Goal: Task Accomplishment & Management: Manage account settings

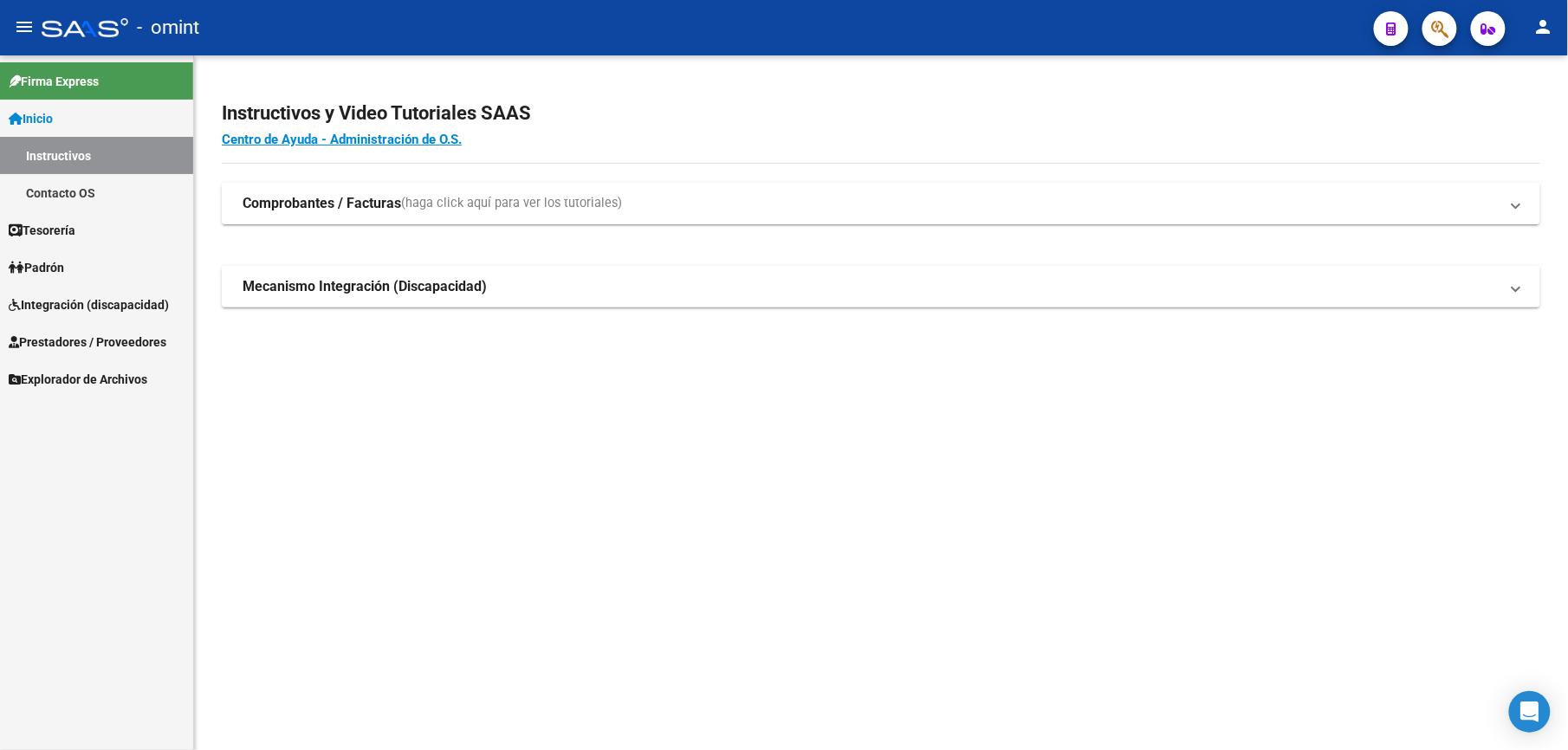
click at [66, 334] on span "Prestadores / Proveedores" at bounding box center [87, 342] width 158 height 19
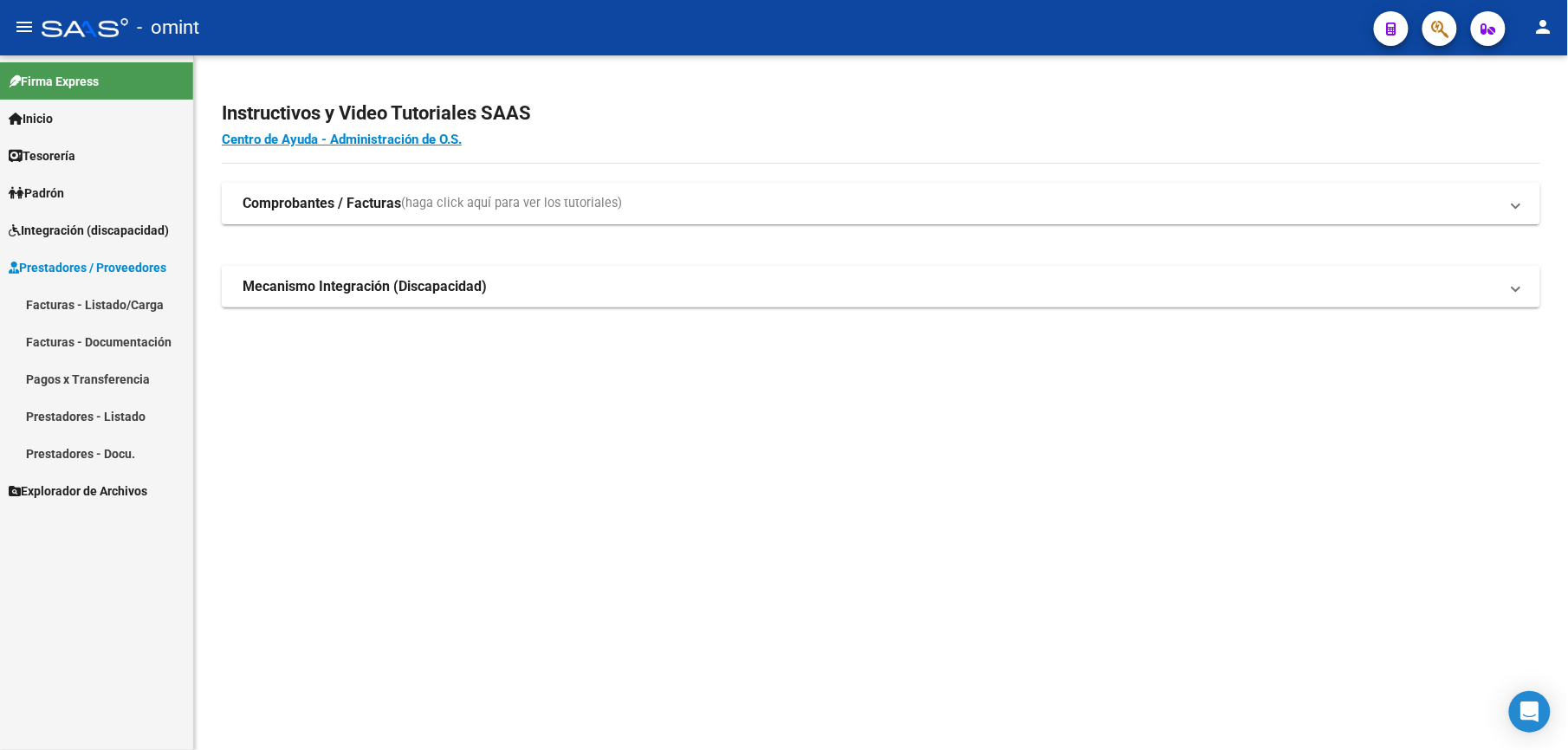
click at [79, 264] on span "Prestadores / Proveedores" at bounding box center [87, 267] width 158 height 19
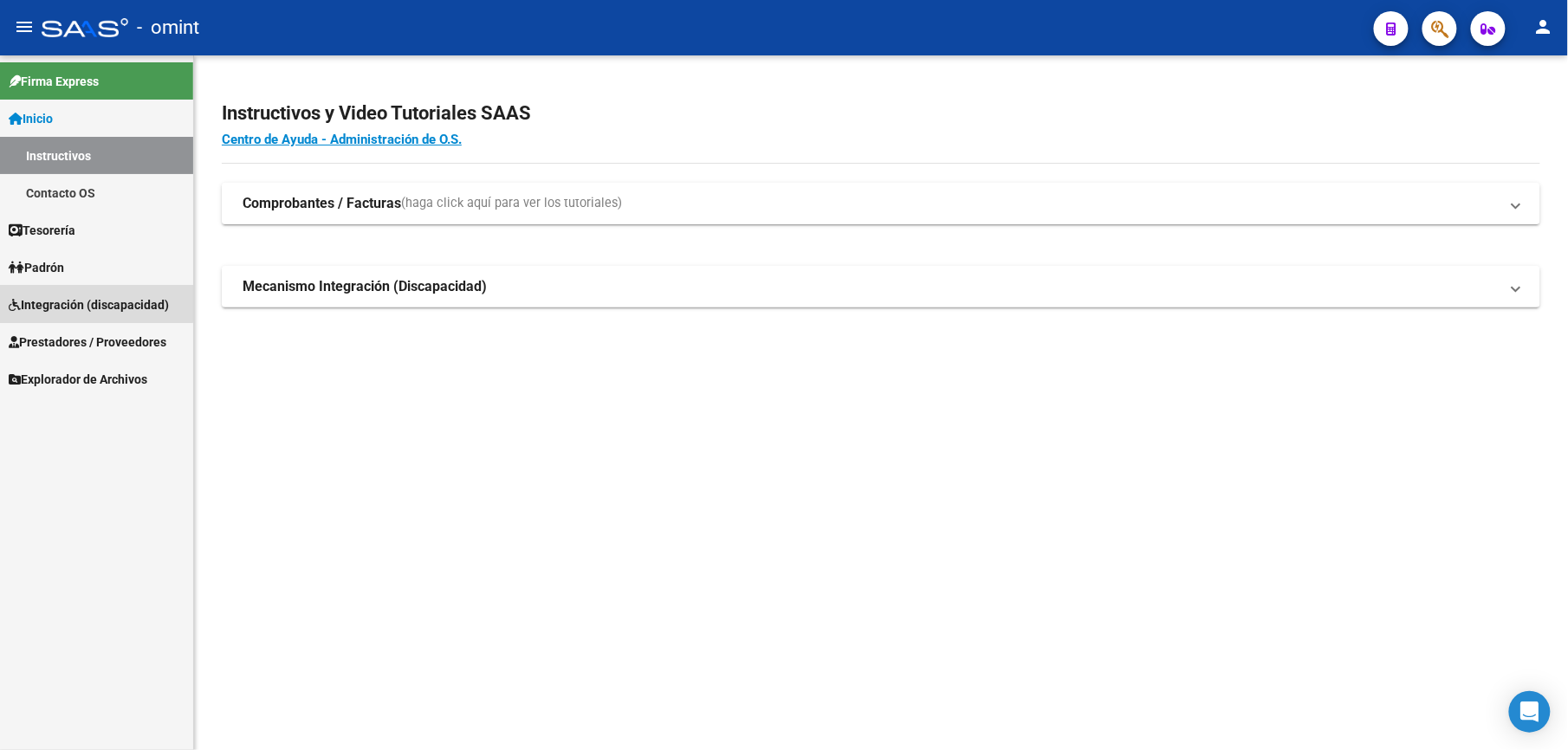
click at [56, 296] on span "Integración (discapacidad)" at bounding box center [89, 305] width 161 height 19
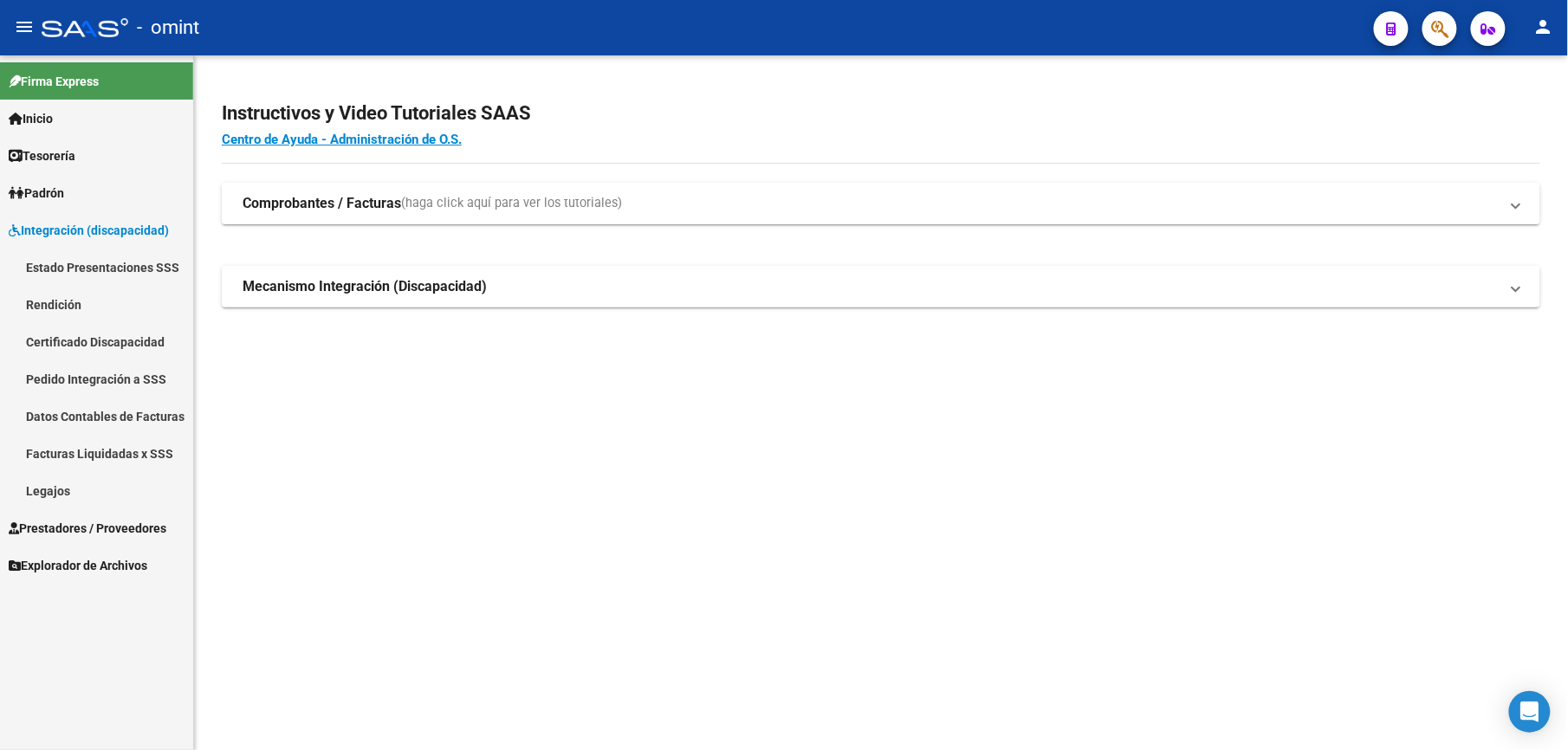
click at [49, 486] on link "Legajos" at bounding box center [96, 491] width 193 height 37
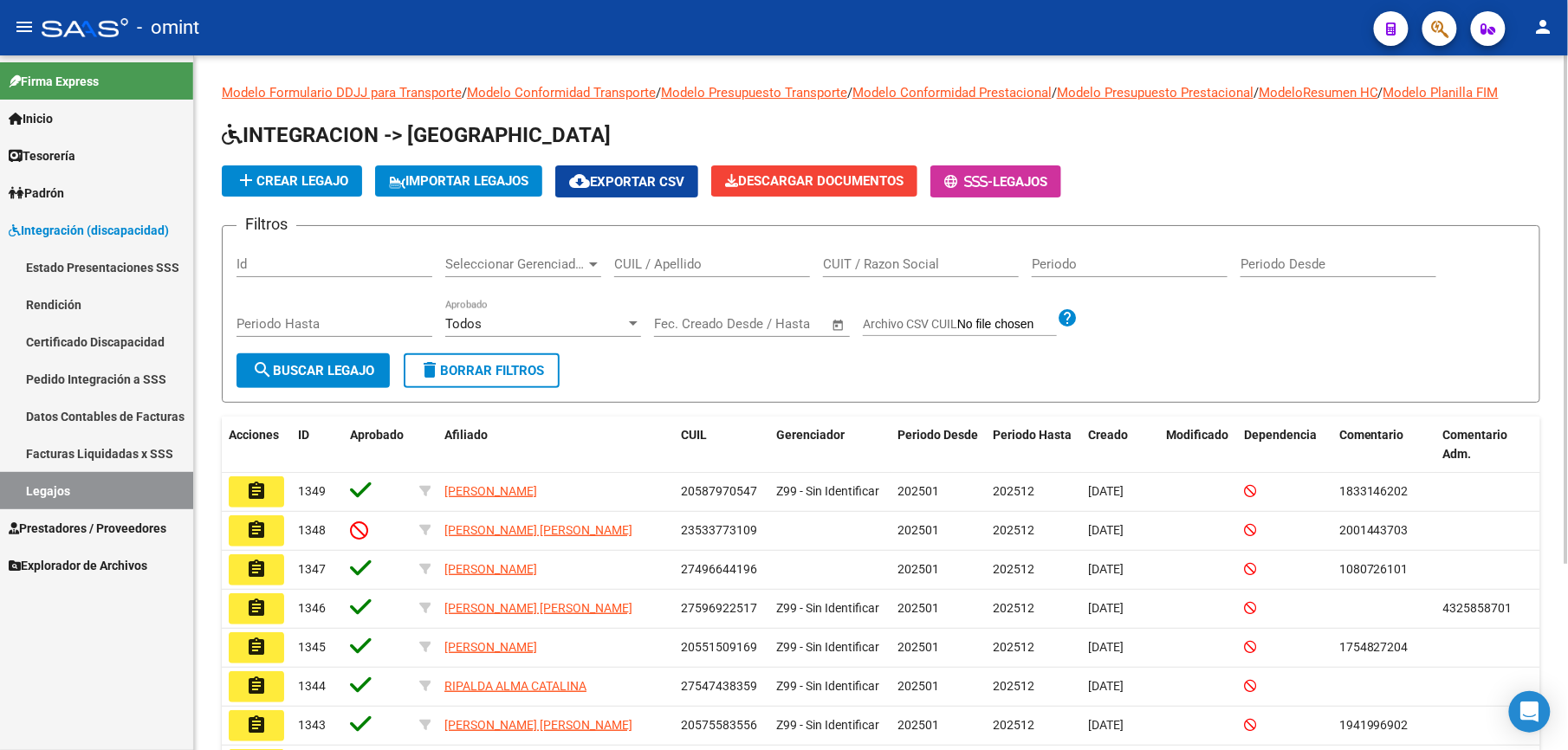
click at [715, 271] on input "CUIL / Apellido" at bounding box center [712, 264] width 196 height 16
paste input "20553592640"
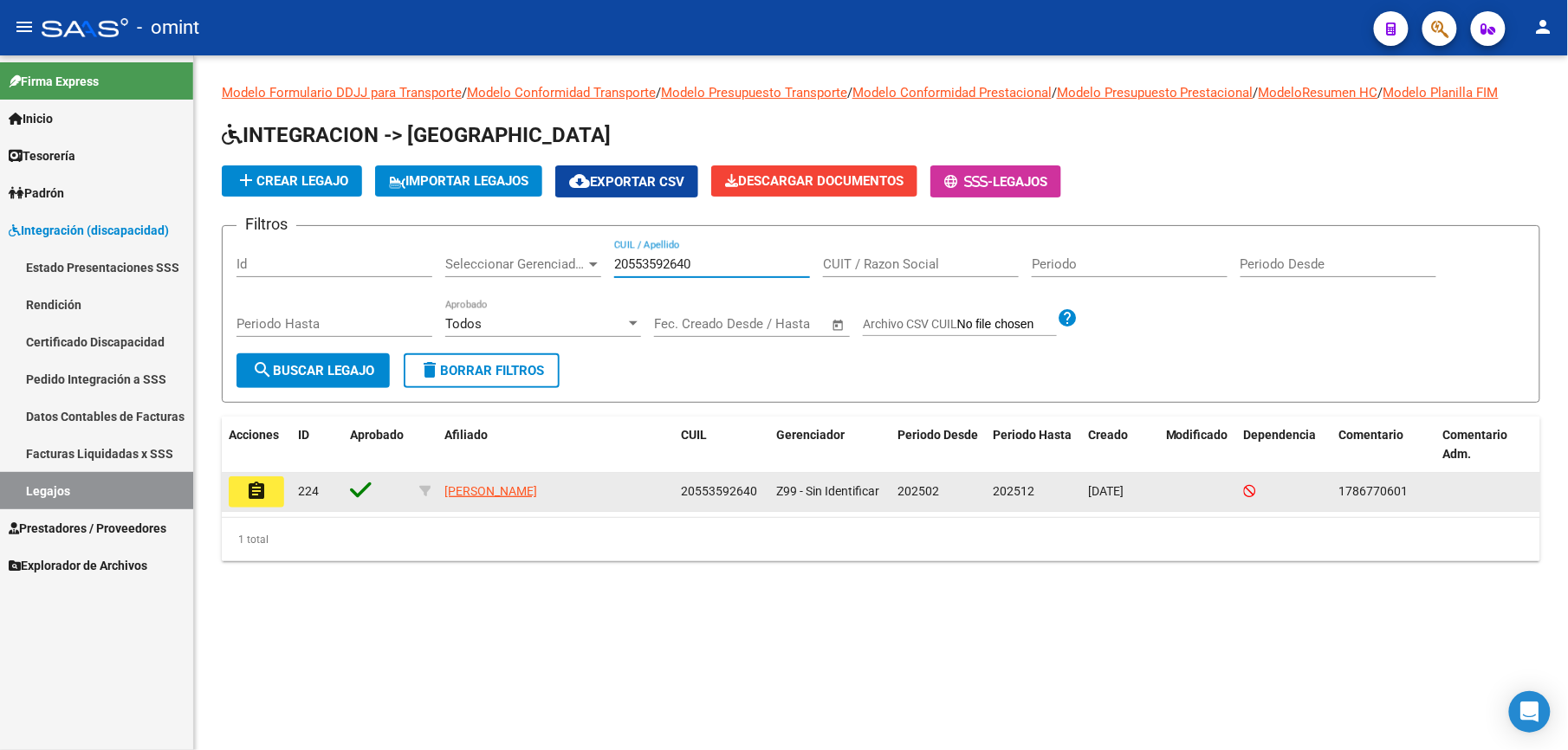
type input "20553592640"
click at [257, 497] on mat-icon "assignment" at bounding box center [256, 491] width 21 height 21
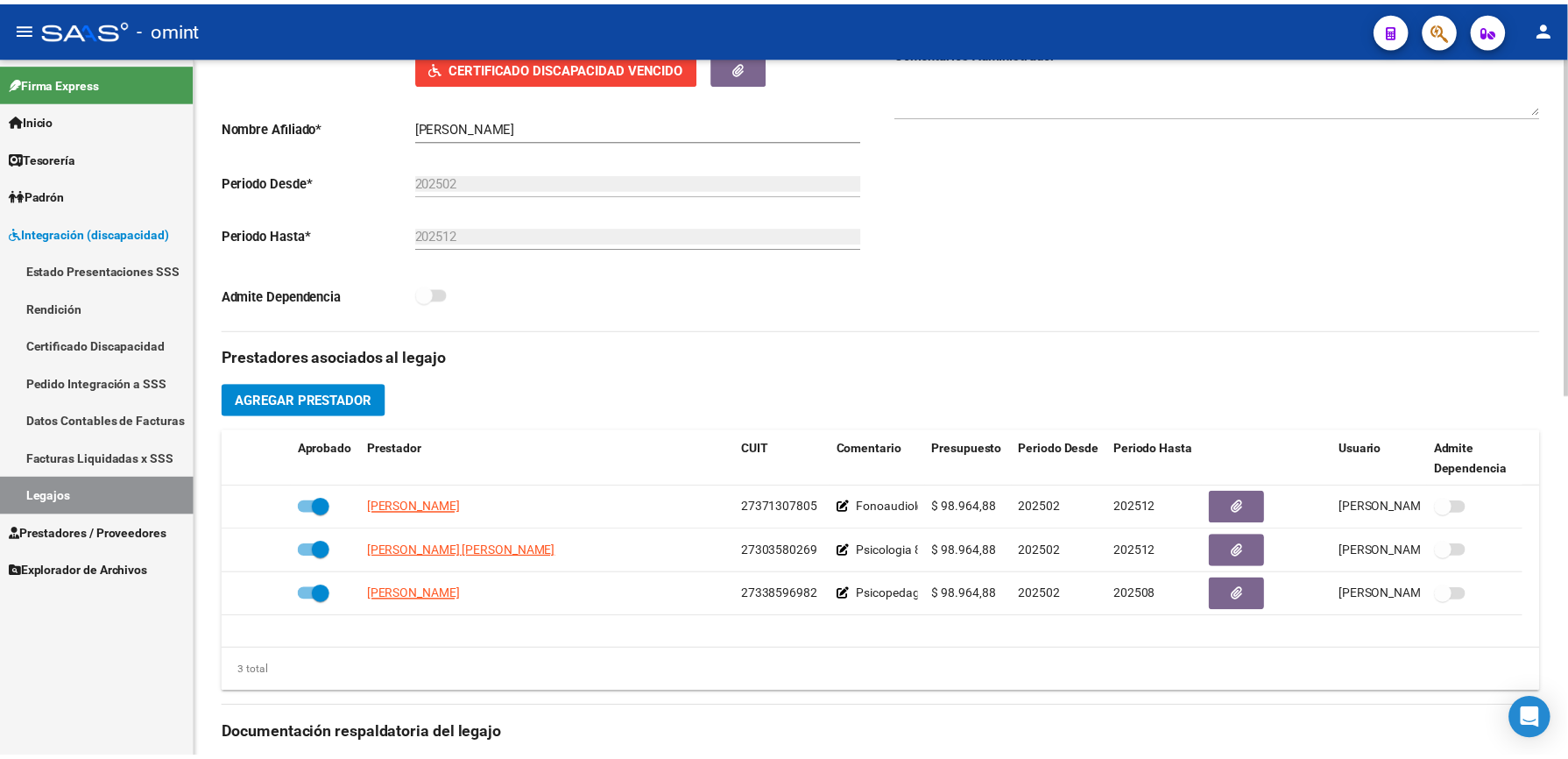
scroll to position [467, 0]
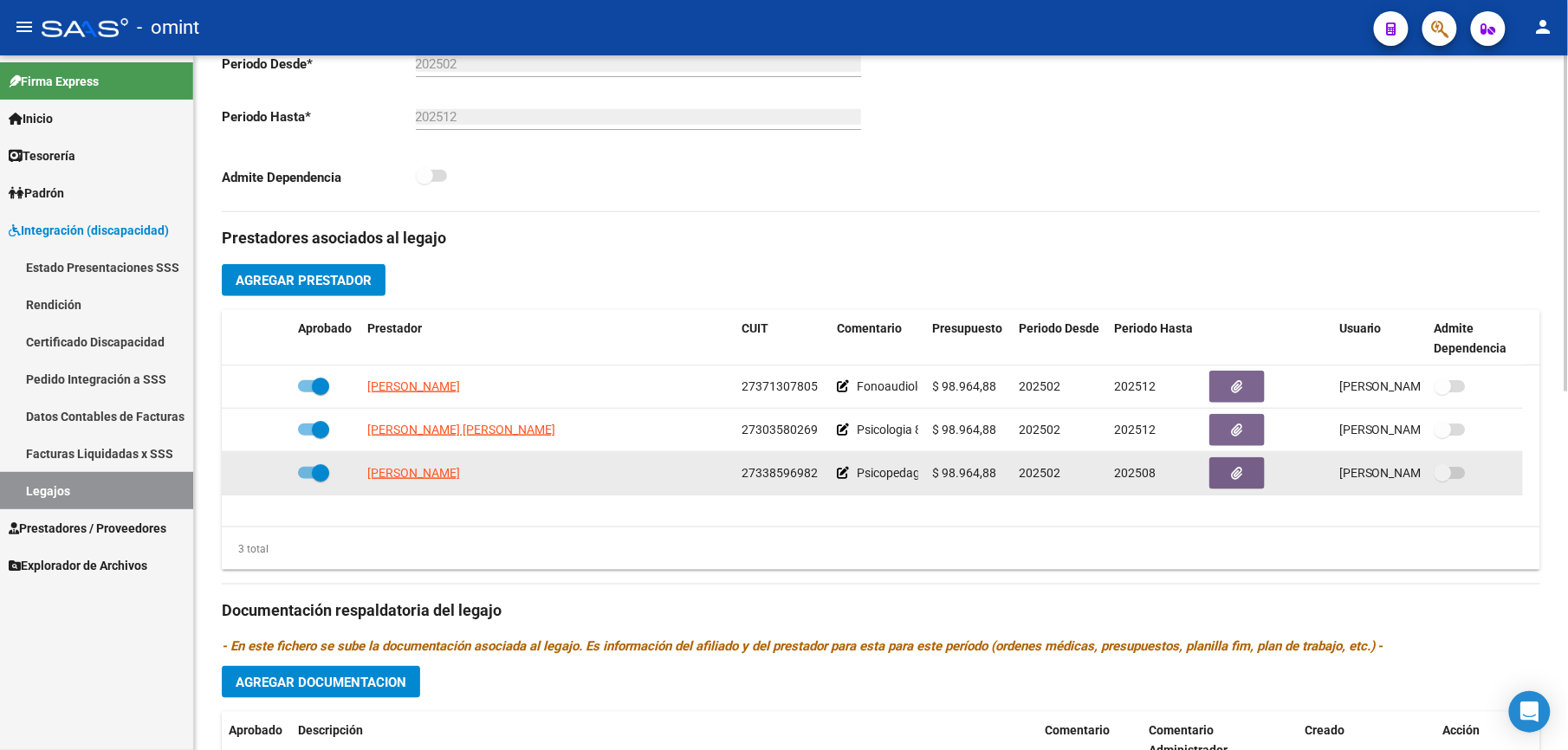
click at [303, 473] on span at bounding box center [313, 473] width 31 height 12
click at [306, 479] on input "checkbox" at bounding box center [306, 479] width 1 height 1
checkbox input "false"
click at [264, 471] on icon at bounding box center [265, 473] width 12 height 12
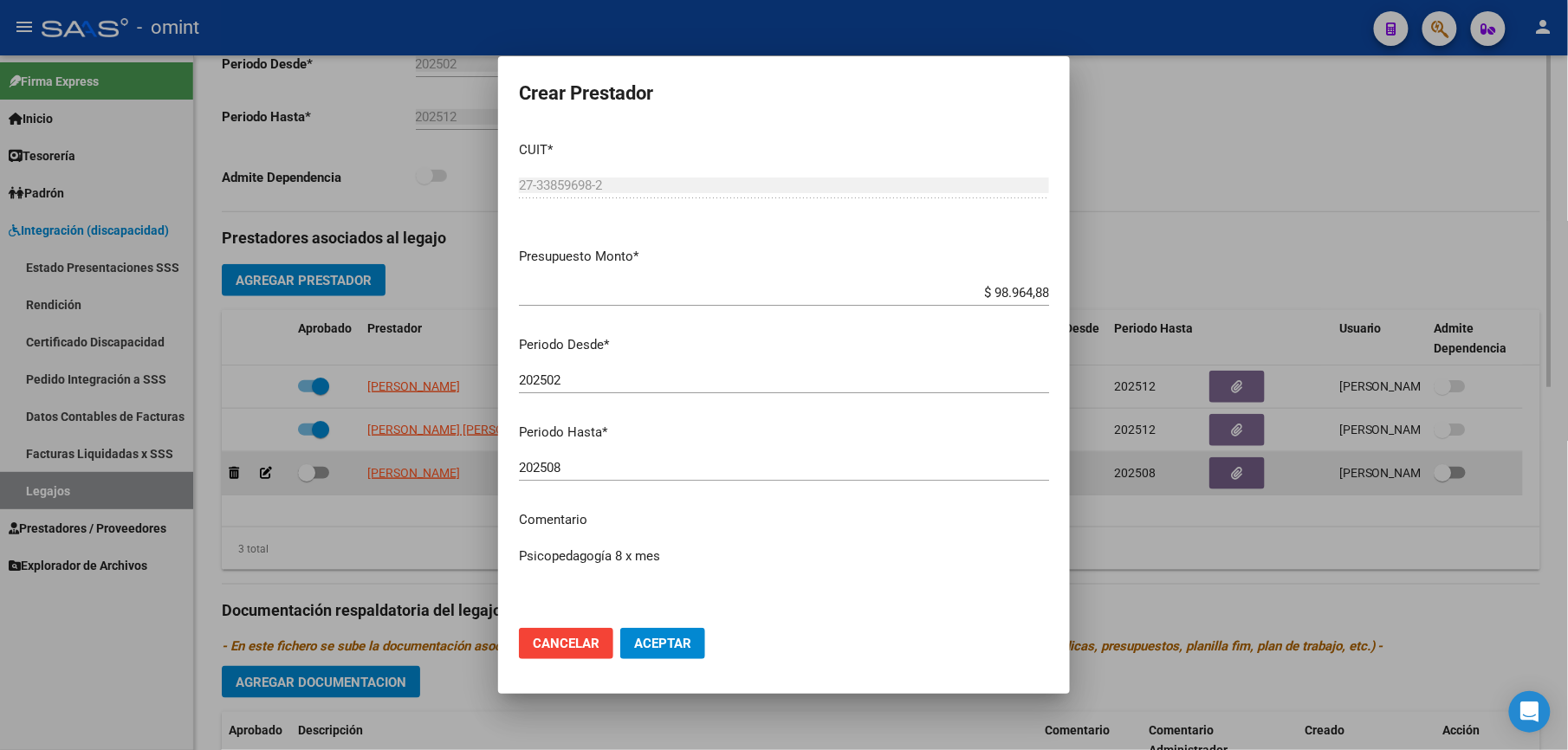
scroll to position [482, 0]
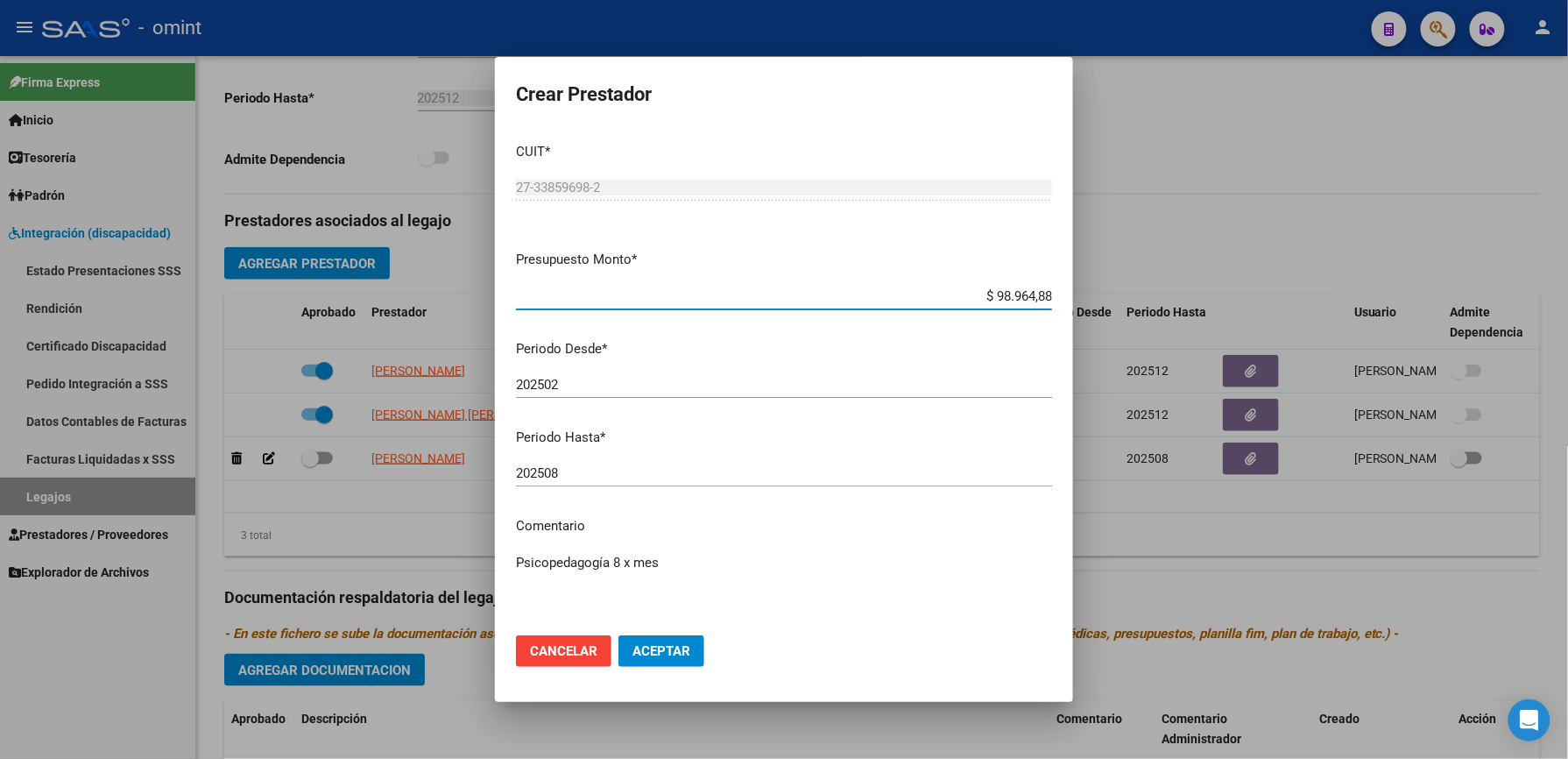
click at [570, 474] on input "202508" at bounding box center [784, 474] width 536 height 16
type input "202512"
click at [738, 562] on textarea "Psicopedagogía 8 x mes" at bounding box center [784, 594] width 536 height 82
paste textarea "35470774/01"
type textarea "Psicopedagogía 8 x mes // según caso 35470774/01 se extiende periodo"
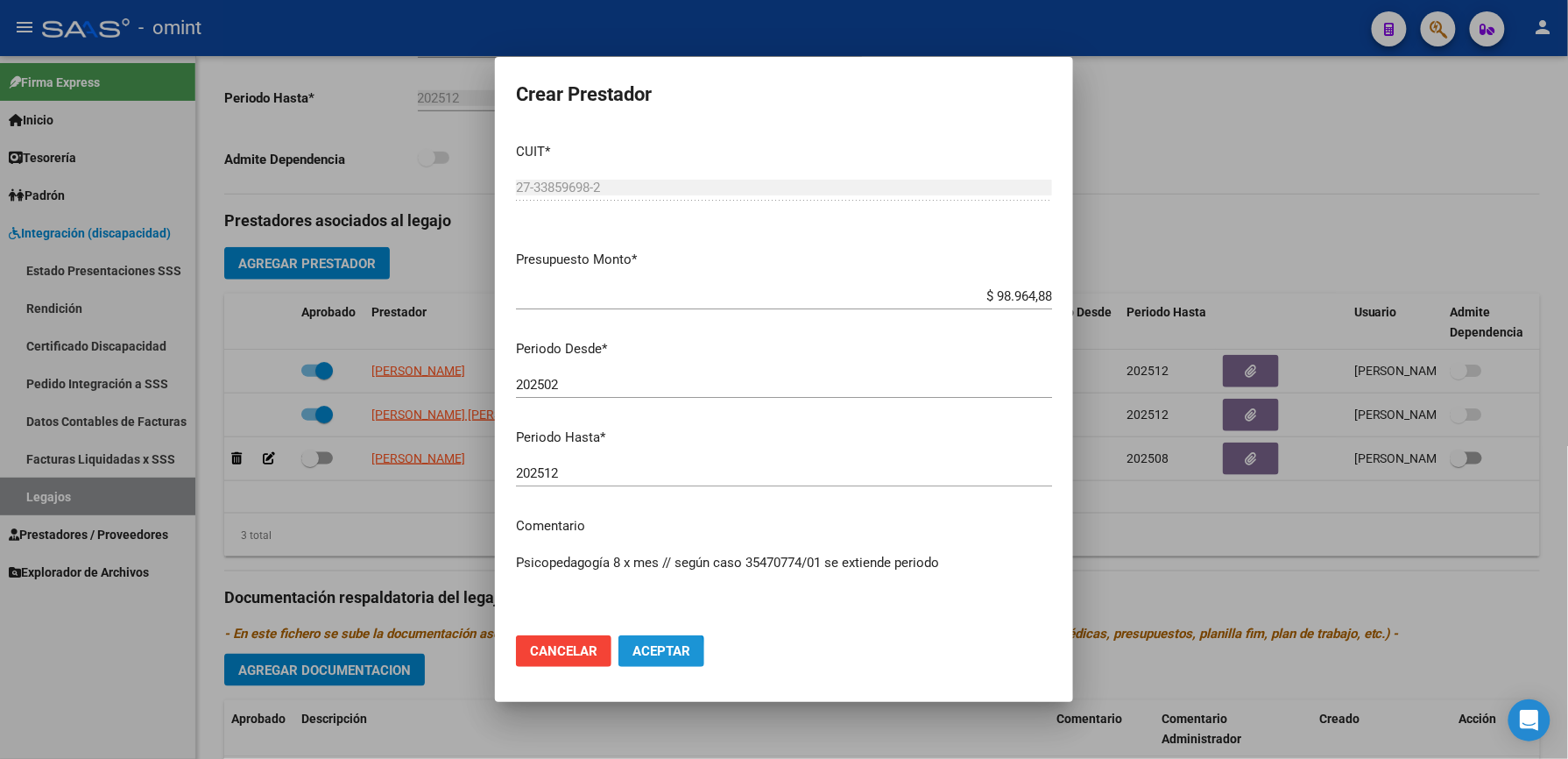
click at [645, 655] on span "Aceptar" at bounding box center [661, 651] width 57 height 16
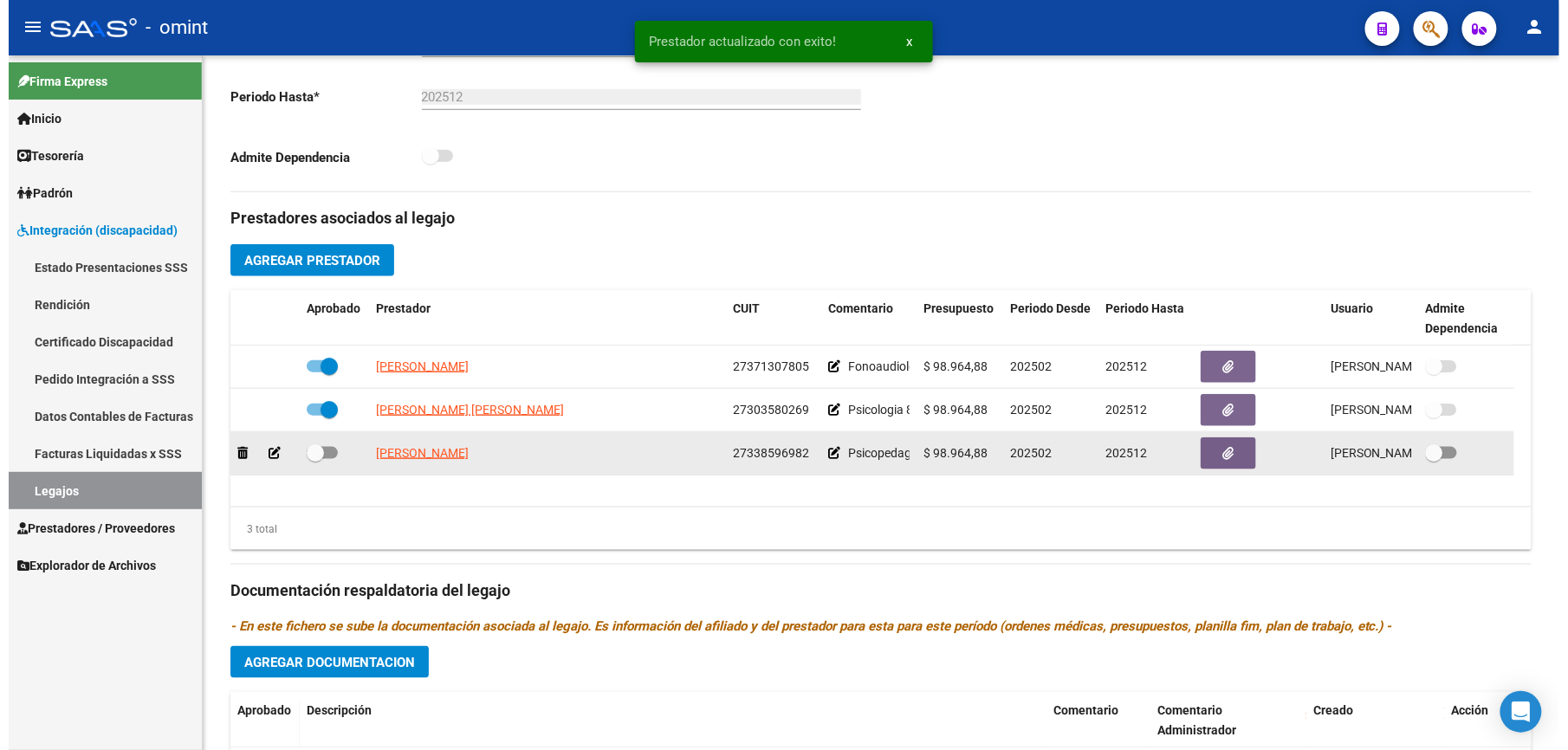
scroll to position [461, 0]
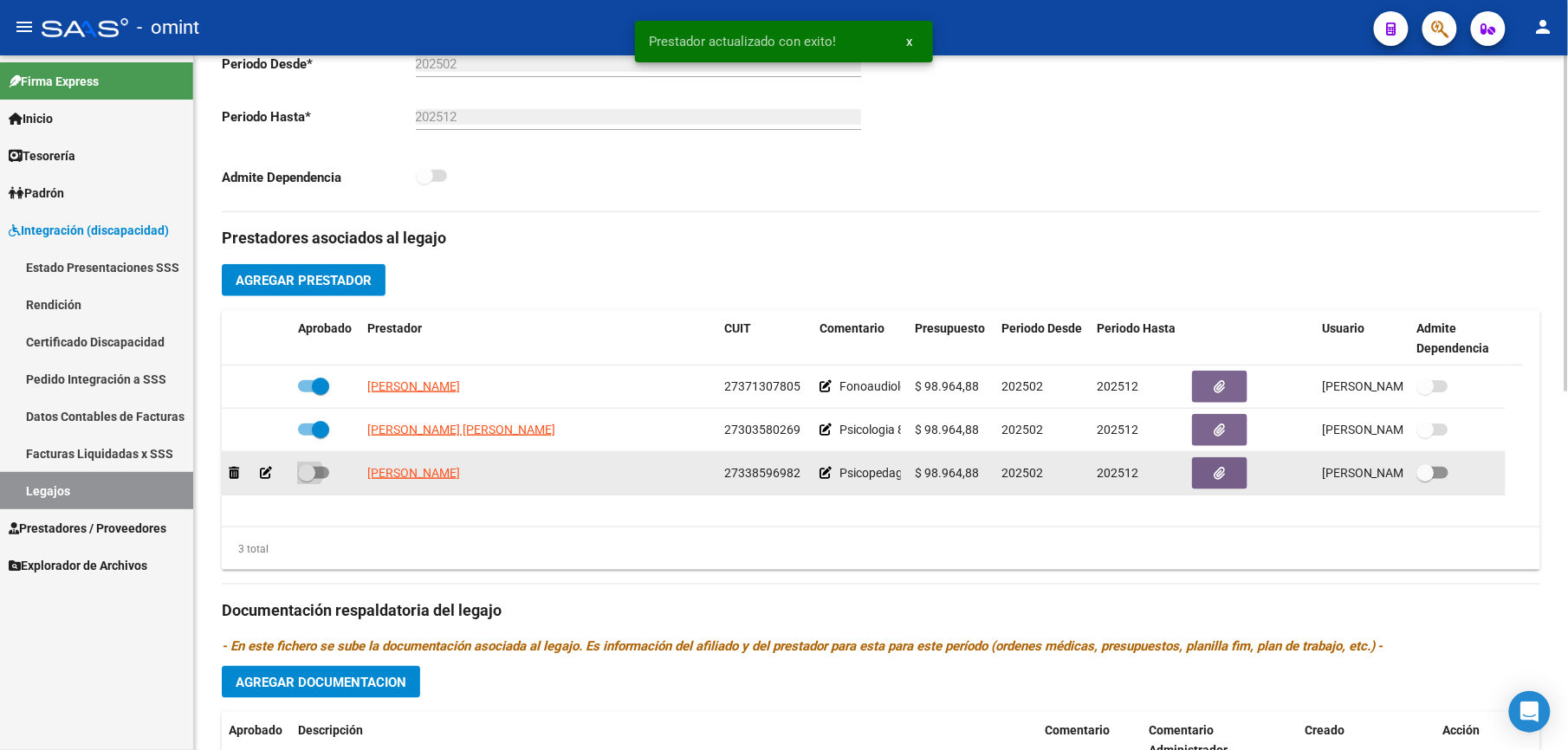
click at [320, 471] on span at bounding box center [313, 473] width 31 height 12
click at [307, 479] on input "checkbox" at bounding box center [306, 479] width 1 height 1
checkbox input "true"
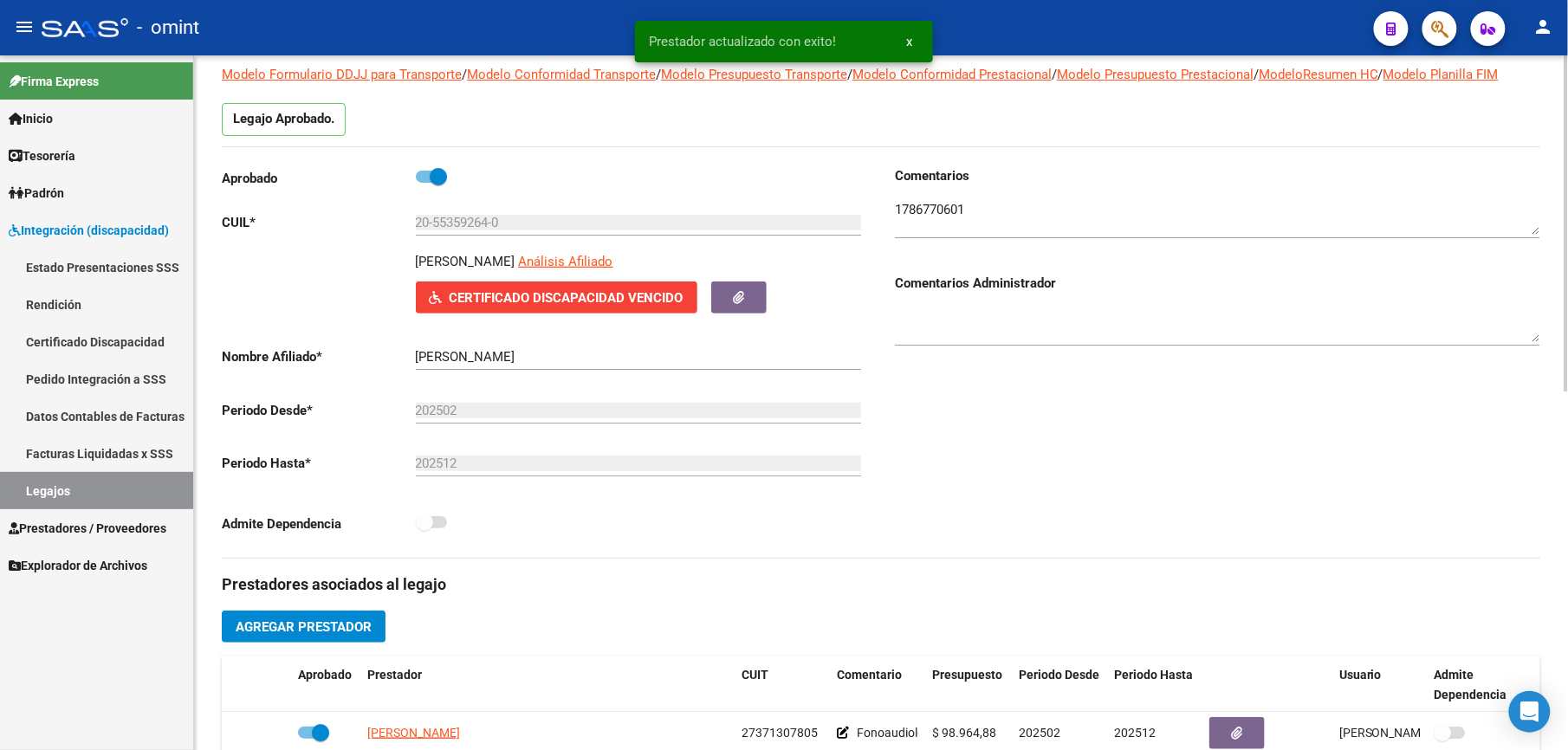
scroll to position [0, 0]
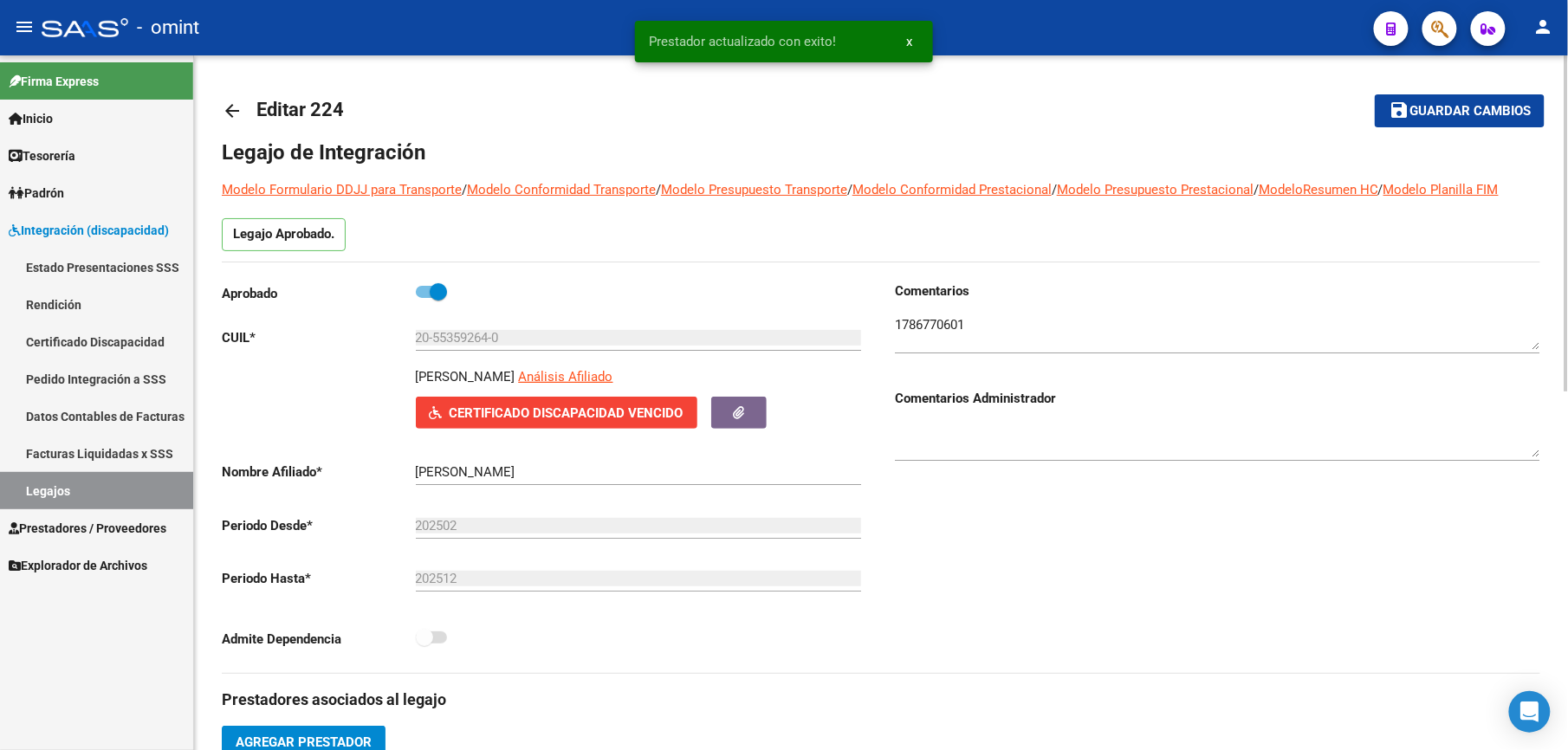
click at [1463, 109] on span "Guardar cambios" at bounding box center [1470, 112] width 121 height 16
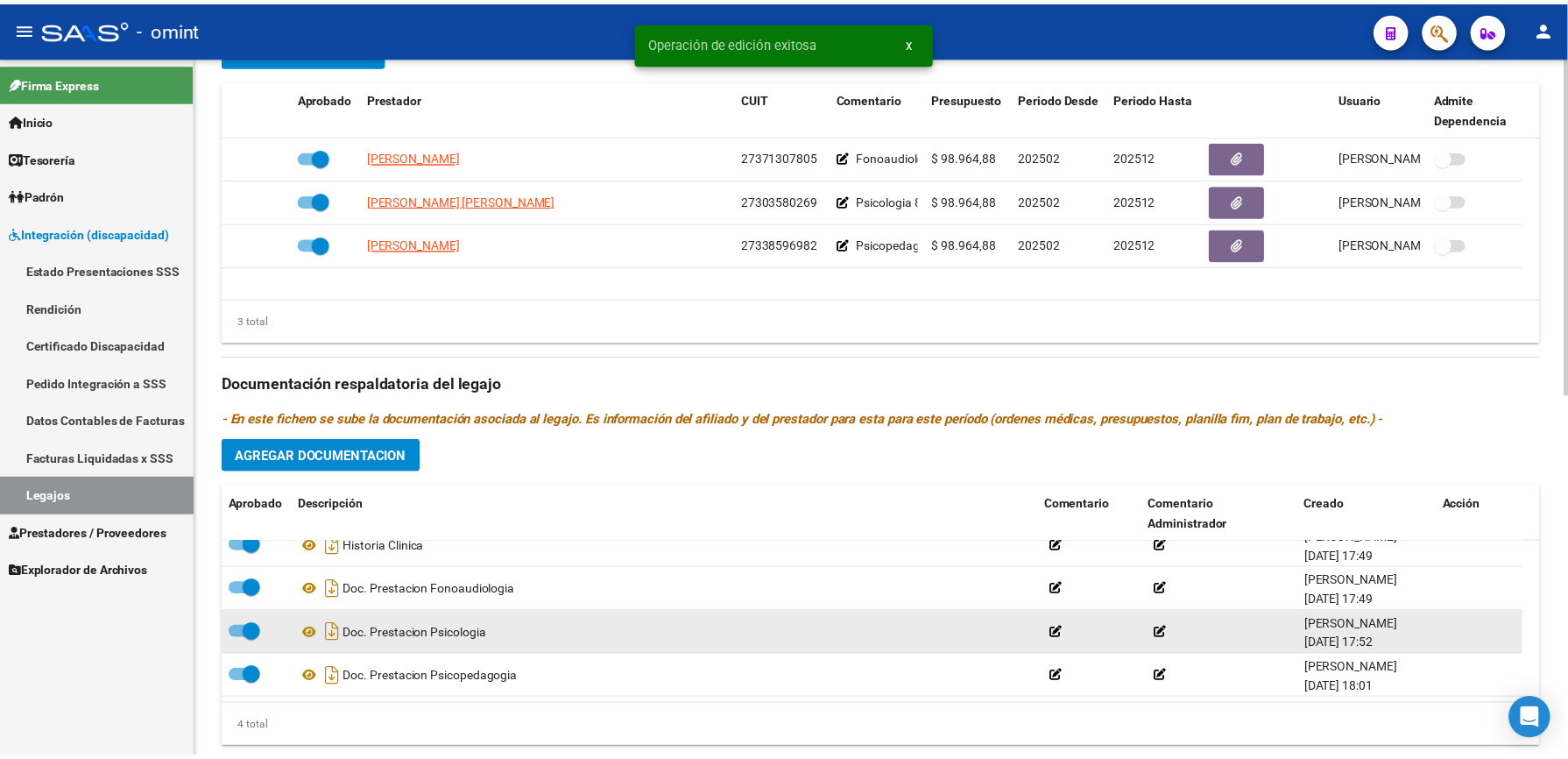
scroll to position [751, 0]
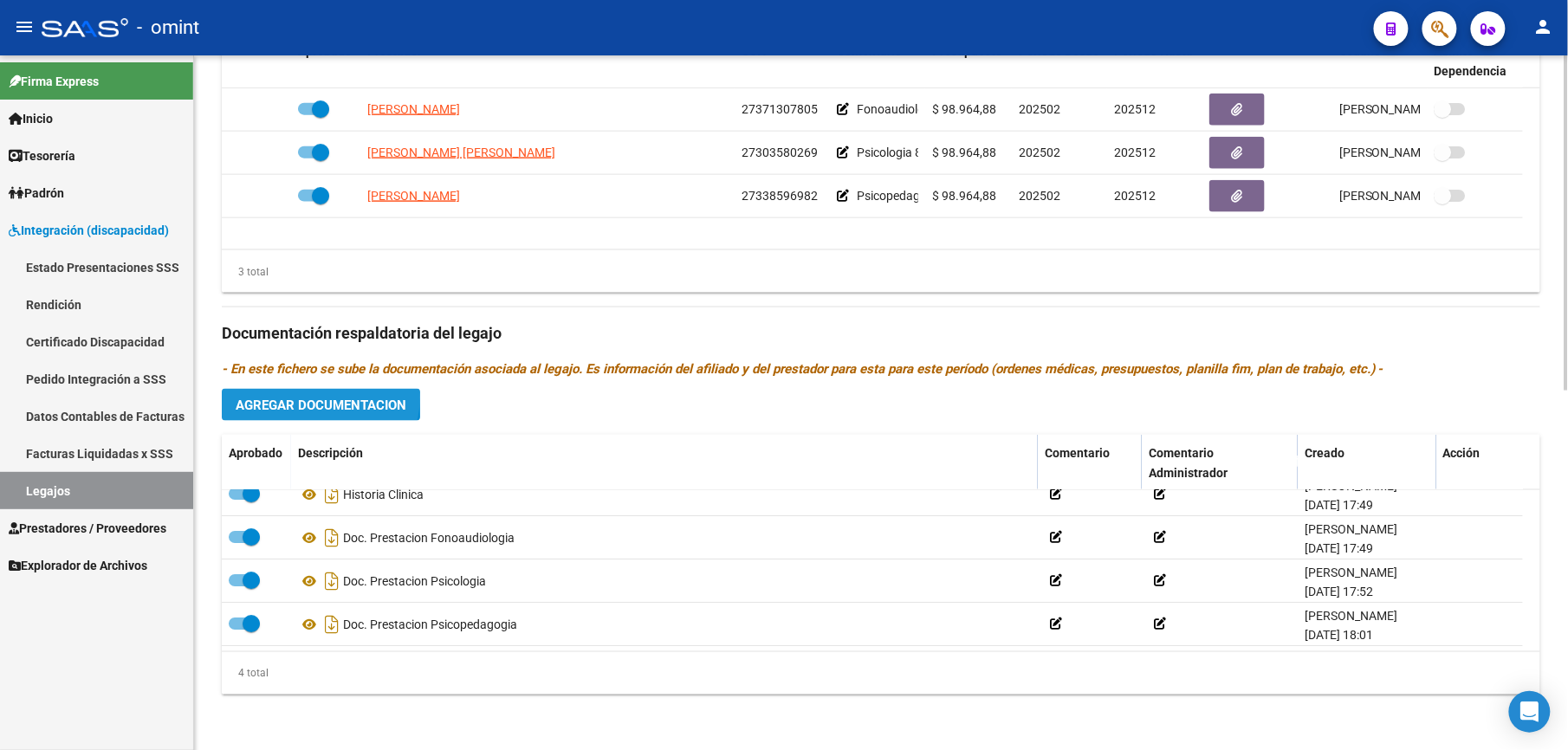
click at [319, 398] on span "Agregar Documentacion" at bounding box center [321, 405] width 170 height 16
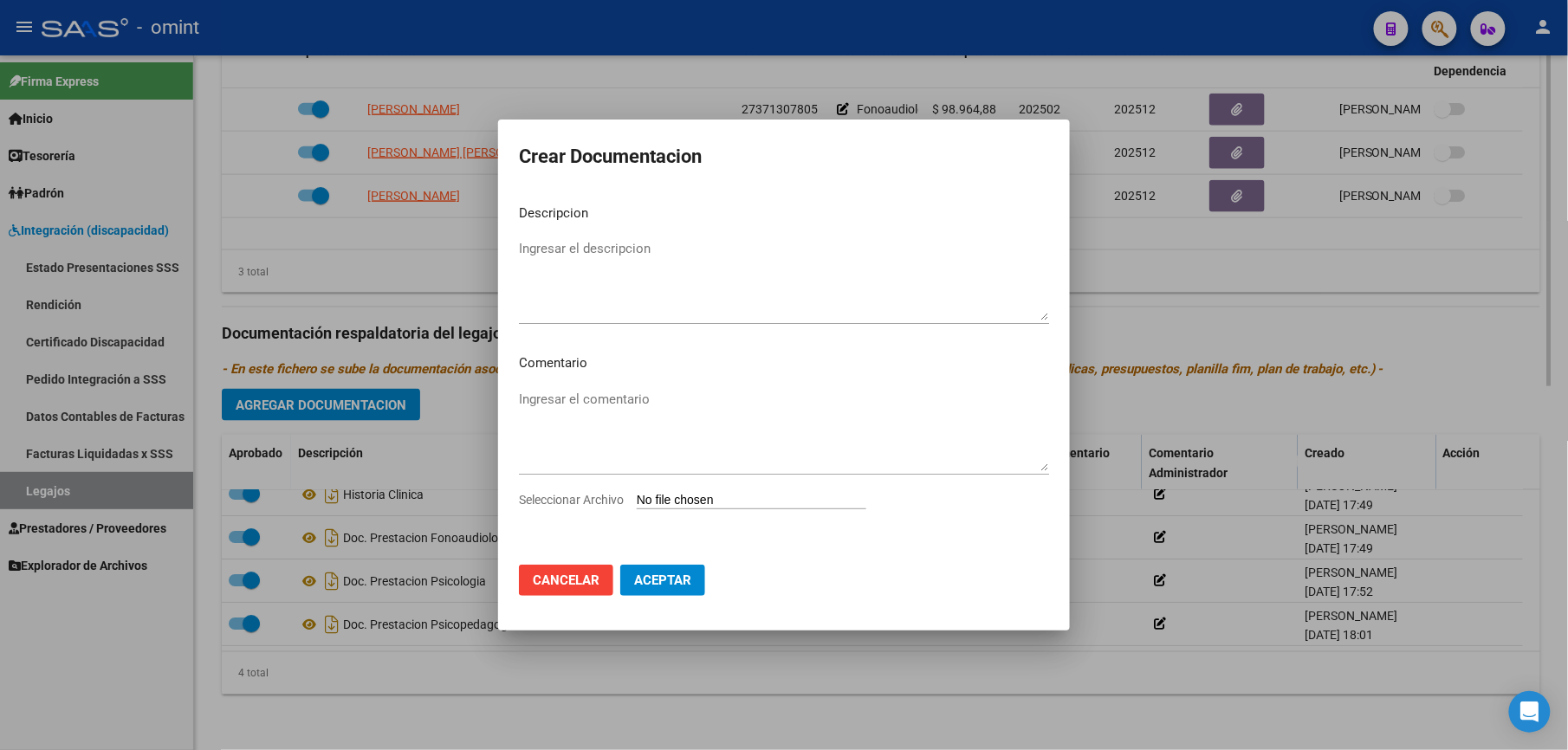
scroll to position [760, 0]
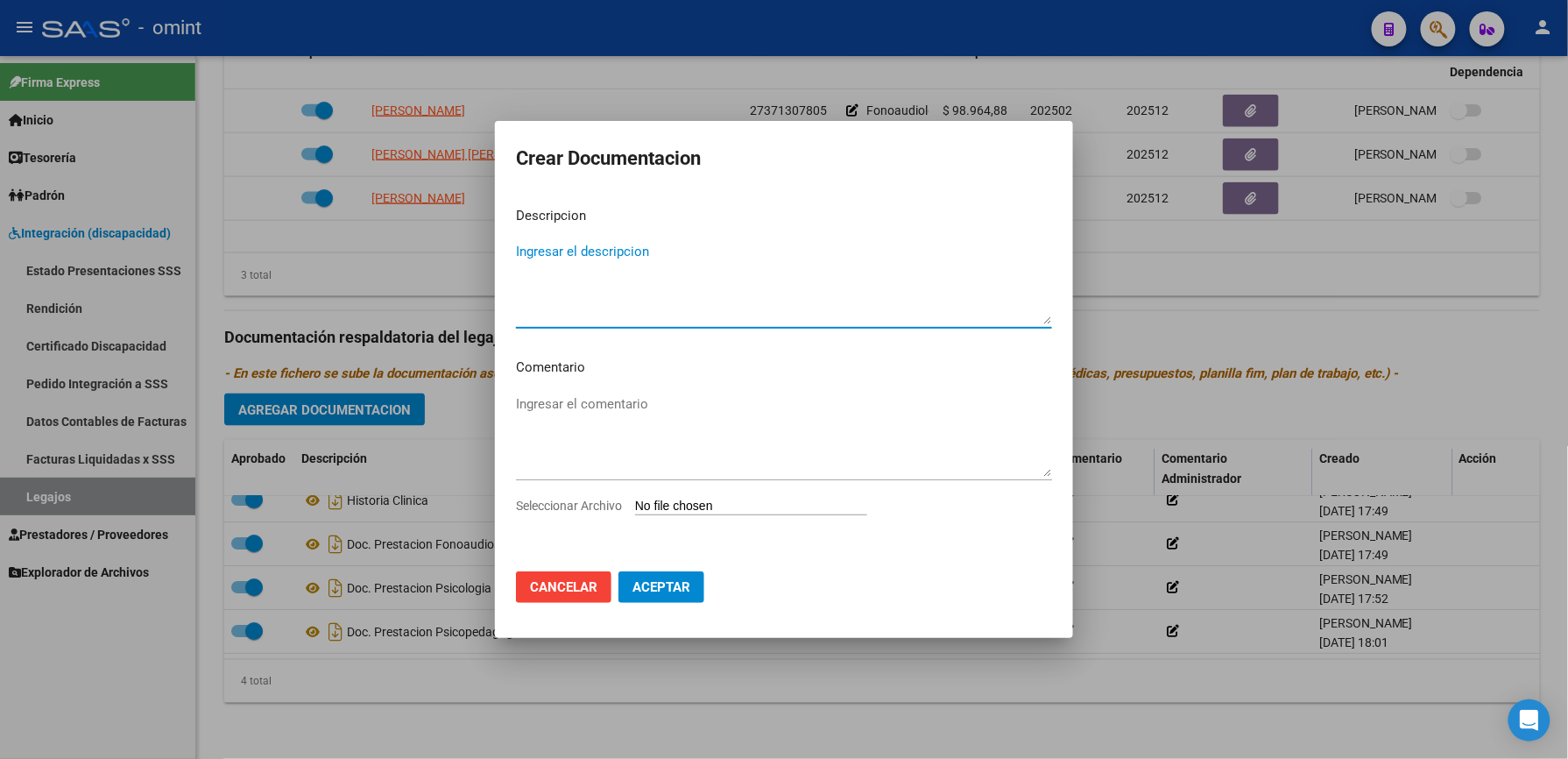
click at [762, 501] on input "Seleccionar Archivo" at bounding box center [751, 506] width 232 height 17
type input "C:\fakepath\1786770601_25072909380_form048.pdf"
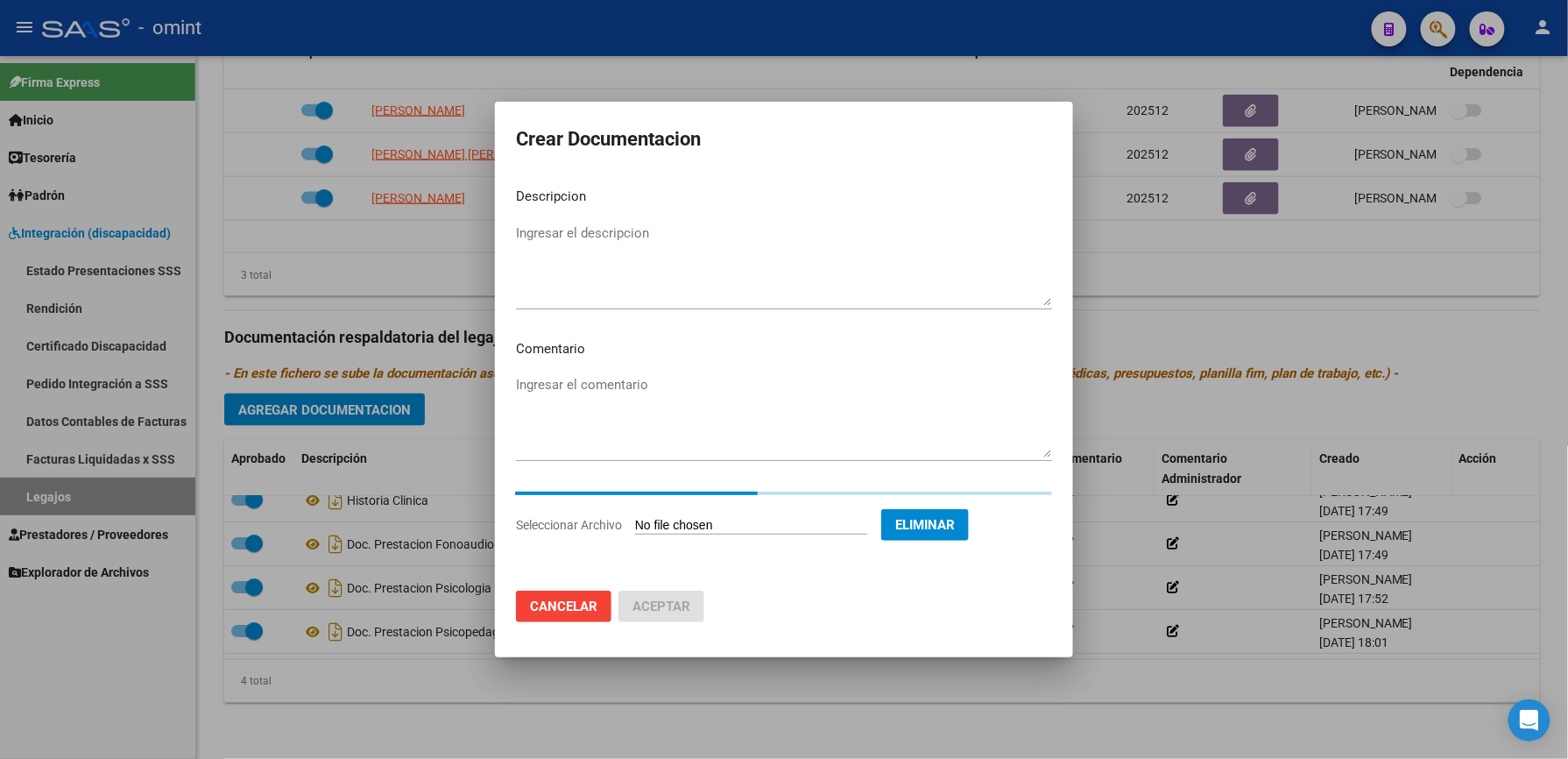
click at [594, 226] on textarea "Ingresar el descripcion" at bounding box center [784, 264] width 536 height 82
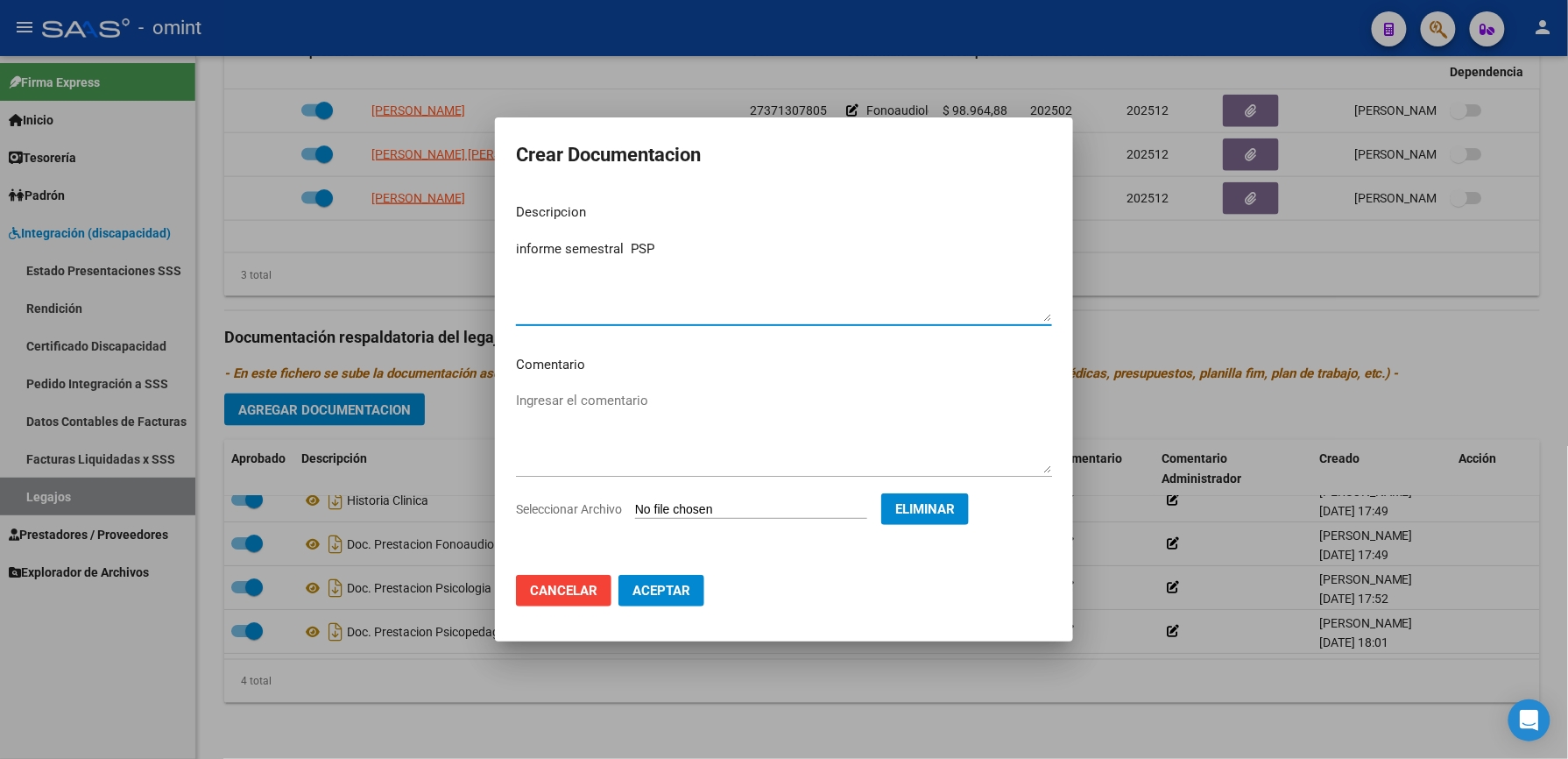
type textarea "informe semestral PSP"
click at [650, 597] on button "Aceptar" at bounding box center [661, 591] width 86 height 32
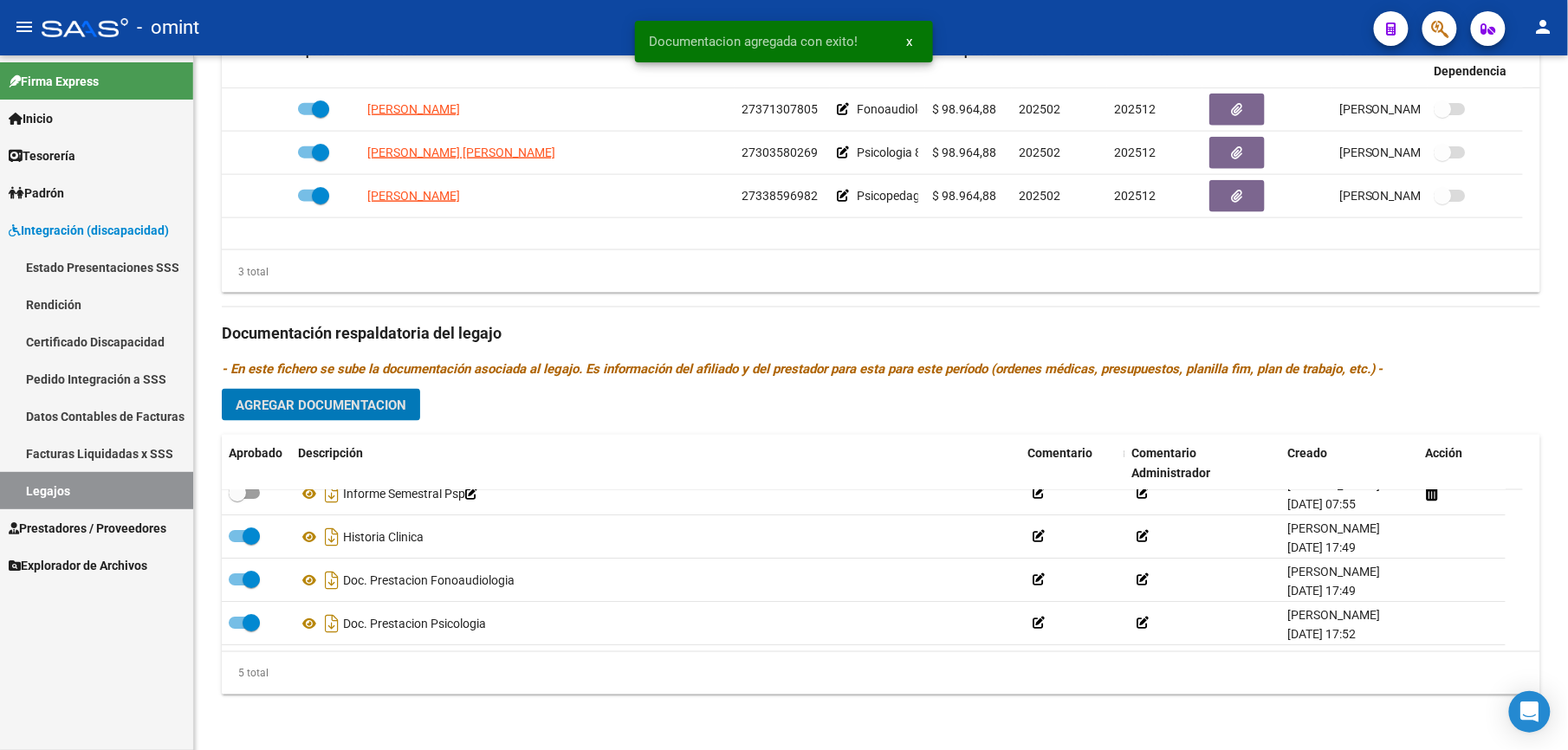
scroll to position [741, 0]
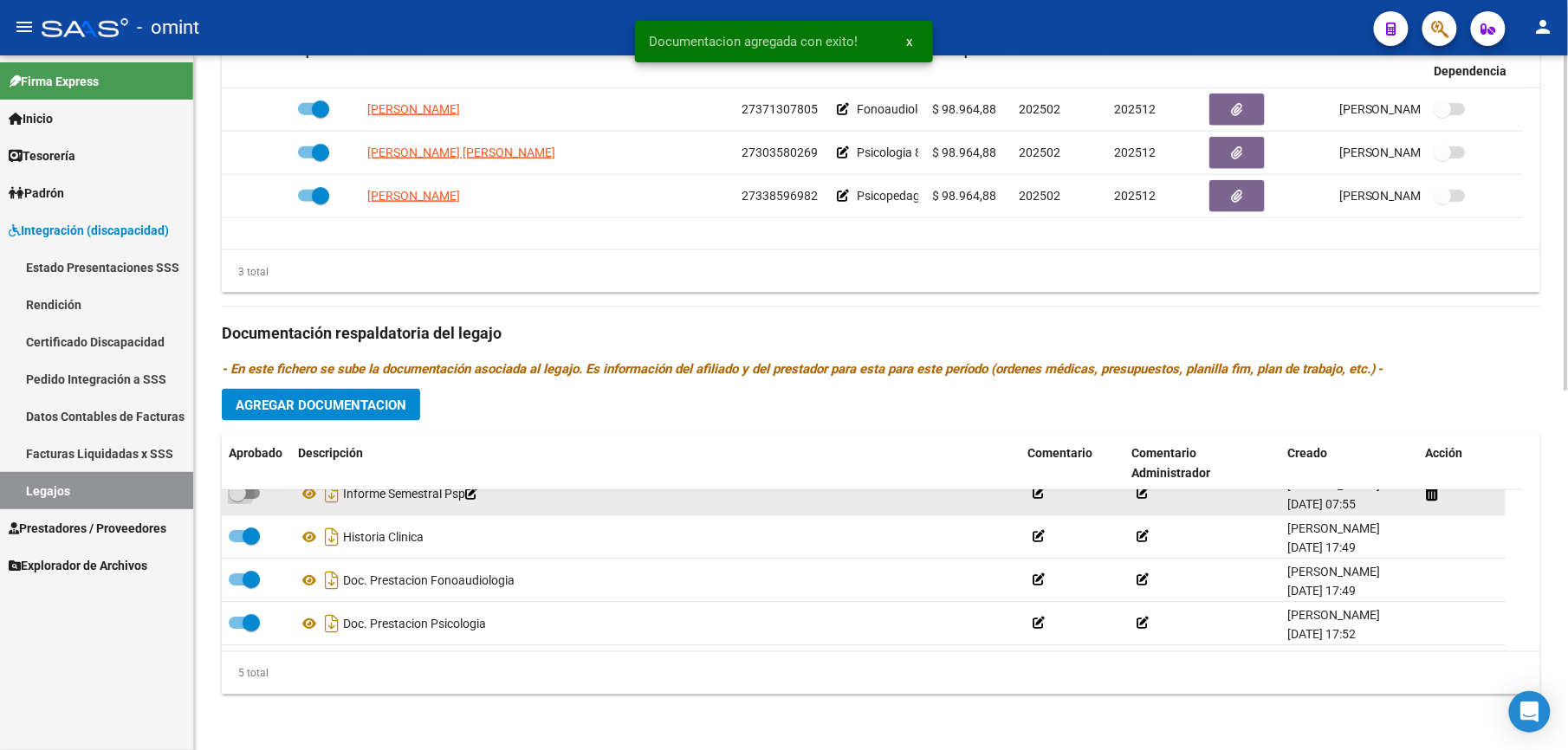
click at [251, 496] on span at bounding box center [244, 492] width 31 height 12
click at [237, 498] on input "checkbox" at bounding box center [236, 498] width 1 height 1
checkbox input "true"
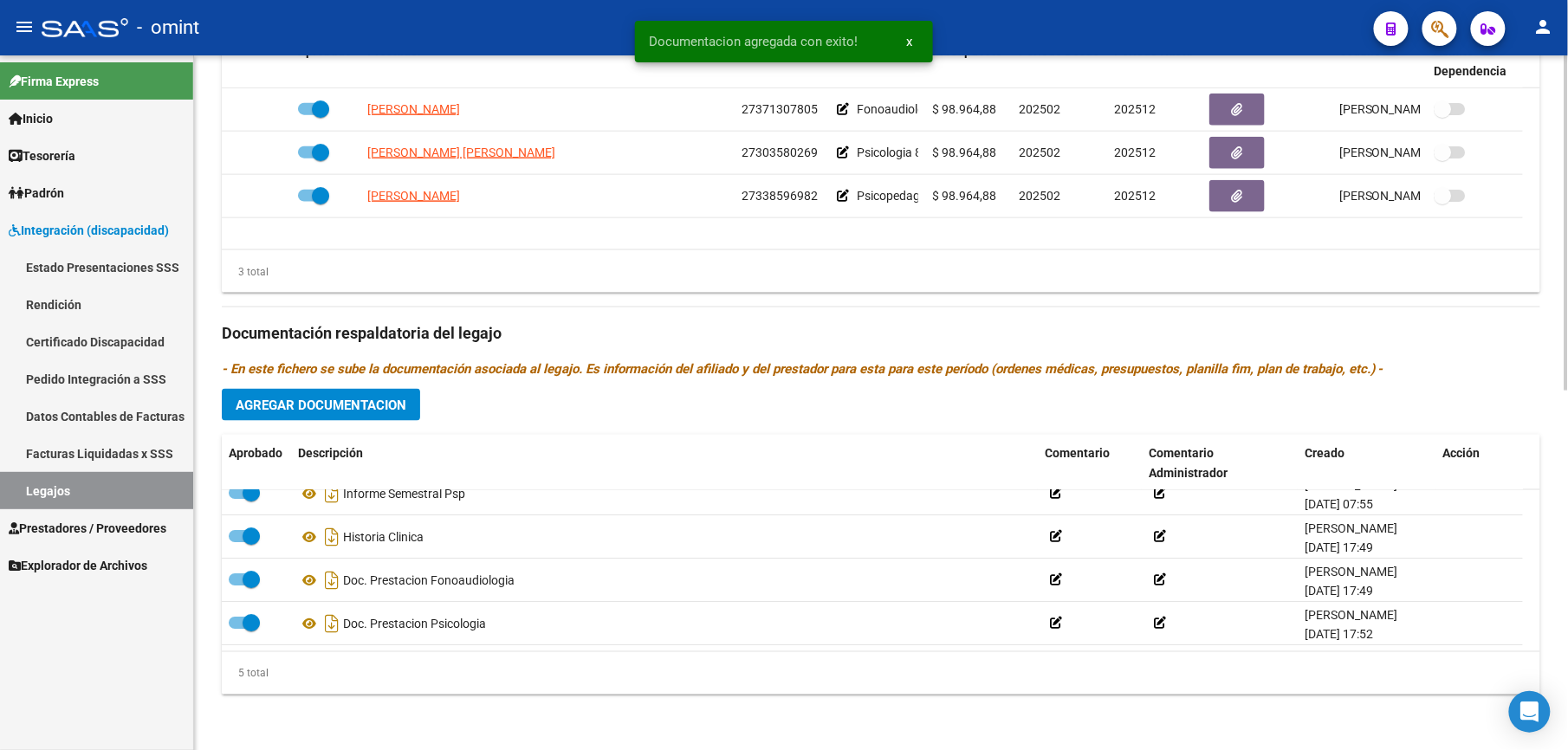
scroll to position [49, 0]
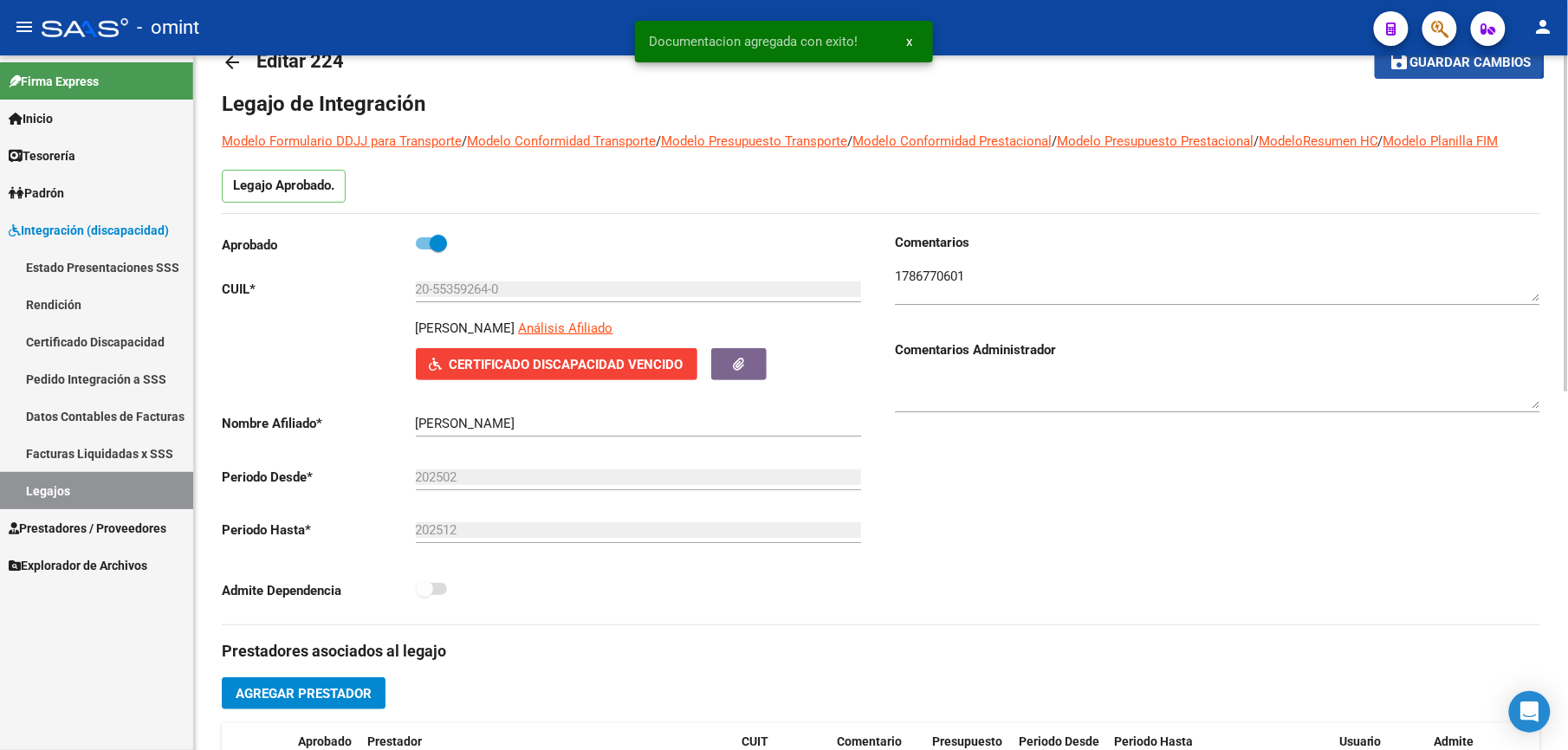
click at [1449, 66] on span "Guardar cambios" at bounding box center [1470, 64] width 121 height 16
click at [1477, 61] on span "Guardar cambios" at bounding box center [1470, 64] width 121 height 16
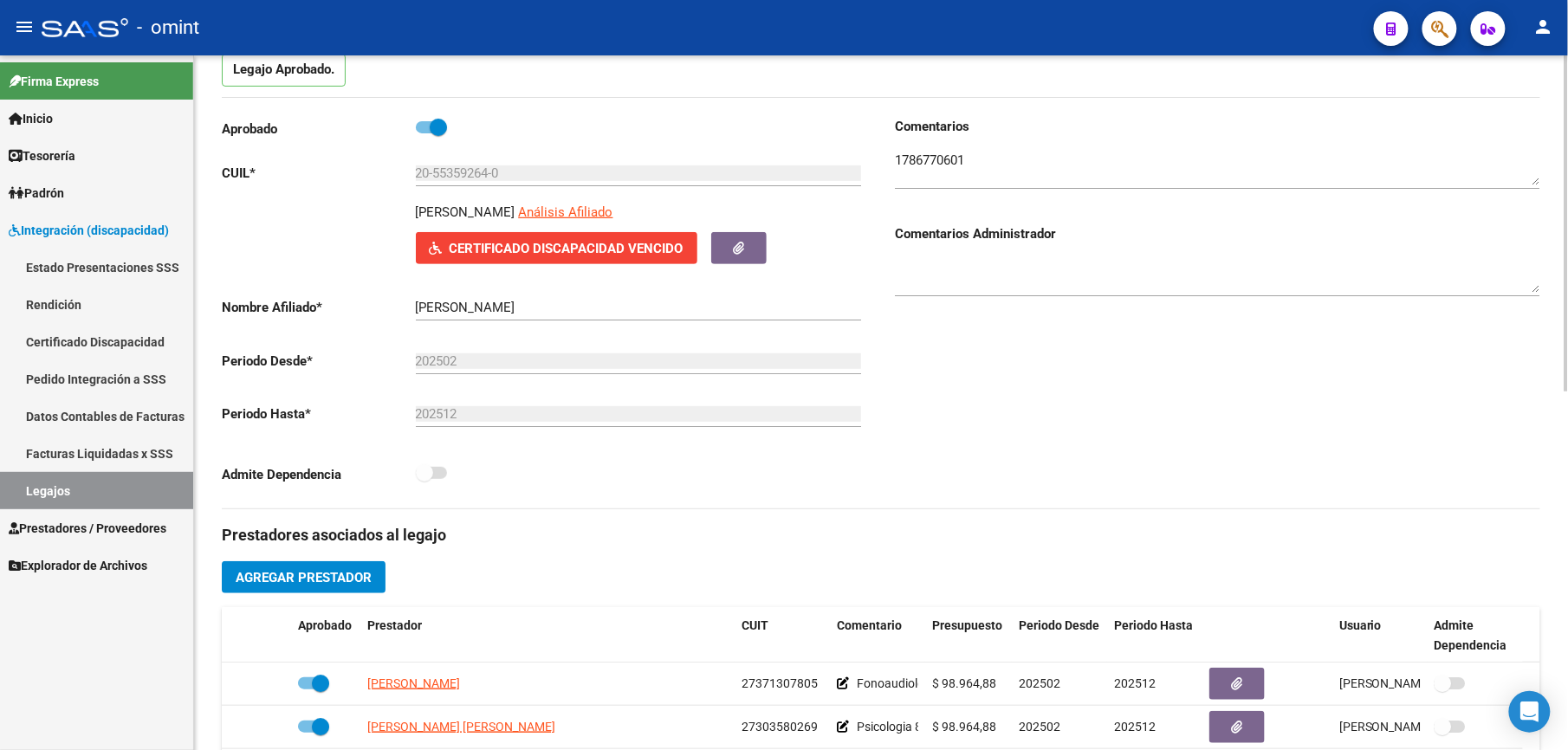
scroll to position [0, 0]
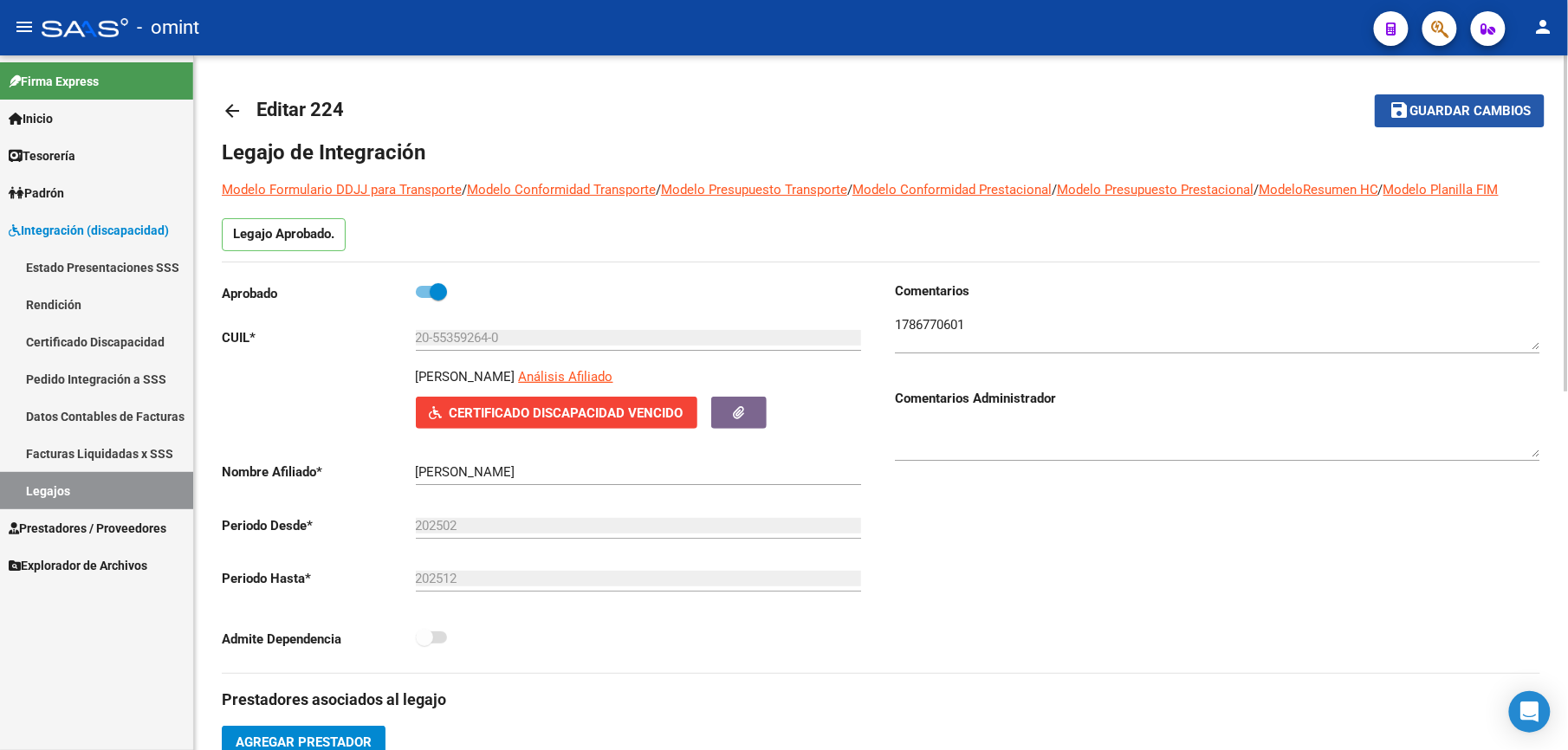
click at [1469, 112] on span "Guardar cambios" at bounding box center [1470, 112] width 121 height 16
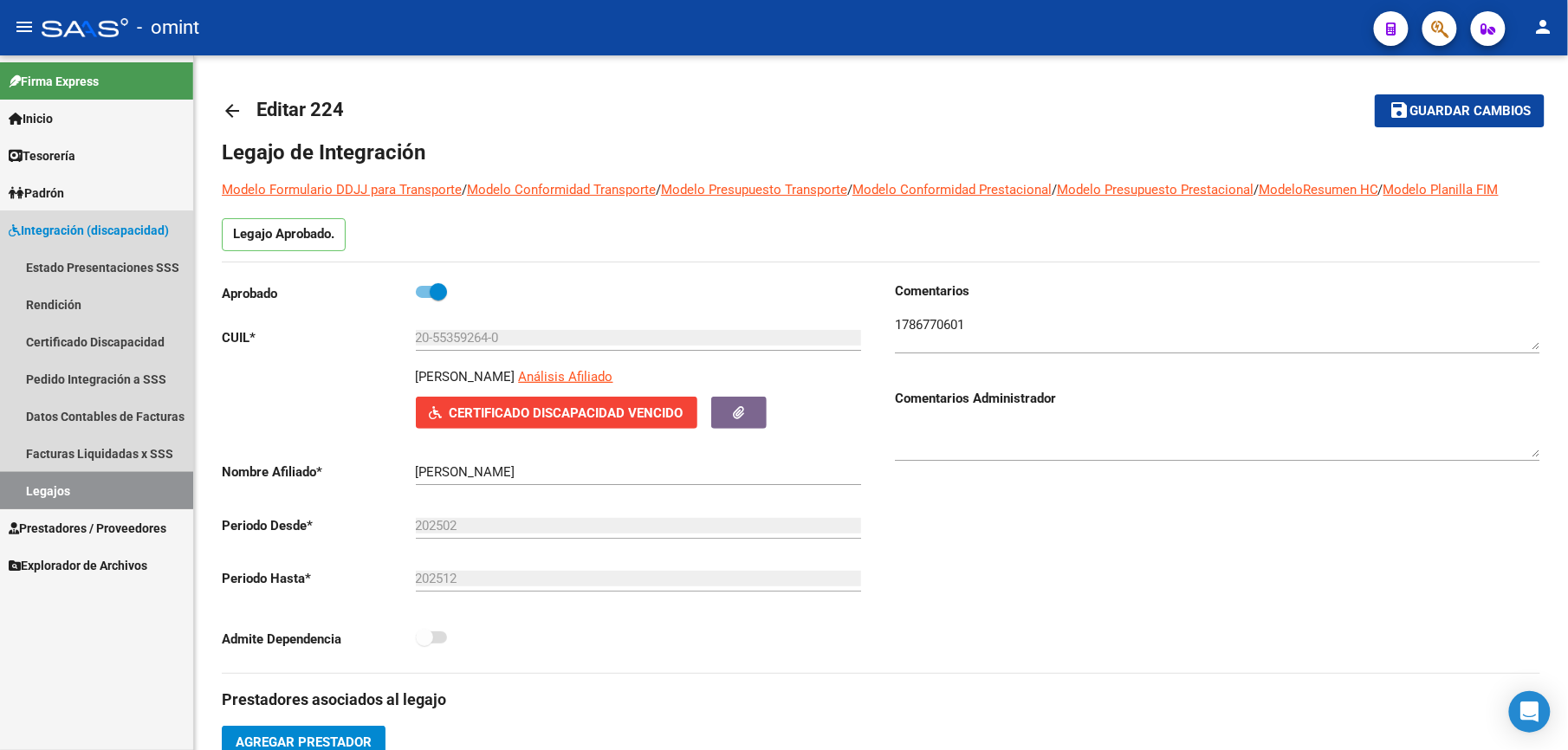
click at [36, 482] on link "Legajos" at bounding box center [96, 491] width 193 height 37
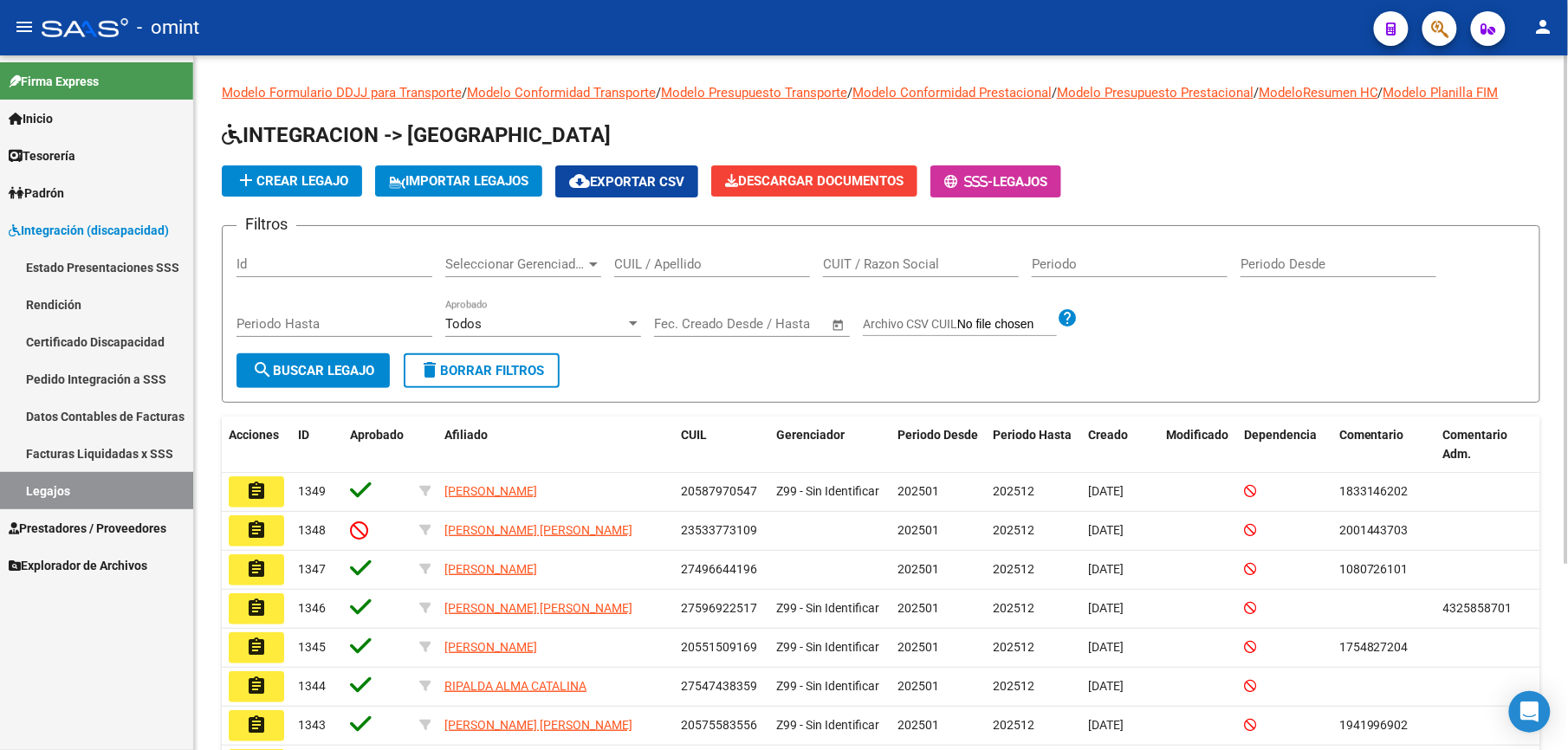
click at [655, 254] on div "CUIL / Apellido" at bounding box center [712, 258] width 196 height 37
click at [655, 261] on input "CUIL / Apellido" at bounding box center [712, 264] width 196 height 16
paste input "20584265362"
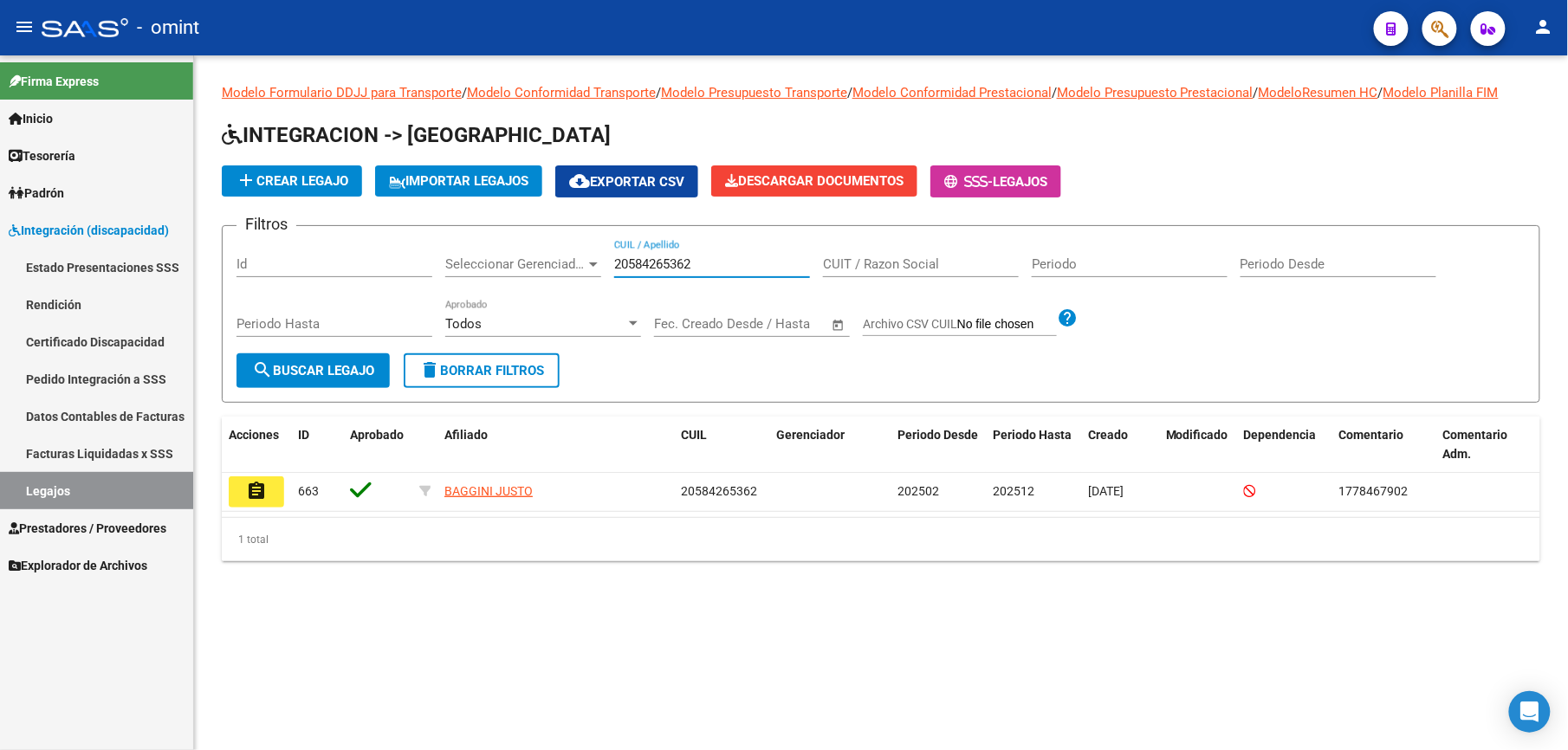
type input "20584265362"
click at [313, 357] on button "search Buscar Legajo" at bounding box center [312, 370] width 154 height 34
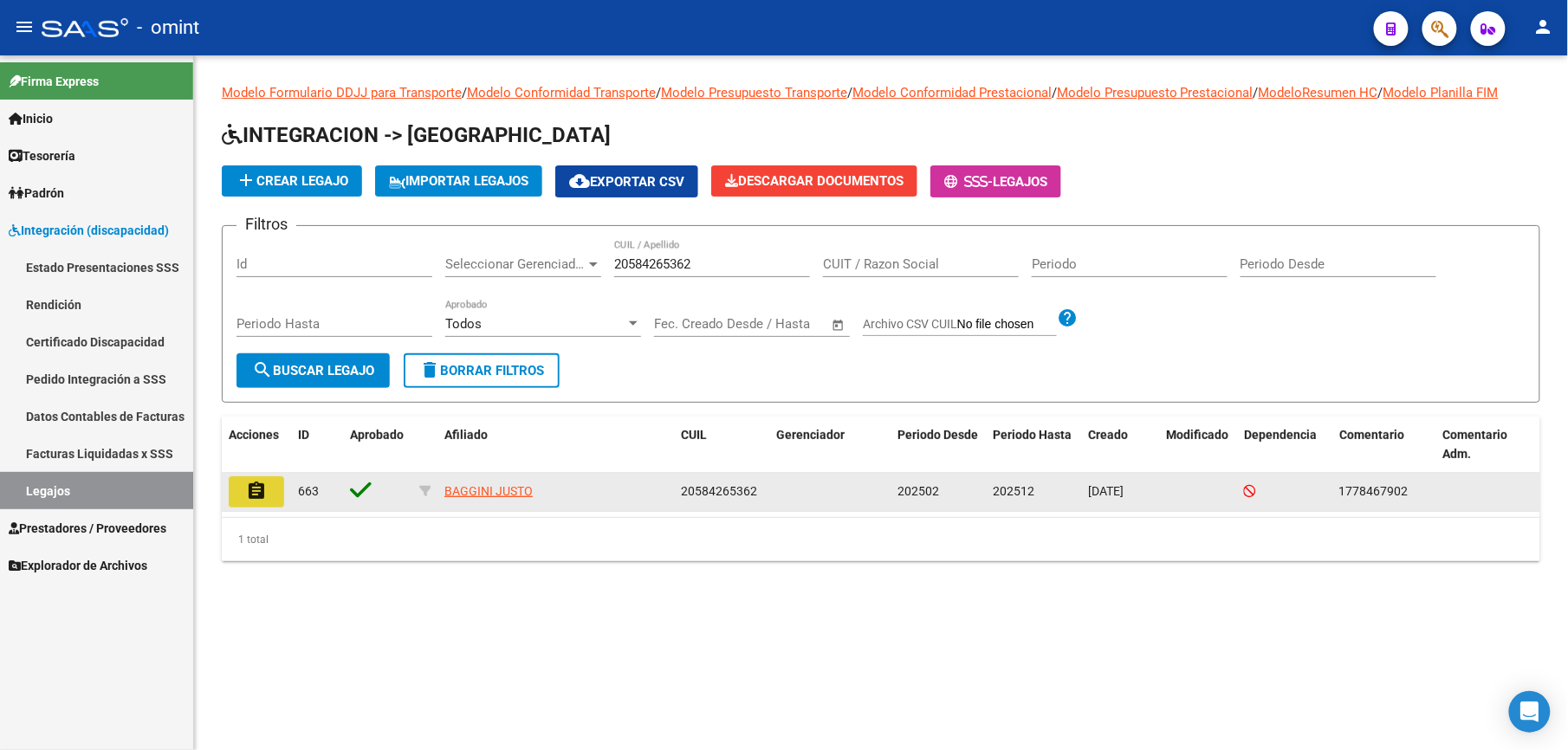
click at [255, 491] on mat-icon "assignment" at bounding box center [256, 491] width 21 height 21
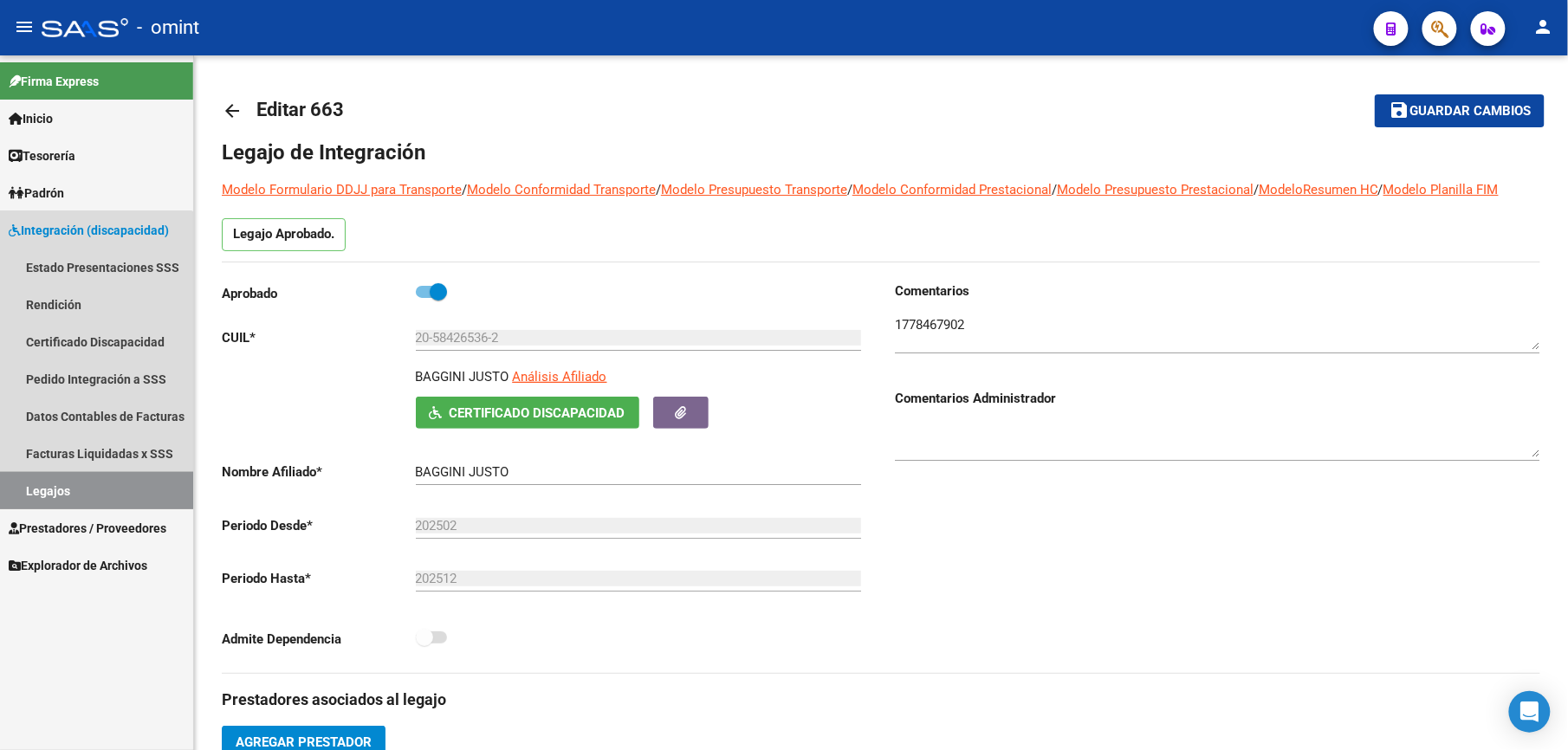
click at [40, 486] on link "Legajos" at bounding box center [96, 491] width 193 height 37
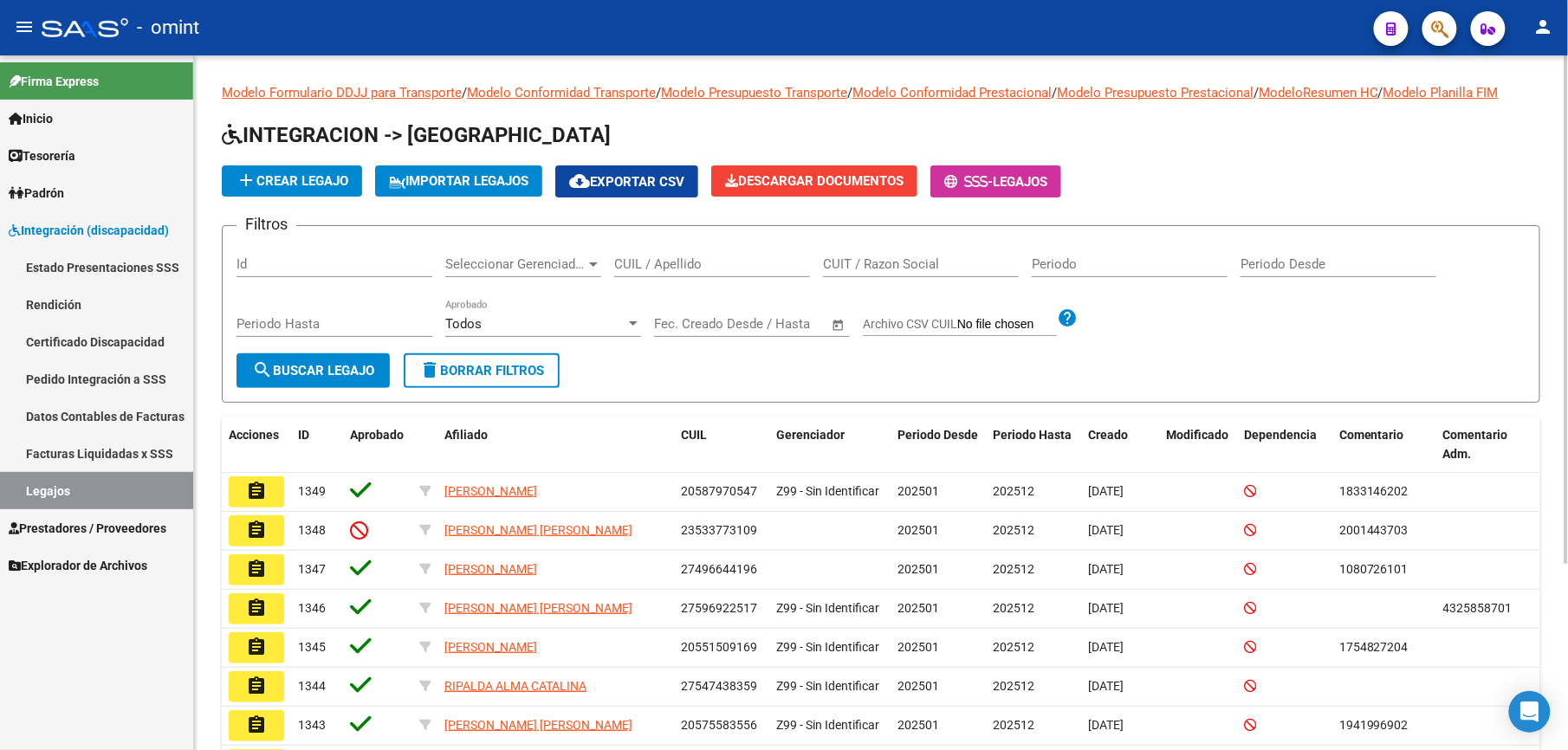
click at [735, 259] on input "CUIL / Apellido" at bounding box center [712, 264] width 196 height 16
paste input "27575679140"
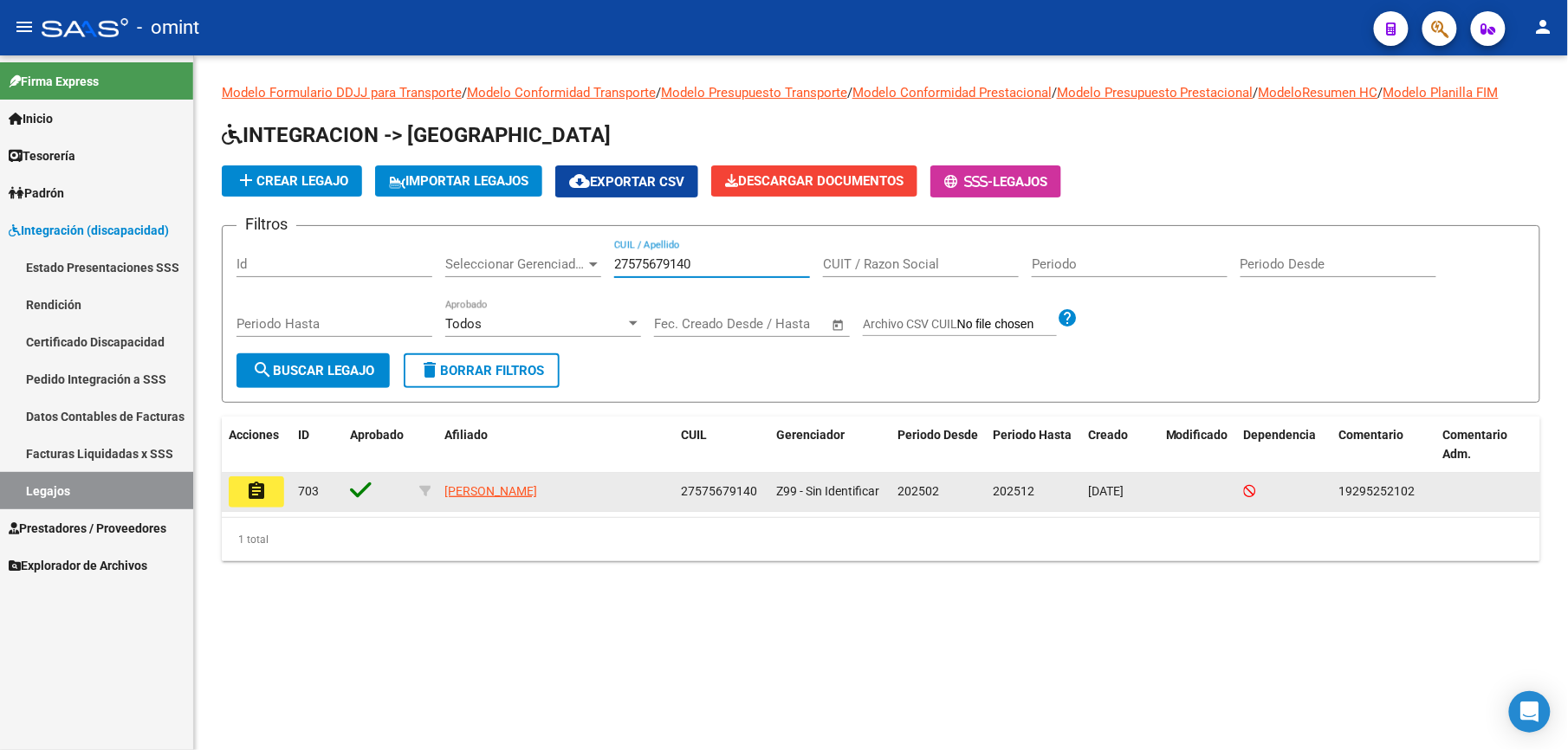
type input "27575679140"
click at [253, 485] on mat-icon "assignment" at bounding box center [256, 491] width 21 height 21
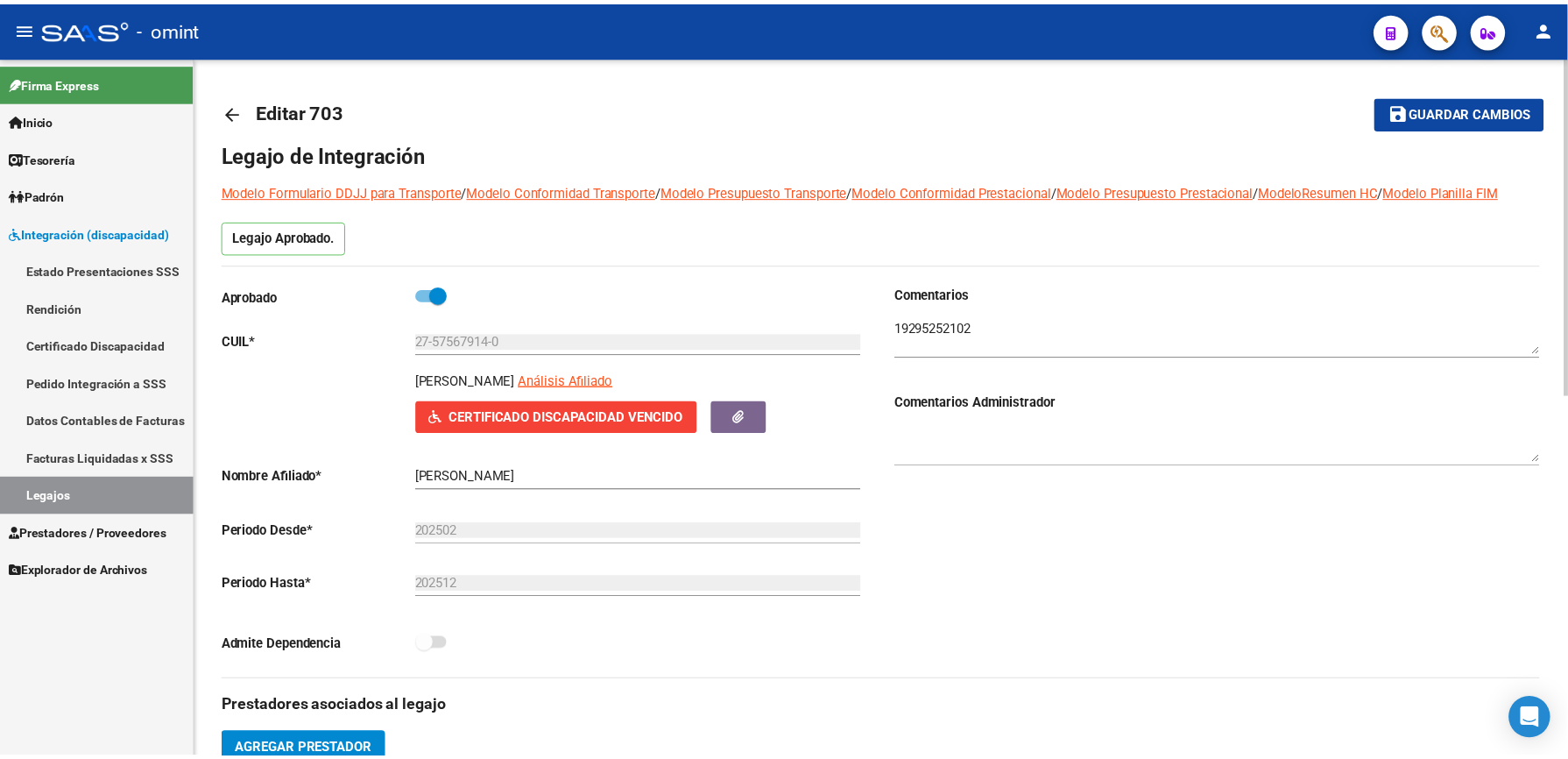
scroll to position [467, 0]
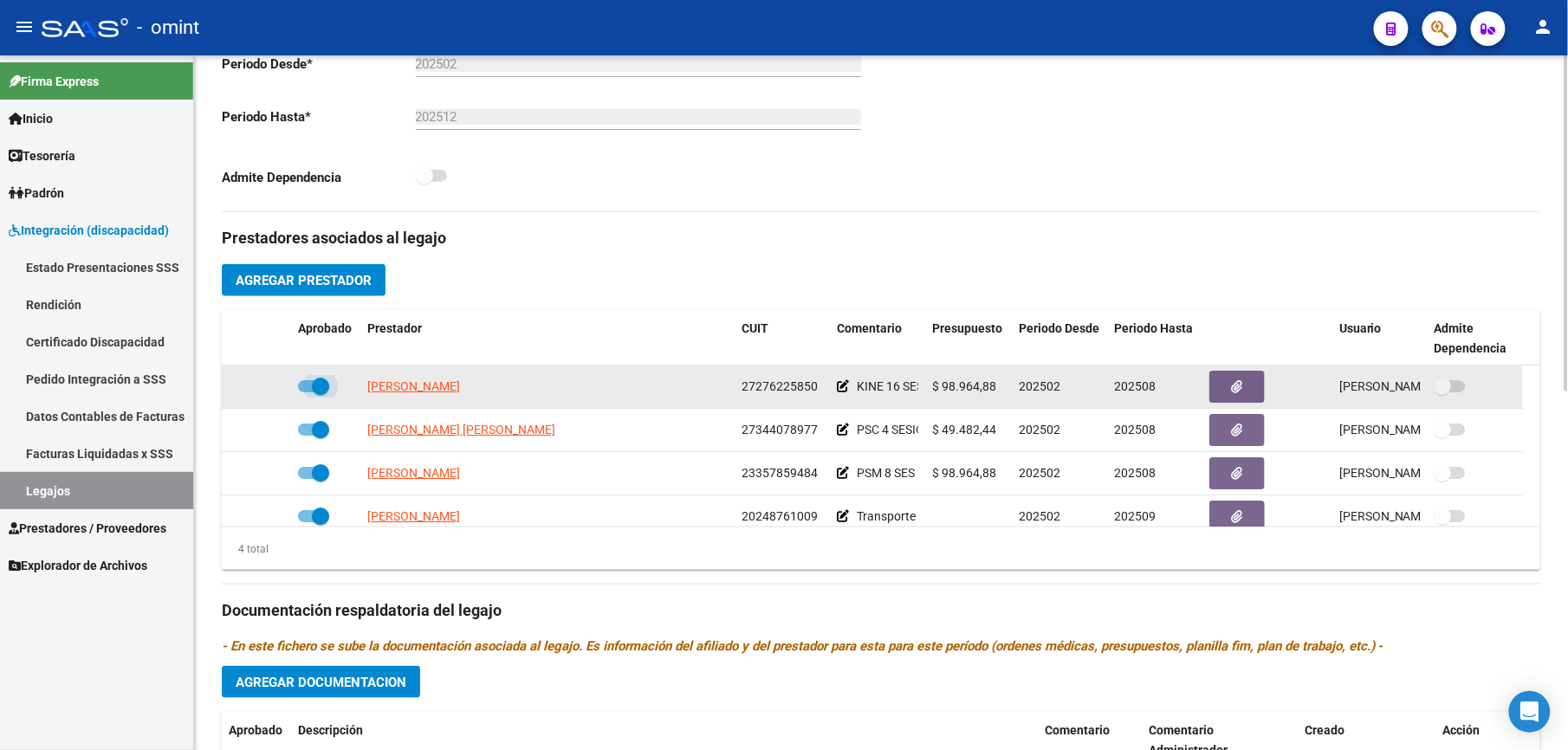
click at [298, 386] on span at bounding box center [313, 386] width 31 height 12
click at [306, 393] on input "checkbox" at bounding box center [306, 393] width 1 height 1
checkbox input "false"
click at [270, 386] on icon at bounding box center [265, 386] width 12 height 12
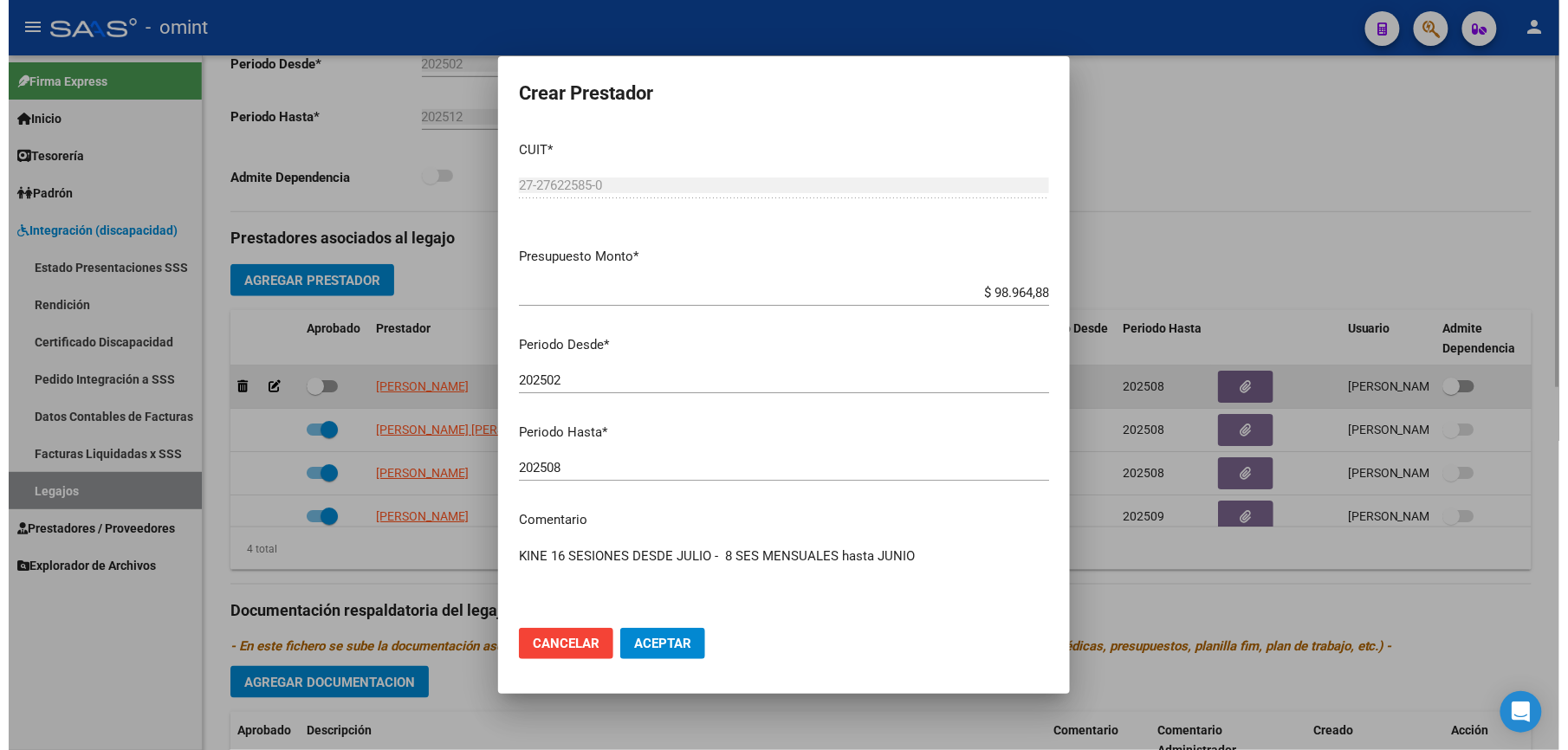
scroll to position [482, 0]
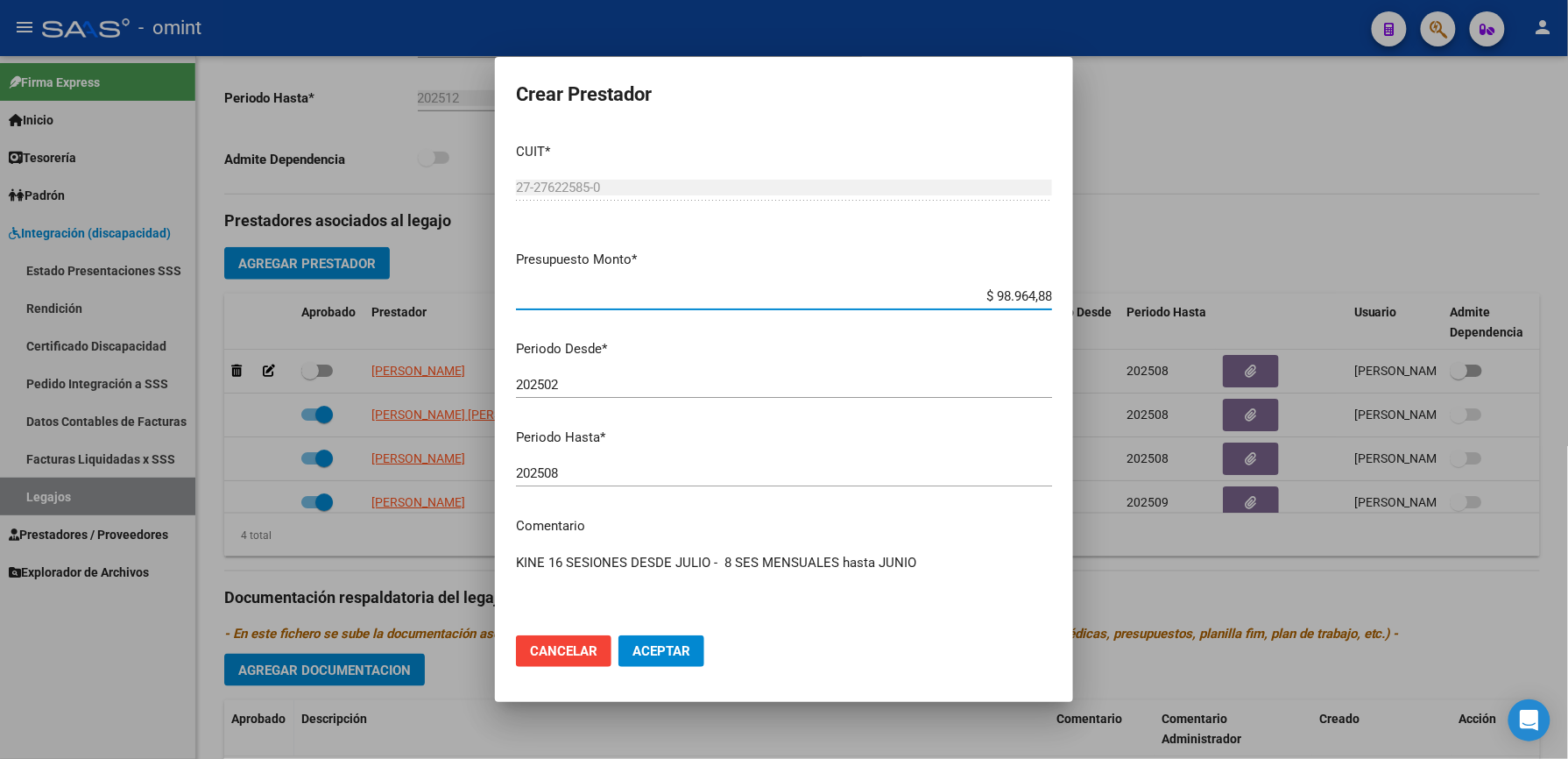
click at [593, 460] on div "202508 Ingresar el periodo" at bounding box center [784, 473] width 536 height 27
type input "202512"
click at [947, 561] on textarea "KINE 16 SESIONES DESDE JULIO - 8 SES MENSUALES hasta JUNIO" at bounding box center [784, 594] width 536 height 82
click at [1027, 549] on div "KINE 16 SESIONES DESDE JULIO - 8 SES MENSUALES hasta JUNIO // según caso Ingres…" at bounding box center [784, 594] width 536 height 89
click at [1012, 561] on textarea "KINE 16 SESIONES DESDE JULIO - 8 SES MENSUALES hasta JUNIO // según caso" at bounding box center [784, 594] width 536 height 82
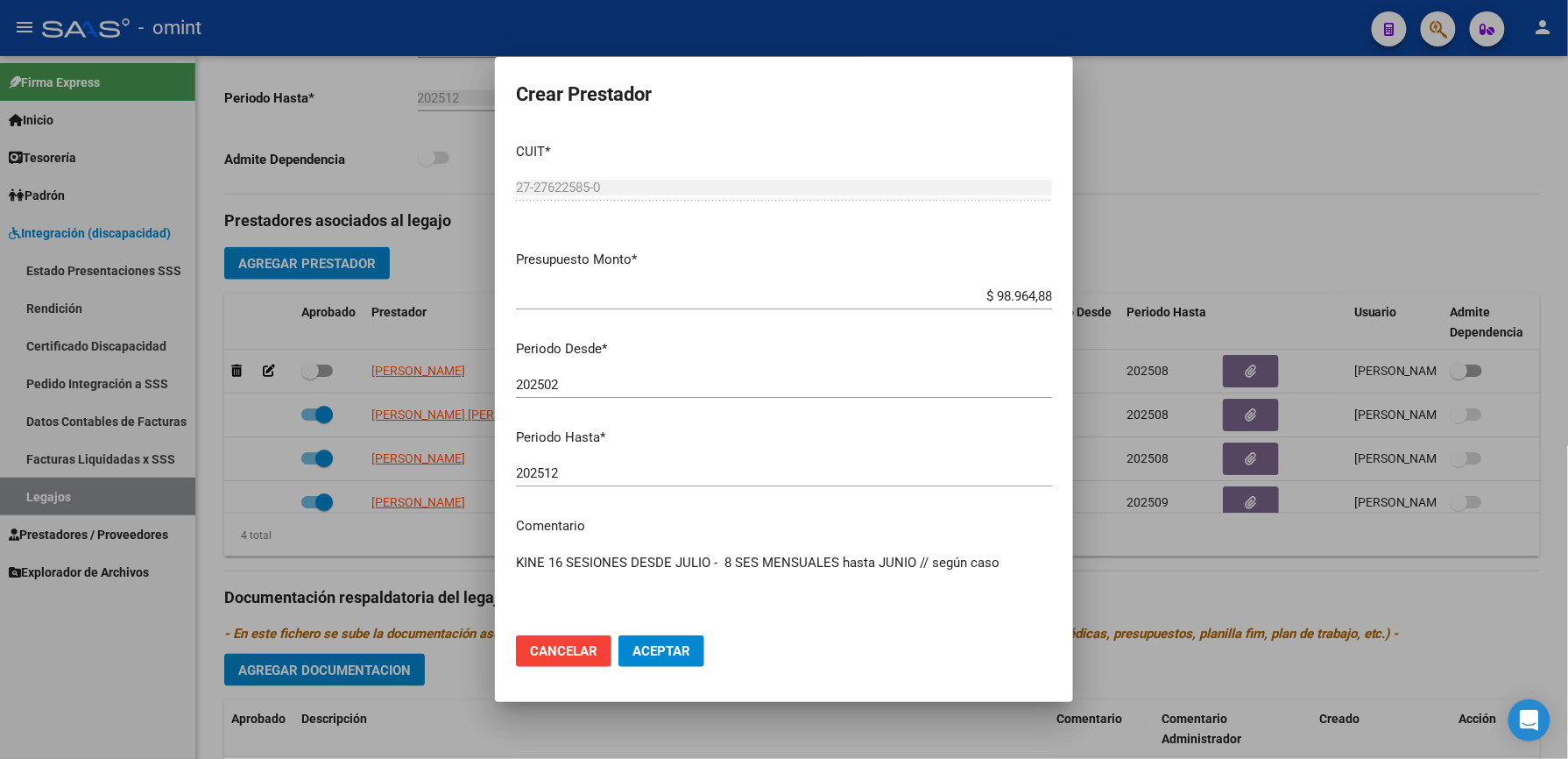
paste textarea "35471068/01"
type textarea "KINE 16 SESIONES DESDE JULIO - 8 SES MENSUALES hasta JUNIO // según caso 354710…"
drag, startPoint x: 818, startPoint y: 87, endPoint x: 875, endPoint y: 494, distance: 411.0
click at [875, 494] on form "Crear Prestador CUIT * 27-27622585-0 Ingresar CUIT ARCA Padrón Presupuesto Mont…" at bounding box center [784, 380] width 536 height 603
click at [1291, 162] on div at bounding box center [784, 380] width 1568 height 759
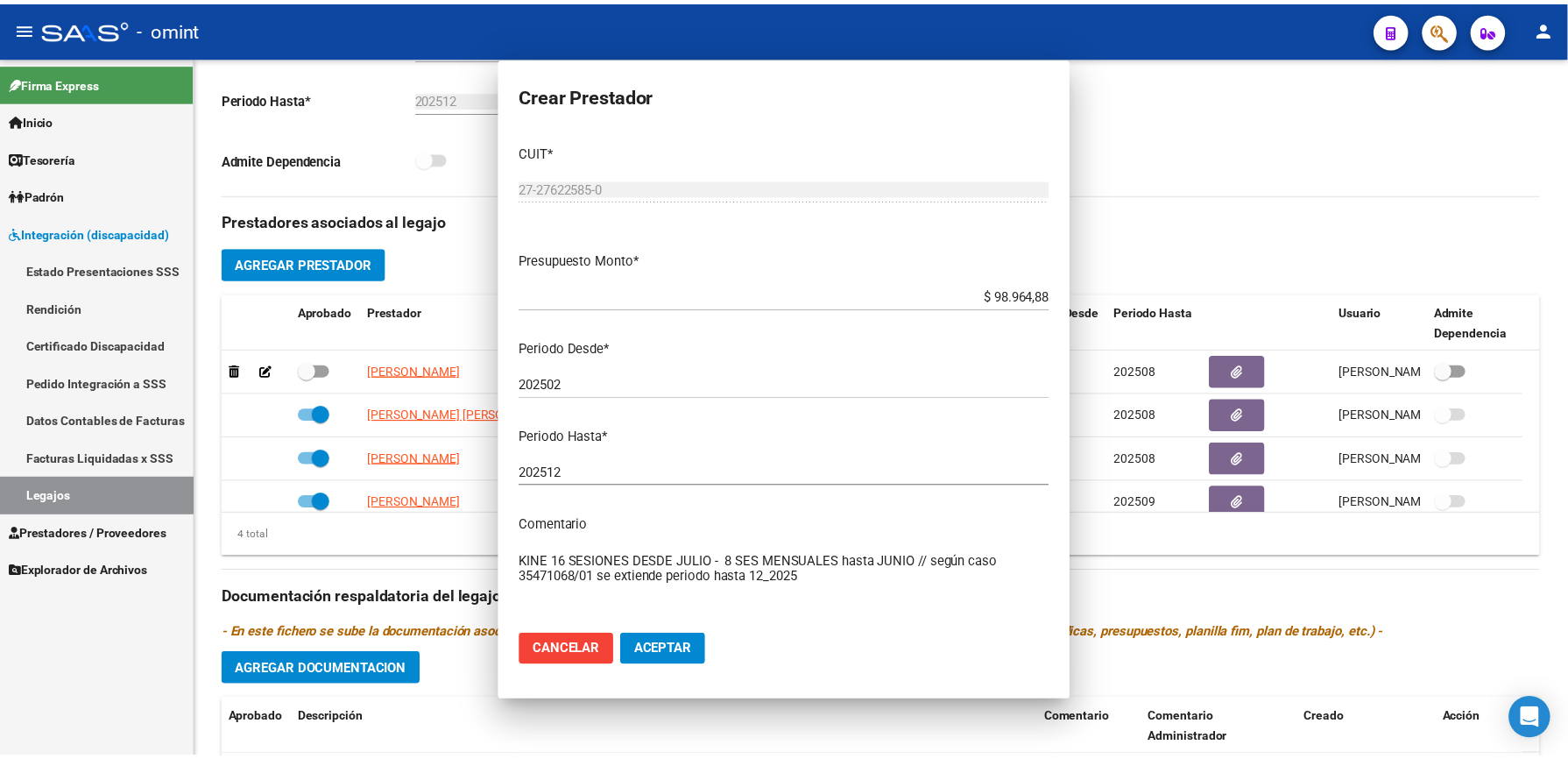
scroll to position [467, 0]
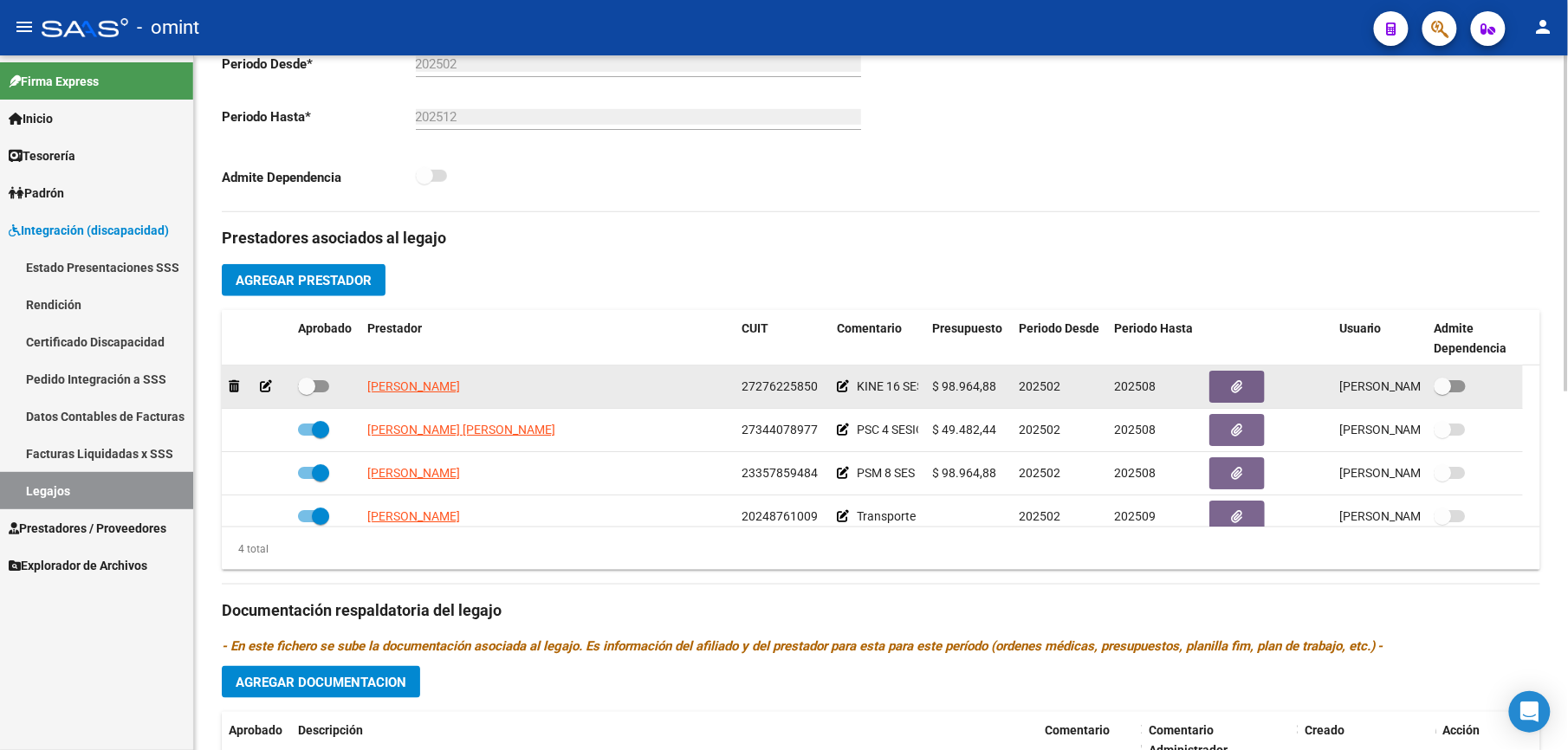
click at [266, 385] on icon at bounding box center [265, 386] width 12 height 12
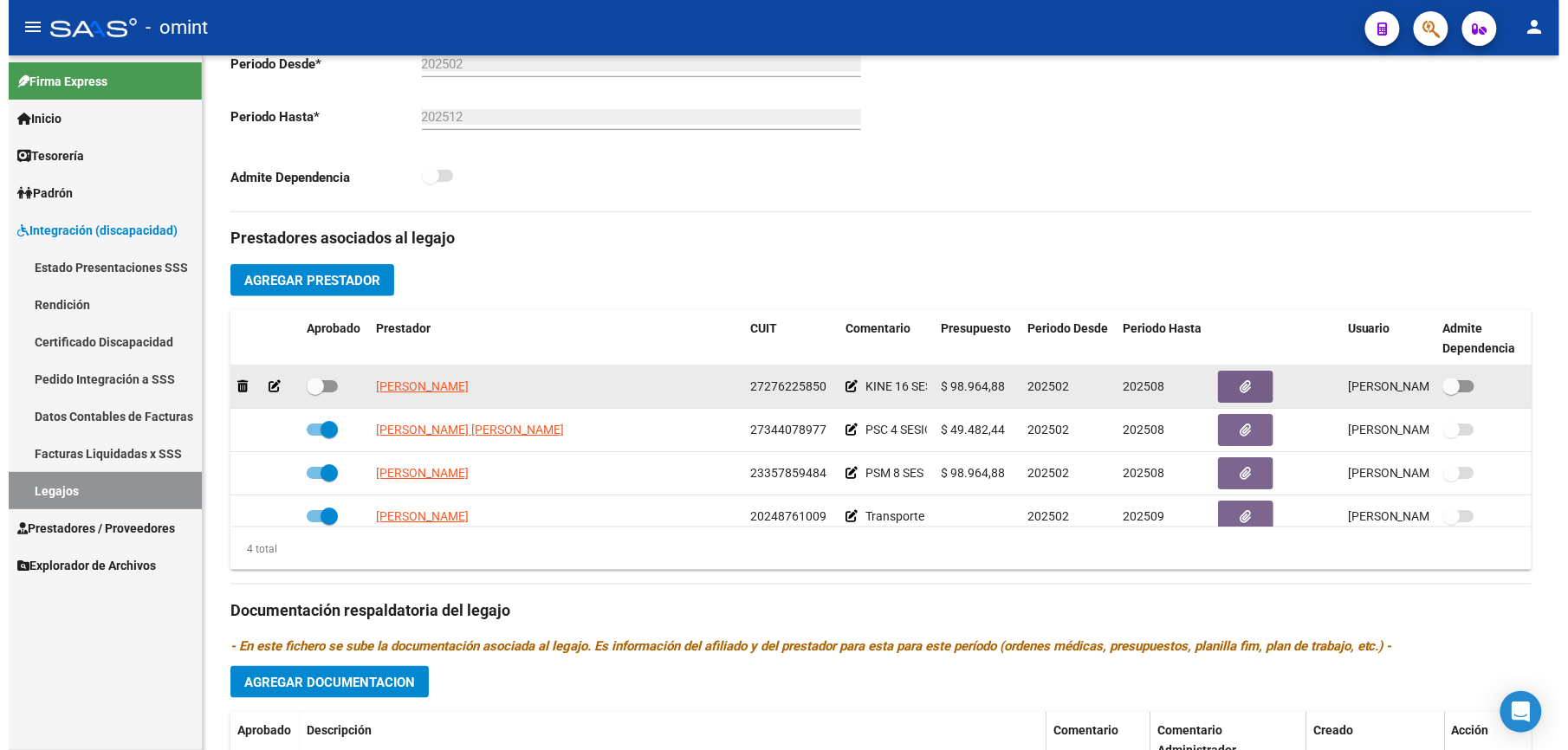
scroll to position [482, 0]
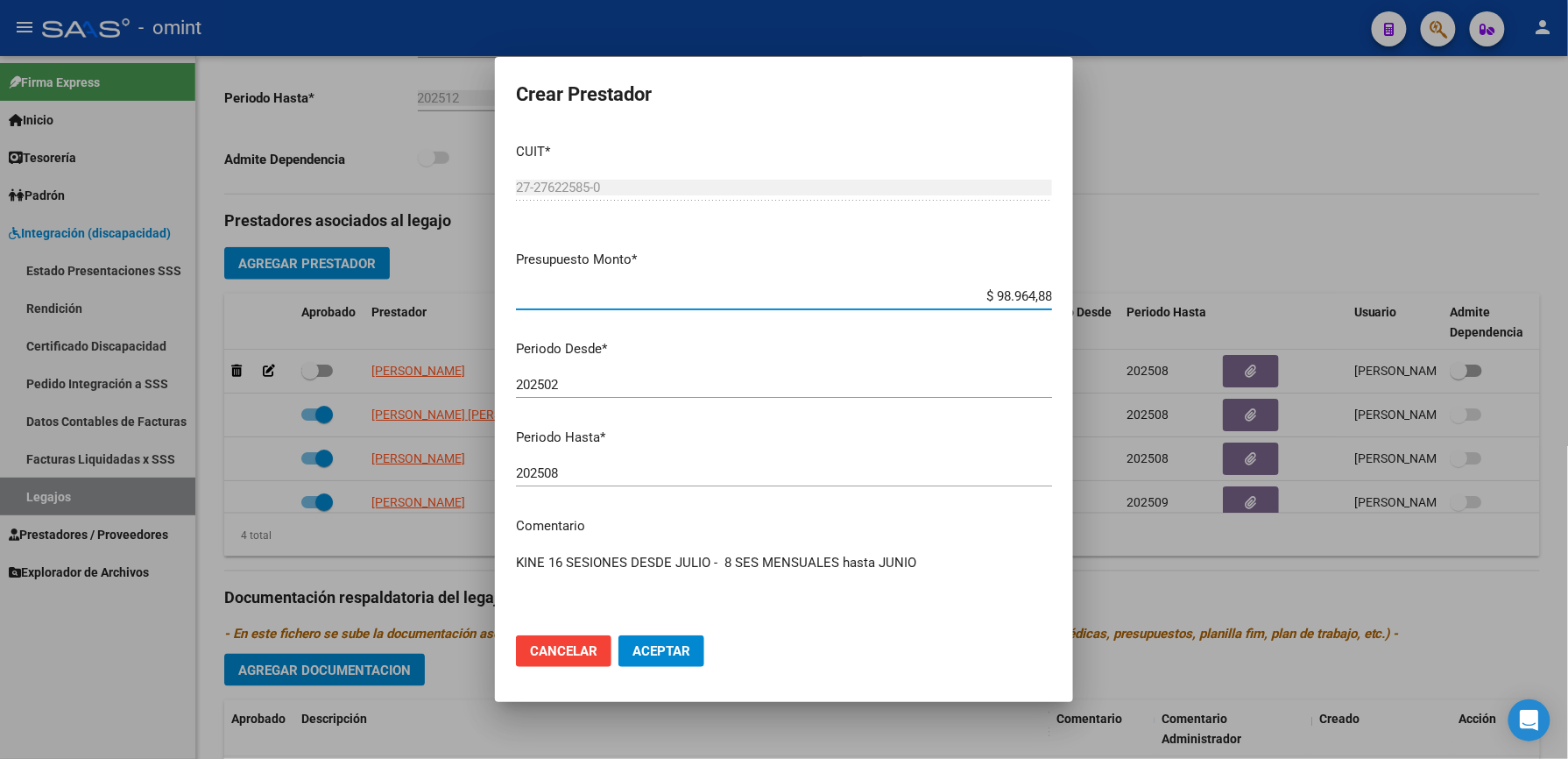
click at [572, 471] on input "202508" at bounding box center [784, 474] width 536 height 16
type input "202512"
click at [670, 655] on span "Aceptar" at bounding box center [661, 651] width 57 height 16
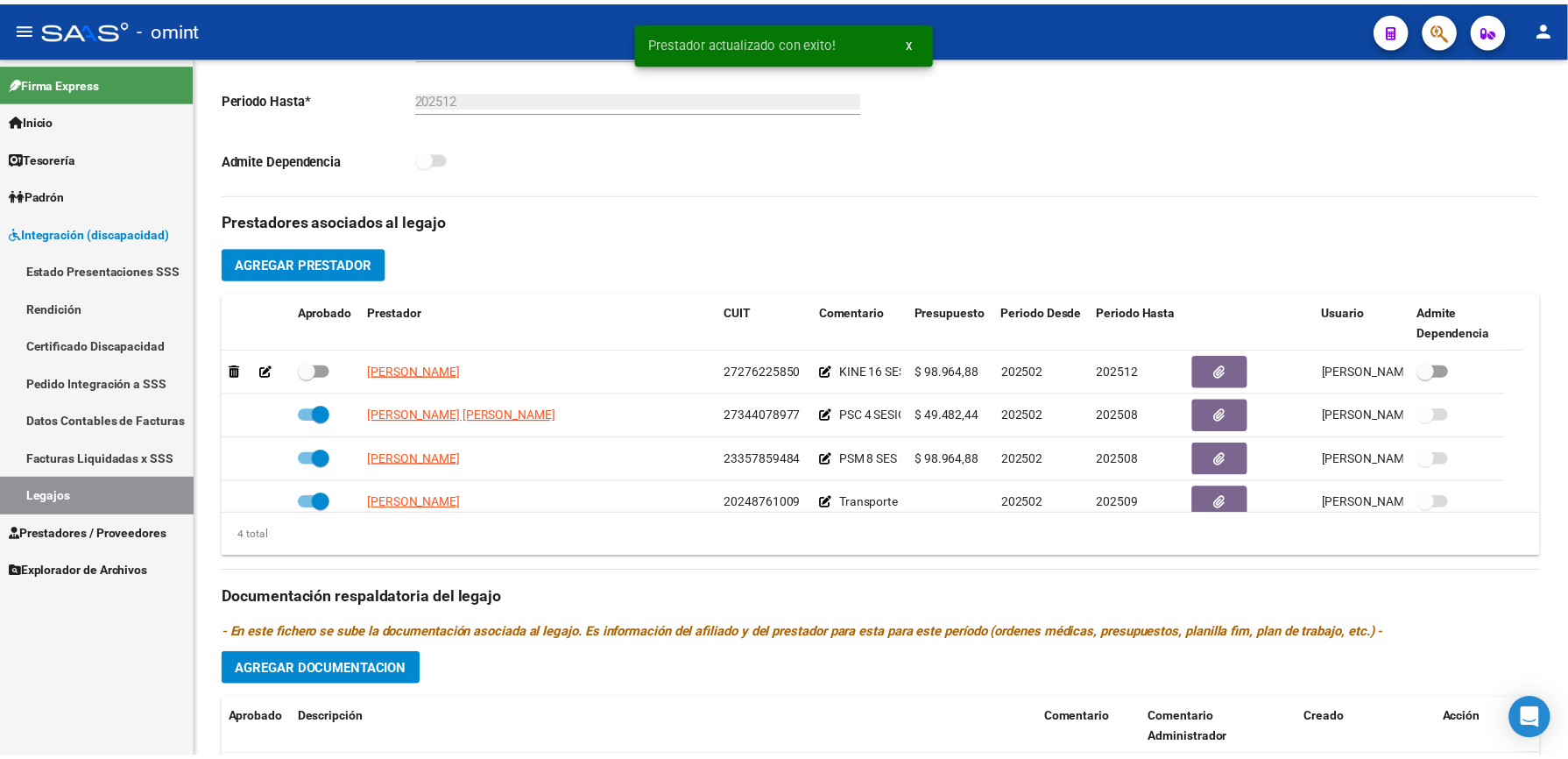
scroll to position [467, 0]
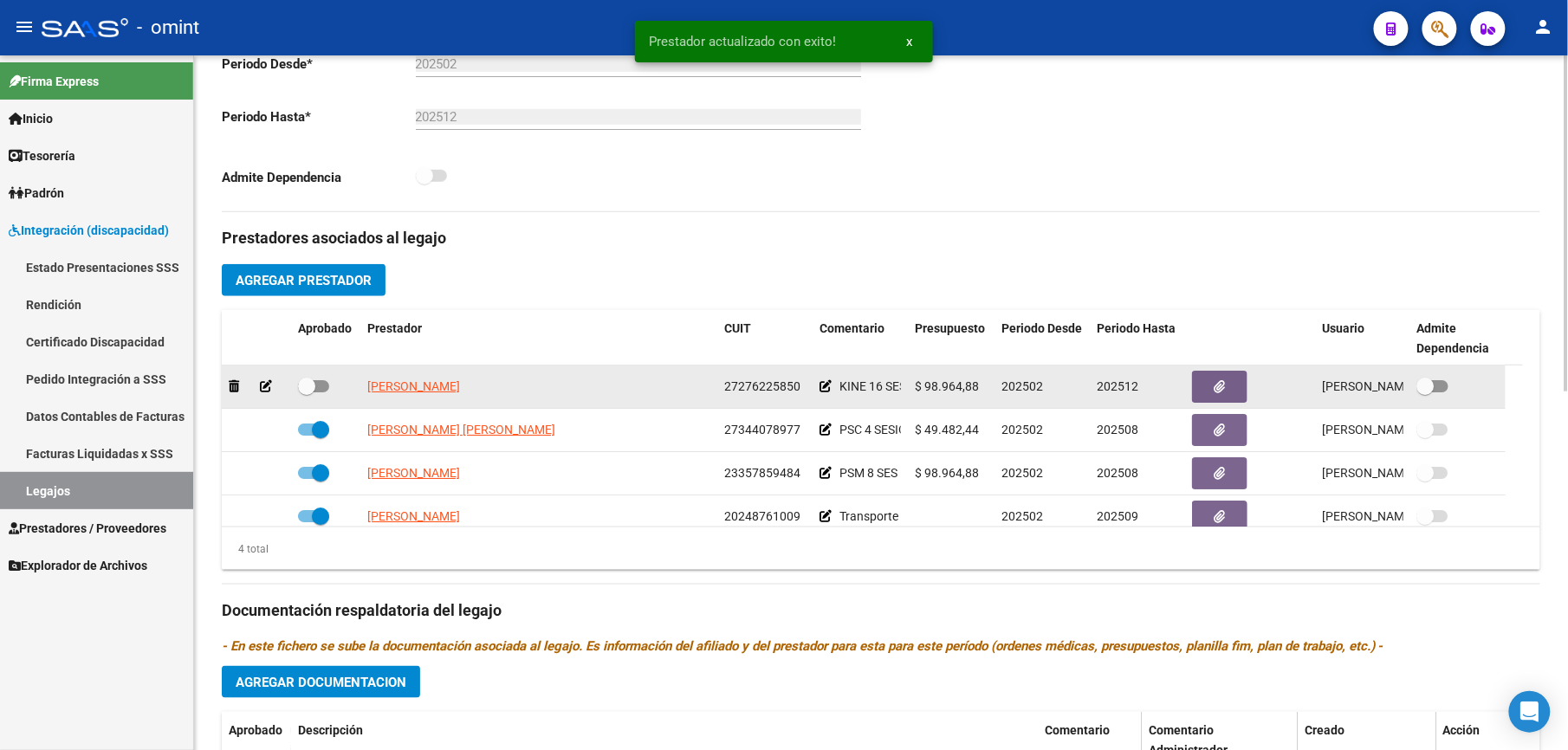
click at [271, 389] on icon at bounding box center [265, 386] width 12 height 12
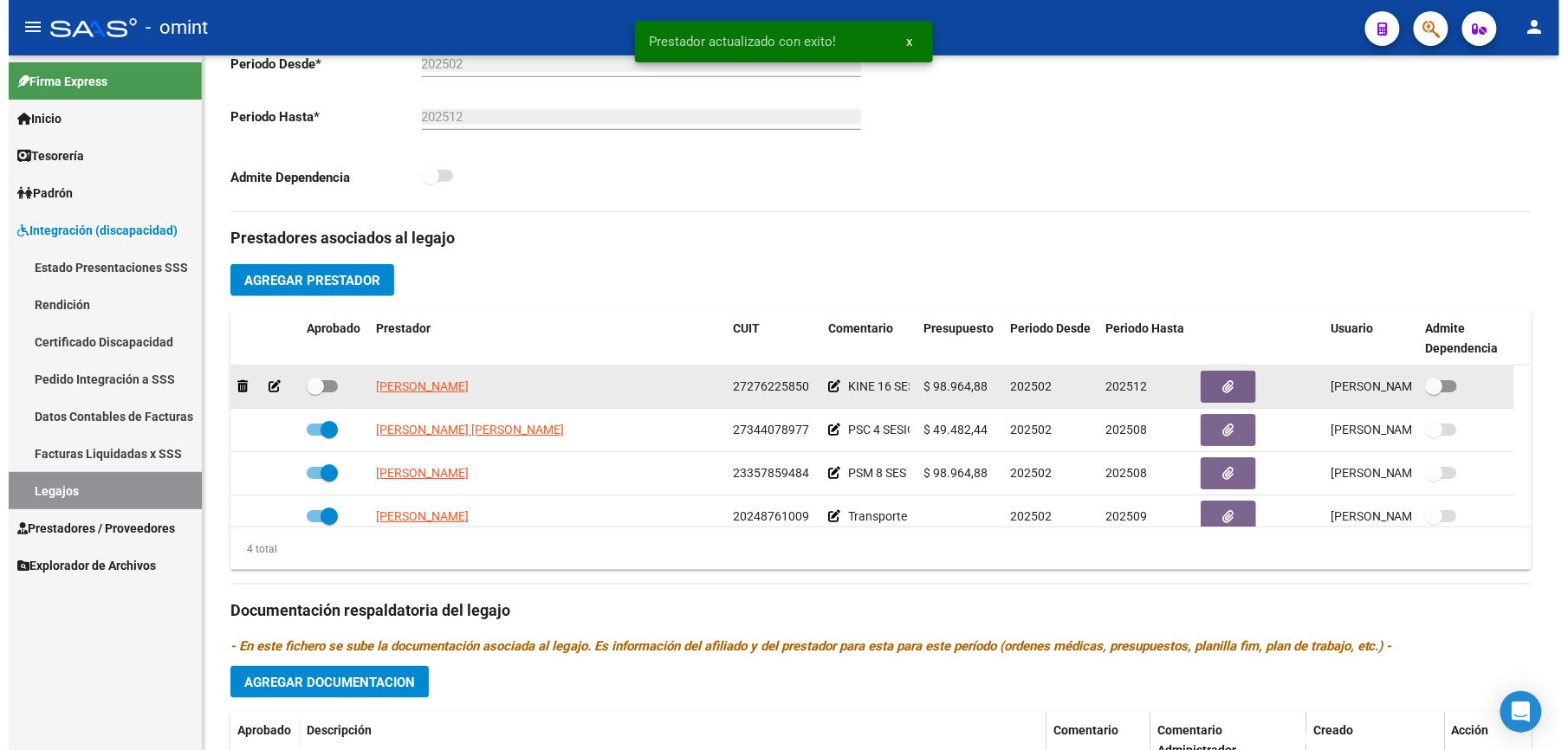
scroll to position [482, 0]
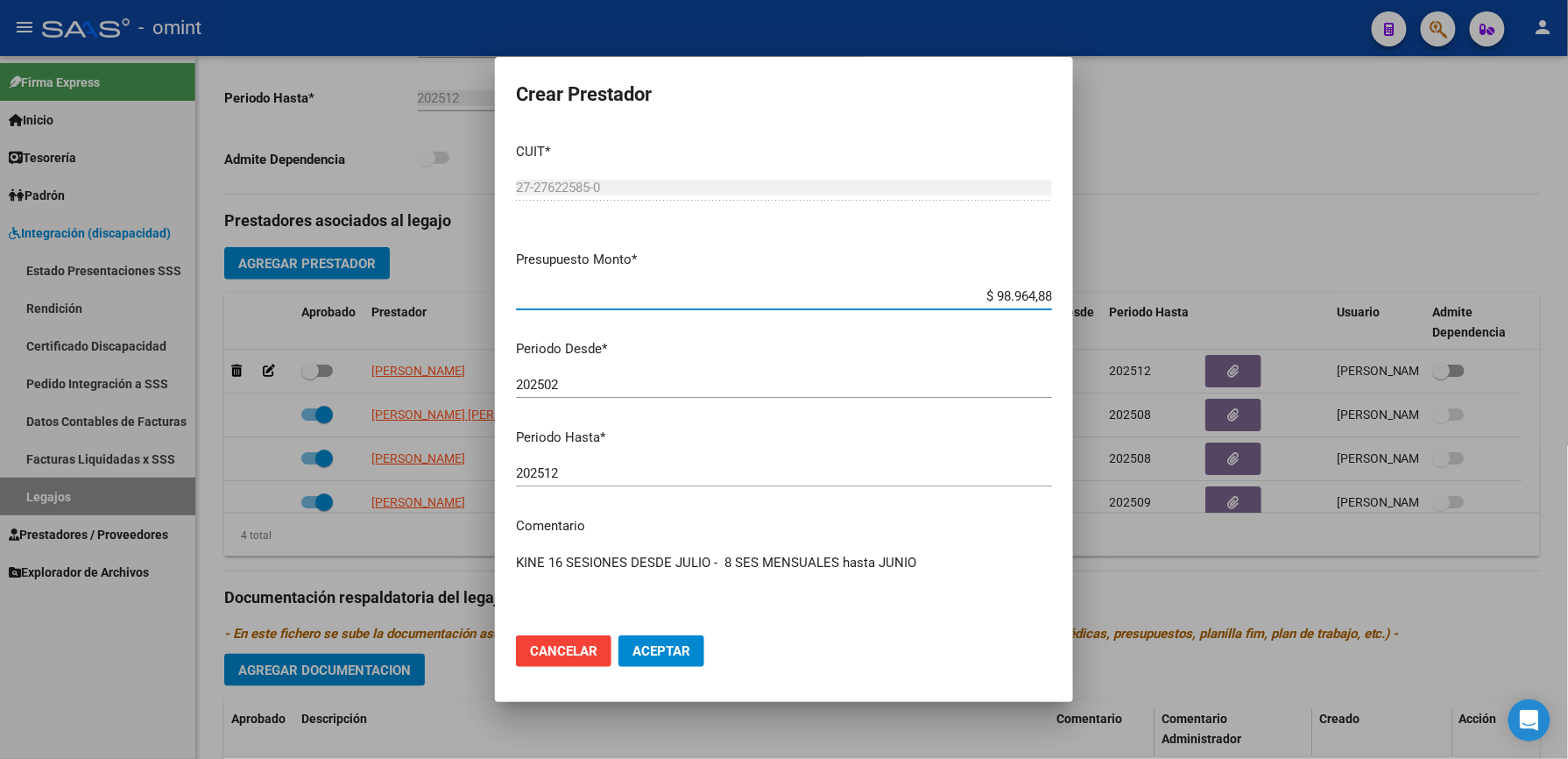
click at [934, 559] on textarea "KINE 16 SESIONES DESDE JULIO - 8 SES MENSUALES hasta JUNIO" at bounding box center [784, 594] width 536 height 82
click at [1336, 168] on div at bounding box center [784, 380] width 1568 height 759
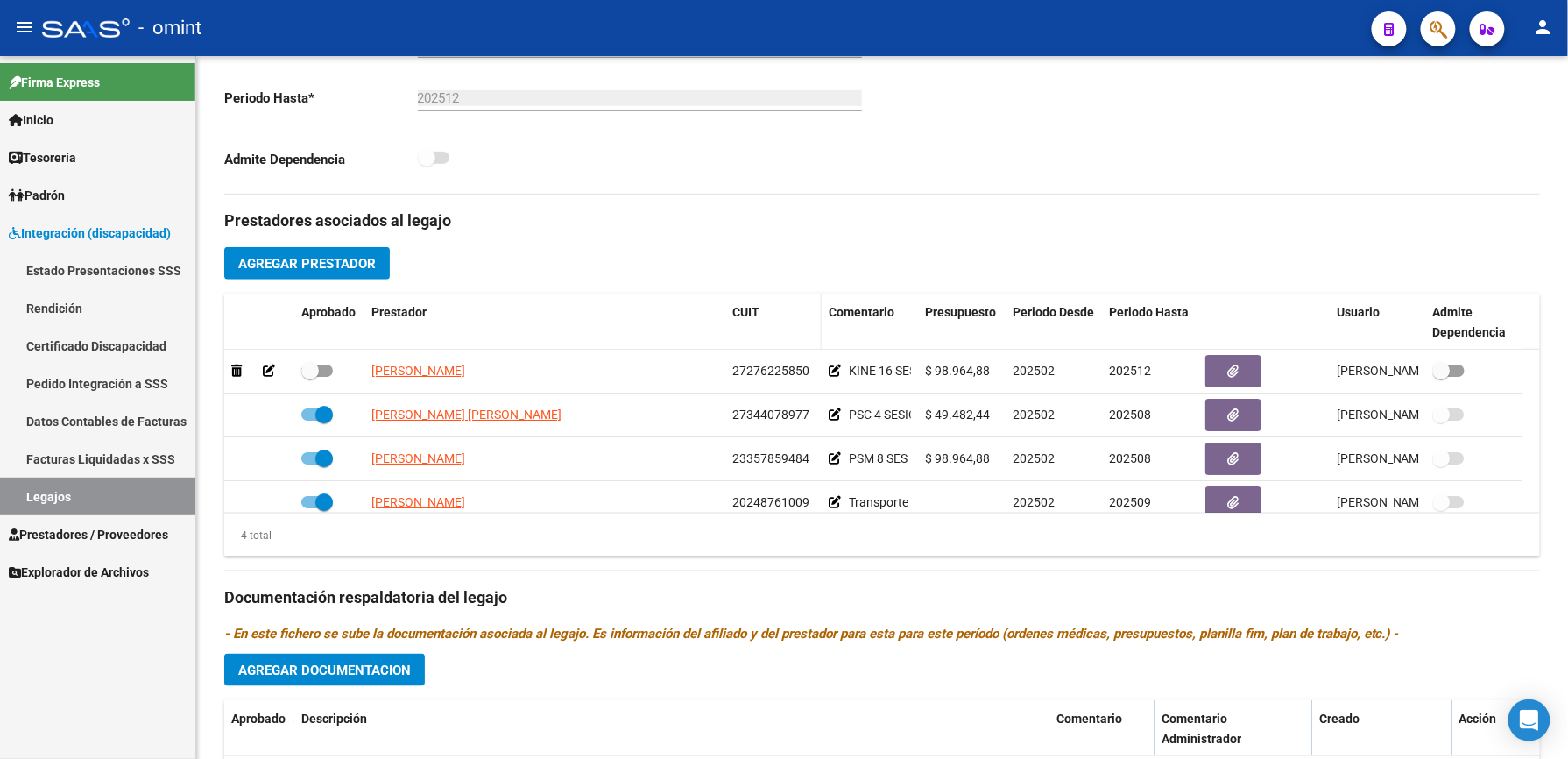
scroll to position [467, 0]
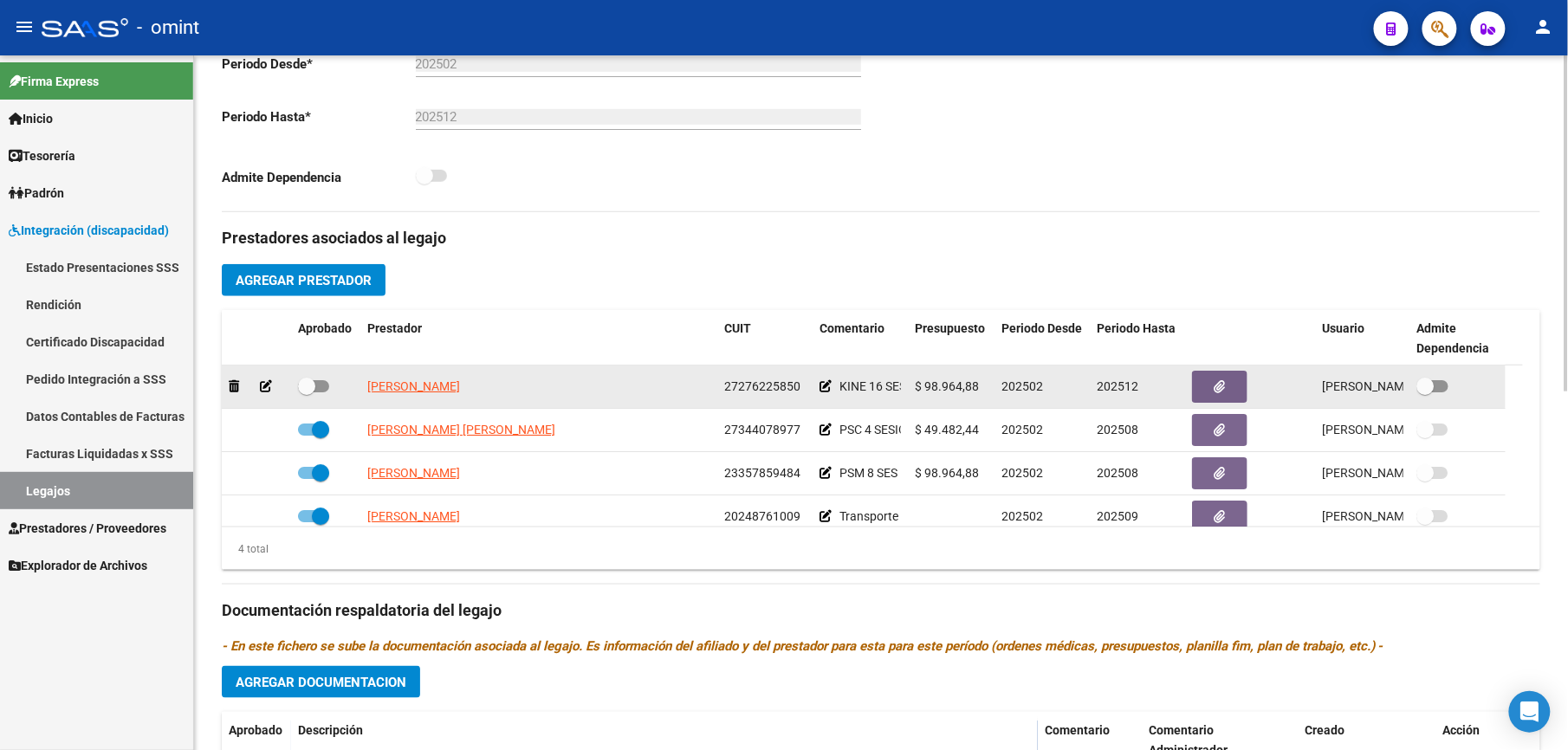
click at [265, 392] on icon at bounding box center [265, 386] width 12 height 12
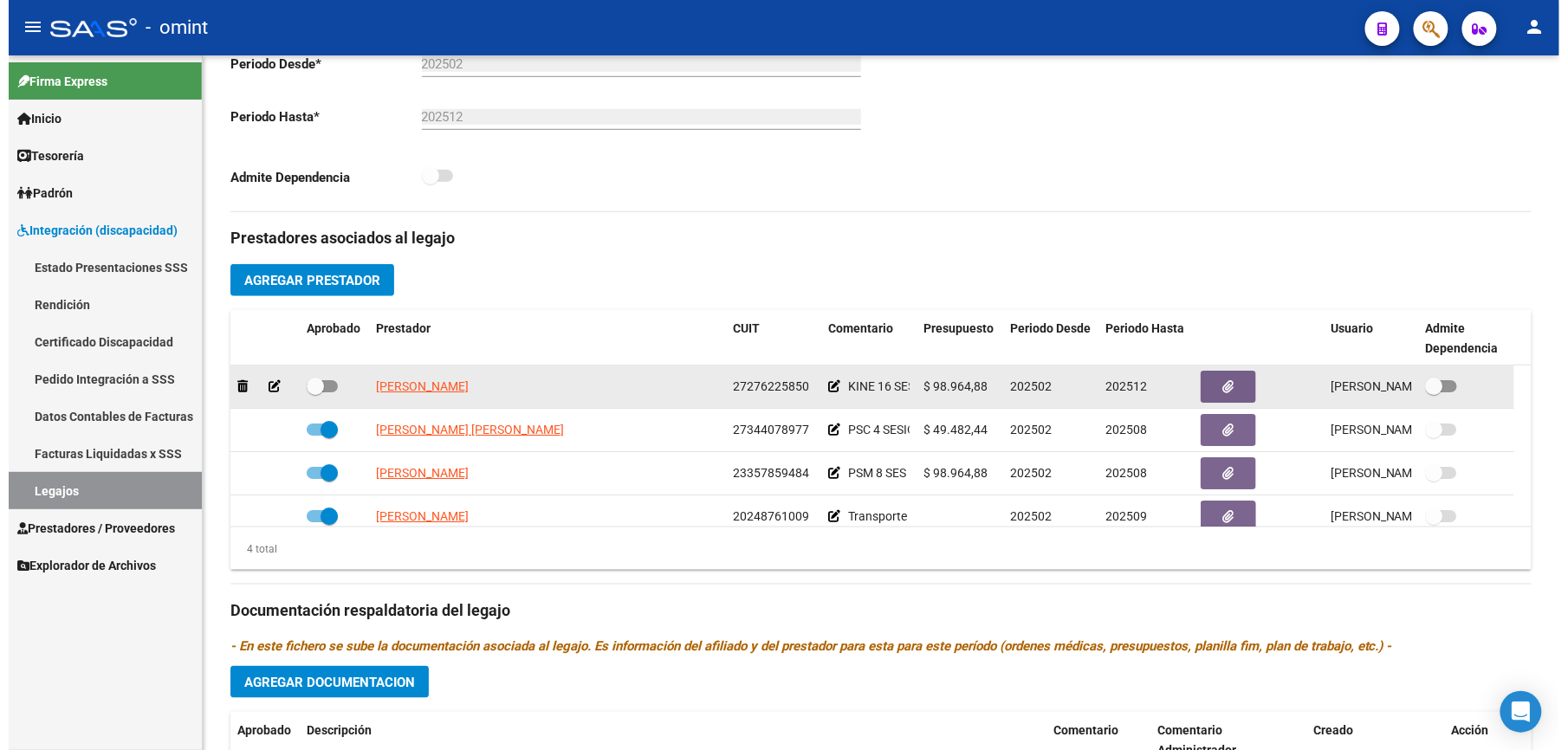
scroll to position [482, 0]
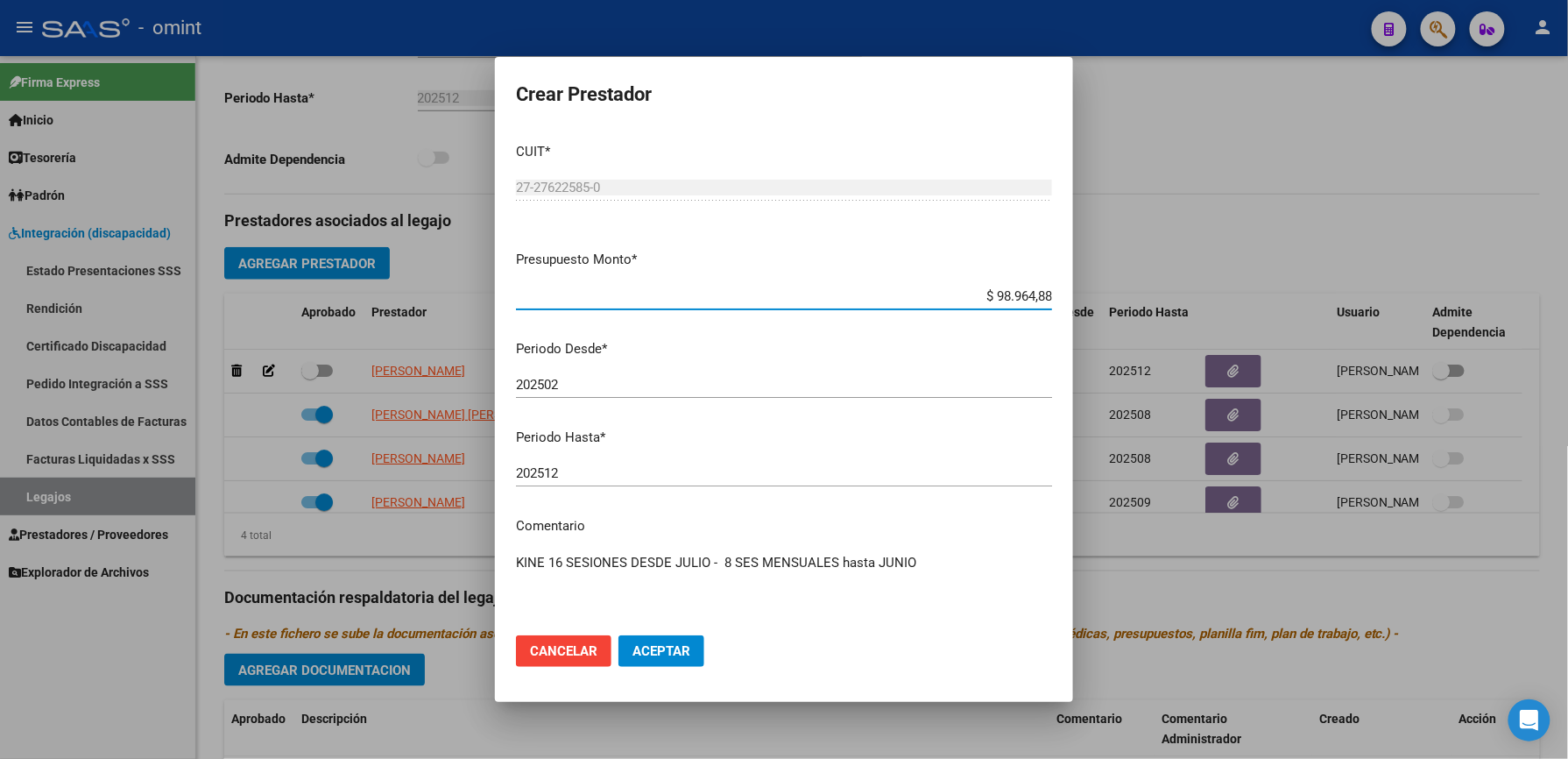
click at [935, 554] on textarea "KINE 16 SESIONES DESDE JULIO - 8 SES MENSUALES hasta JUNIO" at bounding box center [784, 594] width 536 height 82
paste textarea "35471068/01"
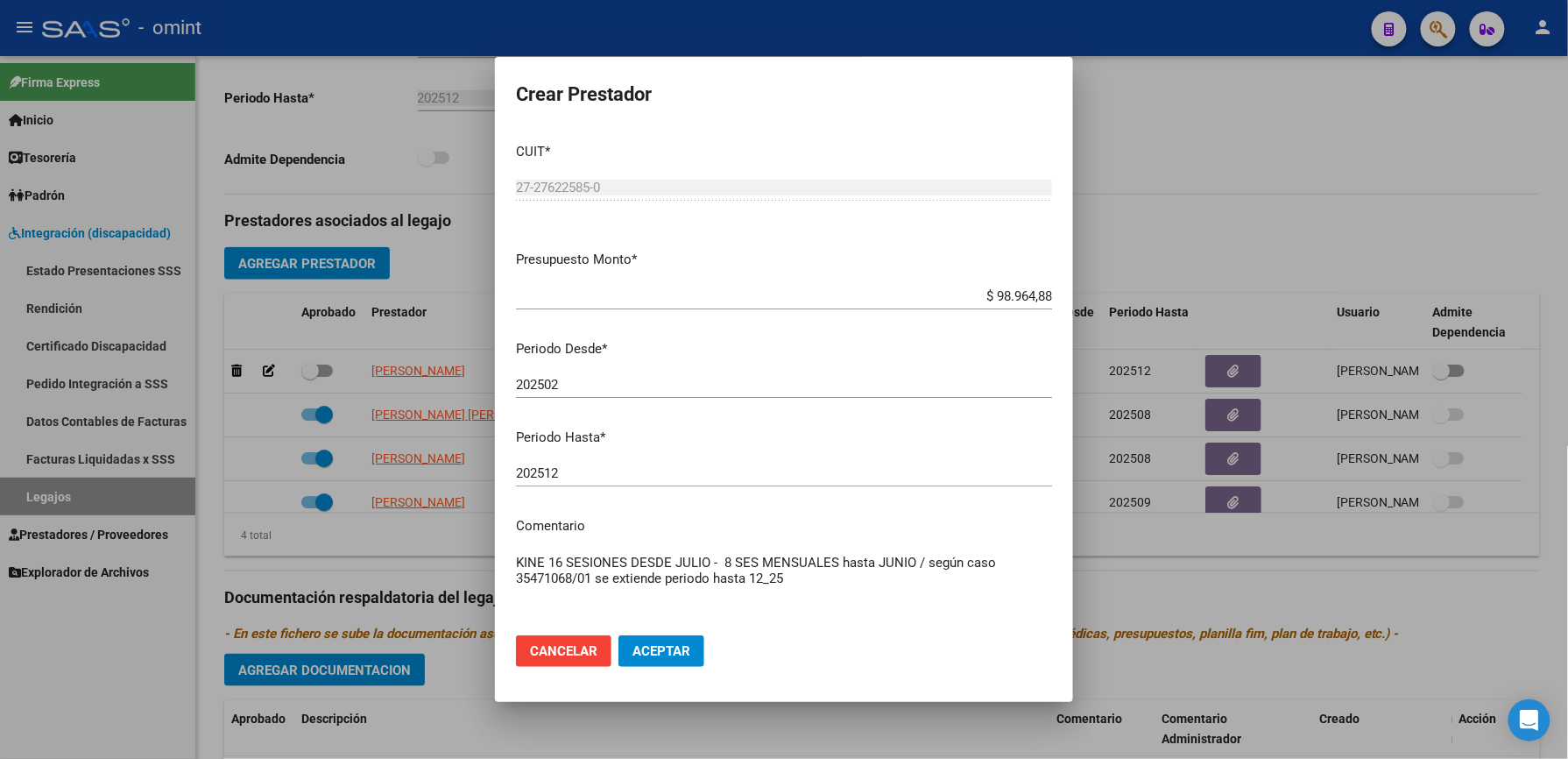
type textarea "KINE 16 SESIONES DESDE JULIO - 8 SES MENSUALES hasta JUNIO / según caso 3547106…"
click at [655, 648] on span "Aceptar" at bounding box center [661, 651] width 57 height 16
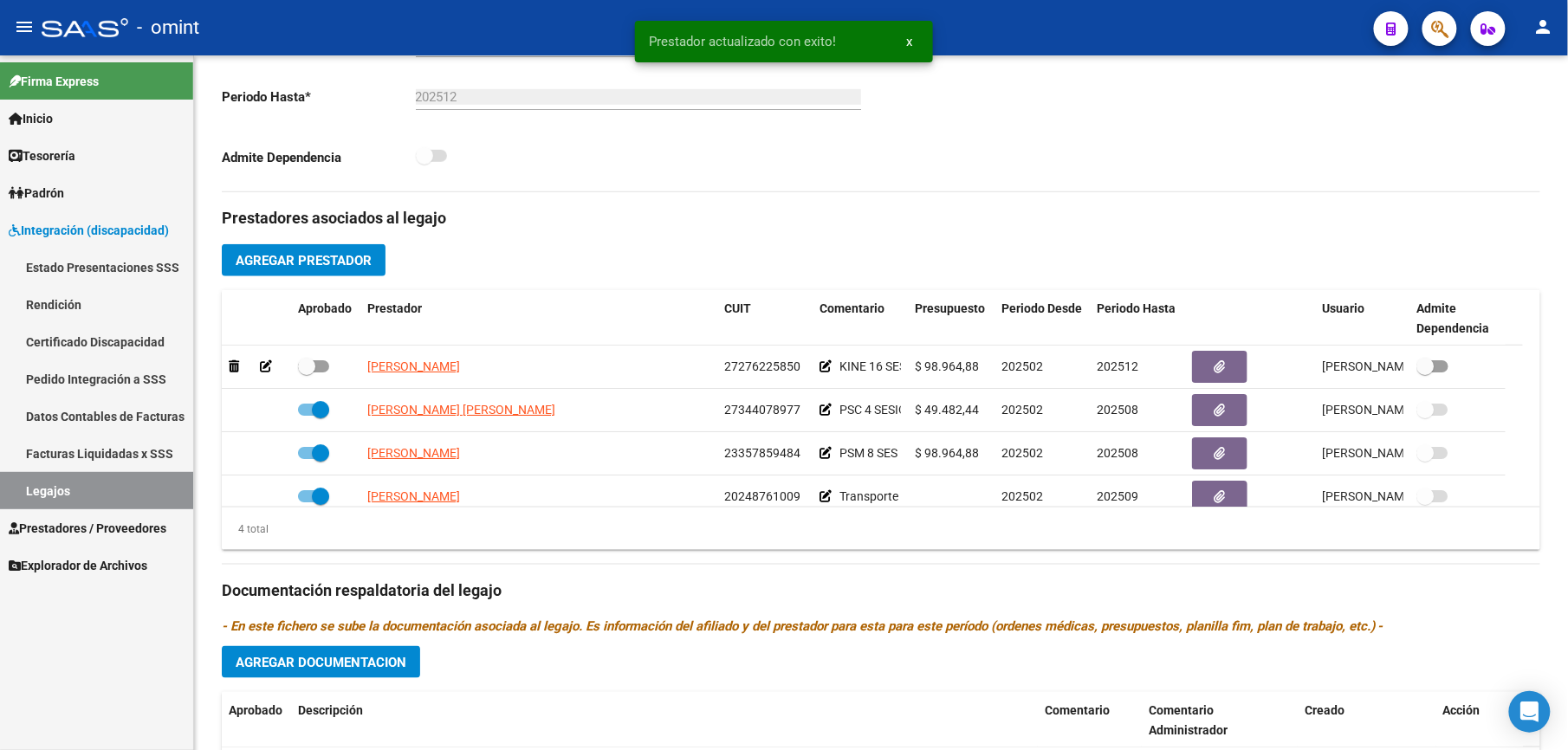
scroll to position [461, 0]
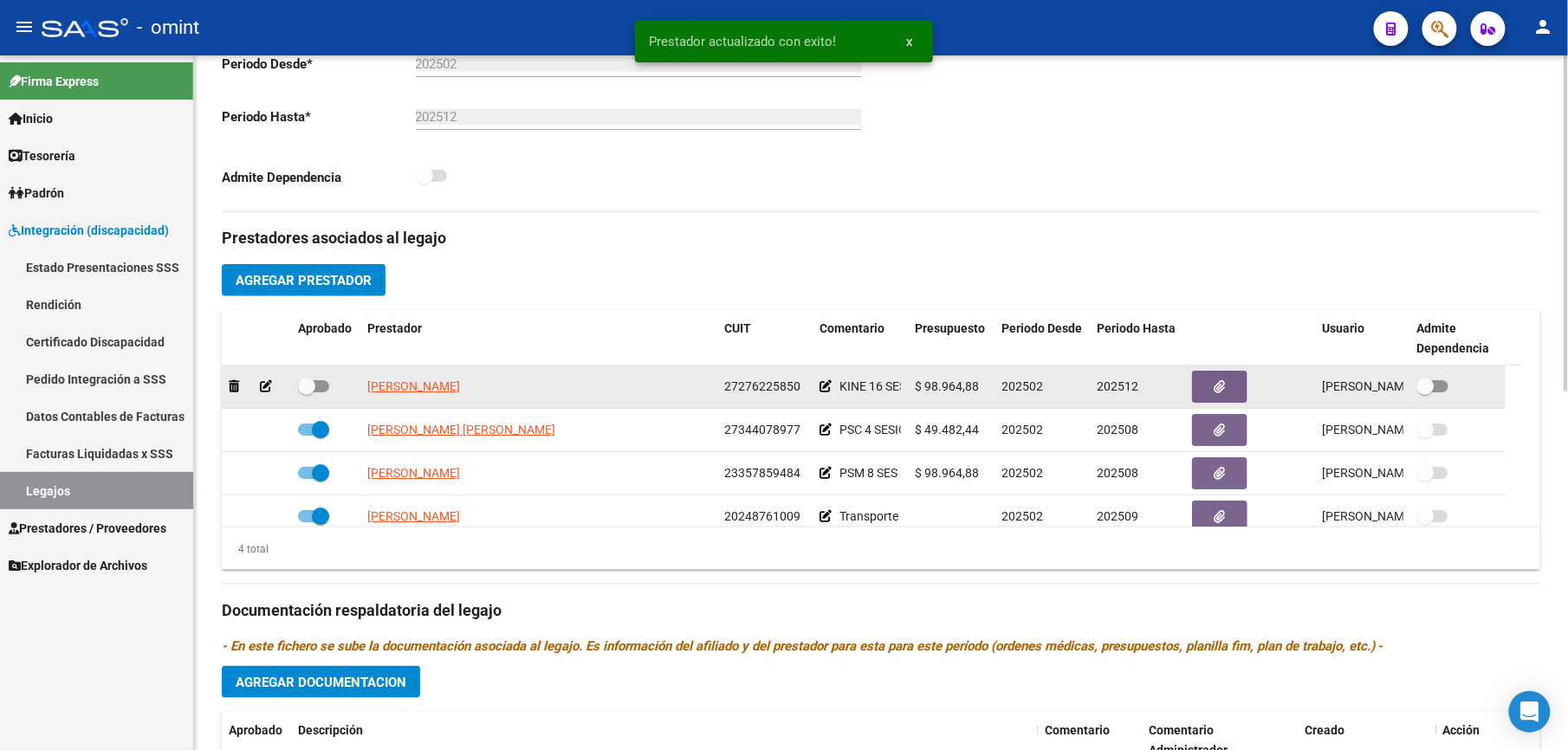
click at [322, 393] on span at bounding box center [313, 386] width 31 height 12
click at [307, 393] on input "checkbox" at bounding box center [306, 393] width 1 height 1
checkbox input "true"
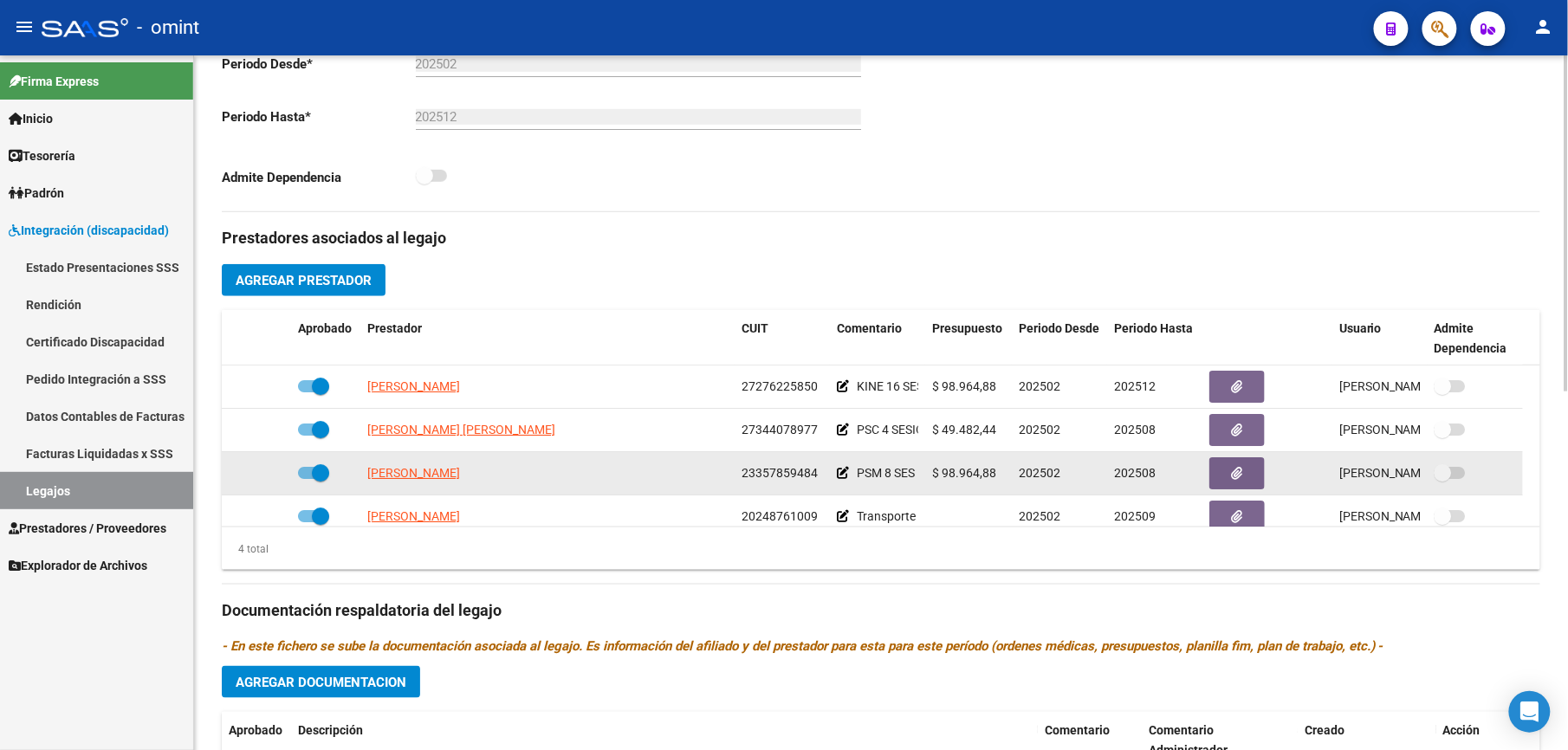
scroll to position [0, 0]
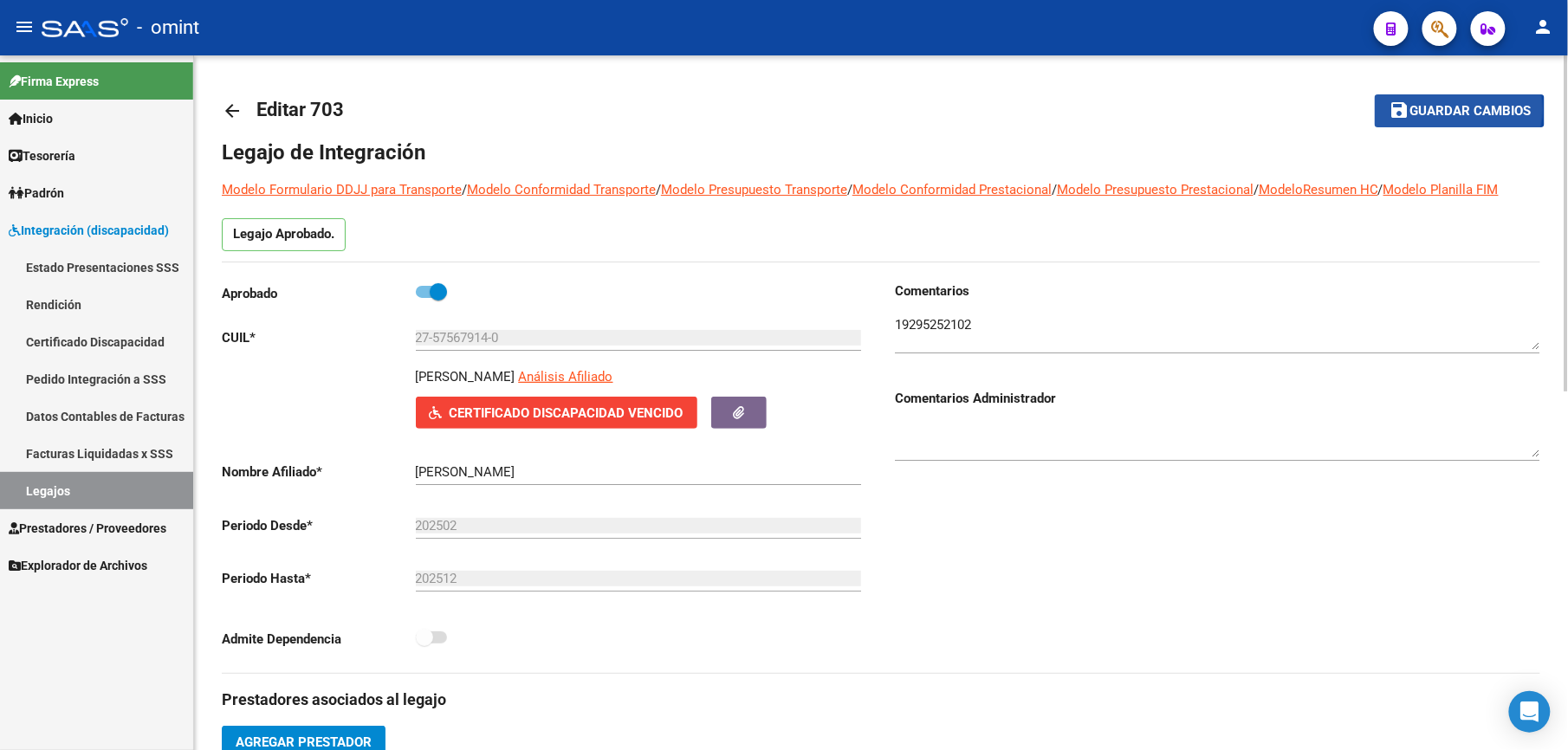
click at [1460, 109] on span "Guardar cambios" at bounding box center [1470, 112] width 121 height 16
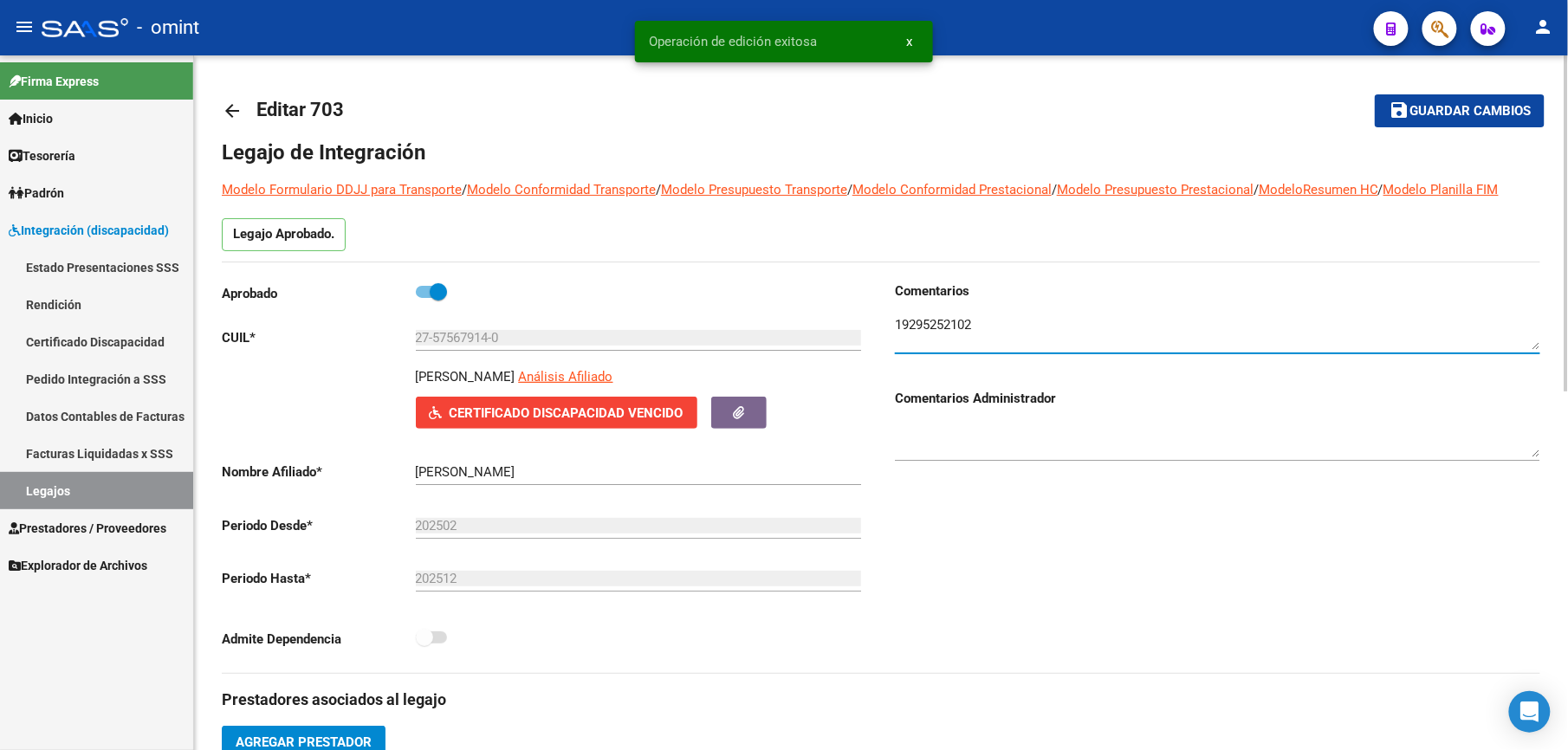
drag, startPoint x: 984, startPoint y: 333, endPoint x: 884, endPoint y: 325, distance: 100.3
click at [884, 325] on div "Comentarios Comentarios Administrador" at bounding box center [1210, 477] width 659 height 392
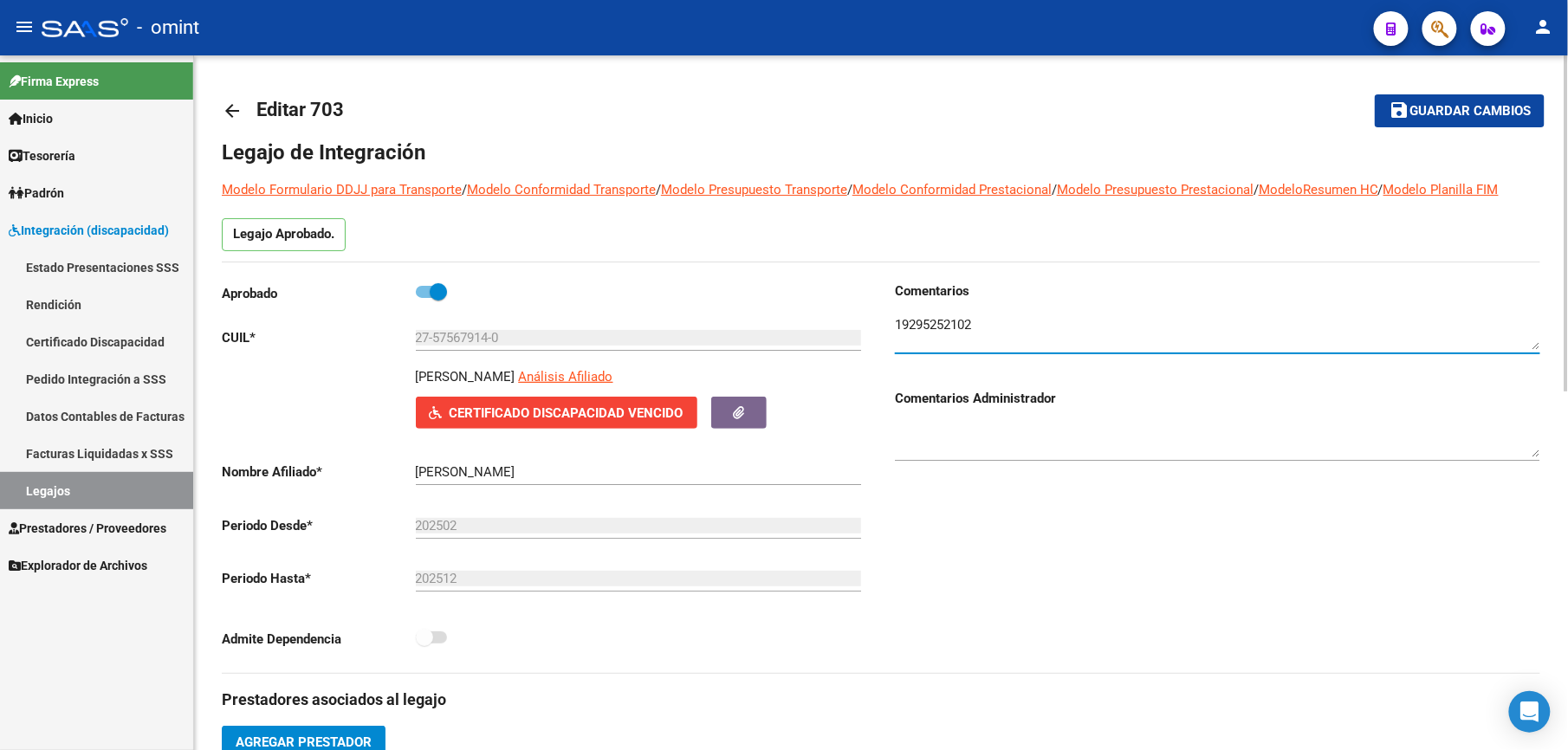
click at [1052, 334] on textarea at bounding box center [1216, 332] width 645 height 34
paste textarea "1929525201"
drag, startPoint x: 1044, startPoint y: 320, endPoint x: 974, endPoint y: 320, distance: 70.0
click at [974, 320] on textarea at bounding box center [1216, 332] width 645 height 34
click at [975, 326] on textarea at bounding box center [1216, 332] width 645 height 34
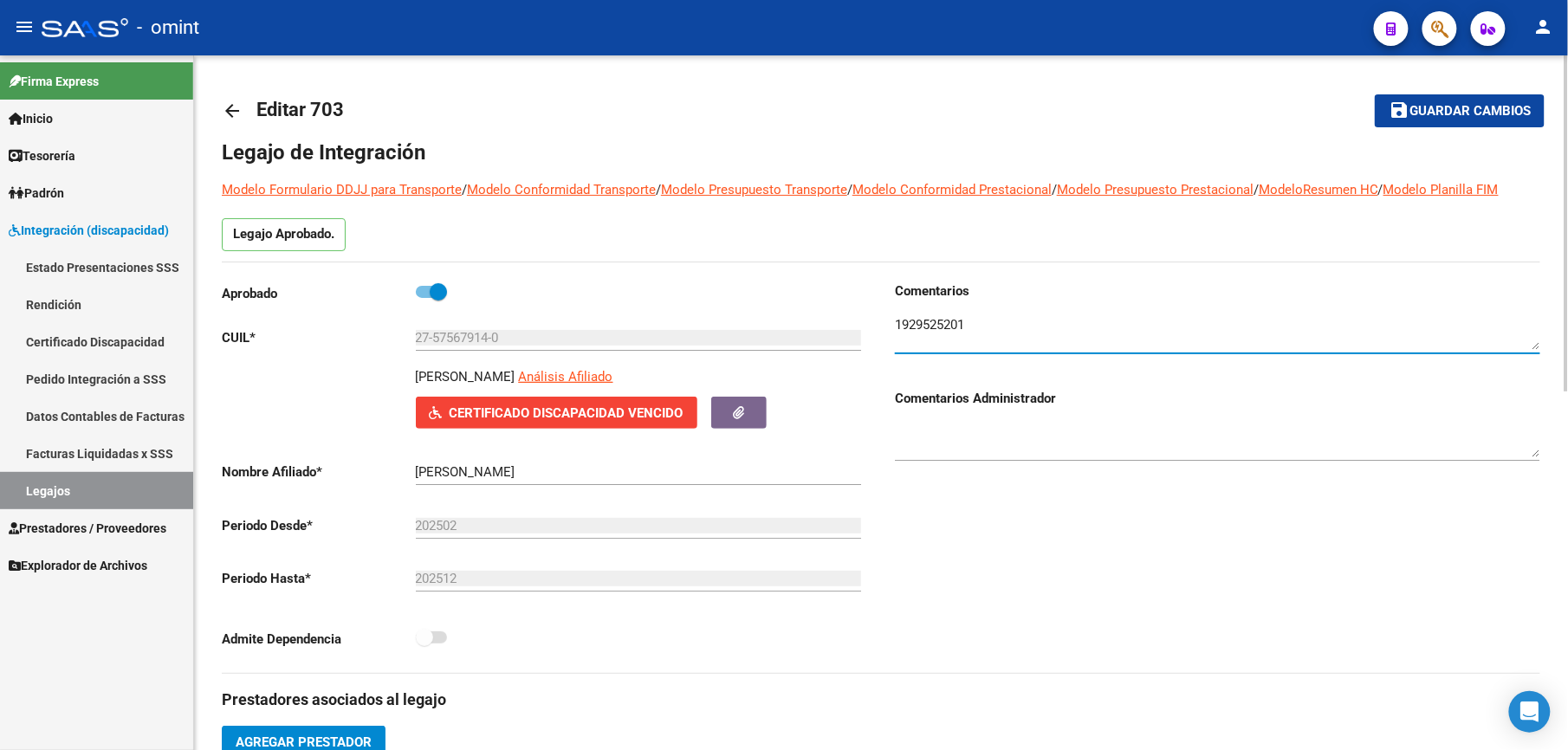
type textarea "1929525201"
click at [1476, 111] on span "Guardar cambios" at bounding box center [1470, 112] width 121 height 16
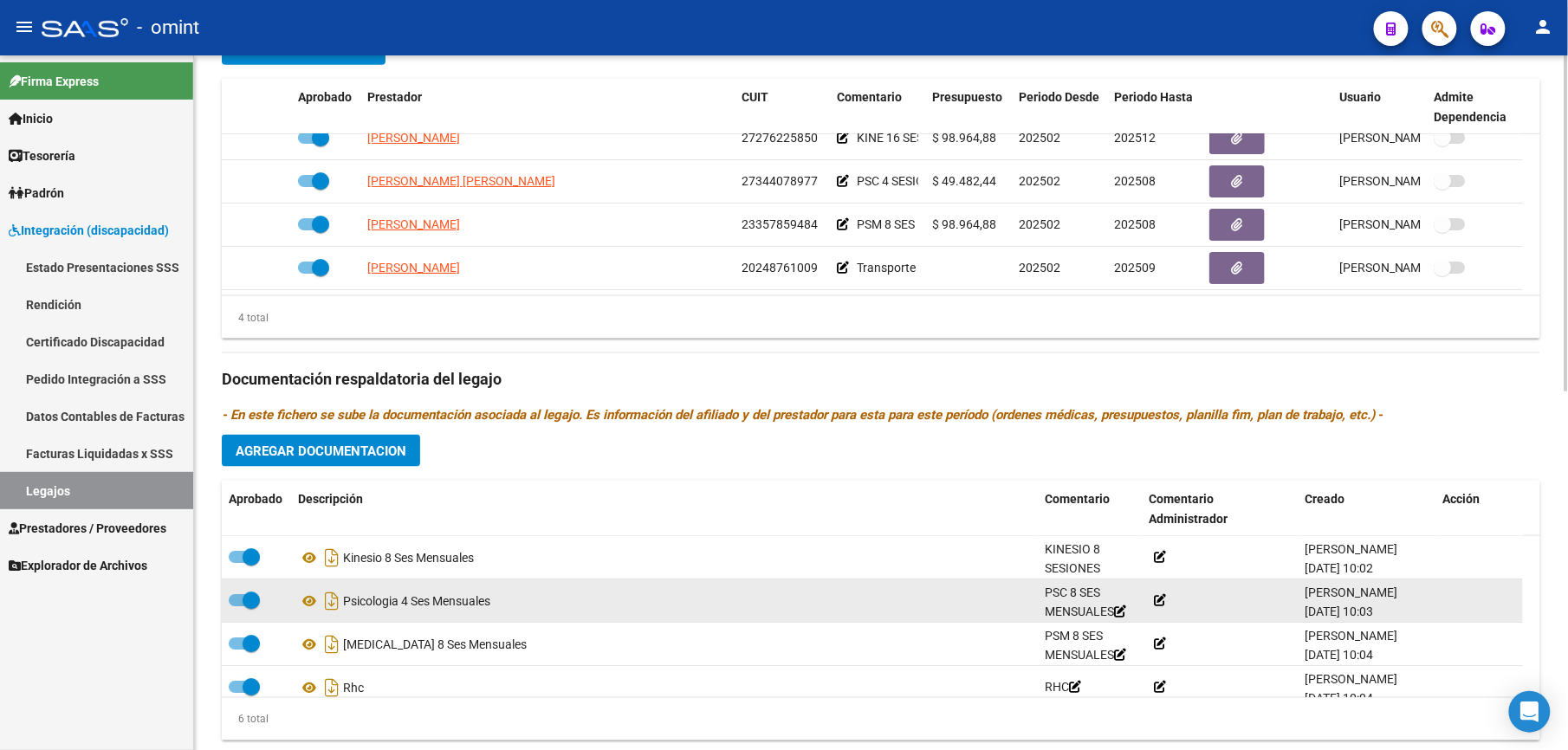
scroll to position [105, 0]
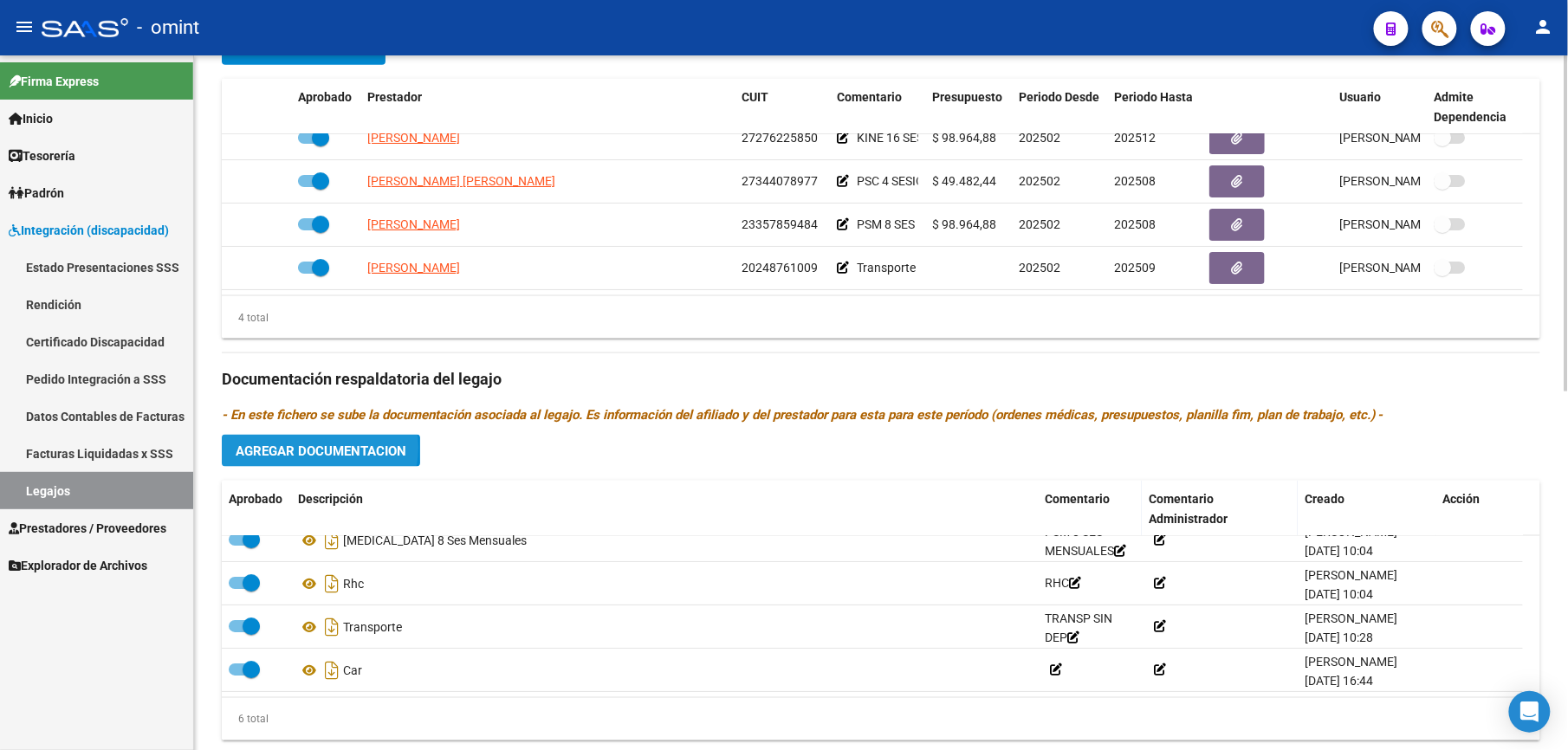
click at [313, 452] on span "Agregar Documentacion" at bounding box center [321, 451] width 170 height 16
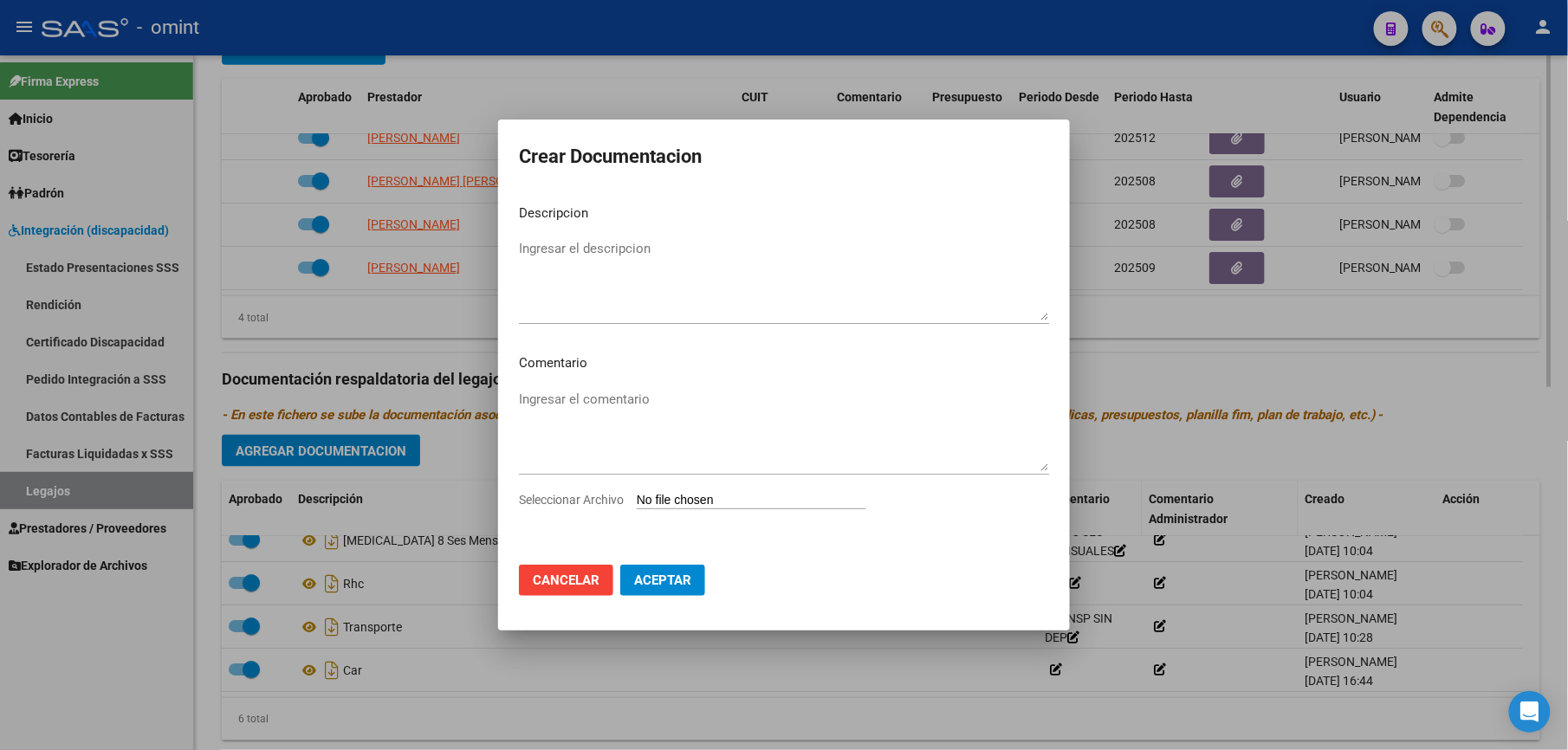
scroll to position [711, 0]
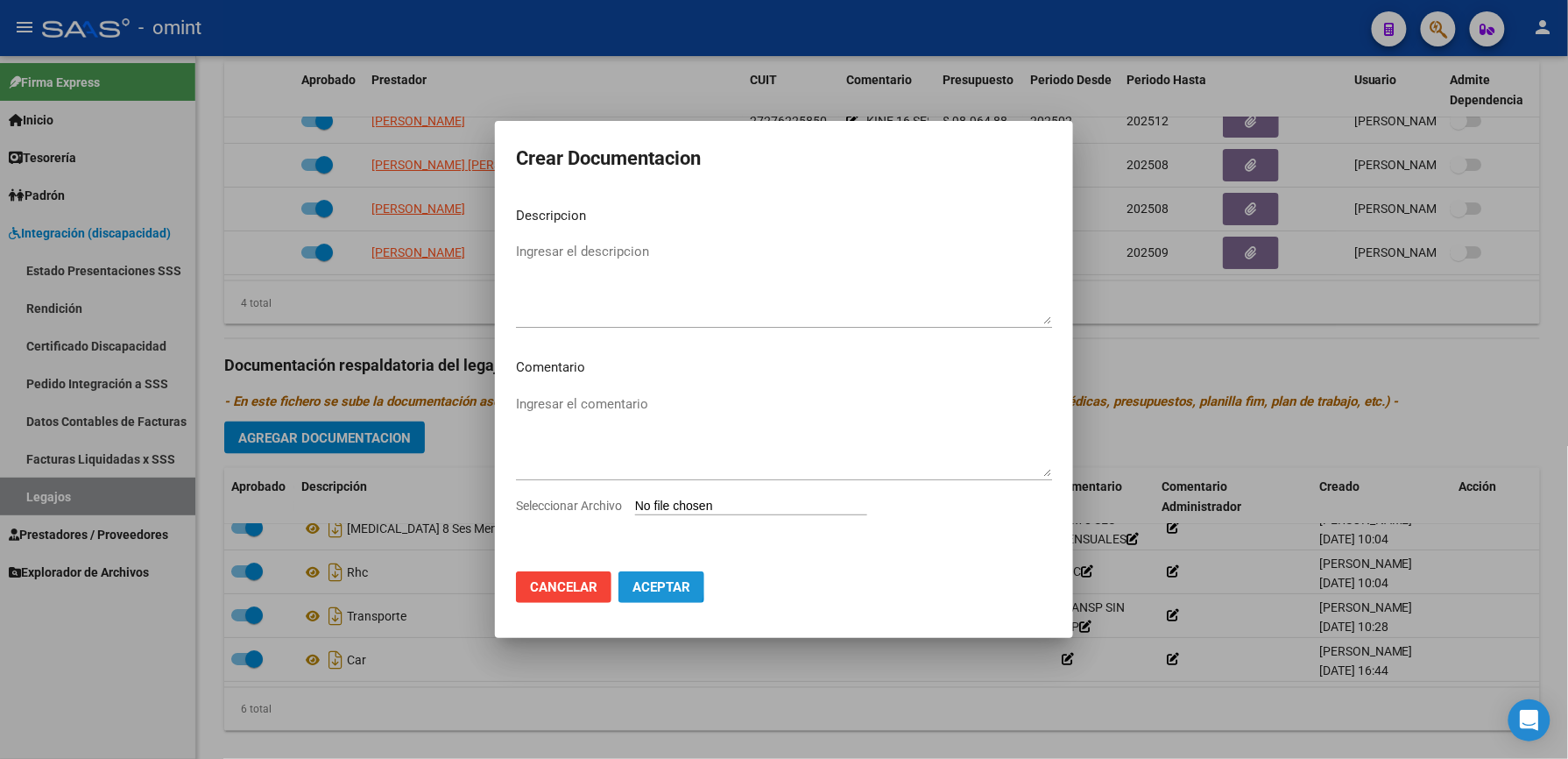
click at [648, 584] on span "Aceptar" at bounding box center [661, 588] width 57 height 16
click at [740, 504] on input "Seleccionar Archivo" at bounding box center [751, 506] width 232 height 17
type input "C:\fakepath\015 KINE con firma olografa.pdf"
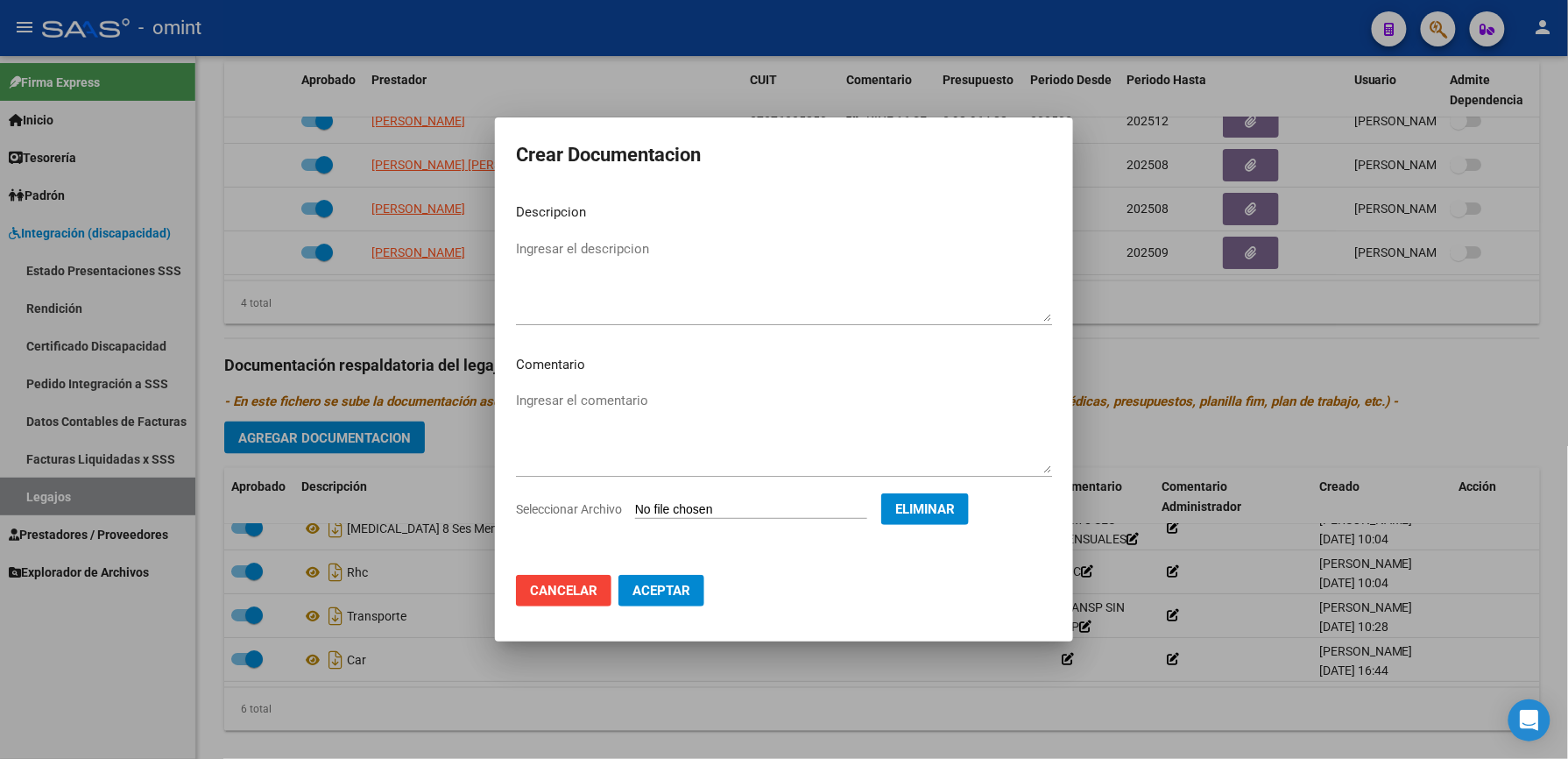
click at [593, 231] on mat-dialog-content "Descripcion Ingresar el descripcion Comentario Ingresar el comentario Seleccion…" at bounding box center [784, 375] width 578 height 372
click at [600, 251] on textarea "Ingresar el descripcion" at bounding box center [784, 279] width 536 height 82
type textarea "plan de trabajo kine con firma ológrafa"
click at [668, 583] on span "Aceptar" at bounding box center [661, 591] width 57 height 16
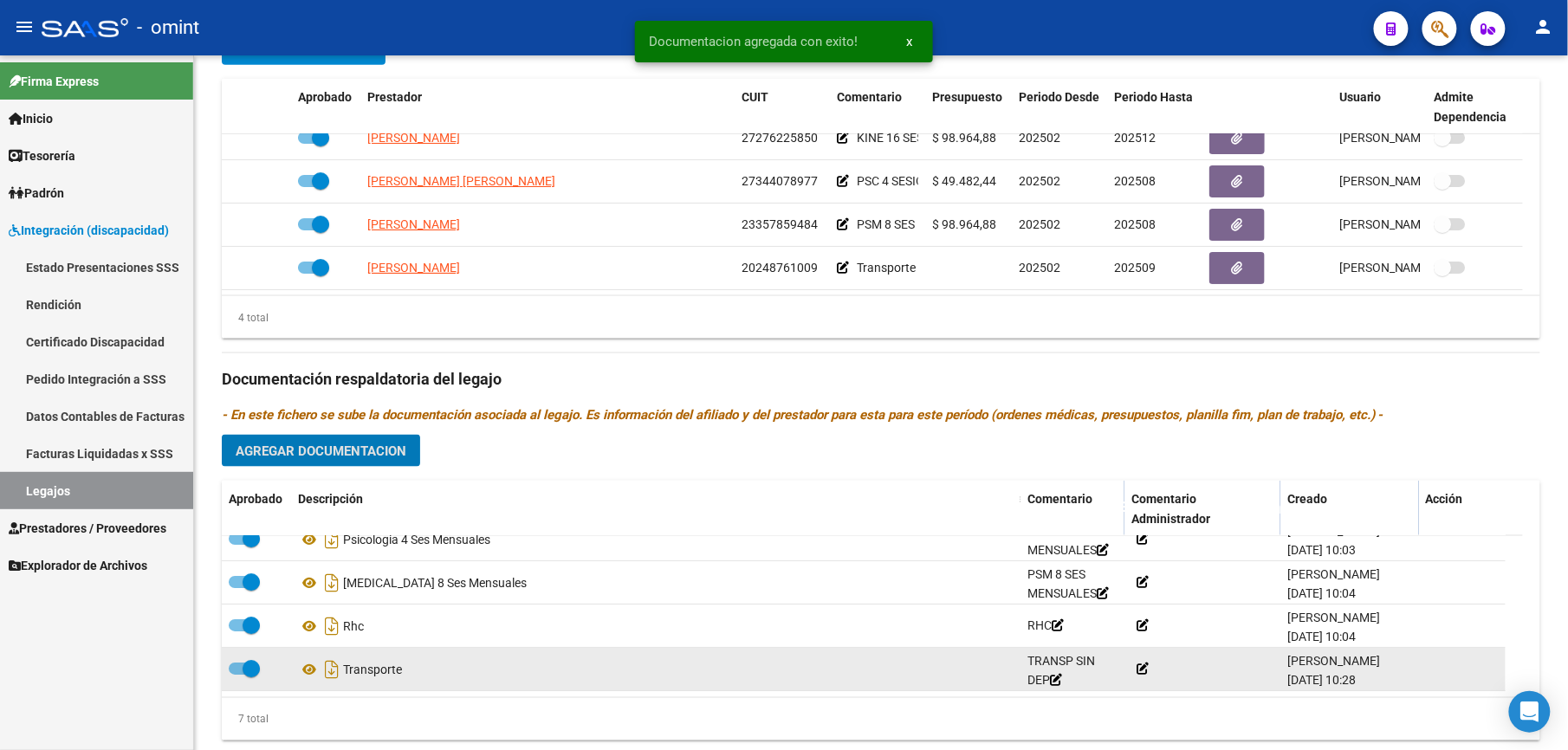
scroll to position [0, 0]
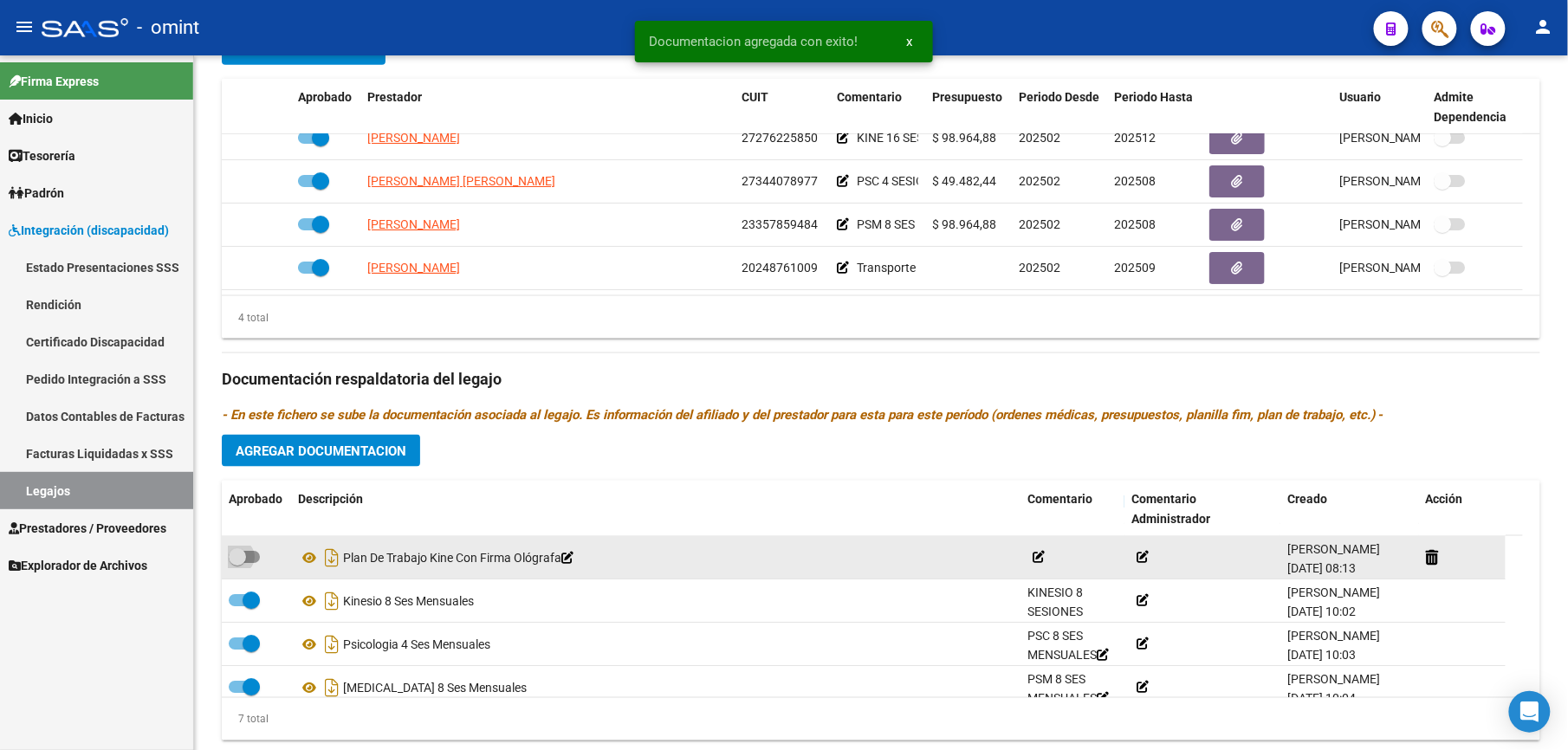
click at [258, 551] on label at bounding box center [244, 556] width 31 height 21
click at [237, 563] on input "checkbox" at bounding box center [236, 563] width 1 height 1
checkbox input "true"
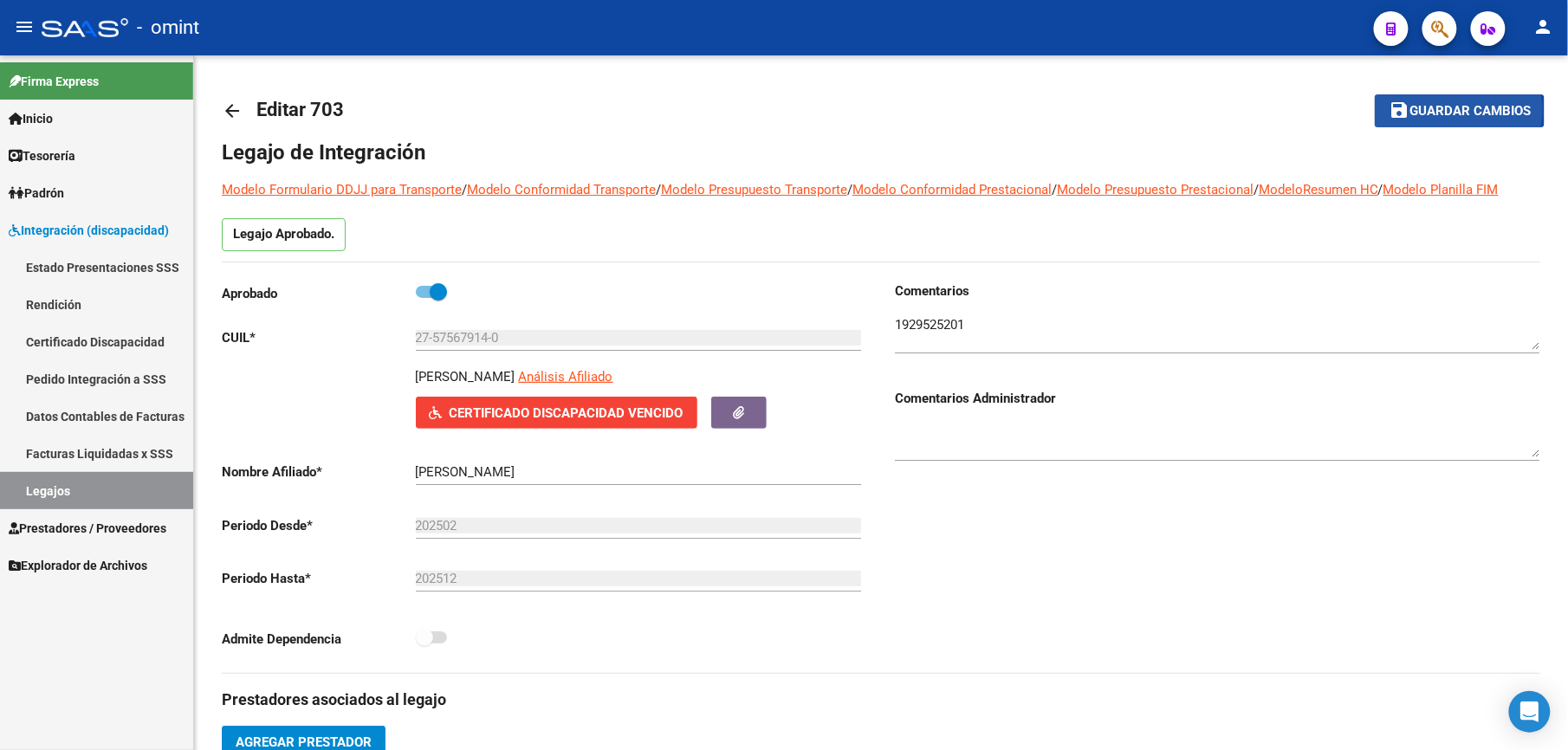
click at [1458, 111] on span "Guardar cambios" at bounding box center [1470, 112] width 121 height 16
click at [1486, 111] on span "Guardar cambios" at bounding box center [1470, 112] width 121 height 16
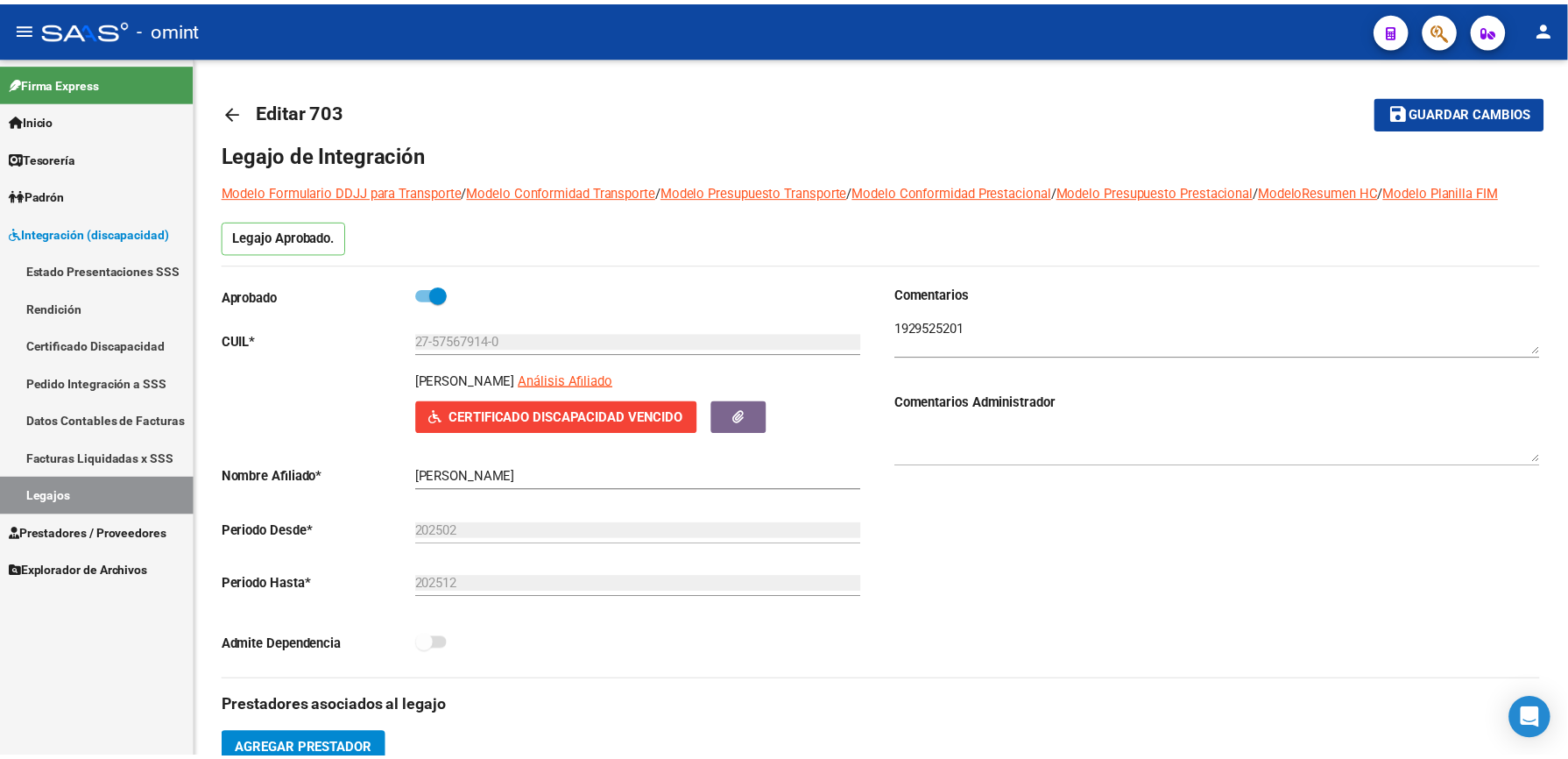
scroll to position [351, 0]
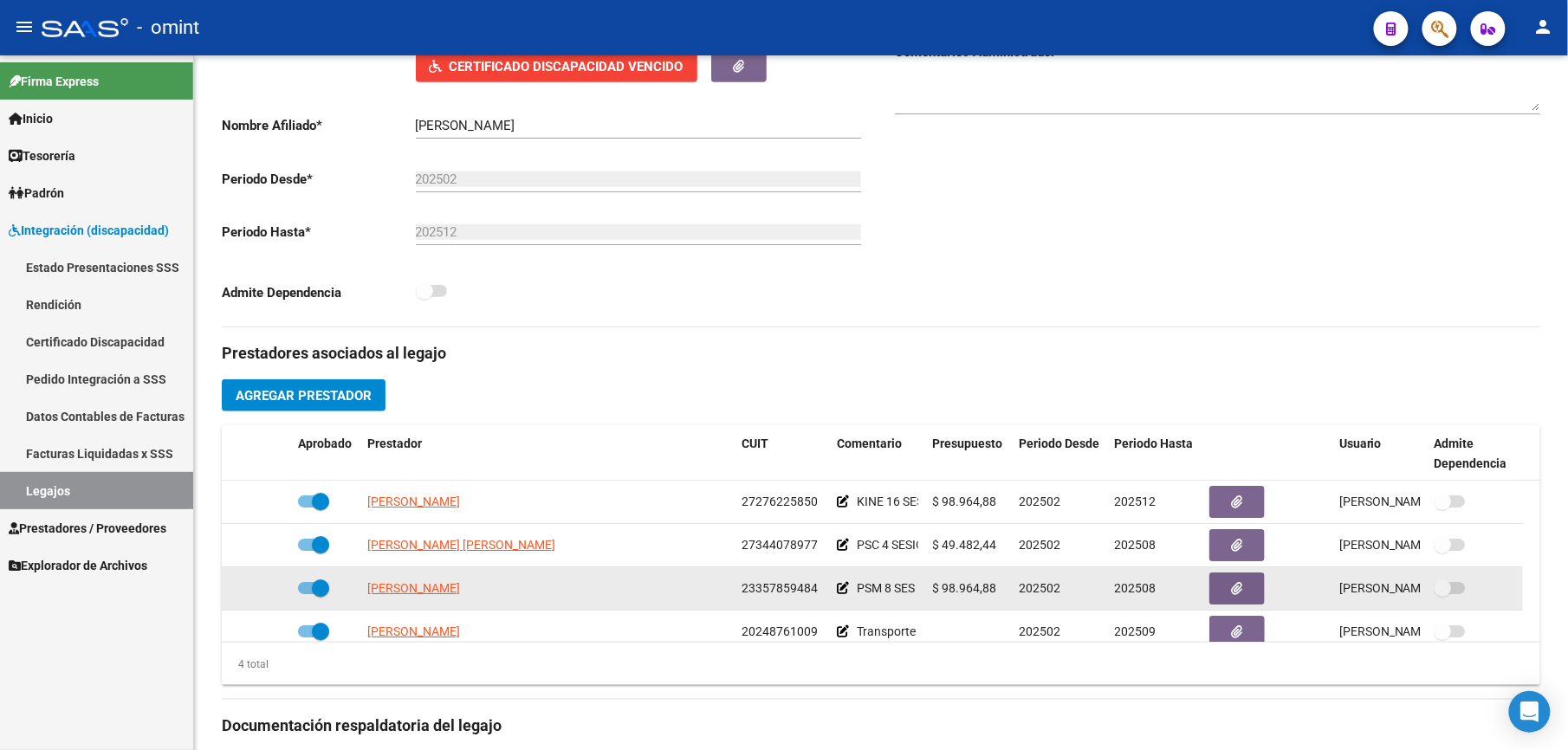
click at [302, 593] on span at bounding box center [313, 587] width 31 height 12
click at [306, 594] on input "checkbox" at bounding box center [306, 594] width 1 height 1
checkbox input "false"
click at [266, 593] on icon at bounding box center [265, 587] width 12 height 12
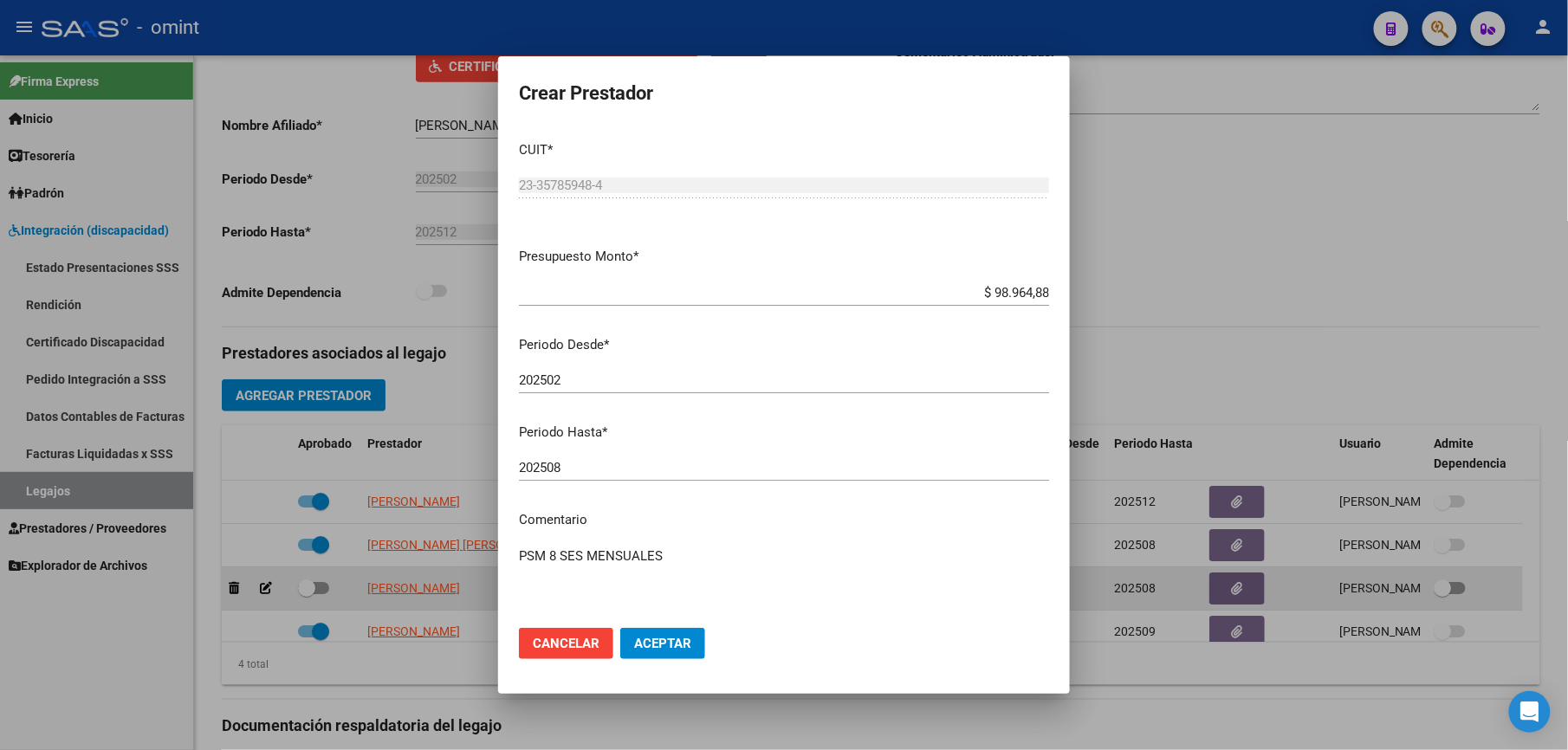
scroll to position [364, 0]
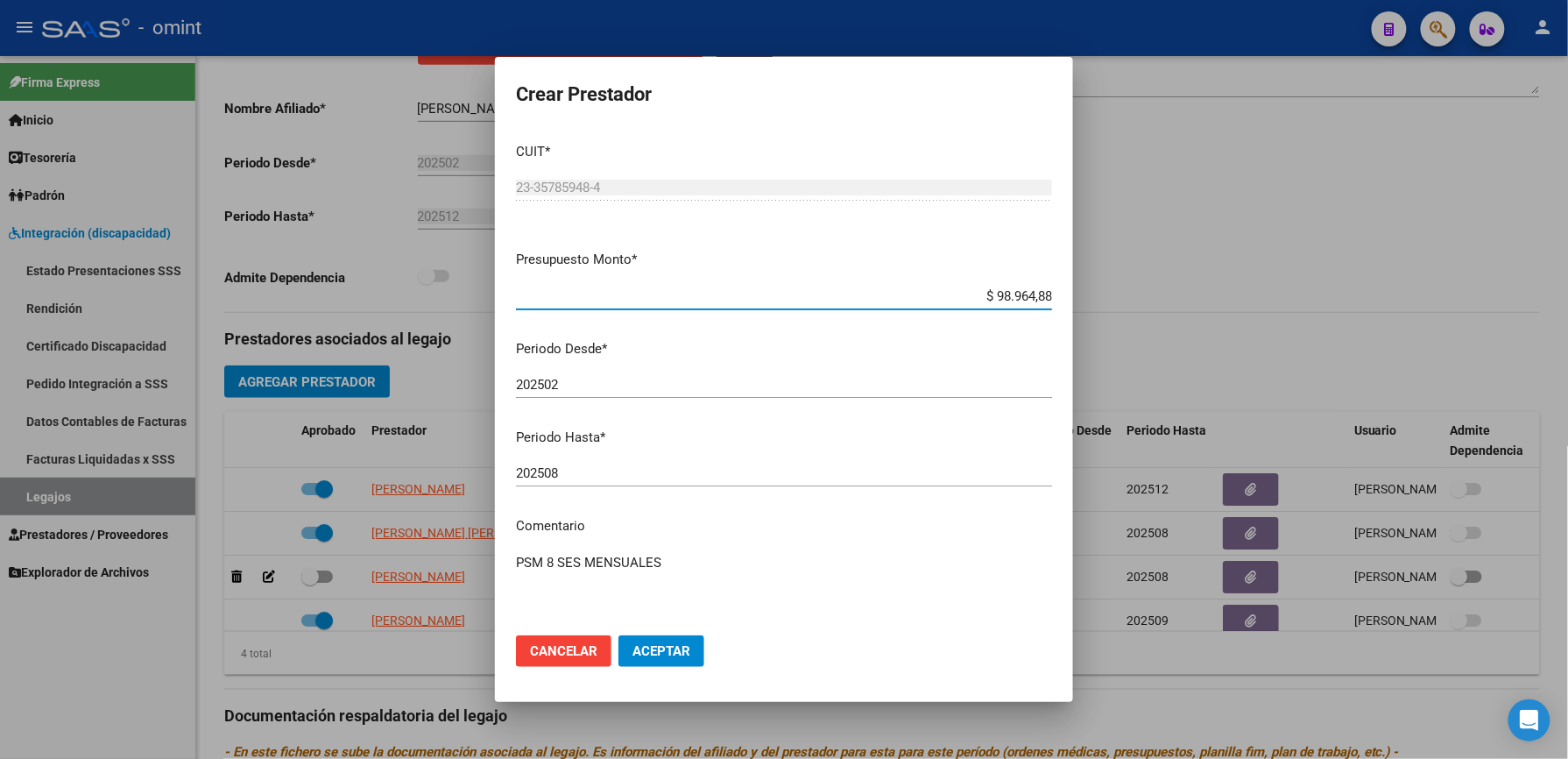
click at [570, 477] on input "202508" at bounding box center [784, 474] width 536 height 16
type input "202512"
click at [720, 558] on textarea "PSM 8 SES MENSUALES" at bounding box center [784, 594] width 536 height 82
click at [784, 573] on mat-dialog-content "CUIT * 23-35785948-4 Ingresar CUIT ARCA Padrón Presupuesto Monto * $ 98.964,88 …" at bounding box center [784, 376] width 578 height 493
click at [759, 577] on textarea "PSM 8 SES MENSUALES - Según caso" at bounding box center [784, 594] width 536 height 82
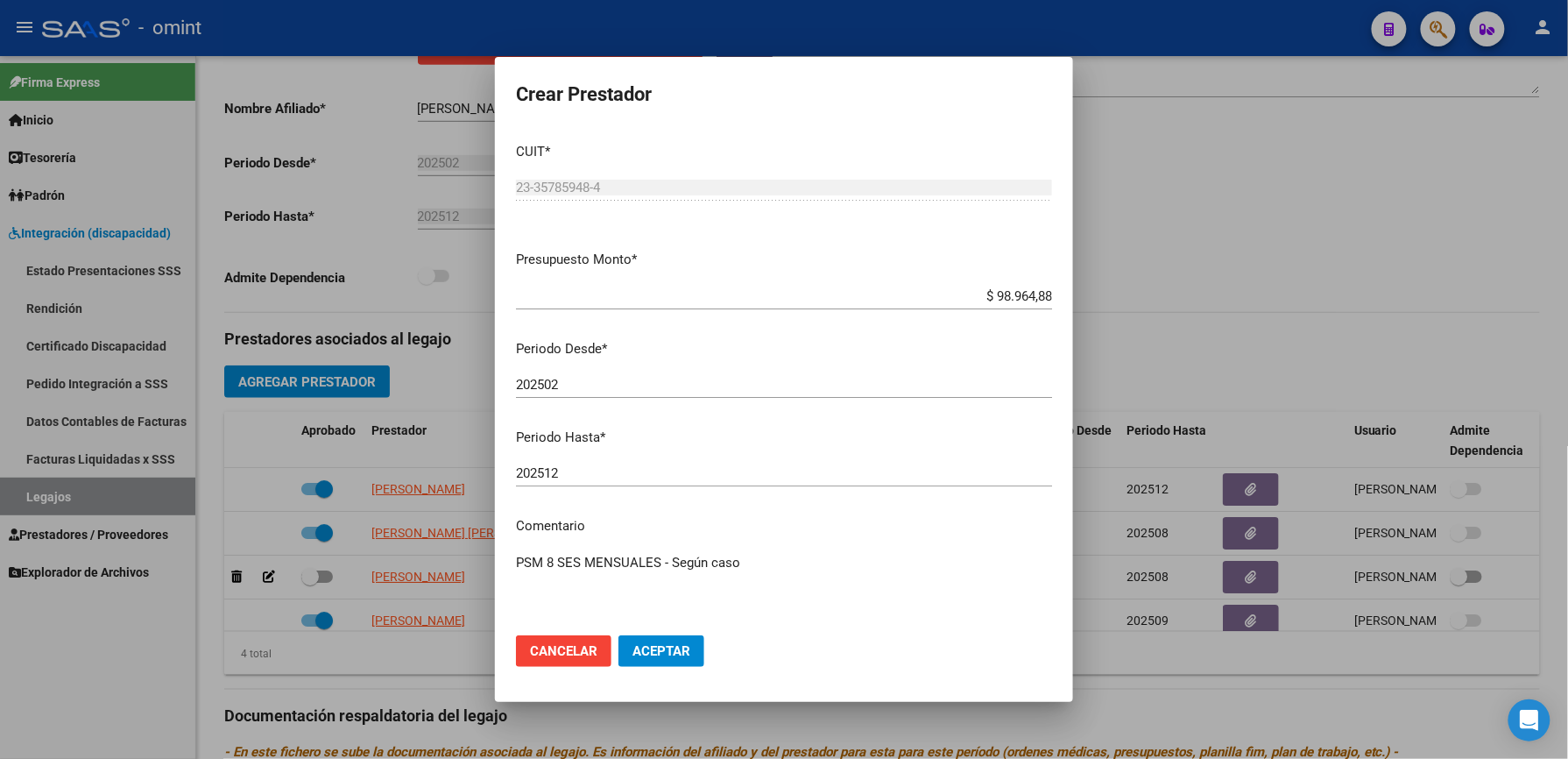
paste textarea "35485971/01"
type textarea "PSM 8 SES MENSUALES - Según caso 35485971/01 se extiende periodo"
click at [632, 645] on span "Aceptar" at bounding box center [661, 651] width 57 height 16
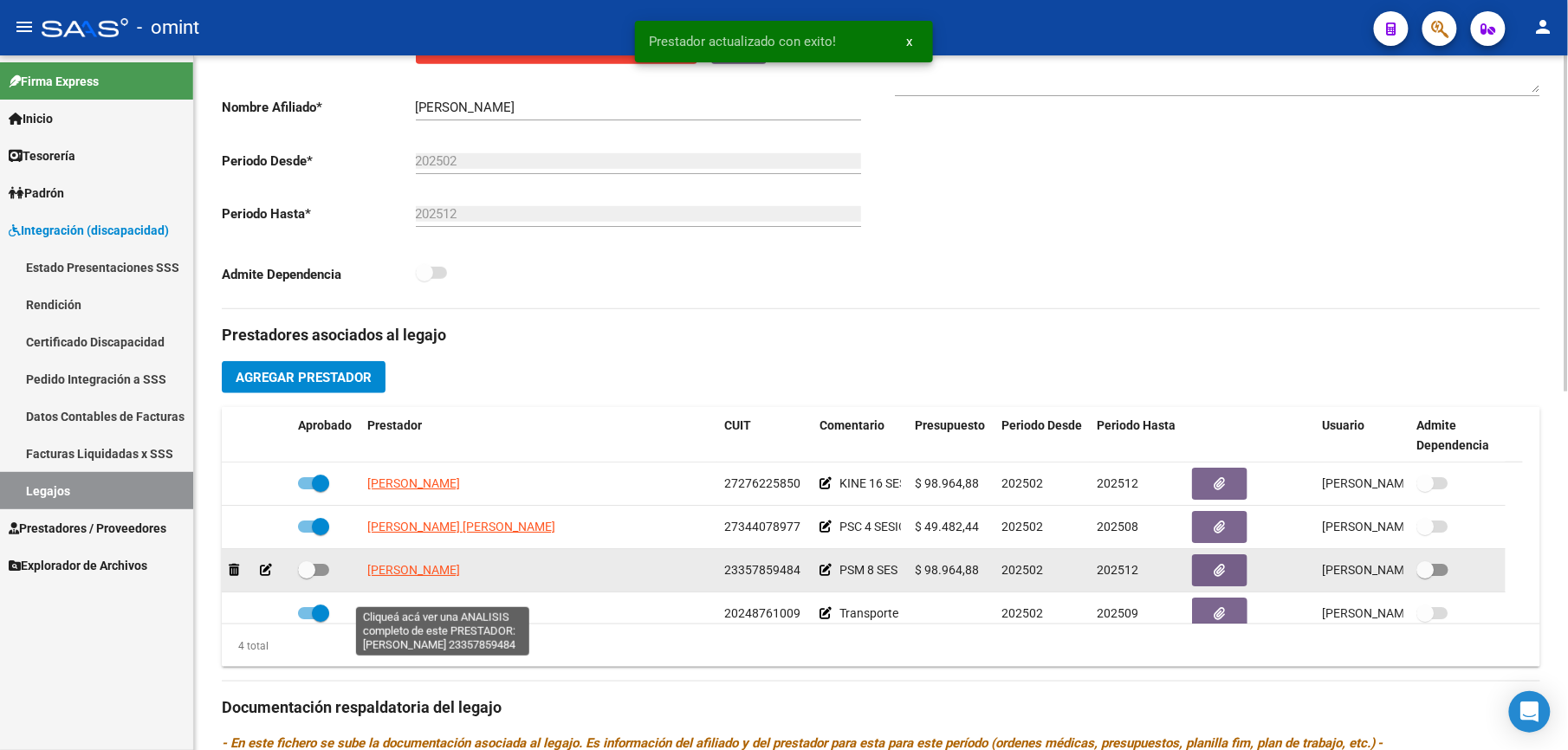
scroll to position [347, 0]
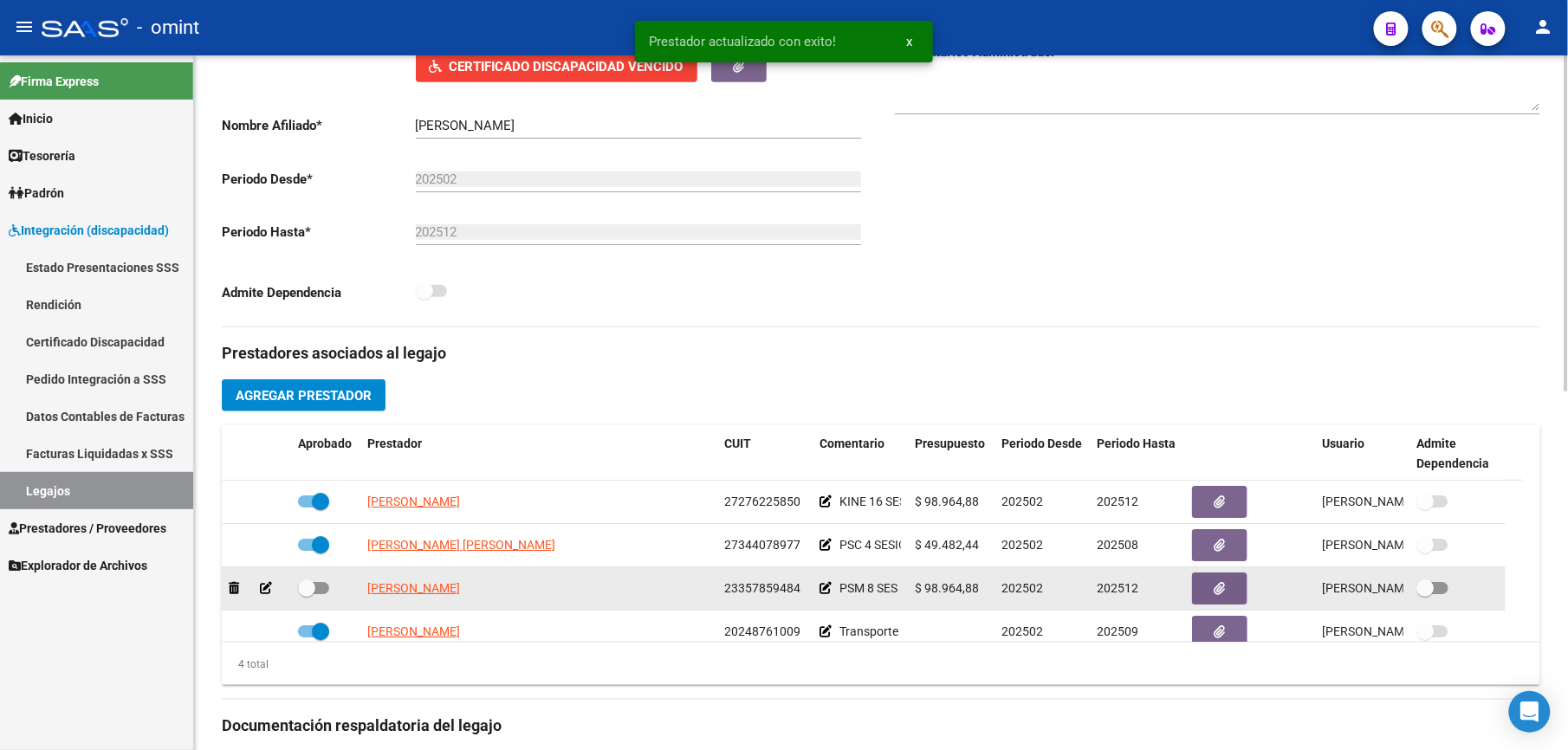
click at [329, 595] on div at bounding box center [325, 588] width 56 height 23
click at [325, 594] on span at bounding box center [313, 587] width 31 height 12
click at [307, 594] on input "checkbox" at bounding box center [306, 594] width 1 height 1
checkbox input "true"
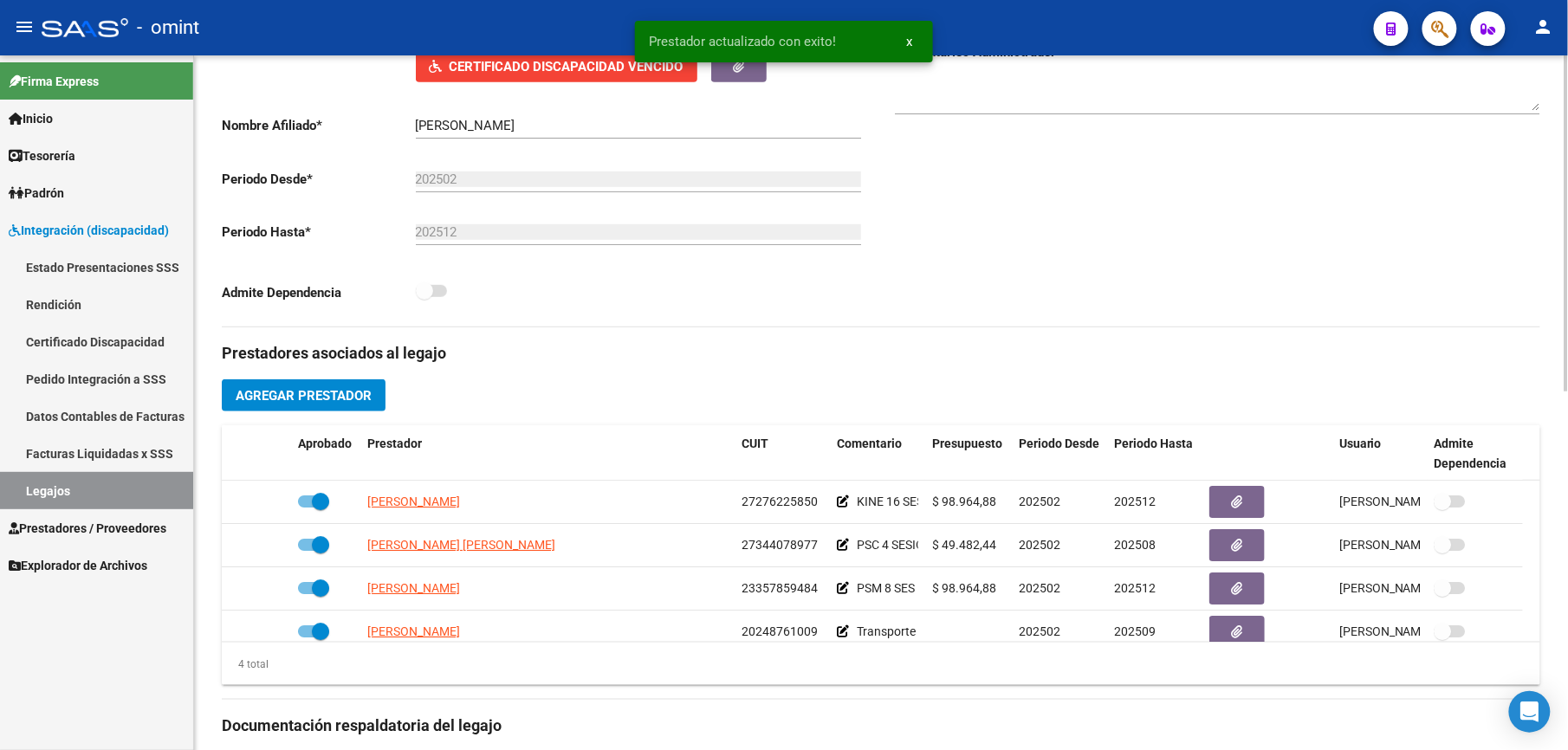
scroll to position [0, 0]
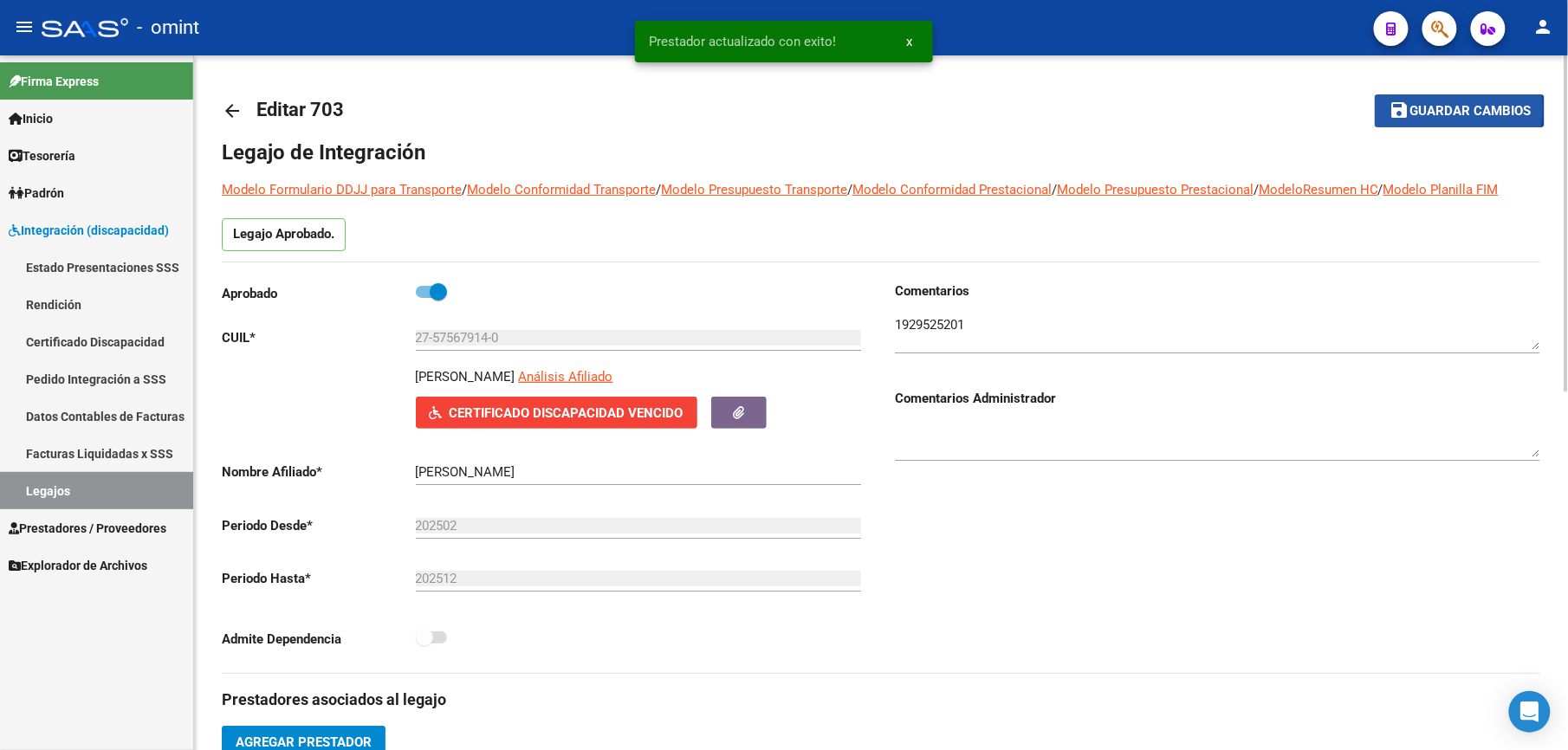
click at [1431, 109] on span "Guardar cambios" at bounding box center [1470, 112] width 121 height 16
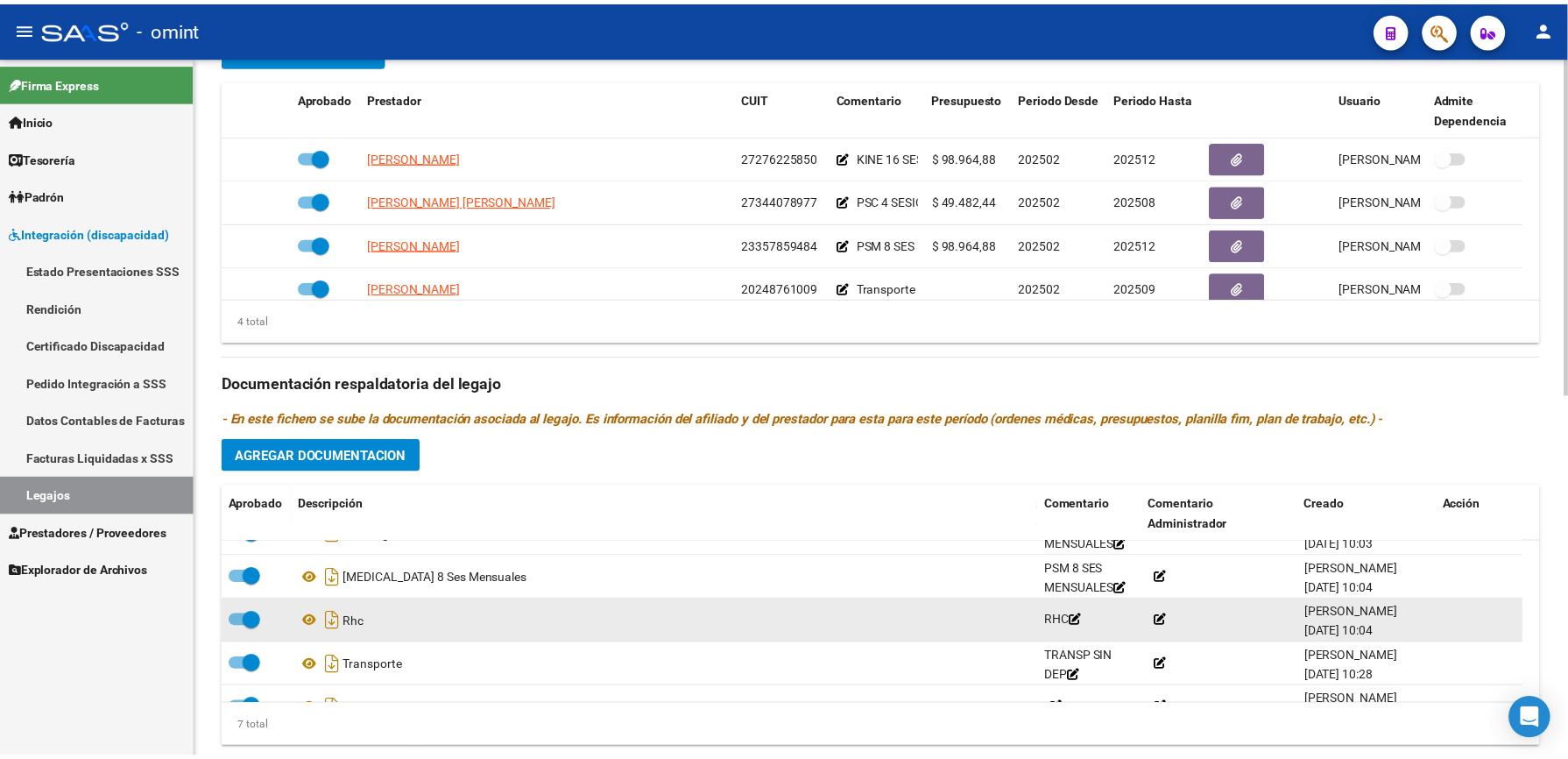
scroll to position [149, 0]
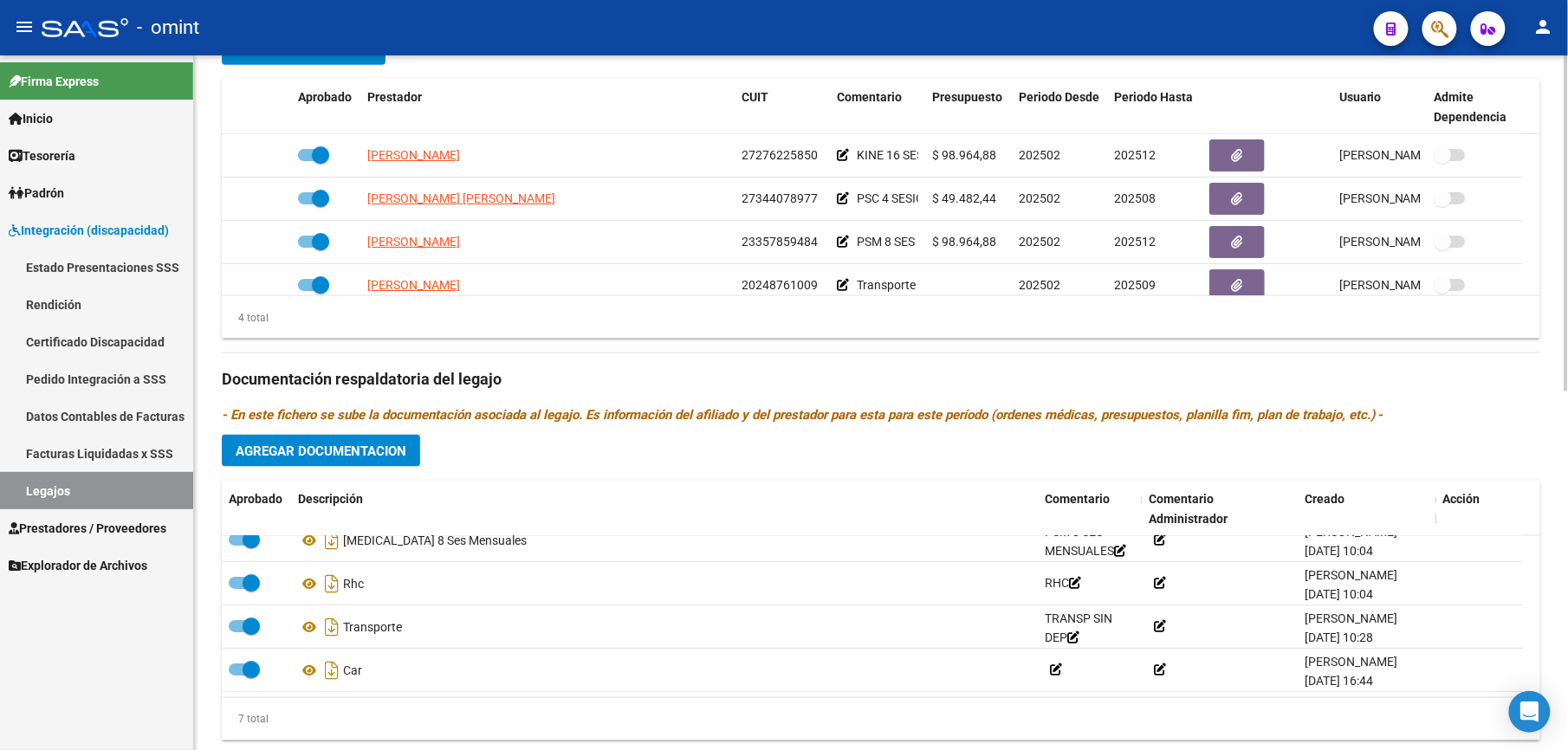
click at [322, 447] on span "Agregar Documentacion" at bounding box center [321, 451] width 170 height 16
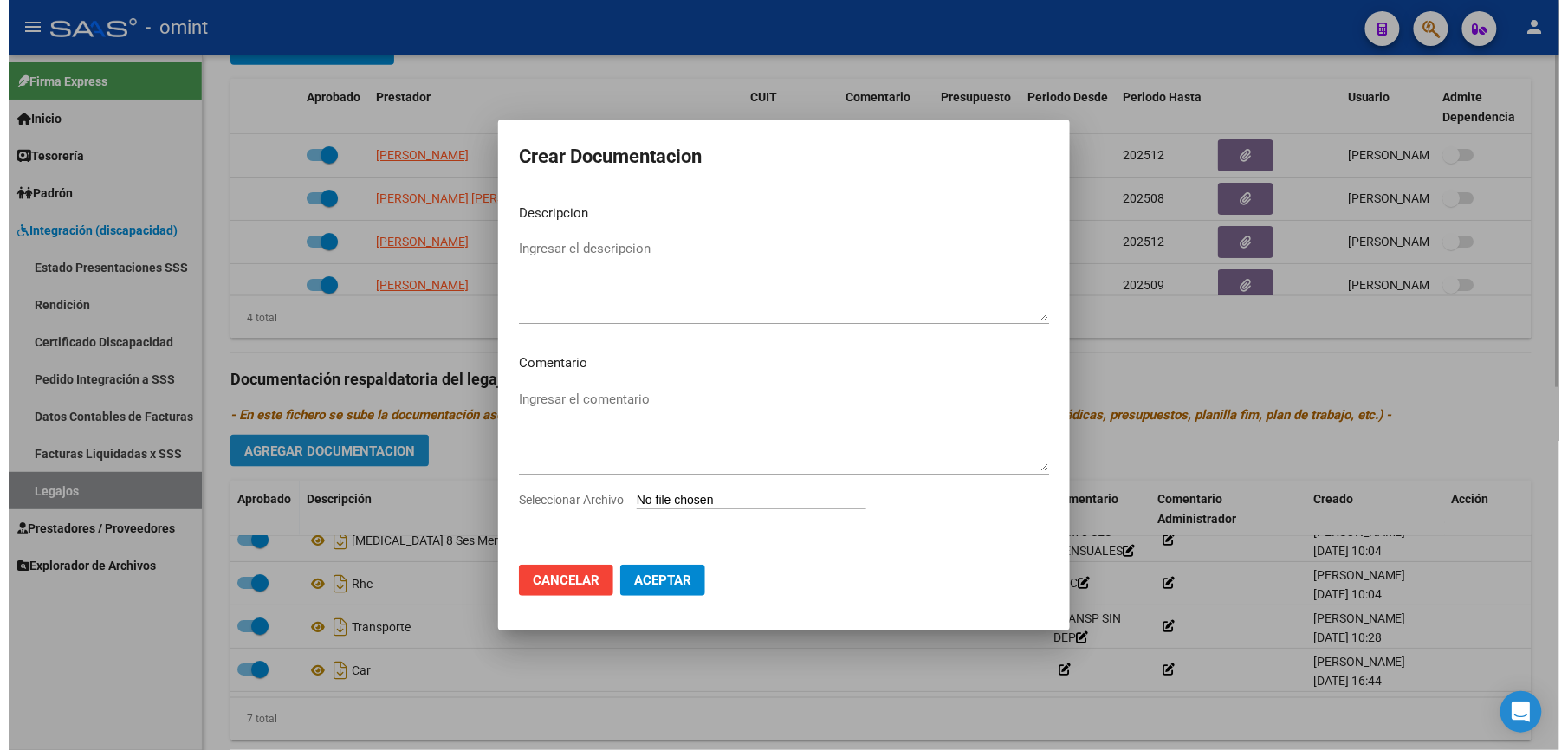
scroll to position [711, 0]
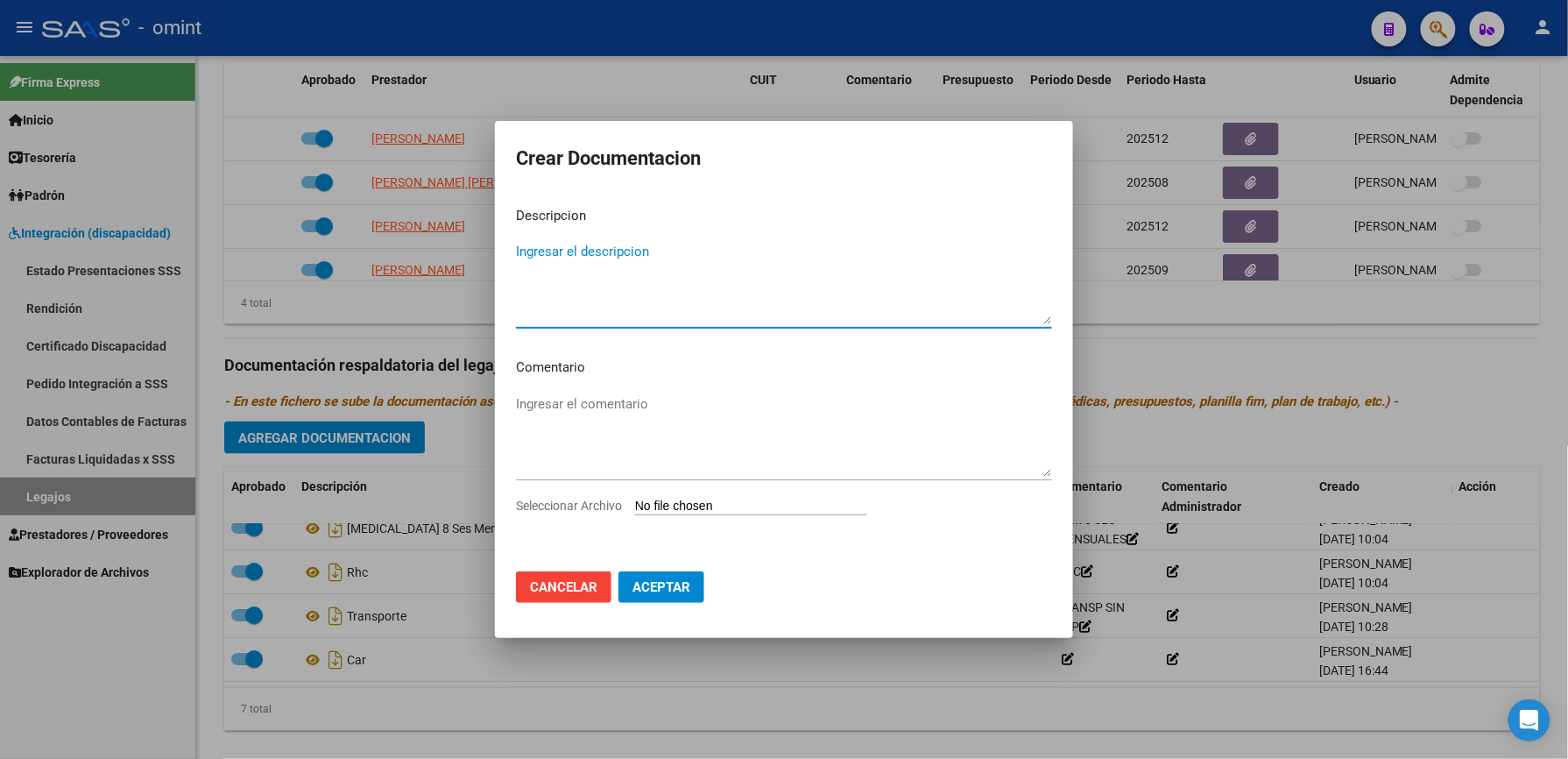
click at [740, 502] on input "Seleccionar Archivo" at bounding box center [751, 506] width 232 height 17
type input "C:\fakepath\PSM.pdf"
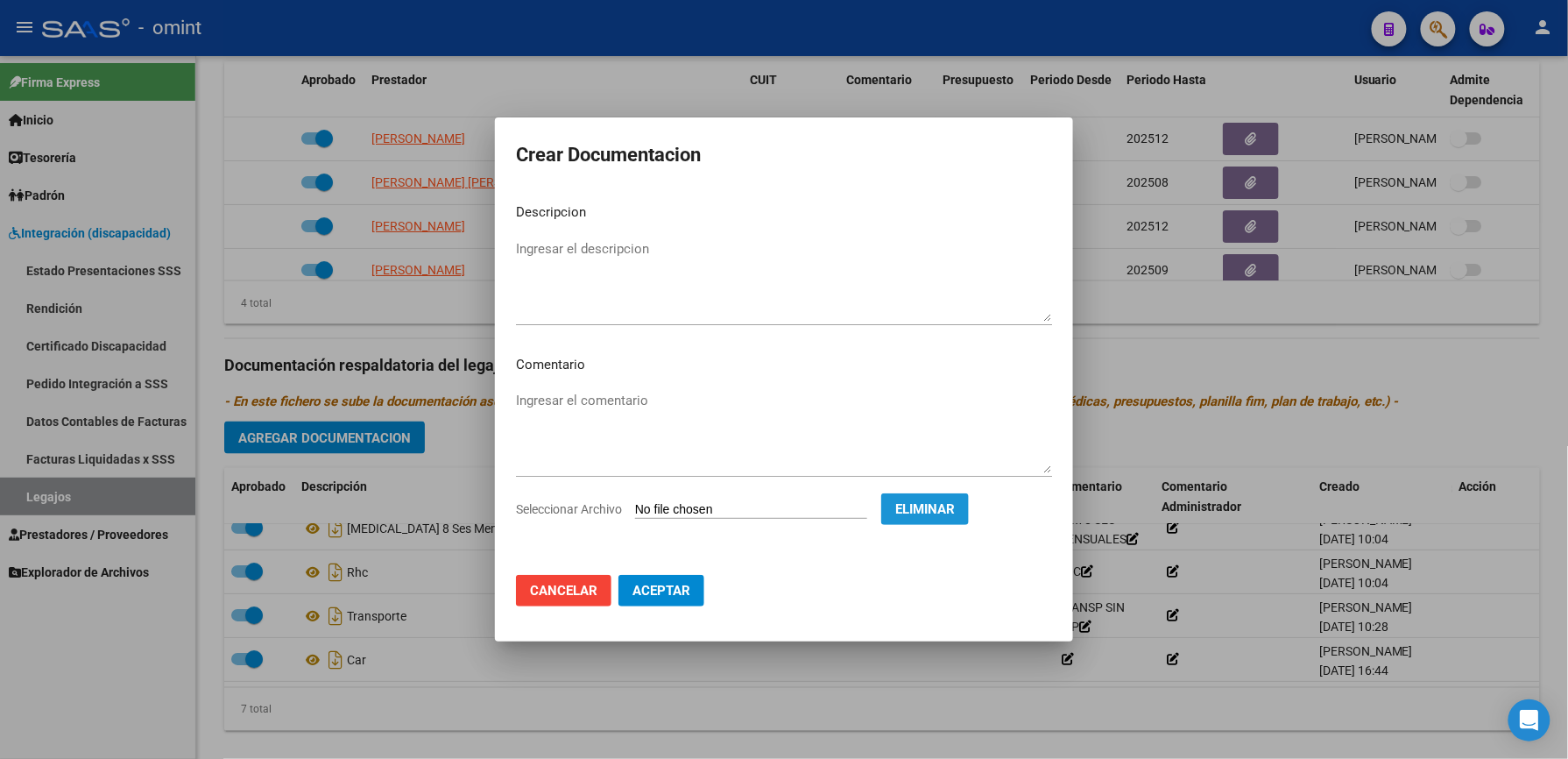
click at [955, 509] on span "Eliminar" at bounding box center [925, 509] width 59 height 16
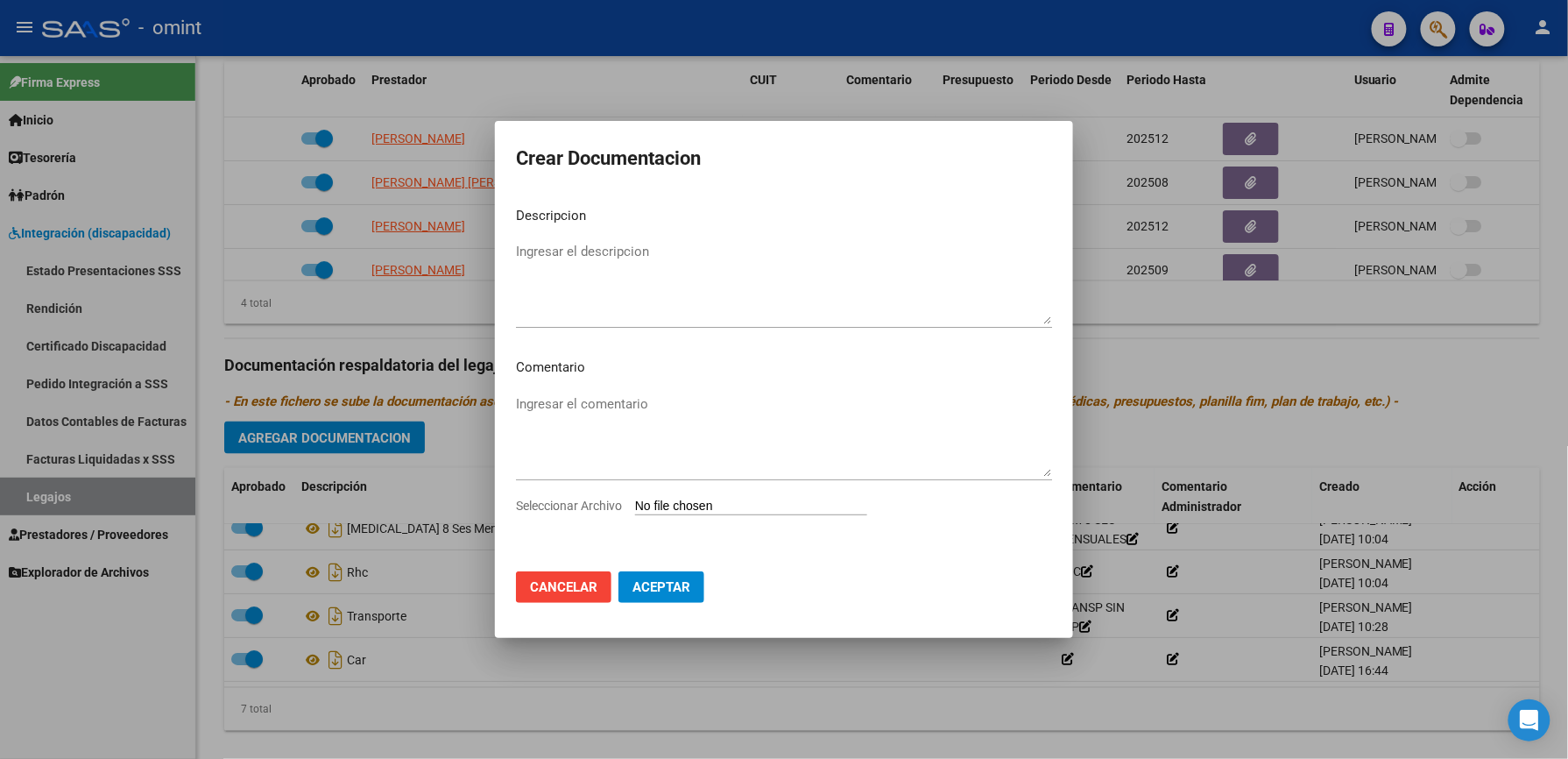
click at [715, 503] on input "Seleccionar Archivo" at bounding box center [751, 506] width 232 height 17
type input "C:\fakepath\informe kine.pdf"
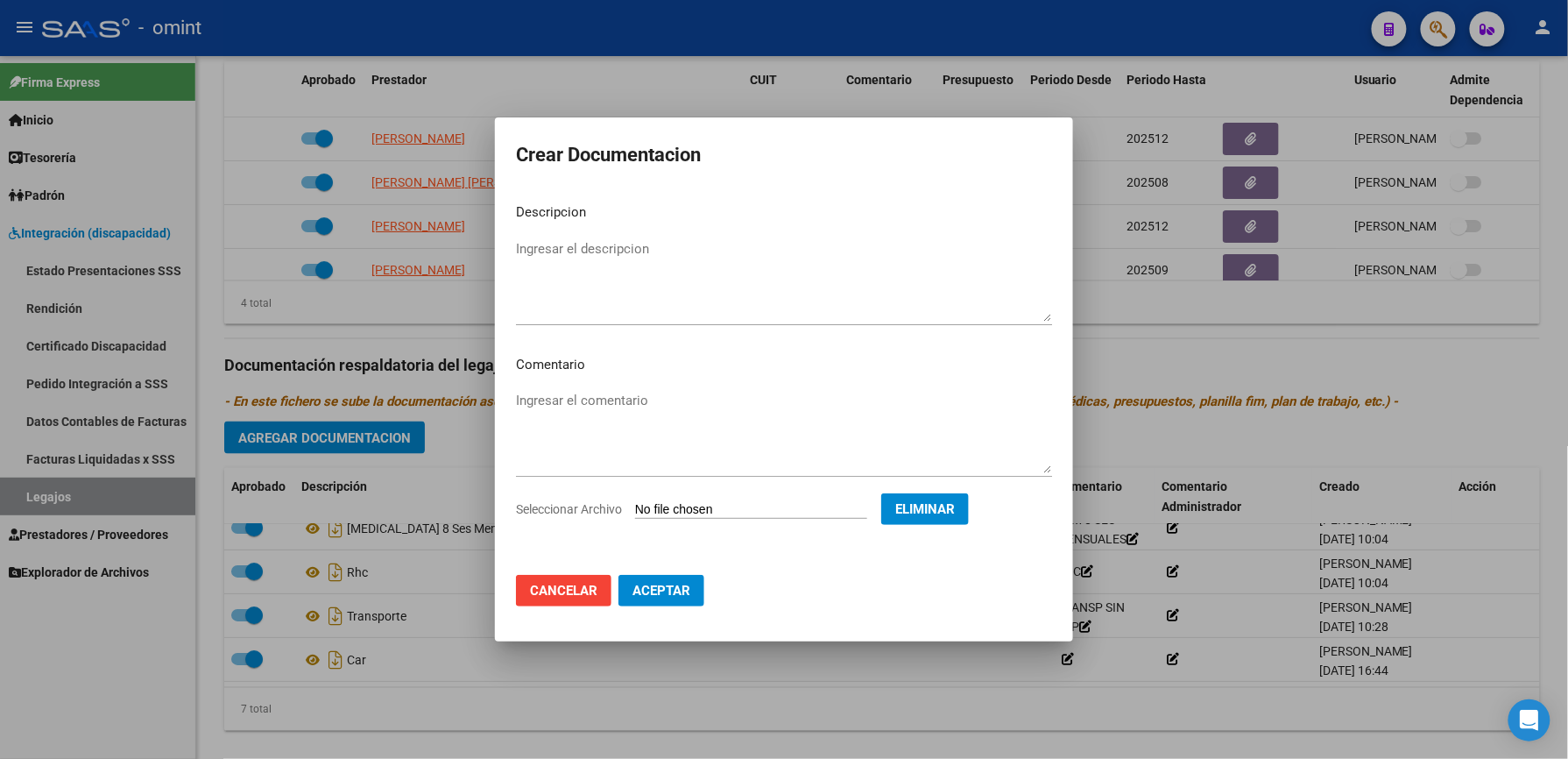
click at [556, 251] on textarea "Ingresar el descripcion" at bounding box center [784, 279] width 536 height 82
type textarea "informe semestral kine"
click at [646, 590] on span "Aceptar" at bounding box center [661, 591] width 57 height 16
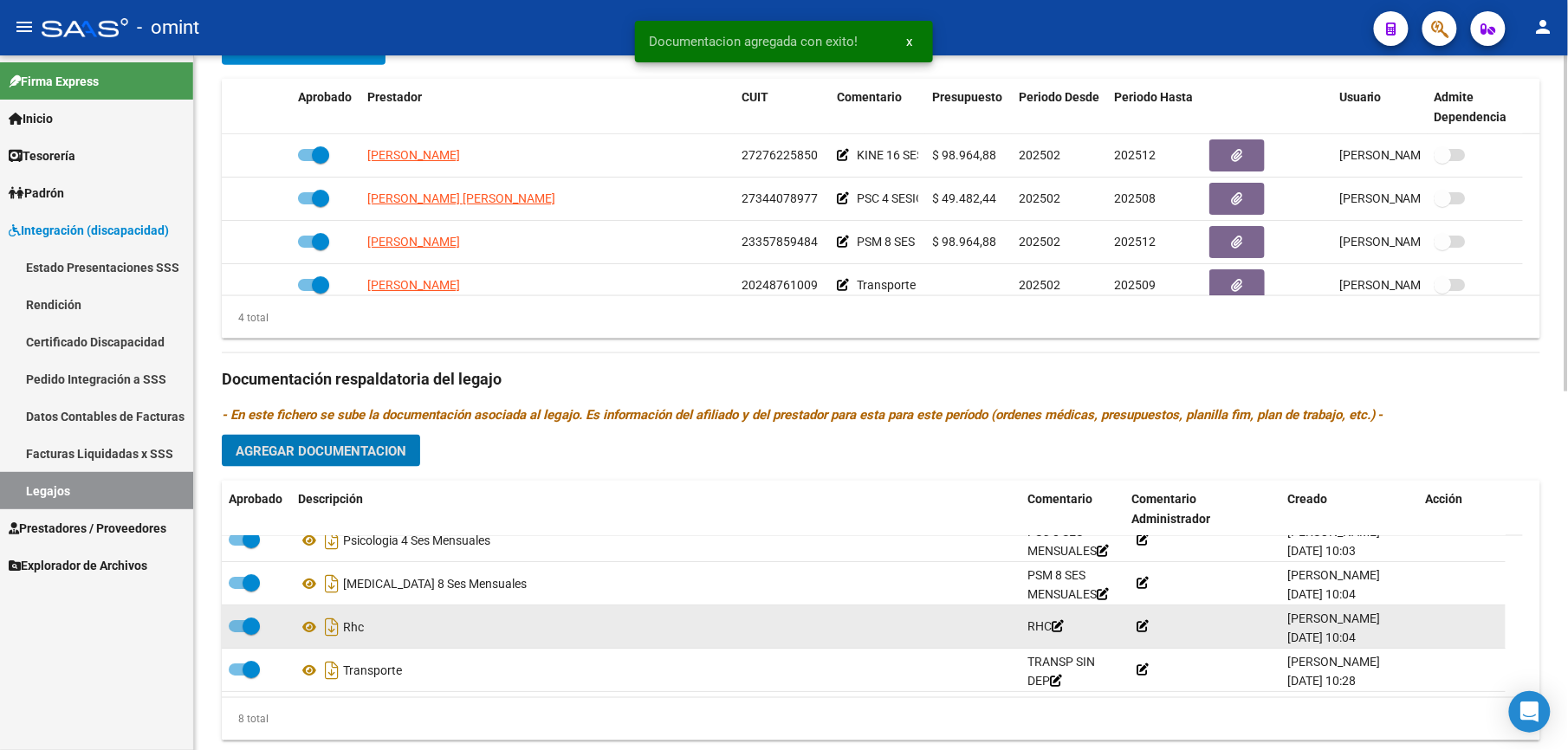
scroll to position [0, 0]
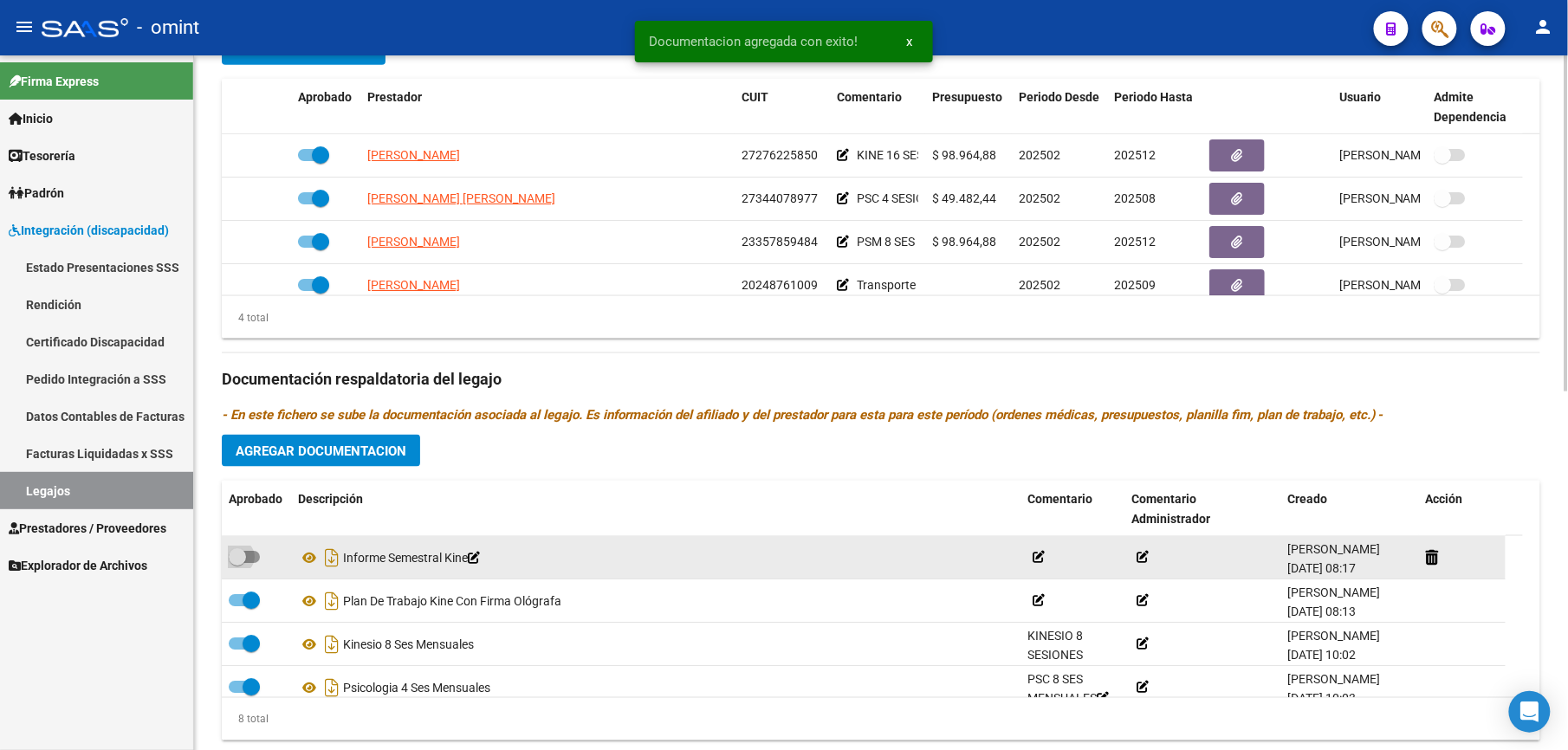
click at [244, 558] on span at bounding box center [237, 557] width 18 height 18
click at [237, 563] on input "checkbox" at bounding box center [236, 563] width 1 height 1
checkbox input "true"
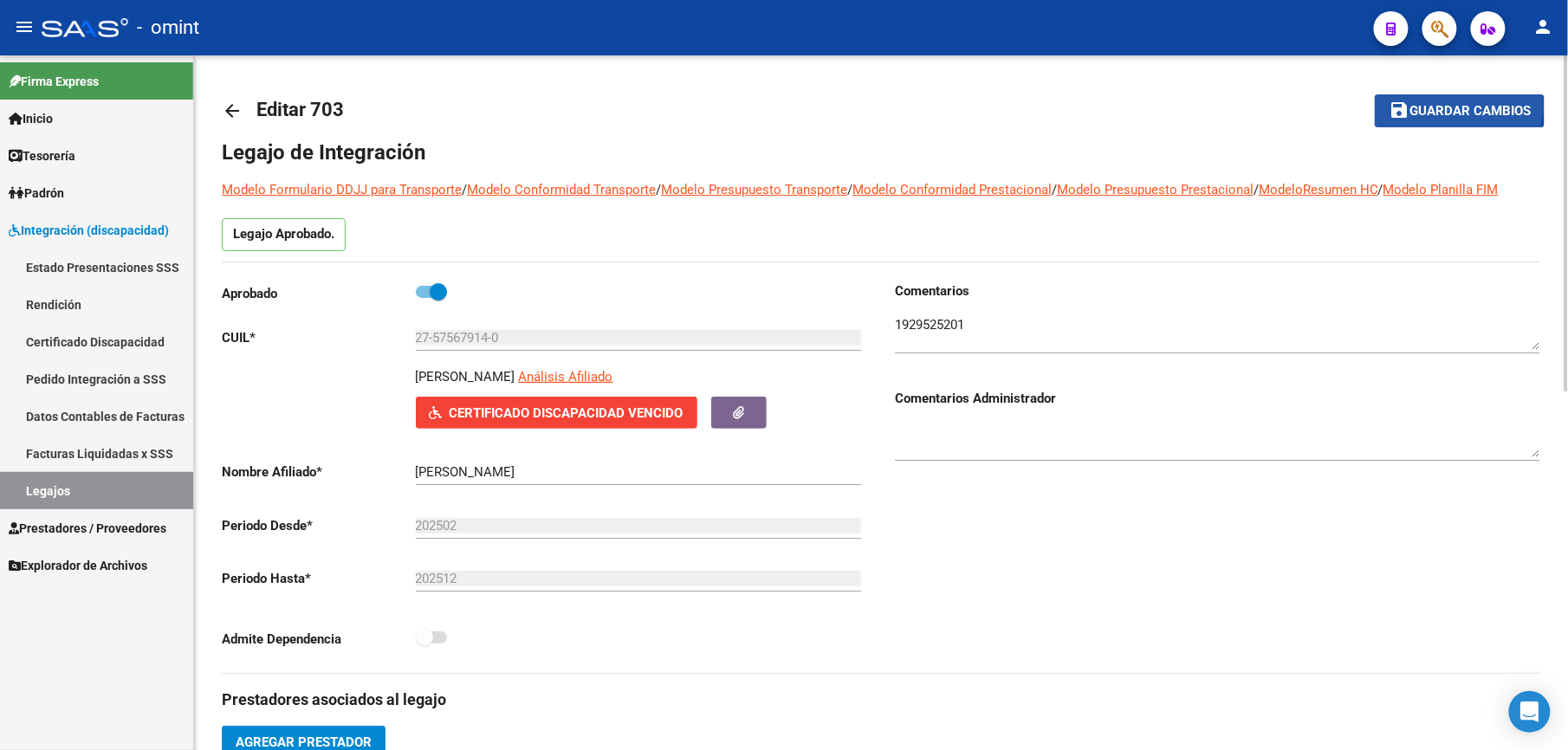
click at [1455, 106] on span "Guardar cambios" at bounding box center [1470, 112] width 121 height 16
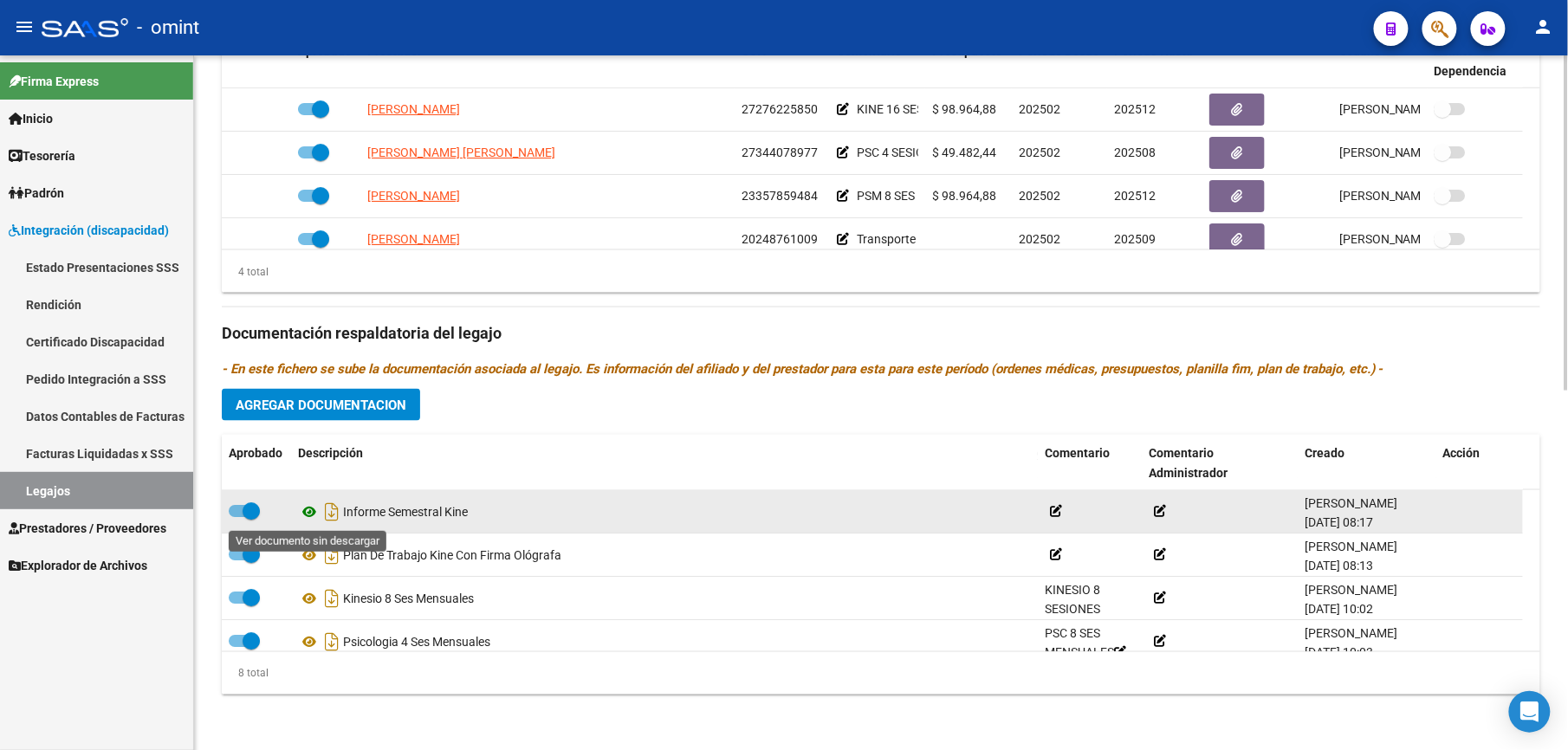
click at [309, 510] on icon at bounding box center [309, 511] width 23 height 21
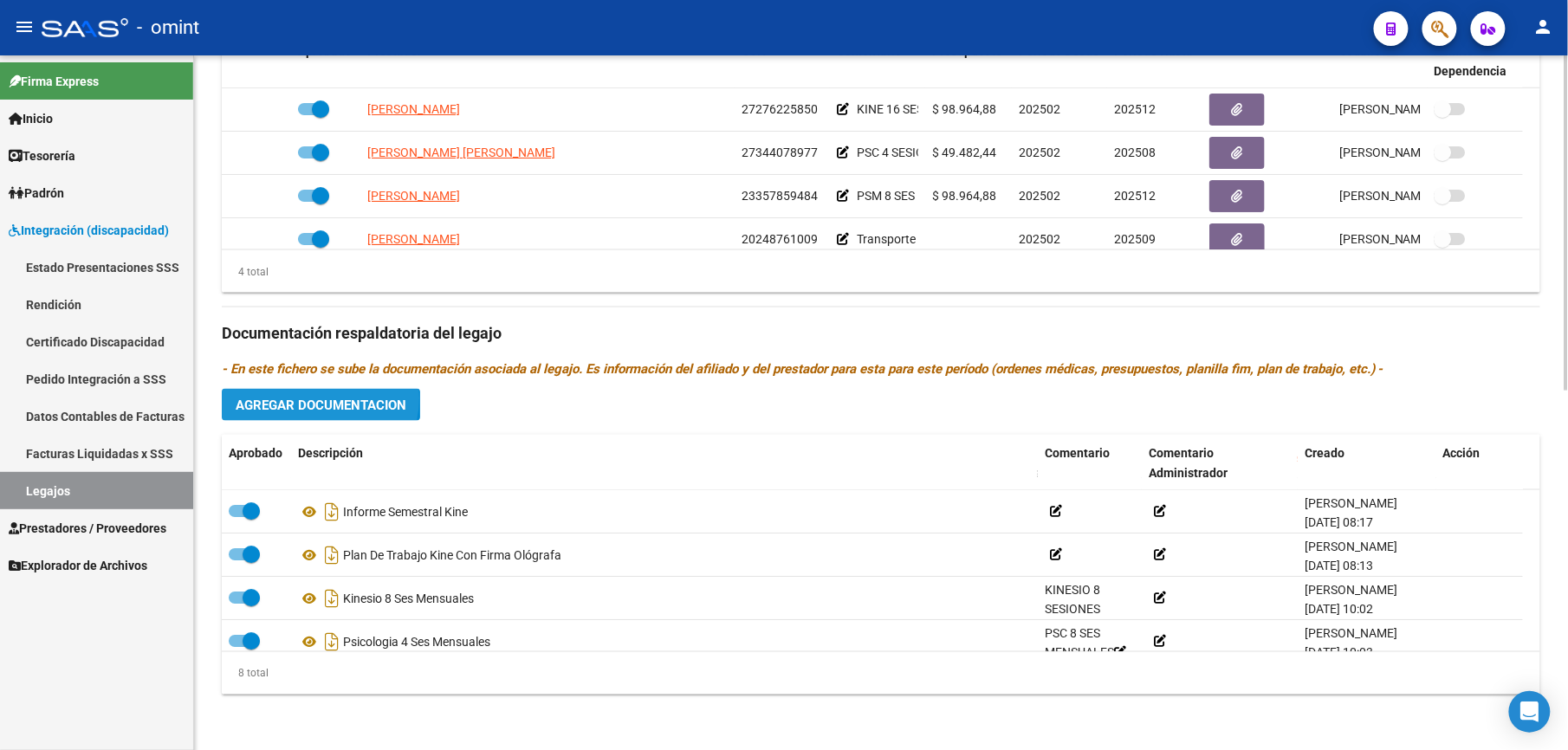
click at [312, 399] on span "Agregar Documentacion" at bounding box center [321, 405] width 170 height 16
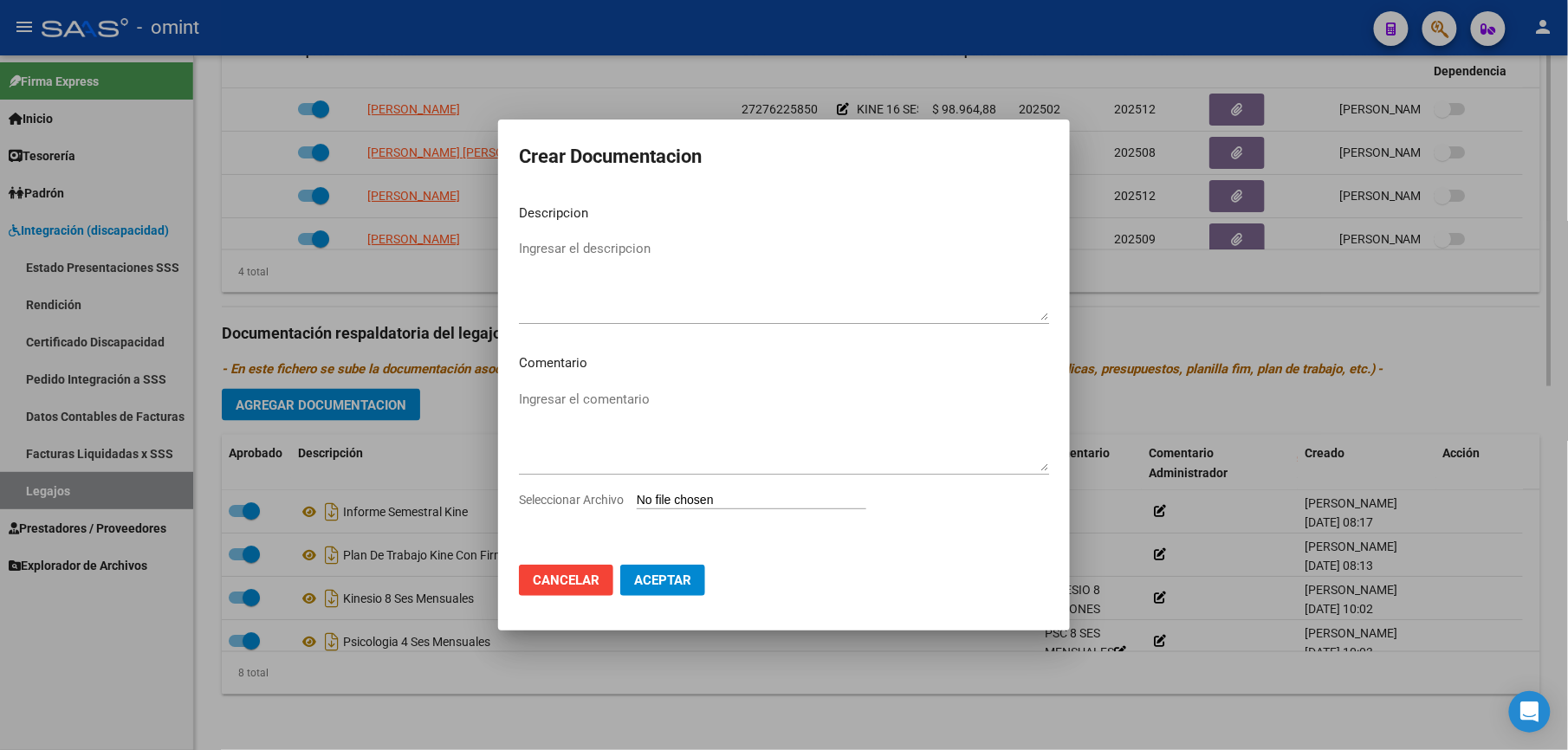
scroll to position [760, 0]
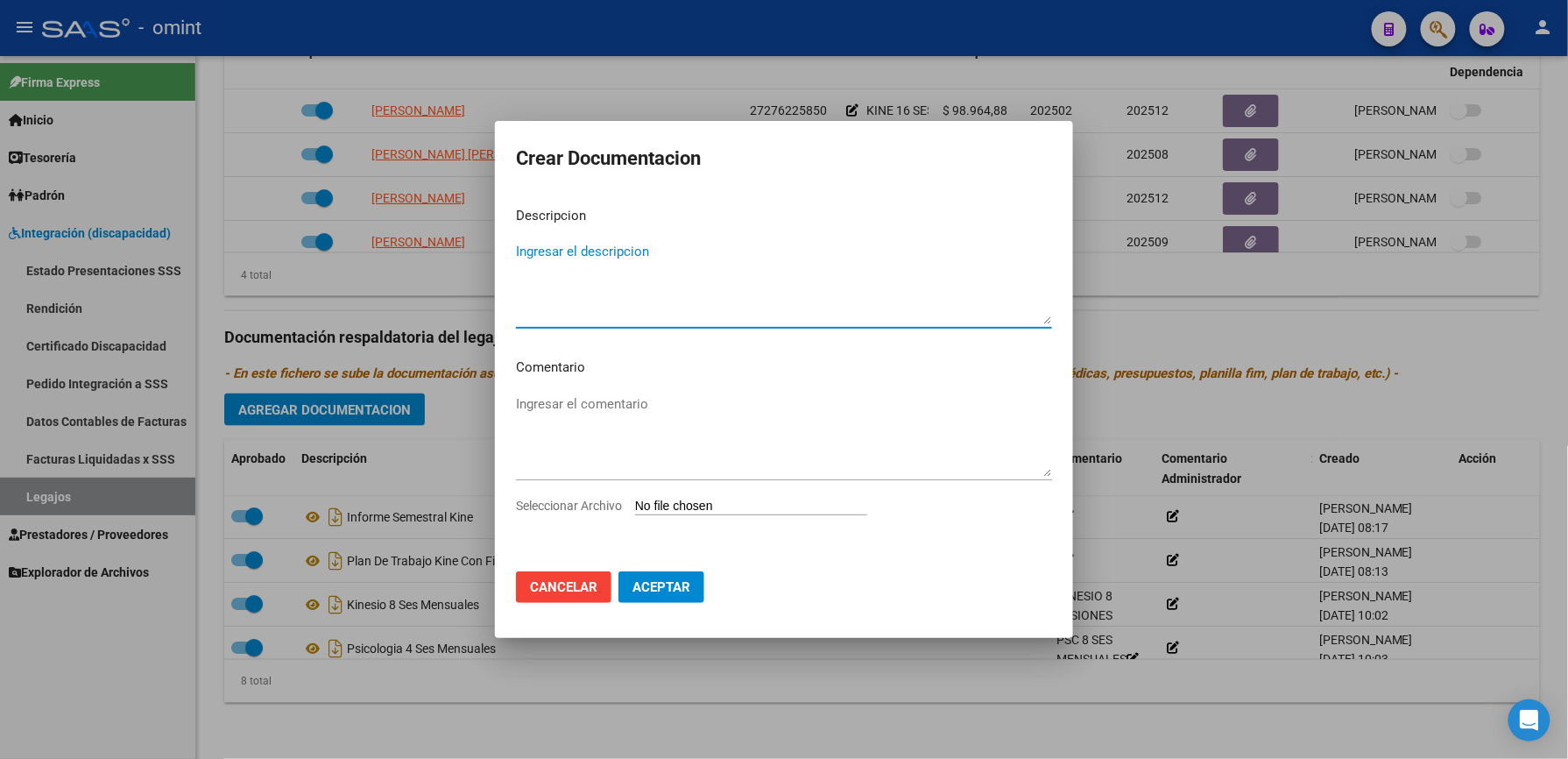
click at [726, 506] on input "Seleccionar Archivo" at bounding box center [751, 506] width 232 height 17
type input "C:\fakepath\informe psm.pdf"
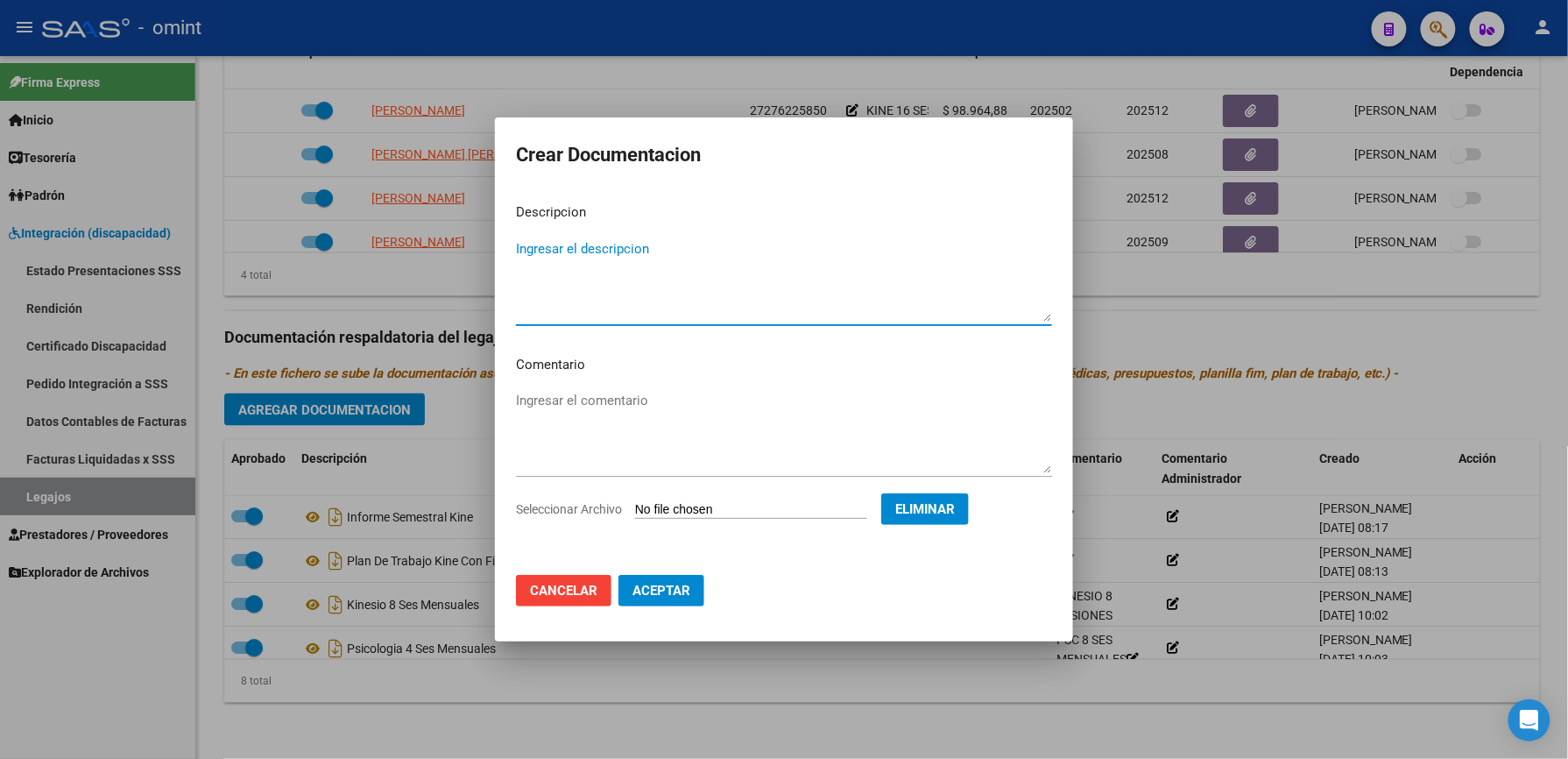
click at [565, 282] on textarea "Ingresar el descripcion" at bounding box center [784, 279] width 536 height 82
type textarea "Informe semestral PSM"
click at [660, 594] on span "Aceptar" at bounding box center [661, 591] width 57 height 16
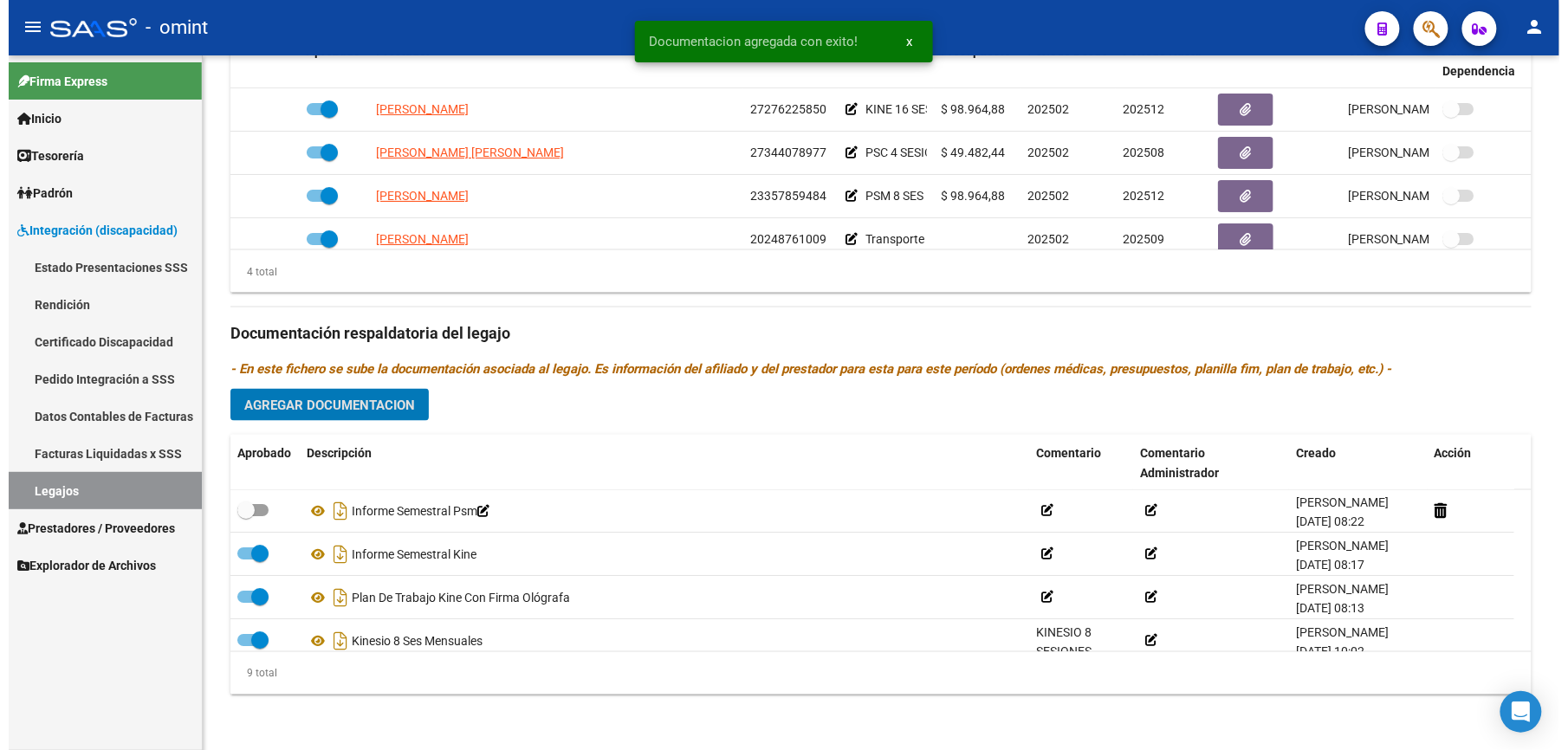
scroll to position [741, 0]
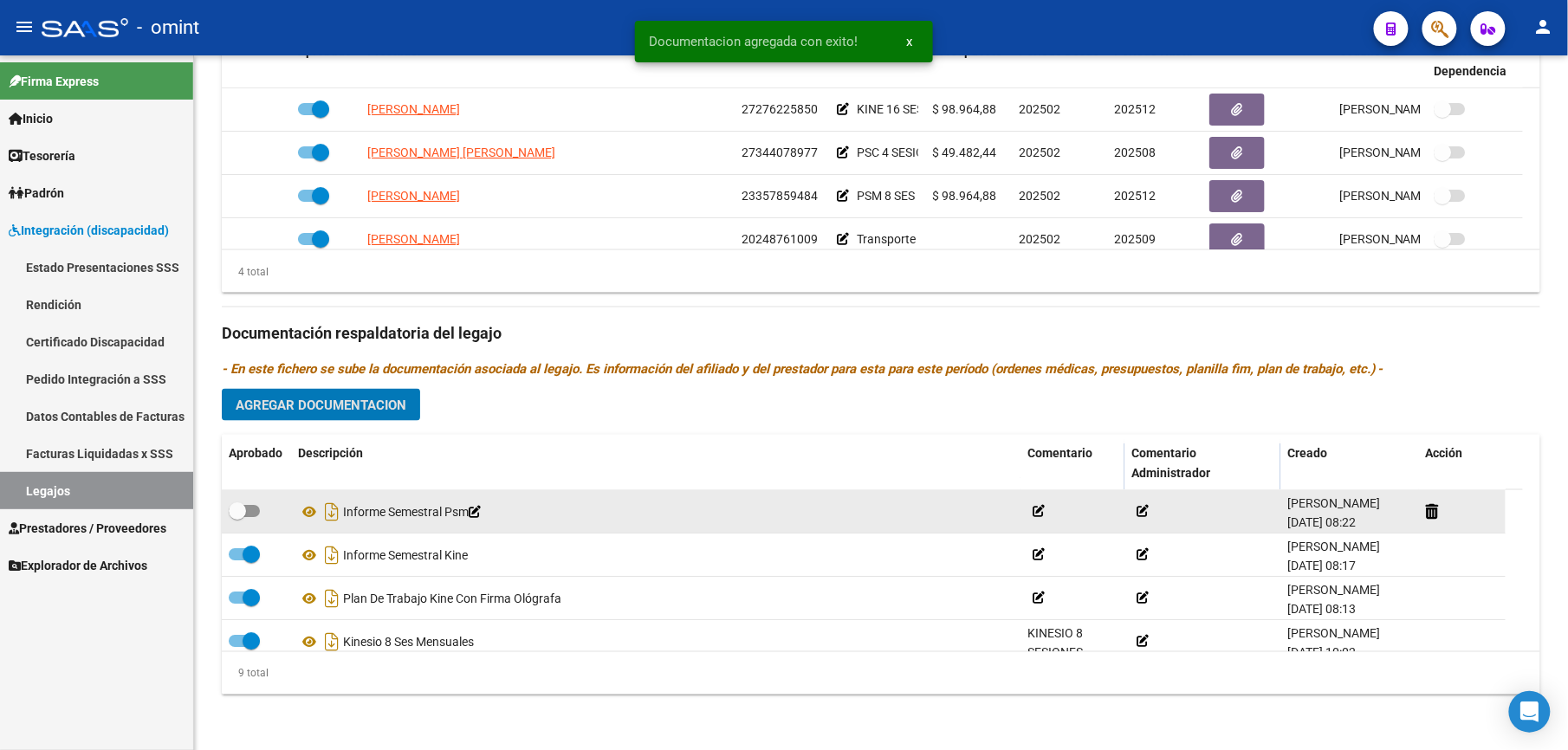
click at [253, 511] on span at bounding box center [244, 511] width 31 height 12
click at [237, 517] on input "checkbox" at bounding box center [236, 517] width 1 height 1
checkbox input "true"
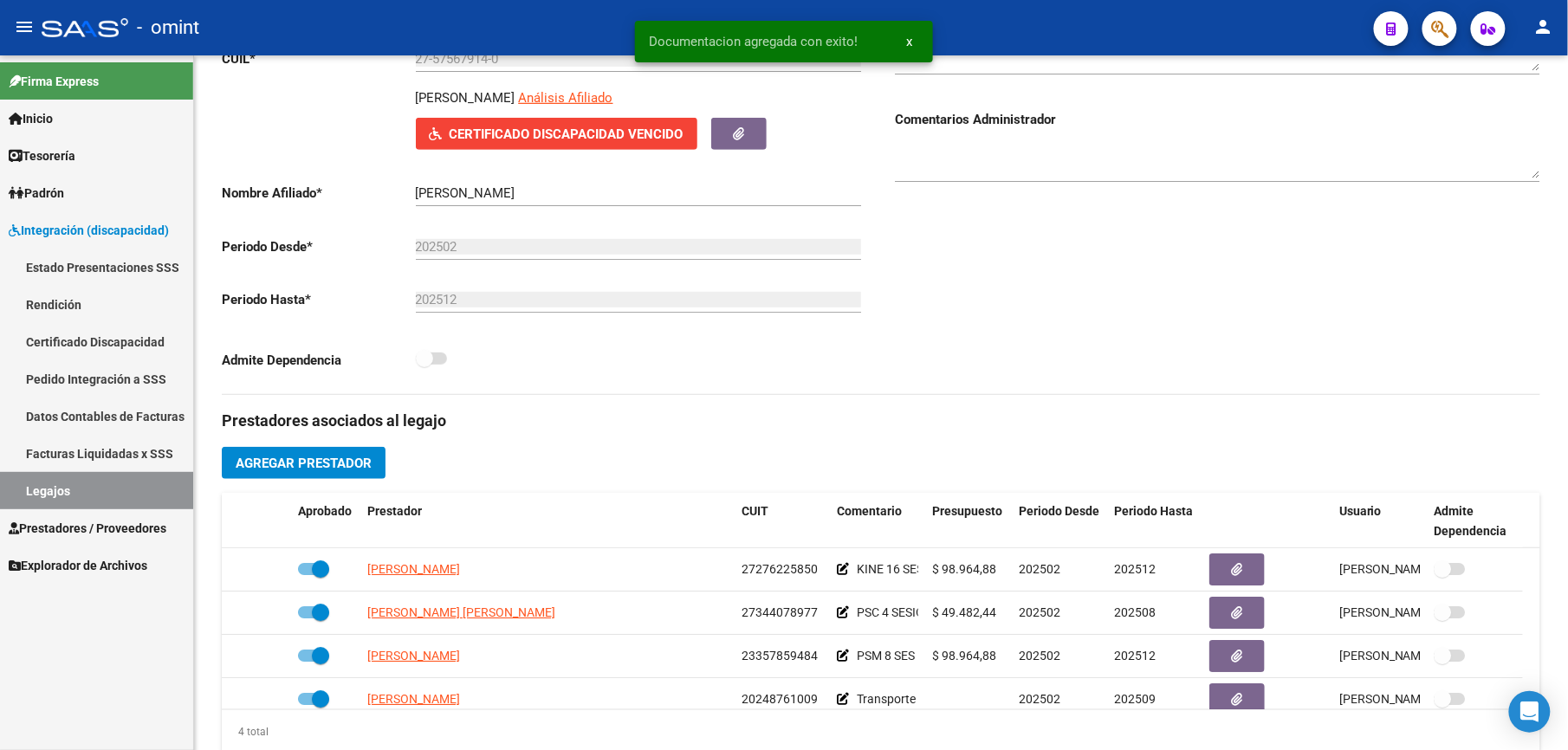
scroll to position [0, 0]
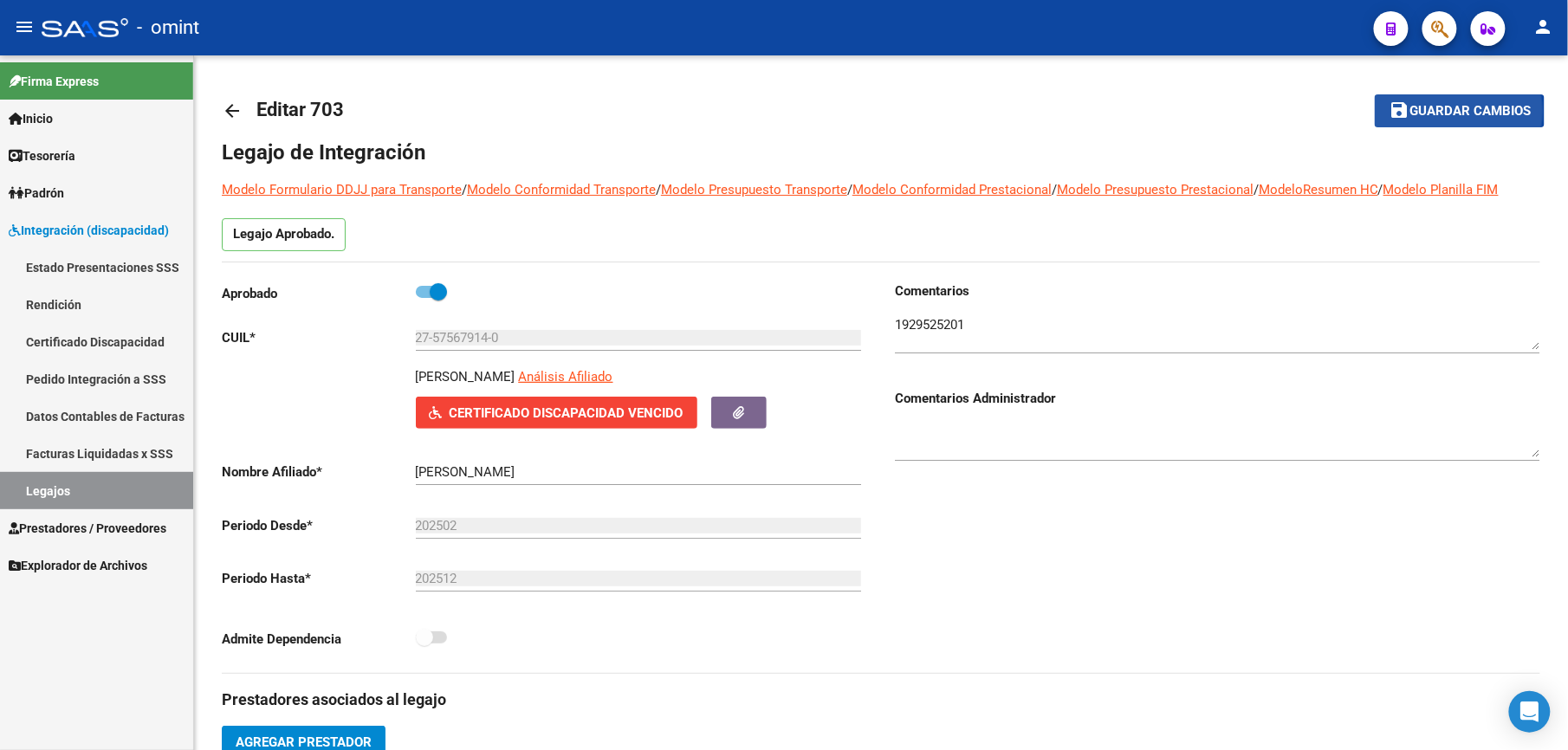
click at [1449, 112] on span "Guardar cambios" at bounding box center [1470, 112] width 121 height 16
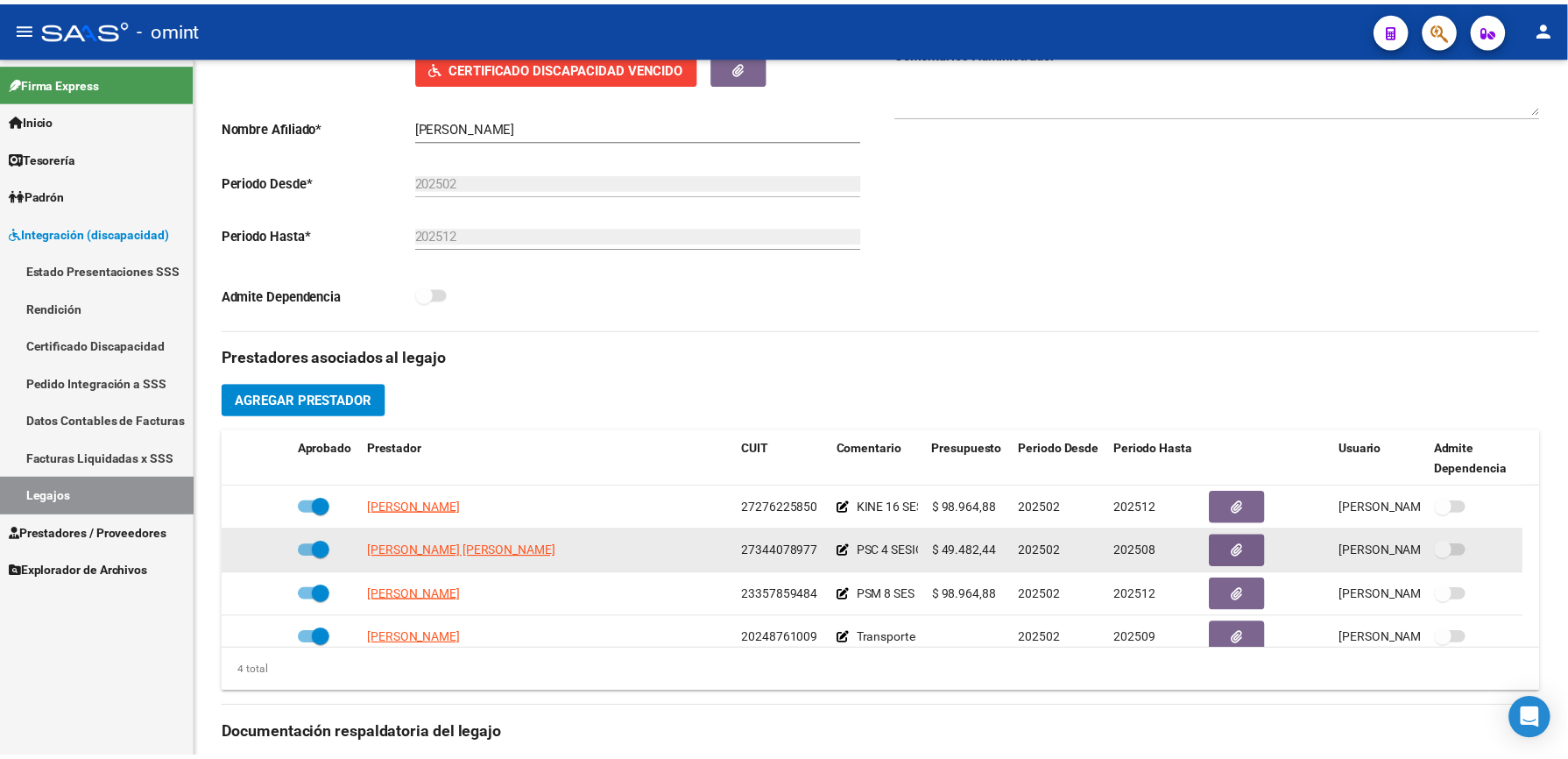
scroll to position [19, 0]
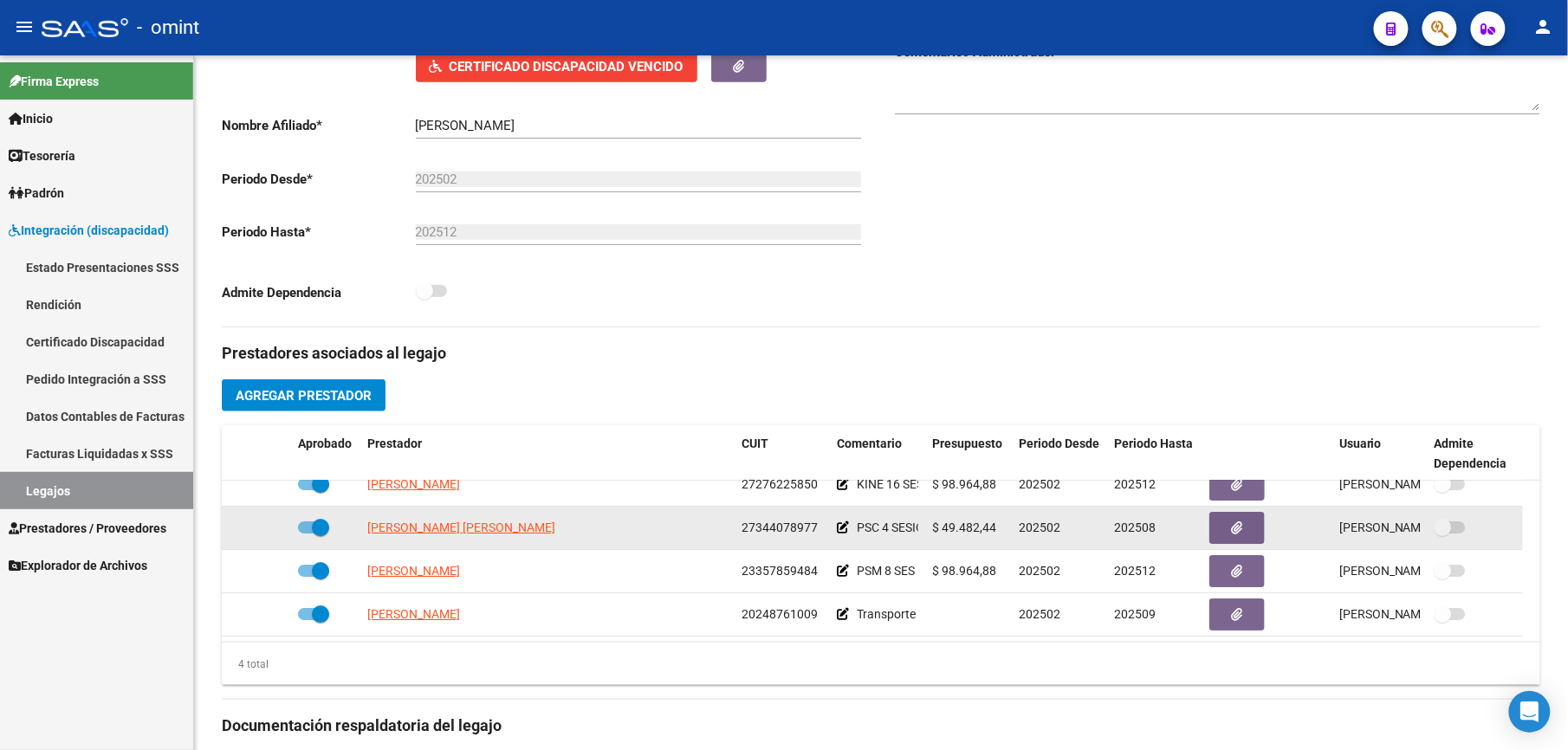
click at [303, 528] on span at bounding box center [313, 527] width 31 height 12
click at [306, 534] on input "checkbox" at bounding box center [306, 534] width 1 height 1
checkbox input "false"
click at [261, 528] on icon at bounding box center [265, 527] width 12 height 12
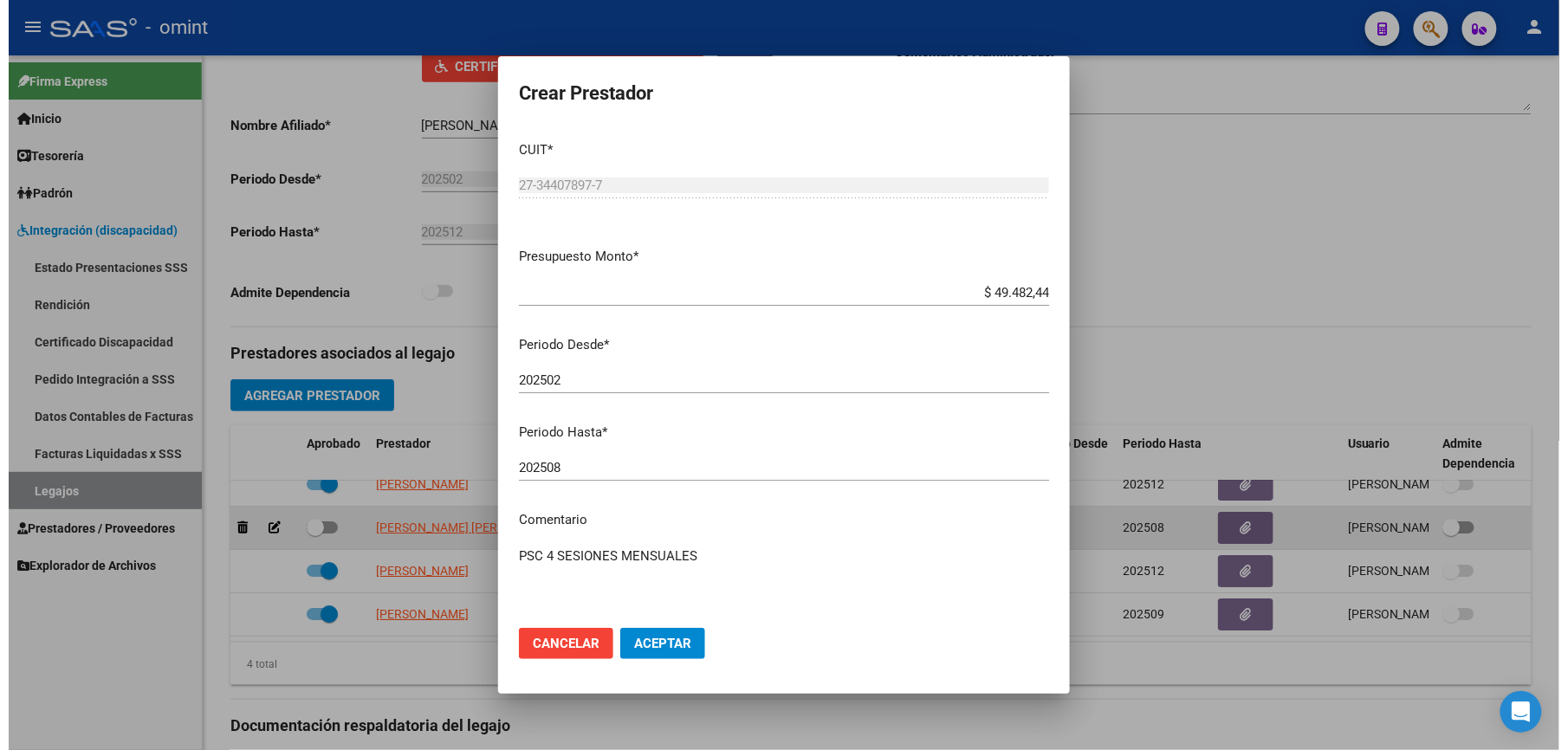
scroll to position [364, 0]
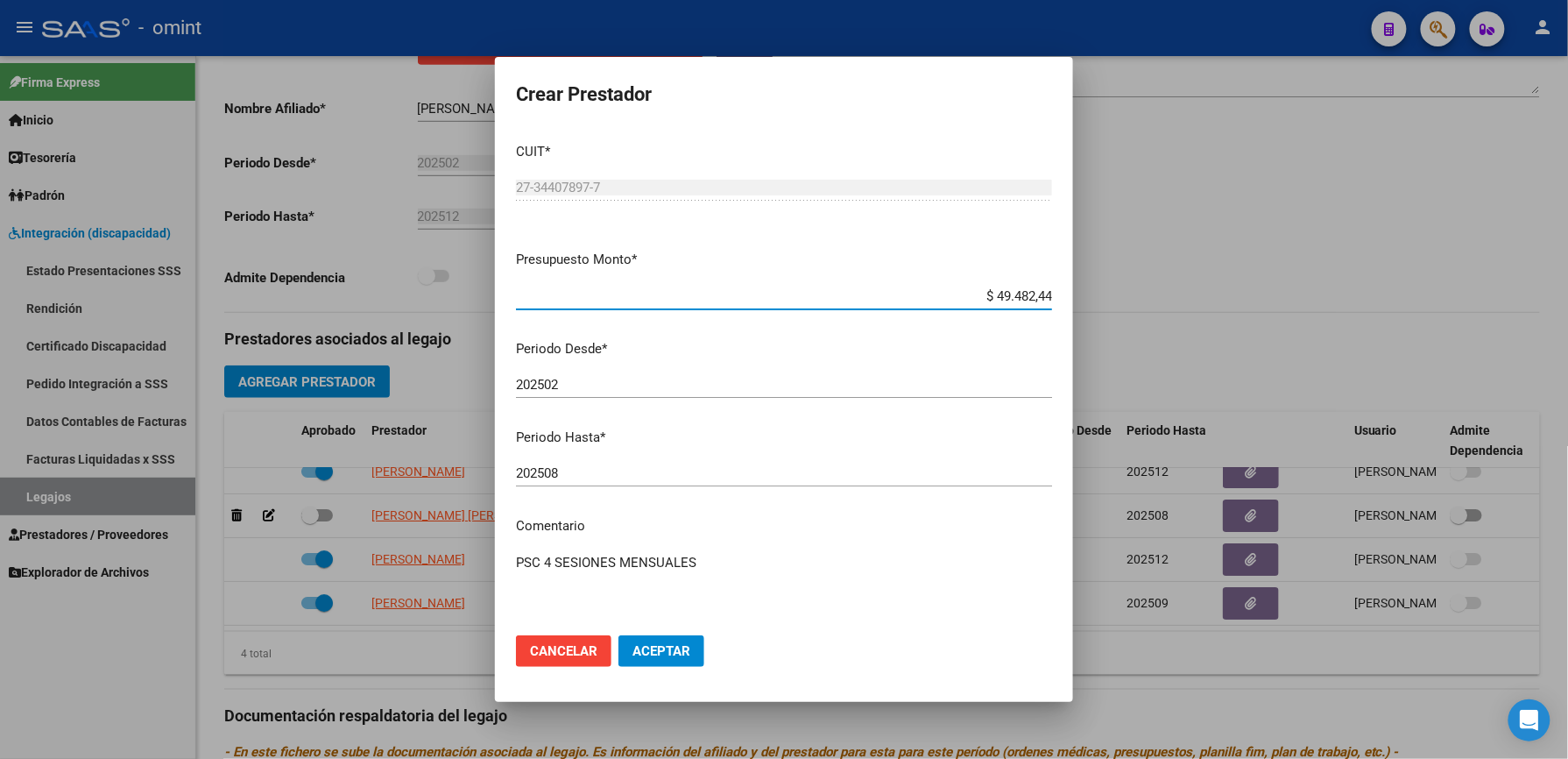
click at [565, 485] on div "202508 Ingresar el periodo" at bounding box center [784, 473] width 536 height 27
click at [568, 477] on input "202508" at bounding box center [784, 474] width 536 height 16
type input "202512"
click at [719, 554] on textarea "PSC 4 SESIONES MENSUALES" at bounding box center [784, 594] width 536 height 82
click at [804, 579] on textarea "PSC 4 SESIONES MENSUALES - Según caso" at bounding box center [784, 594] width 536 height 82
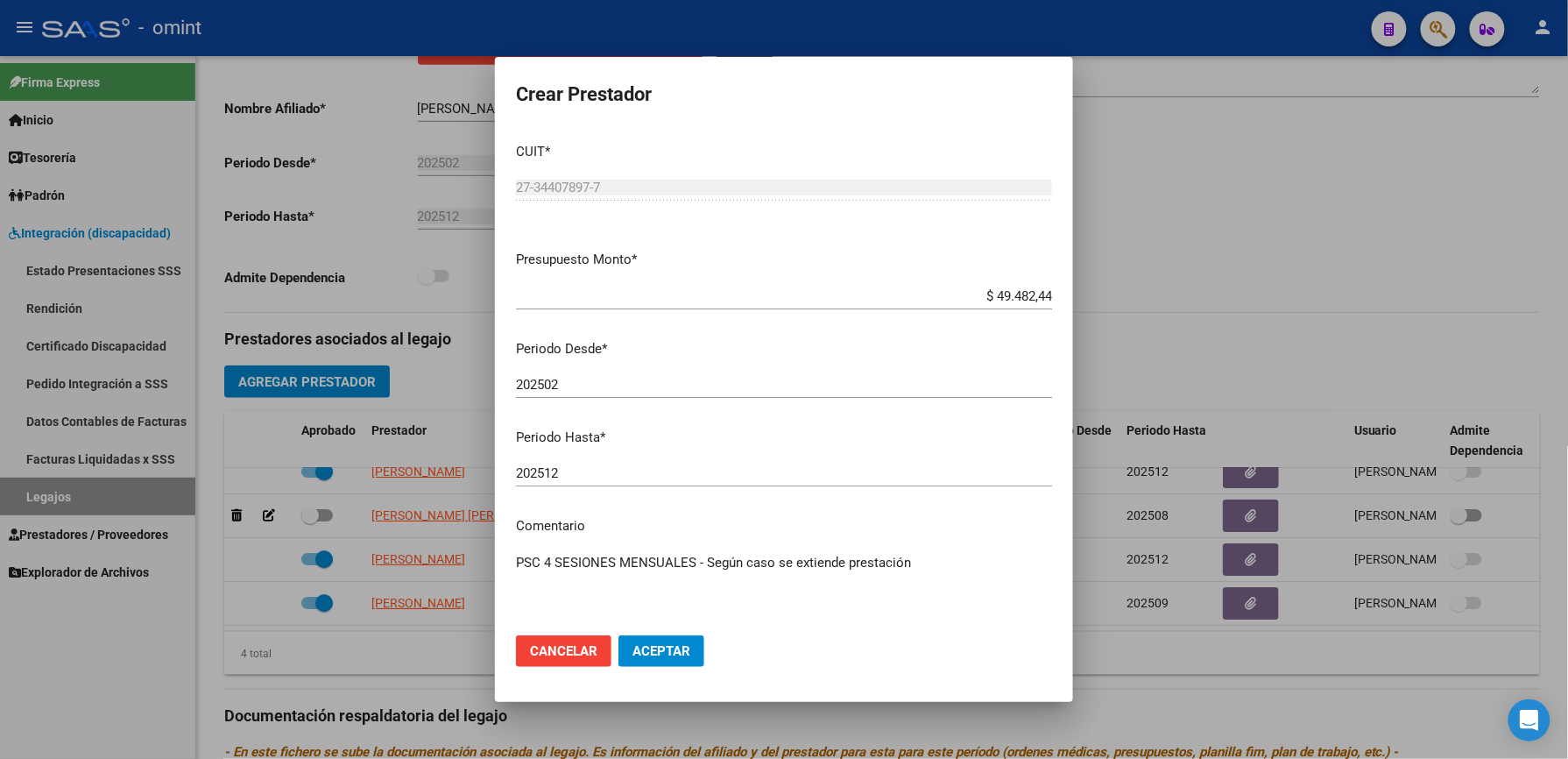
click at [776, 562] on textarea "PSC 4 SESIONES MENSUALES - Según caso se extiende prestación" at bounding box center [784, 594] width 536 height 82
paste textarea "35513040/01"
type textarea "PSC 4 SESIONES MENSUALES - Según caso 35513040/01 se extiende prestación"
click at [657, 654] on span "Aceptar" at bounding box center [661, 651] width 57 height 16
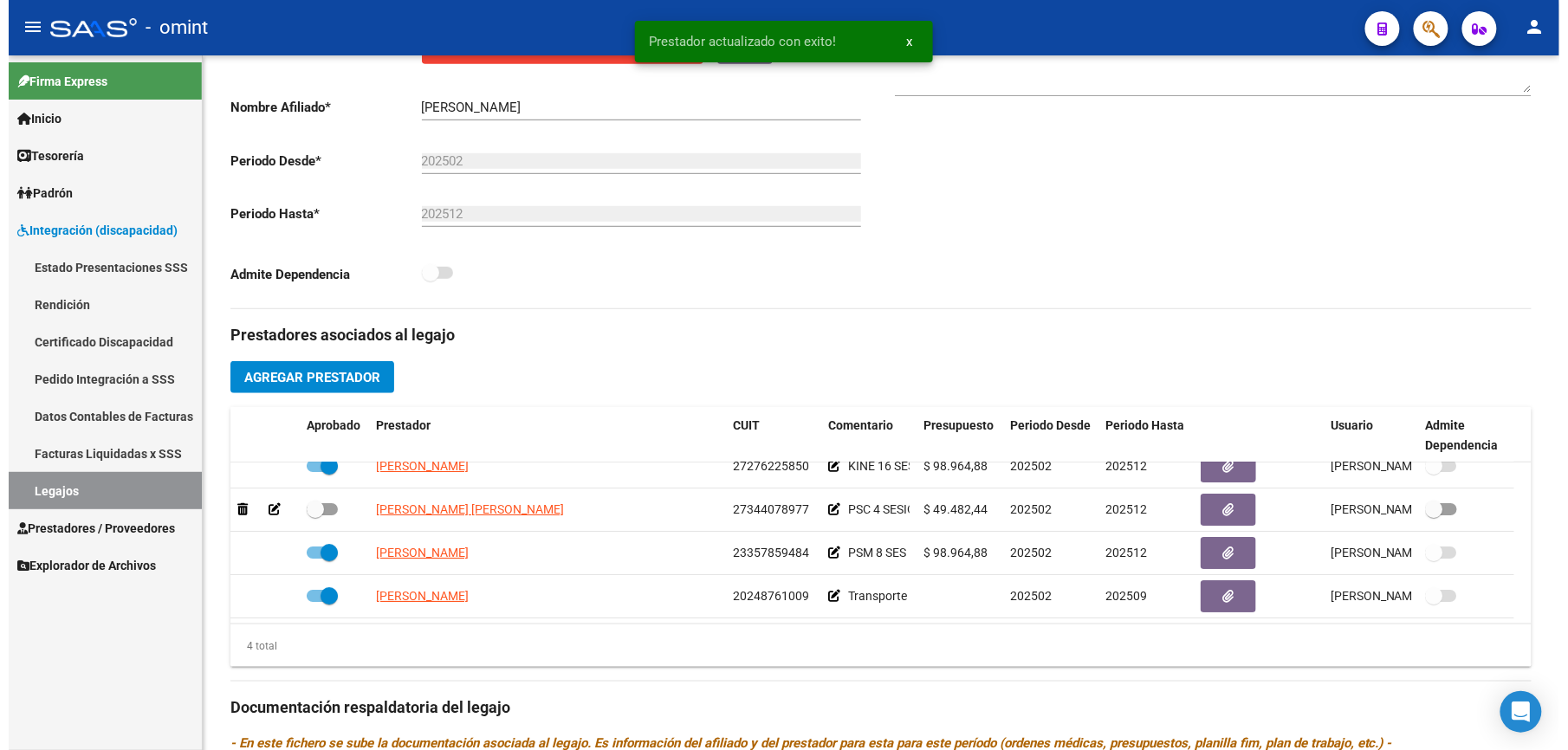
scroll to position [347, 0]
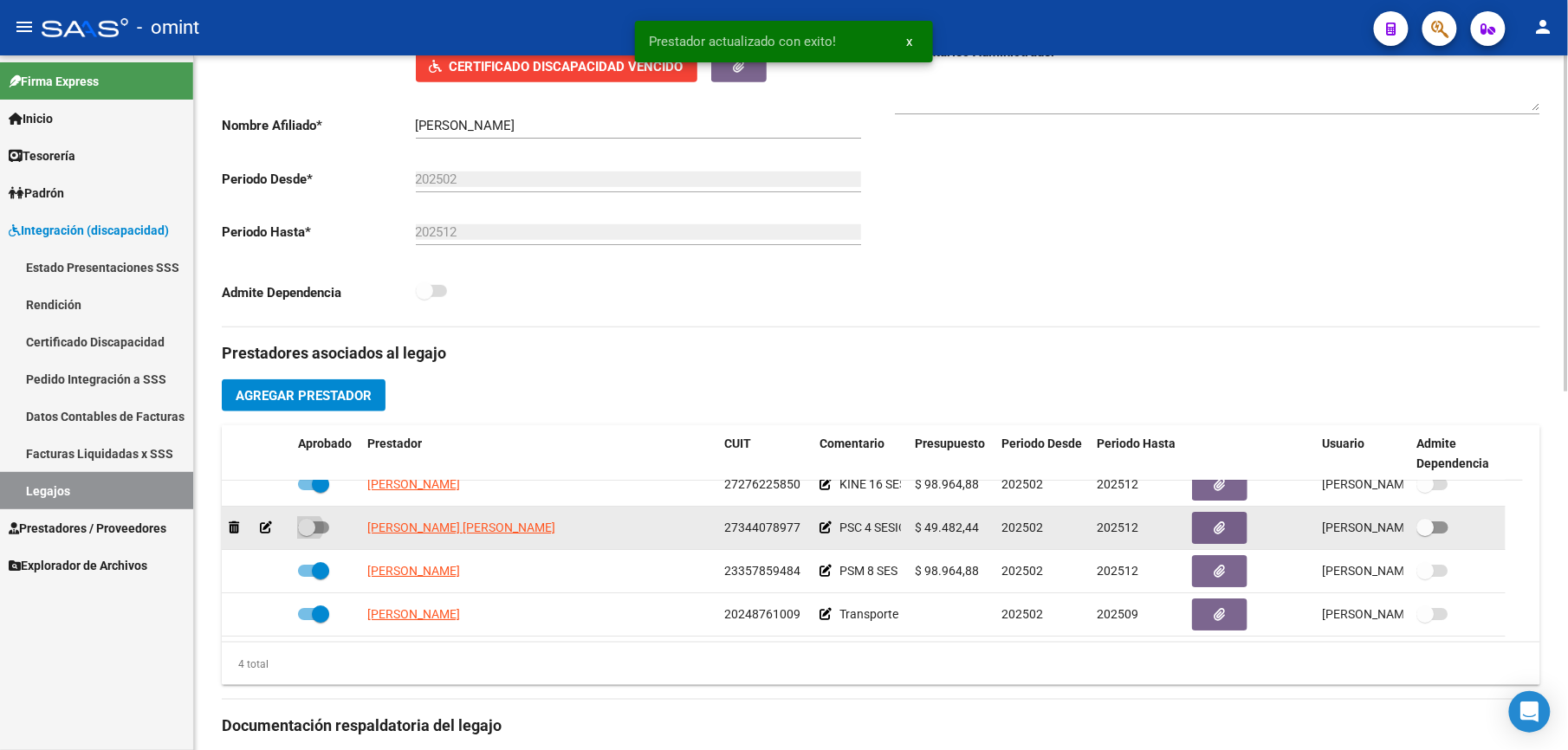
click at [326, 534] on span at bounding box center [313, 527] width 31 height 12
click at [307, 534] on input "checkbox" at bounding box center [306, 534] width 1 height 1
checkbox input "true"
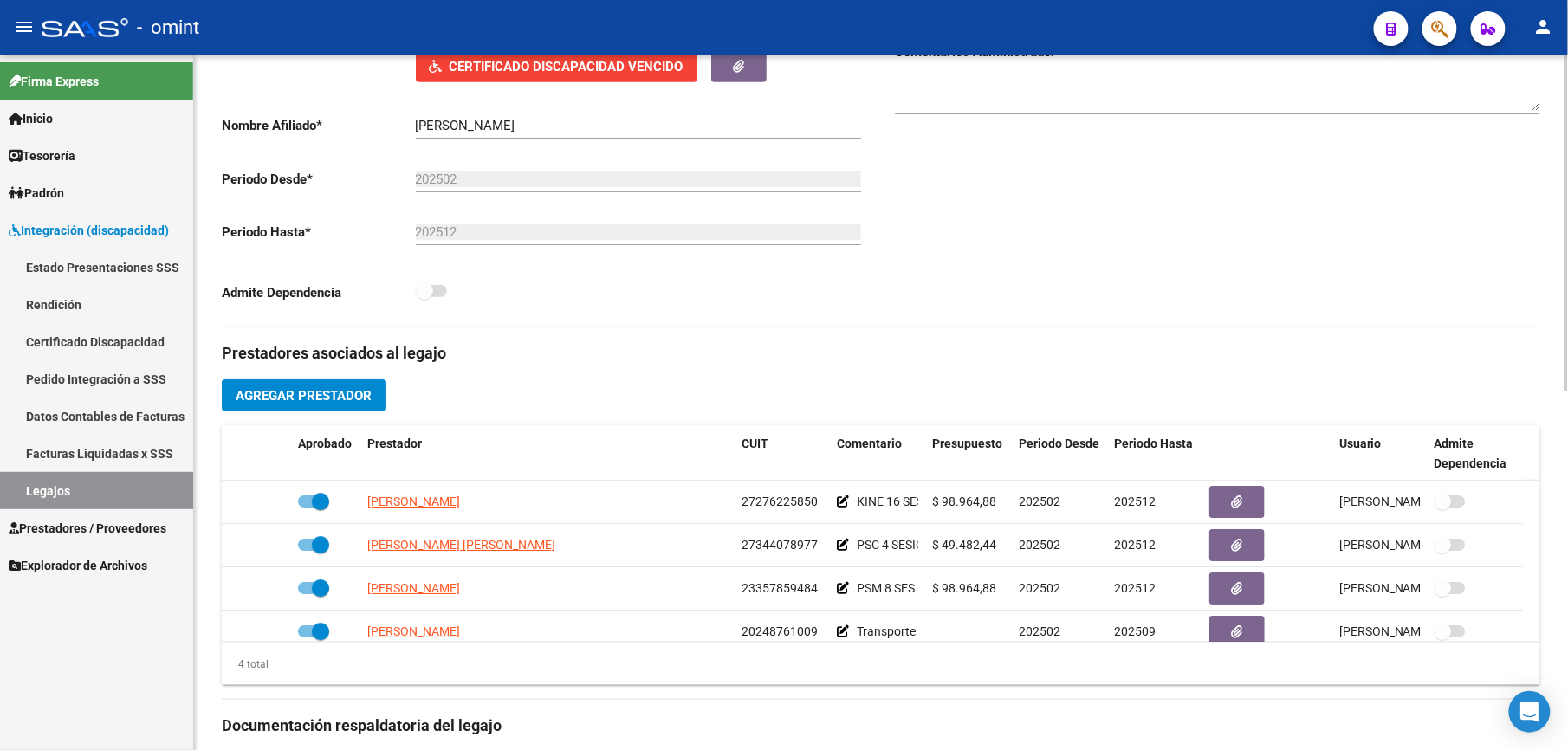
scroll to position [0, 0]
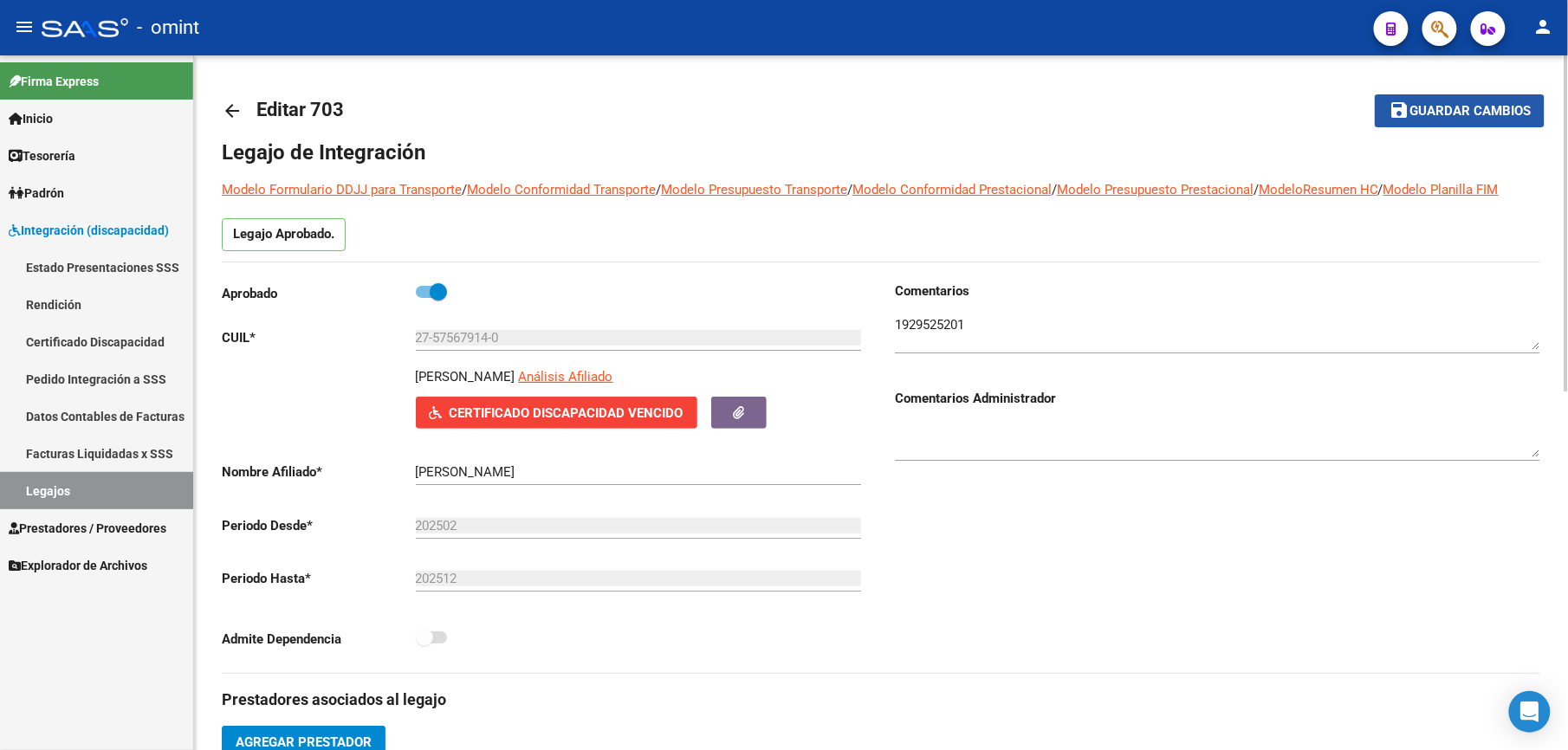
click at [1465, 117] on span "Guardar cambios" at bounding box center [1470, 112] width 121 height 16
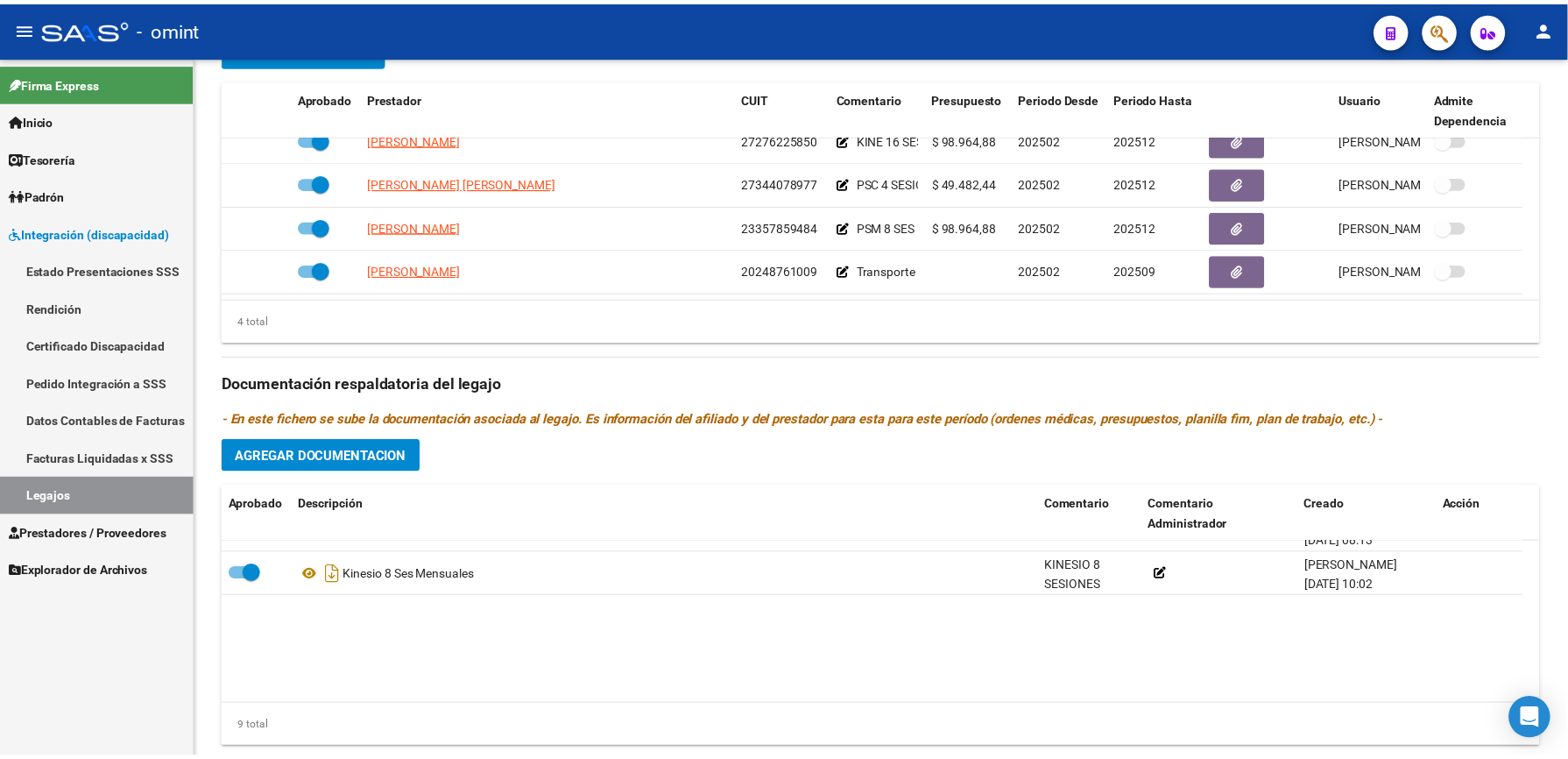
scroll to position [4, 0]
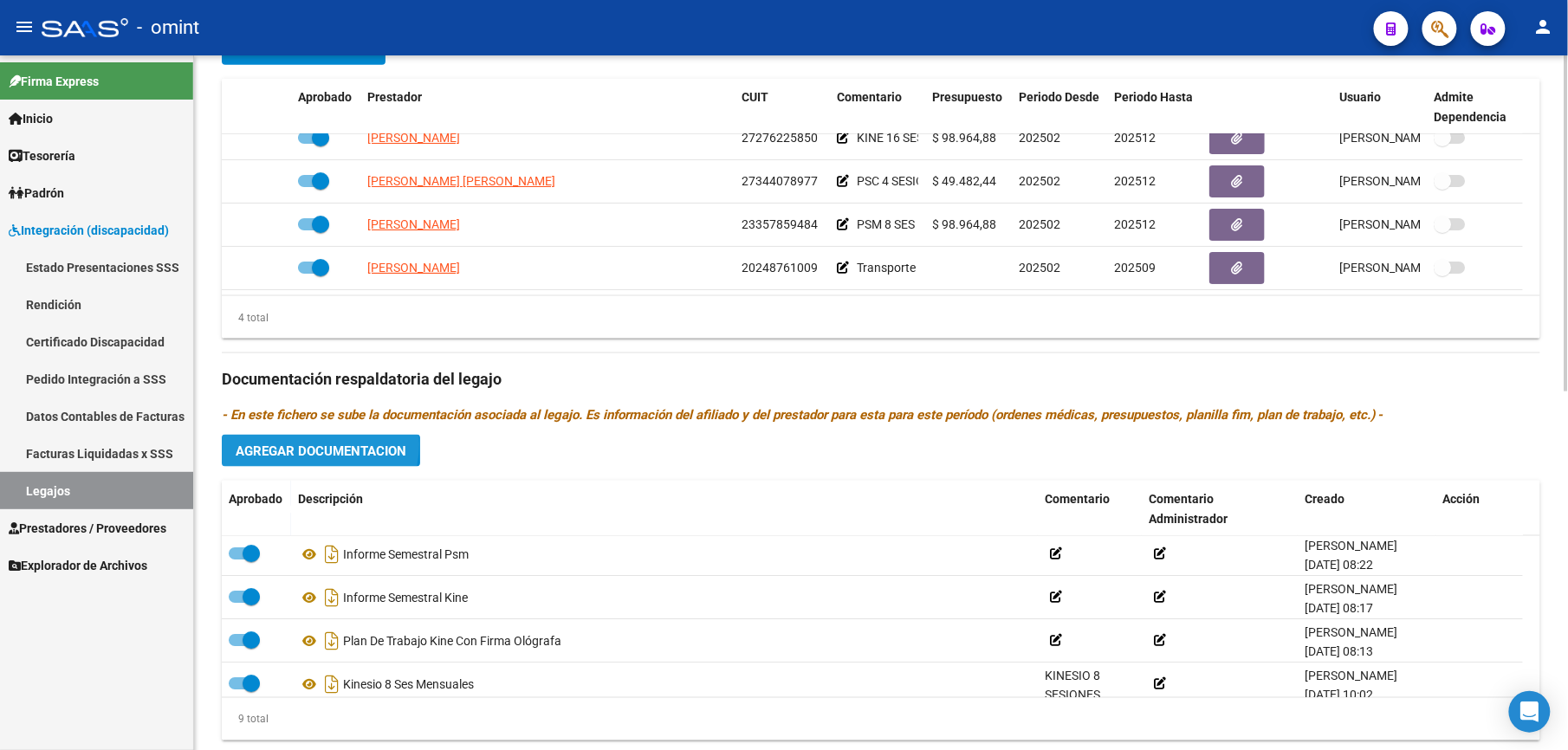
click at [312, 448] on span "Agregar Documentacion" at bounding box center [321, 451] width 170 height 16
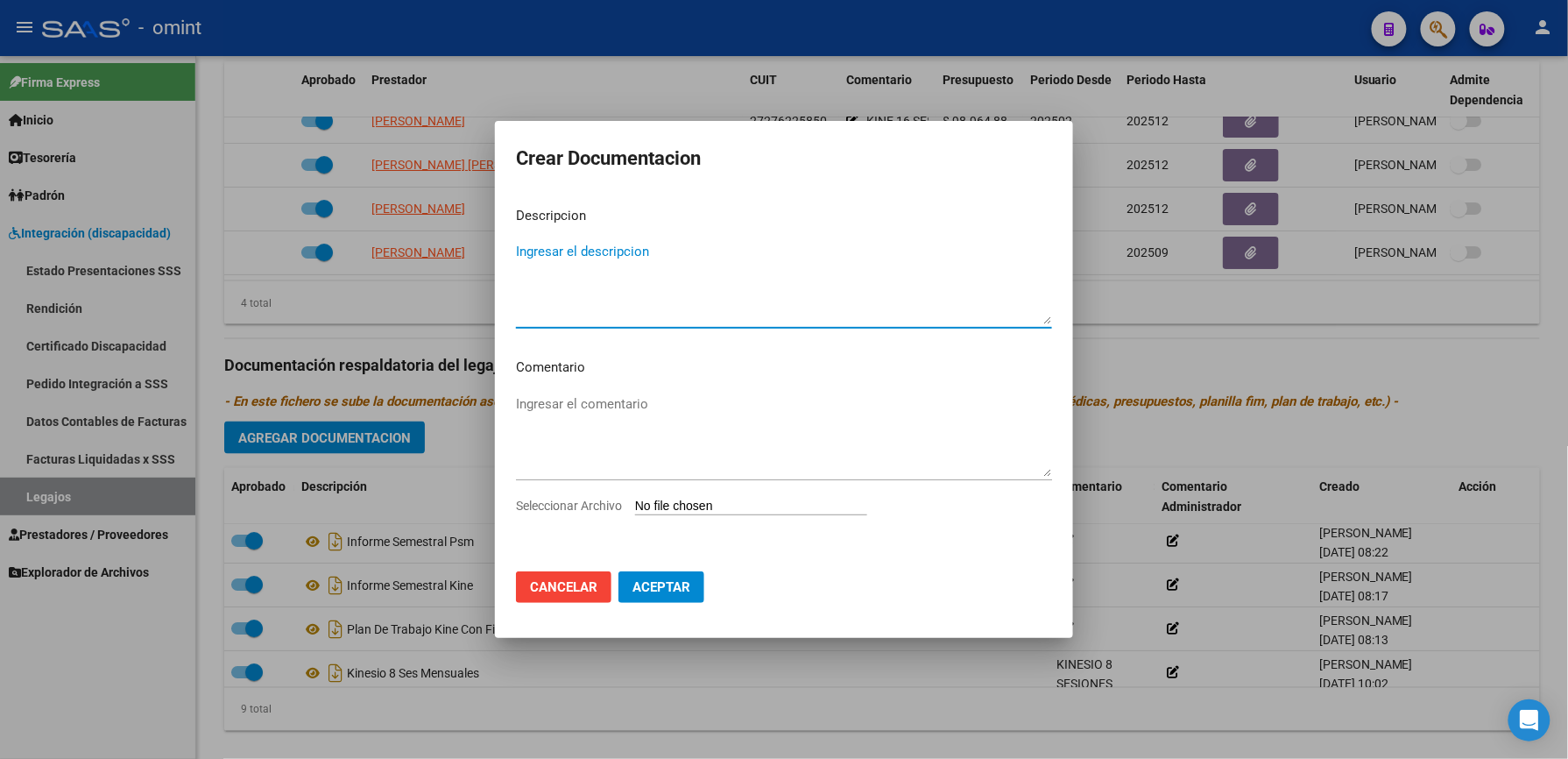
click at [775, 494] on div "Ingresar el comentario" at bounding box center [784, 443] width 536 height 106
click at [776, 499] on input "Seleccionar Archivo" at bounding box center [751, 506] width 232 height 17
type input "C:\fakepath\informe psicologia.pdf"
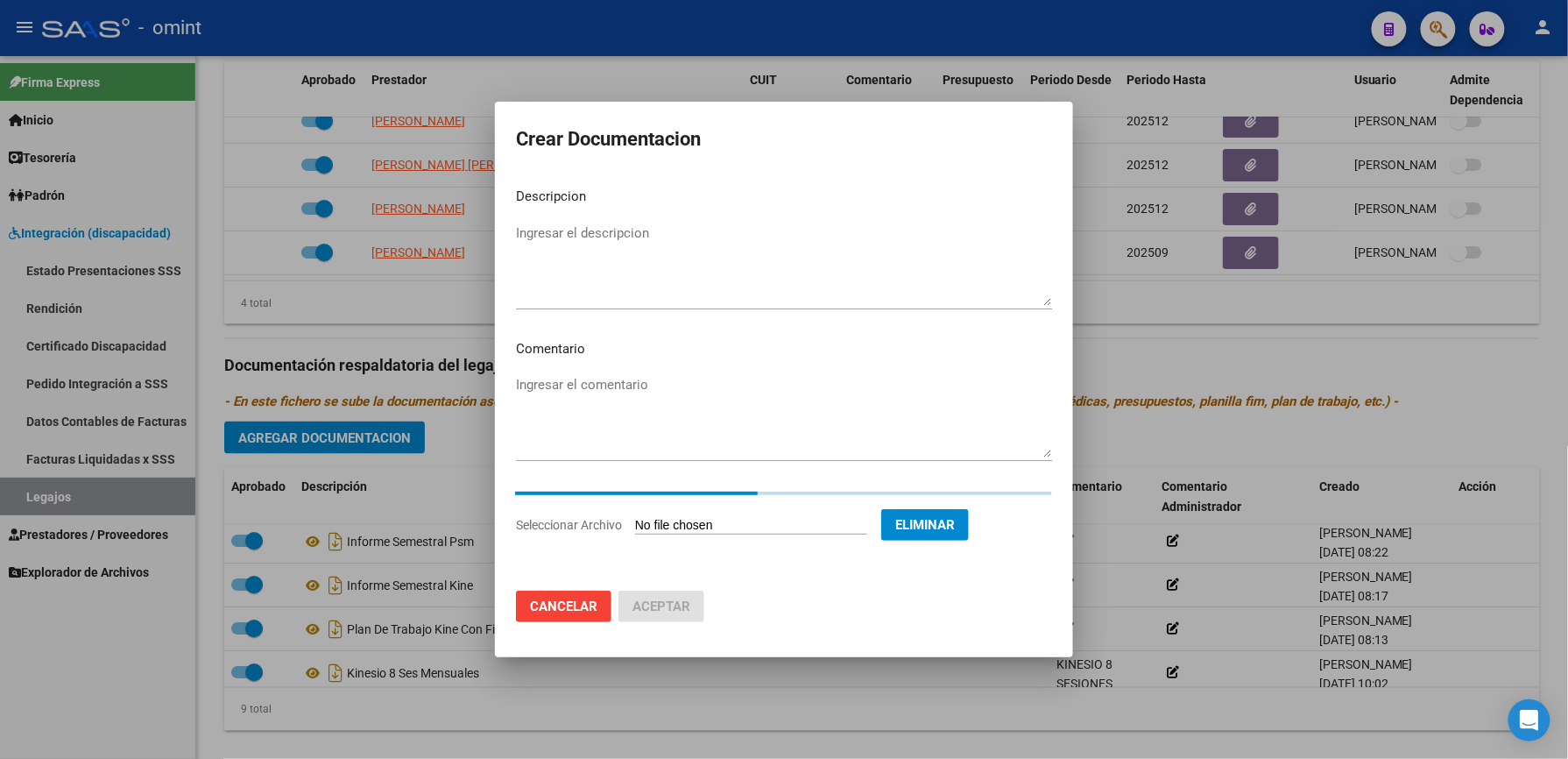
click at [556, 229] on textarea "Ingresar el descripcion" at bounding box center [784, 264] width 536 height 82
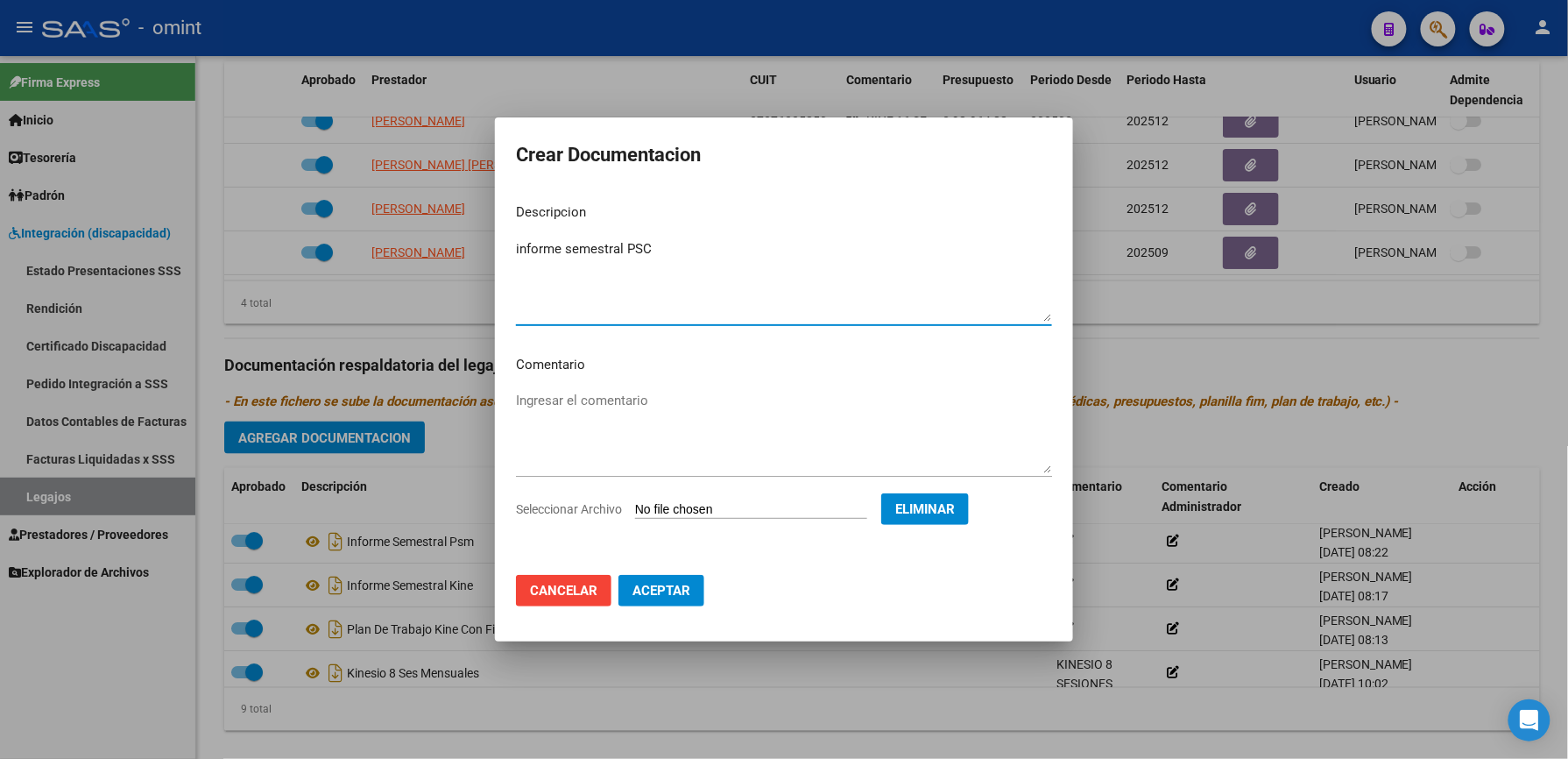
type textarea "informe semestral PSC"
click at [674, 594] on span "Aceptar" at bounding box center [661, 591] width 57 height 16
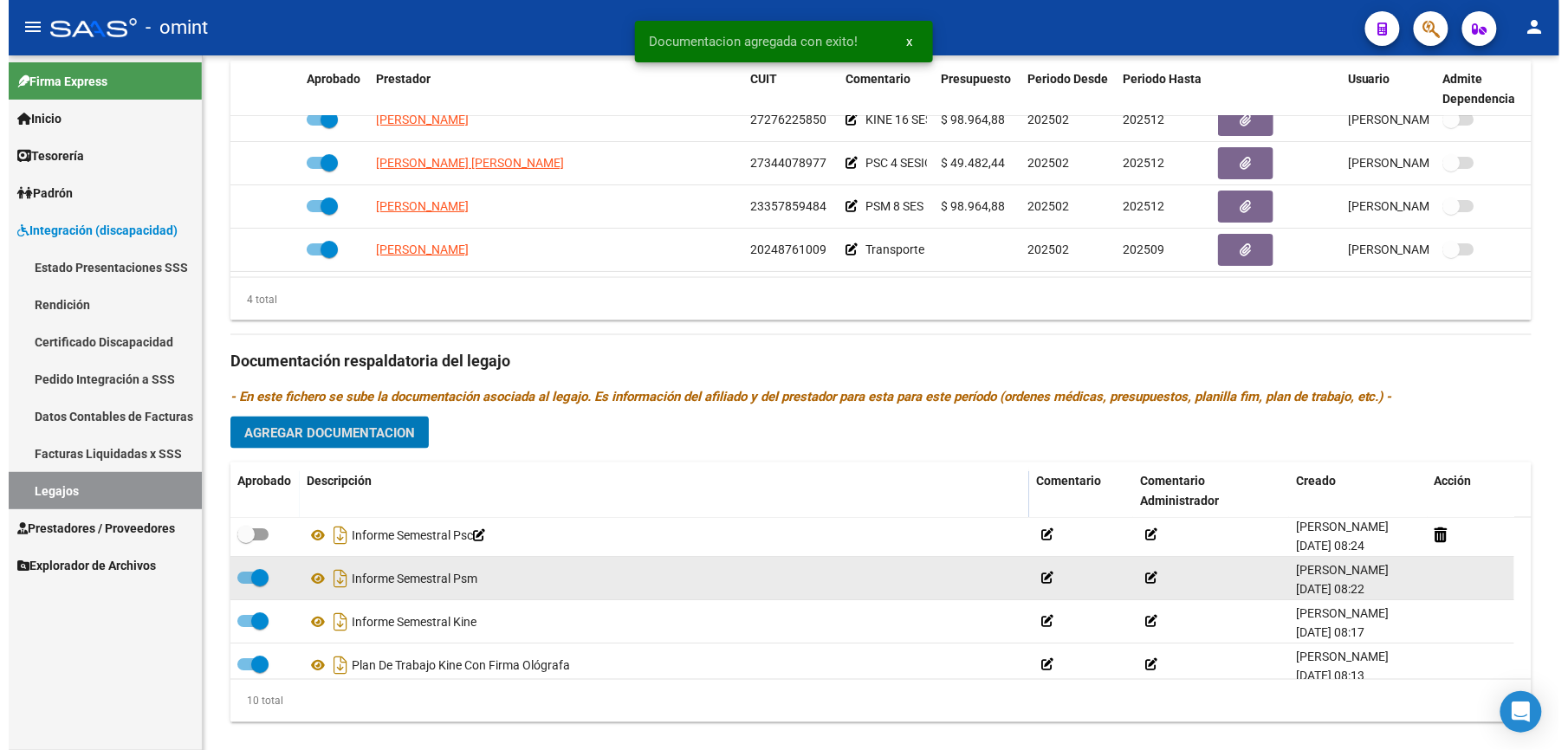
scroll to position [692, 0]
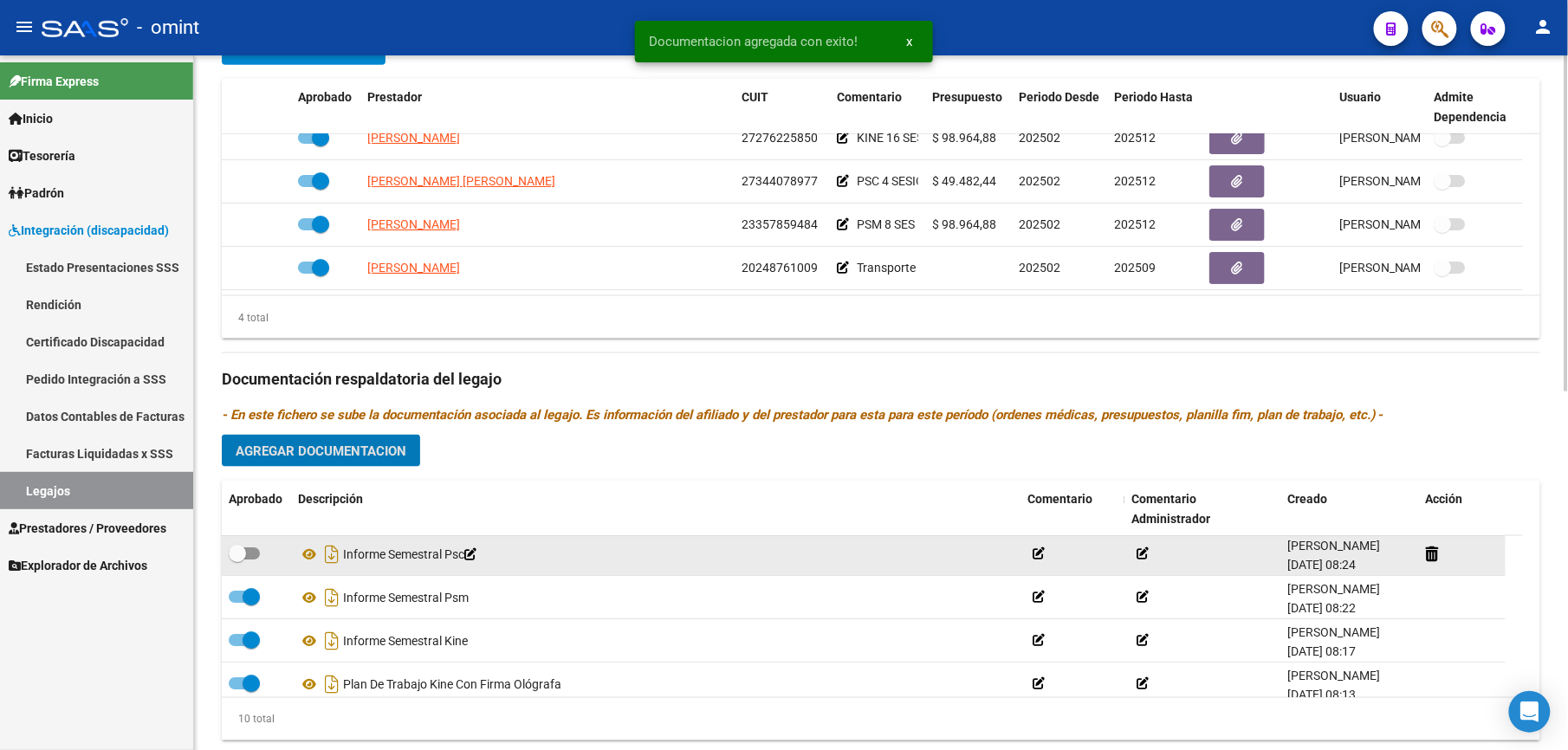
click at [255, 559] on span at bounding box center [244, 553] width 31 height 12
click at [237, 560] on input "checkbox" at bounding box center [236, 559] width 1 height 1
checkbox input "true"
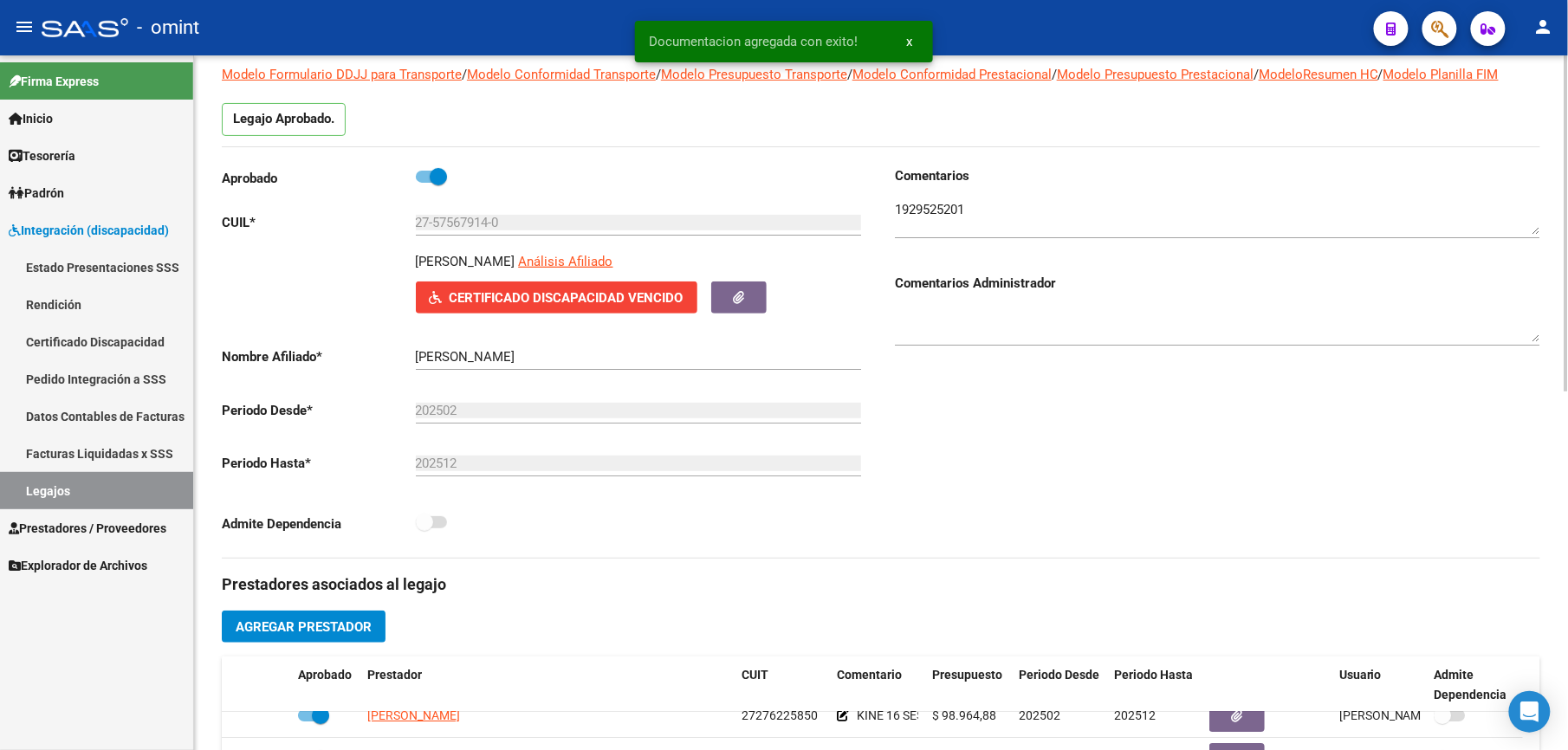
scroll to position [0, 0]
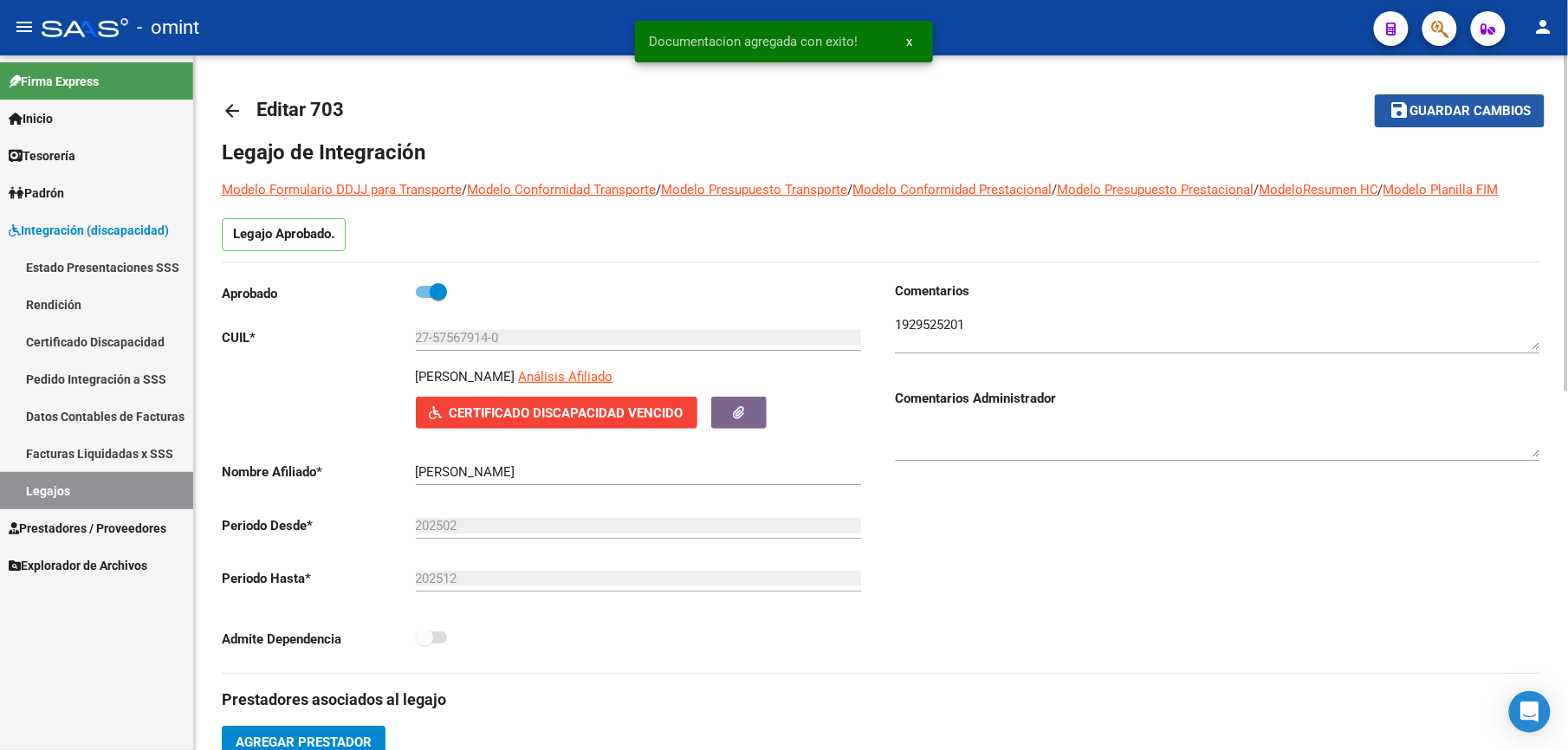
click at [1477, 111] on span "Guardar cambios" at bounding box center [1470, 112] width 121 height 16
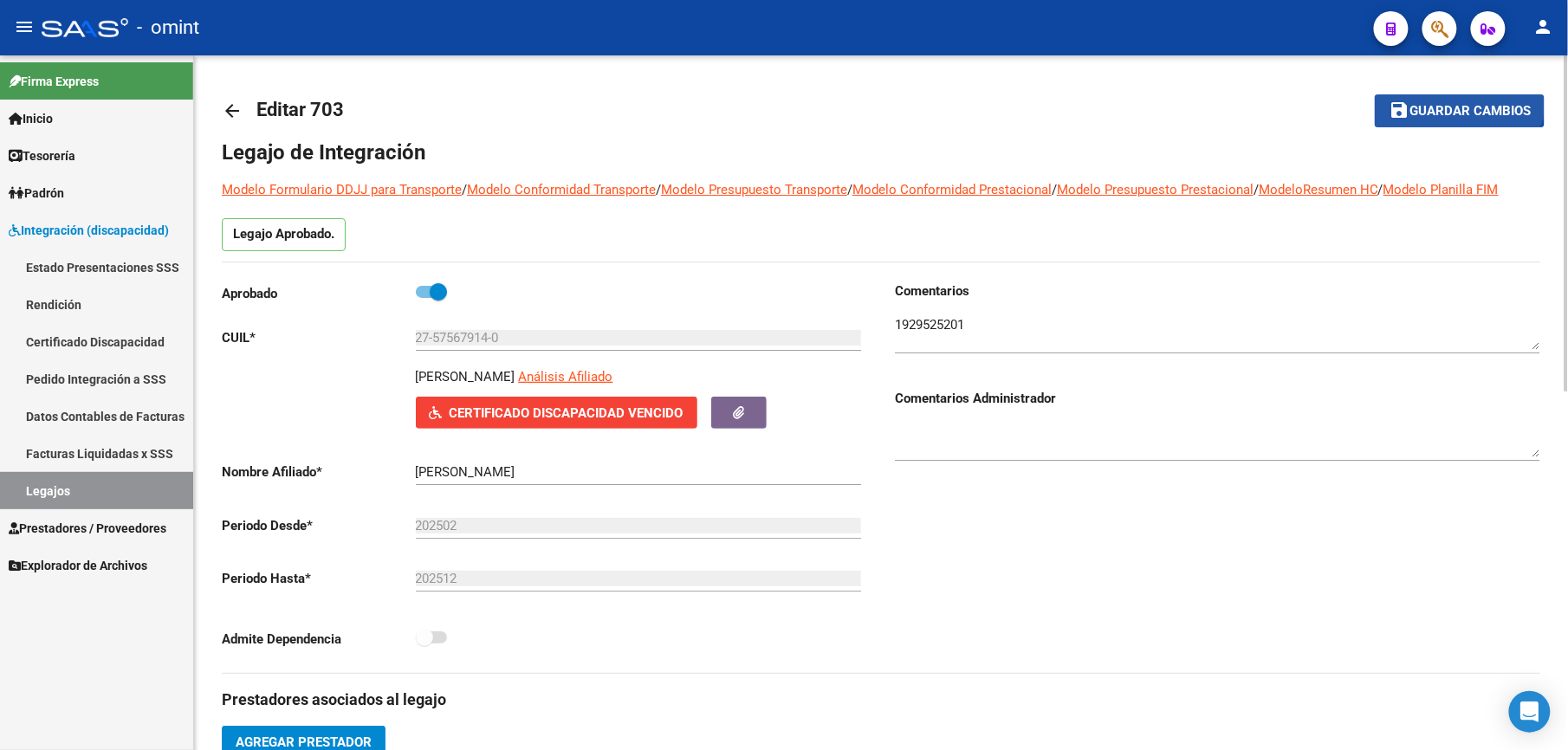
click at [1458, 94] on button "save Guardar cambios" at bounding box center [1458, 110] width 169 height 32
click at [1511, 126] on mat-toolbar-row "save Guardar cambios" at bounding box center [1405, 111] width 275 height 56
click at [1515, 123] on button "save Guardar cambios" at bounding box center [1458, 110] width 169 height 32
click at [77, 489] on link "Legajos" at bounding box center [96, 491] width 193 height 37
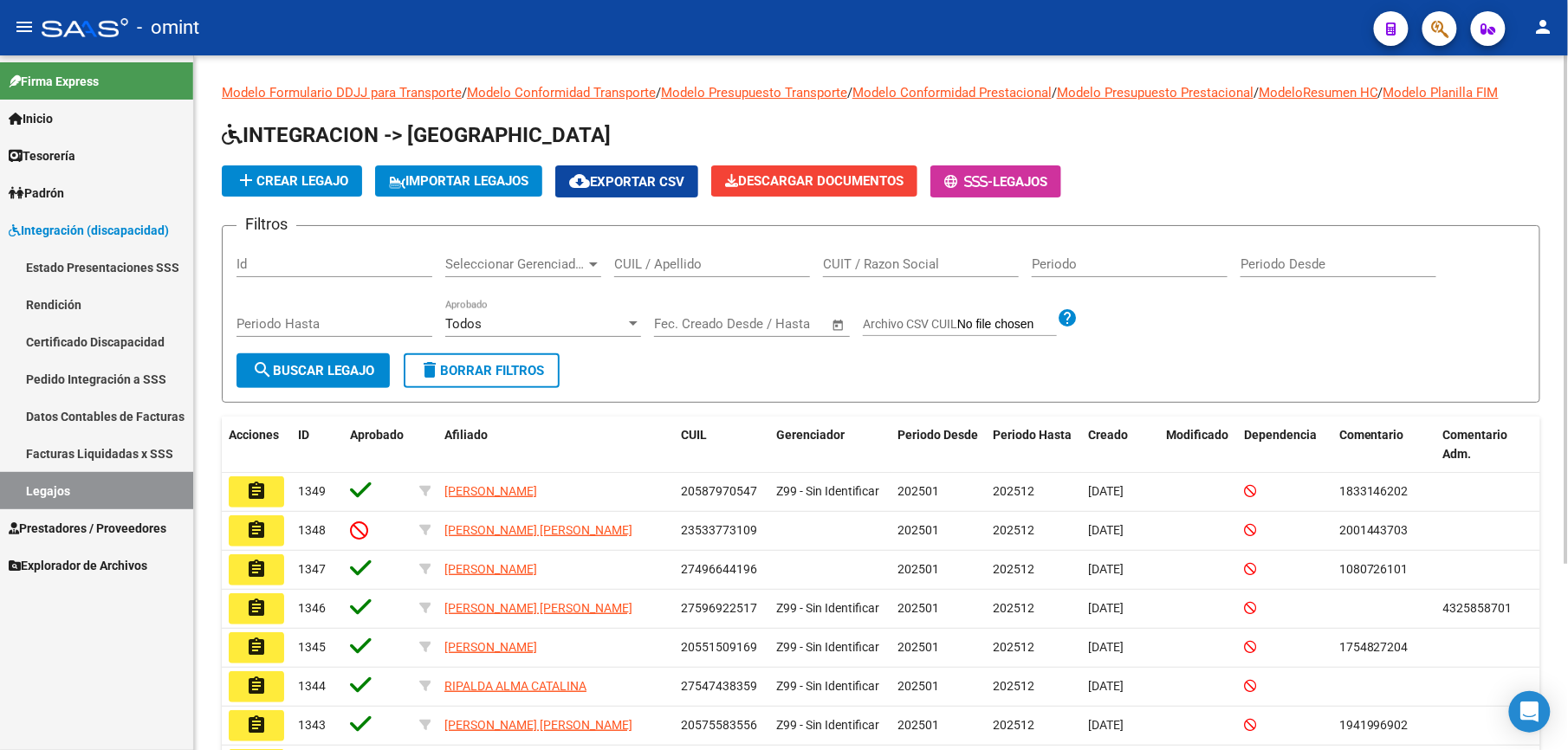
click at [735, 247] on div "CUIL / Apellido" at bounding box center [712, 258] width 196 height 37
click at [735, 260] on input "CUIL / Apellido" at bounding box center [712, 264] width 196 height 16
paste input "20472522257"
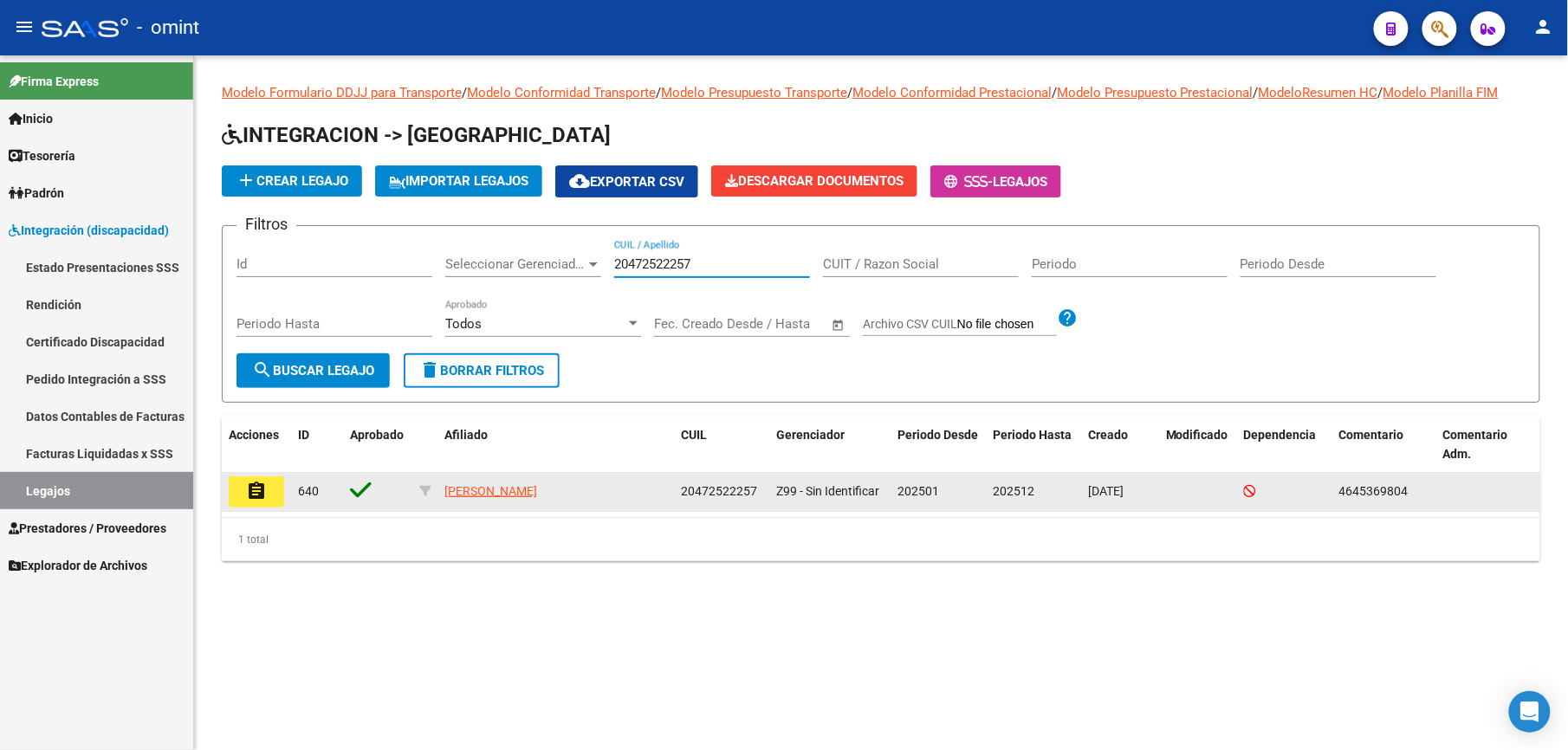
type input "20472522257"
click at [261, 485] on mat-icon "assignment" at bounding box center [256, 491] width 21 height 21
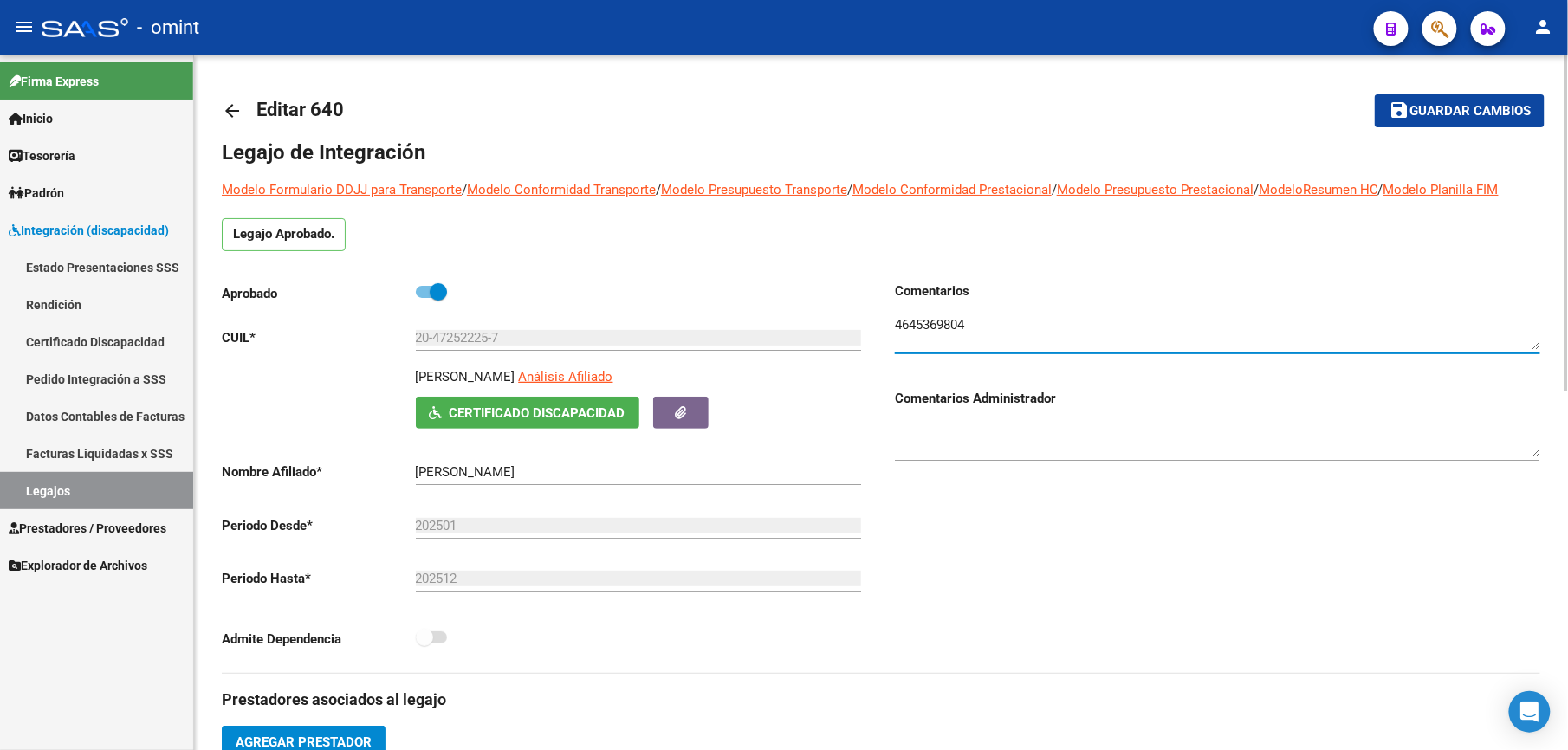
drag, startPoint x: 967, startPoint y: 333, endPoint x: 861, endPoint y: 317, distance: 107.2
click at [890, 325] on div "Comentarios Comentarios Administrador" at bounding box center [1210, 477] width 659 height 392
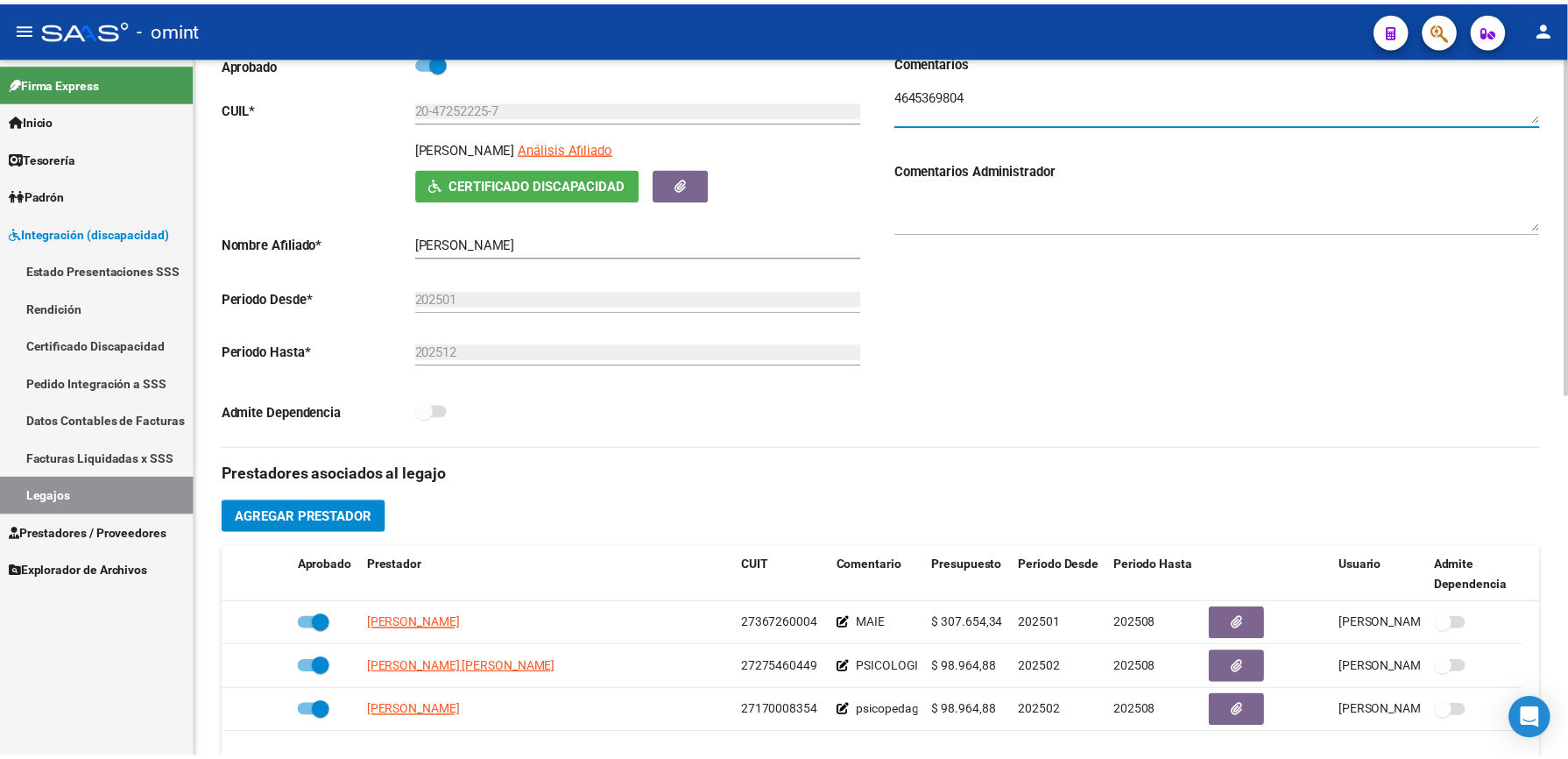
scroll to position [351, 0]
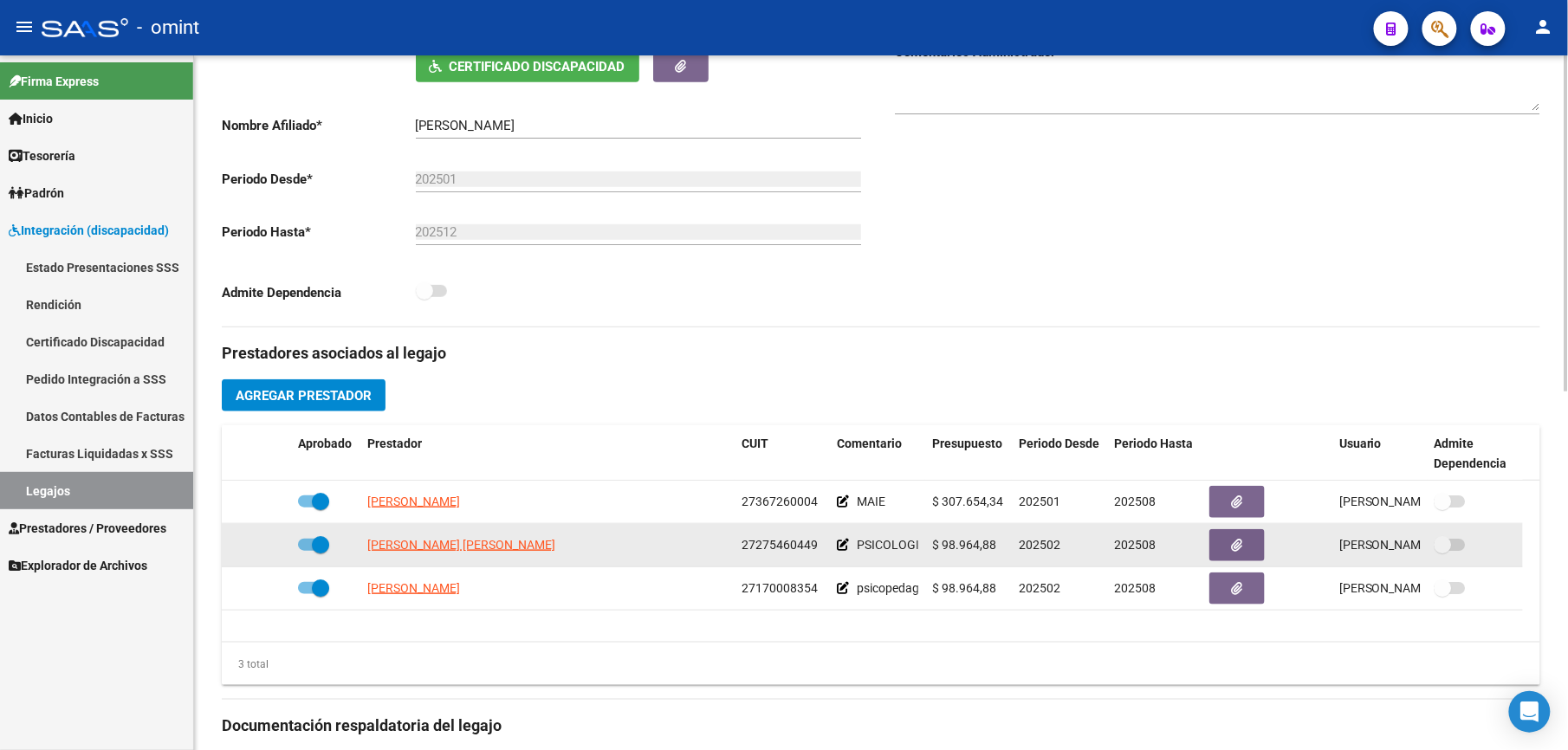
click at [303, 547] on span at bounding box center [313, 544] width 31 height 12
click at [306, 550] on input "checkbox" at bounding box center [306, 550] width 1 height 1
click at [318, 550] on span at bounding box center [313, 544] width 31 height 12
click at [307, 551] on input "checkbox" at bounding box center [306, 550] width 1 height 1
click at [300, 549] on span at bounding box center [313, 544] width 31 height 12
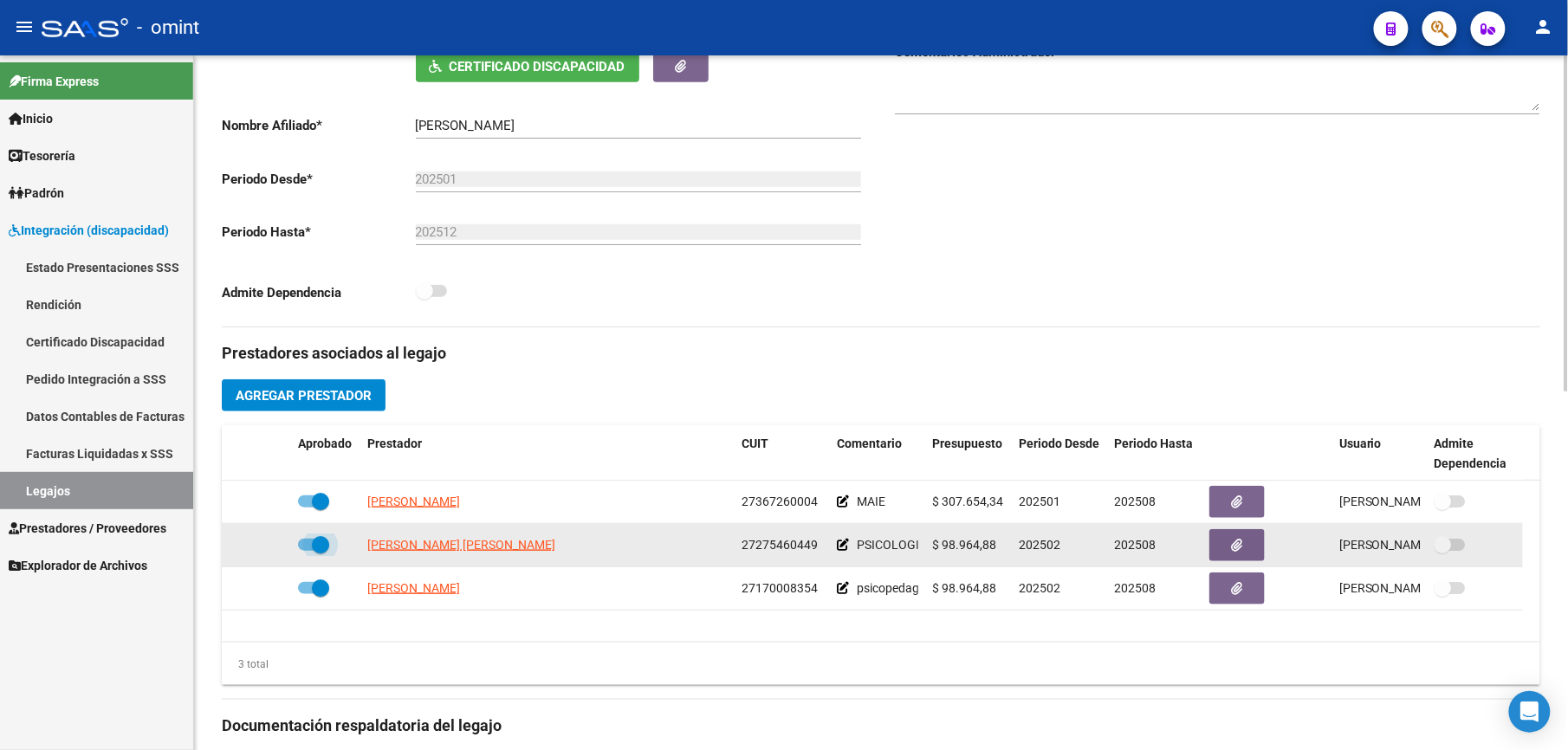
click at [306, 550] on input "checkbox" at bounding box center [306, 550] width 1 height 1
checkbox input "false"
click at [267, 548] on icon at bounding box center [265, 544] width 12 height 12
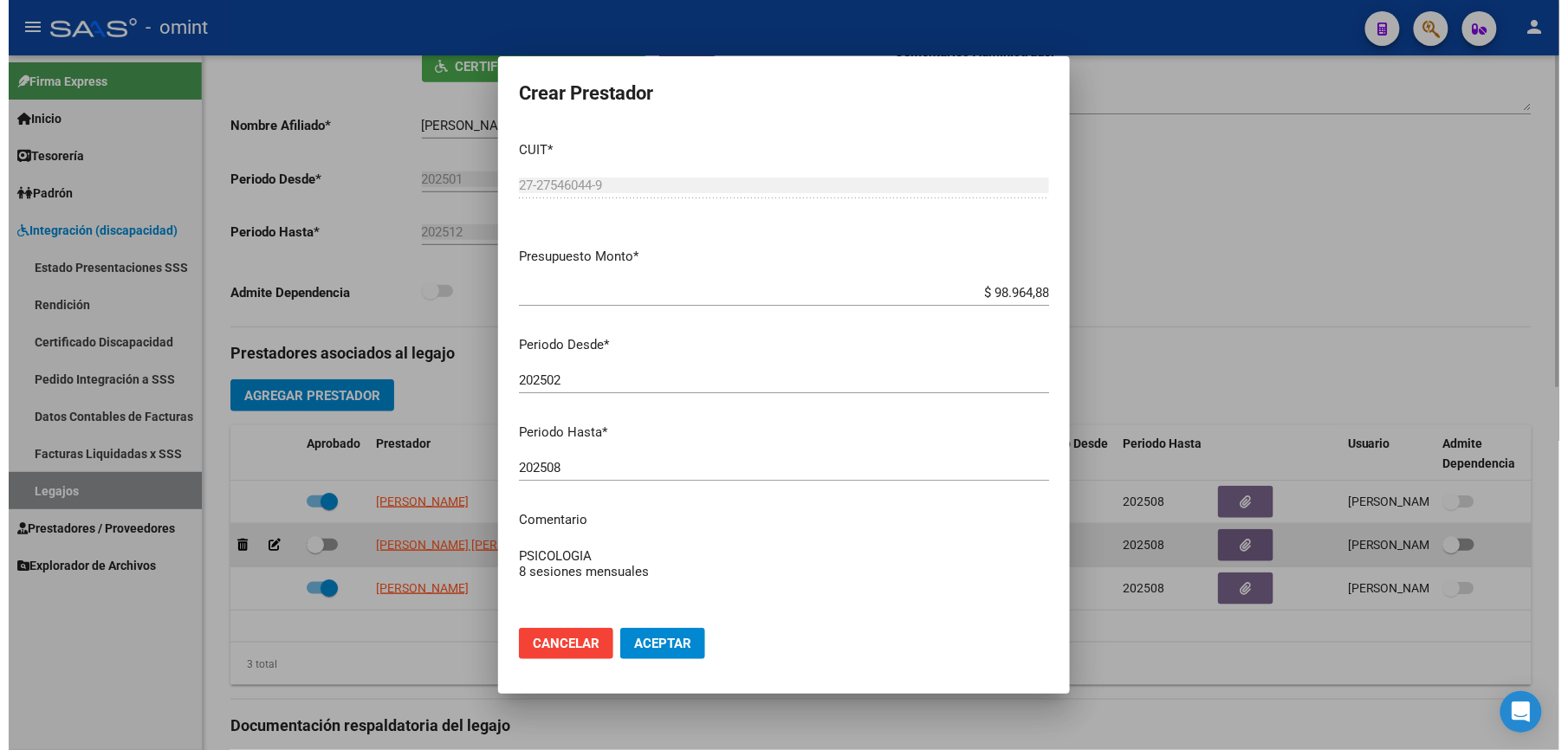
scroll to position [364, 0]
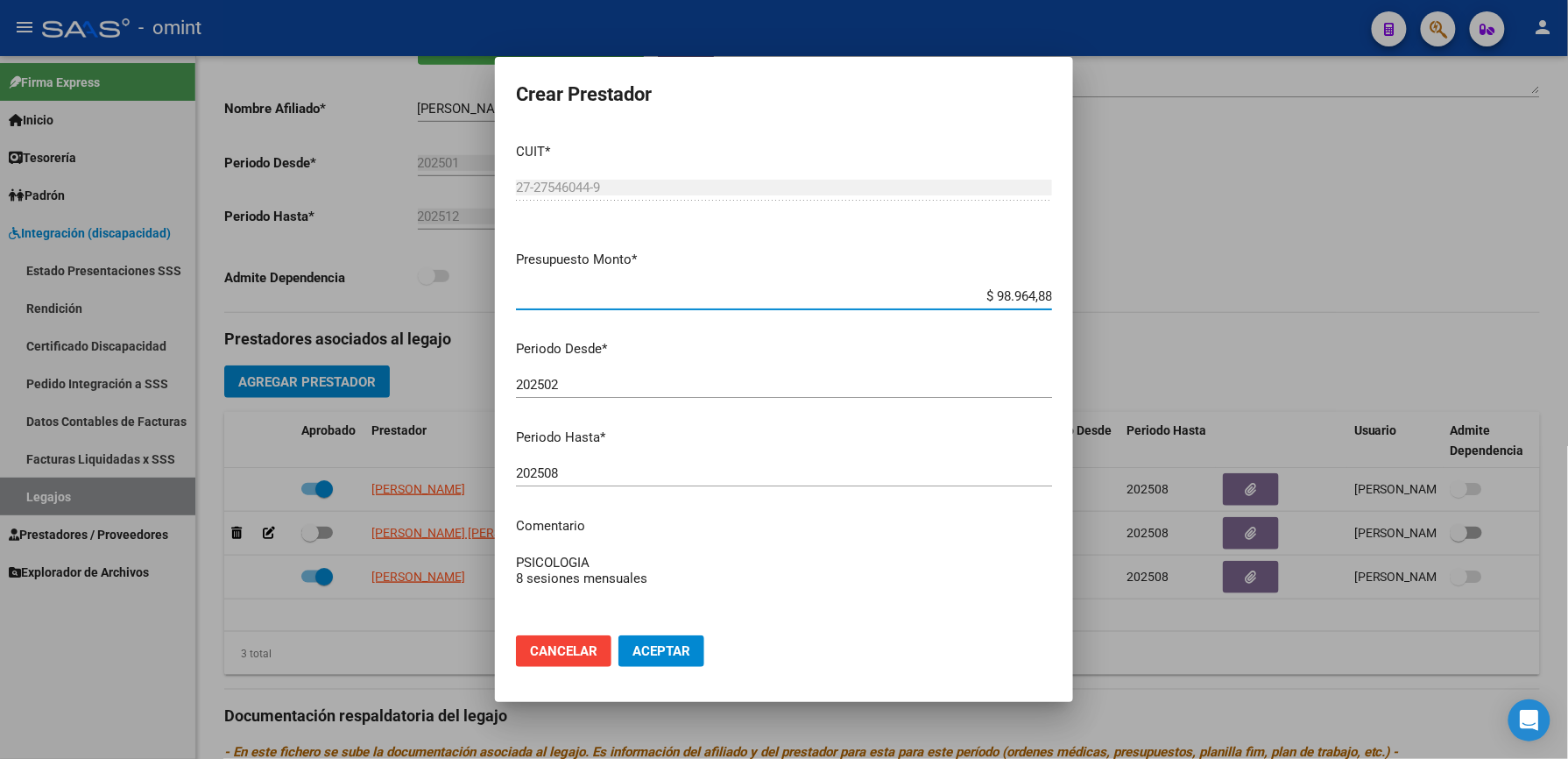
click at [564, 475] on input "202508" at bounding box center [784, 474] width 536 height 16
type input "202512"
click at [663, 573] on textarea "PSICOLOGIA 8 sesiones mensuales" at bounding box center [784, 594] width 536 height 82
click at [750, 580] on textarea "PSICOLOGIA 8 sesiones mensuales - Según caso" at bounding box center [784, 594] width 536 height 82
paste textarea "35590029/01"
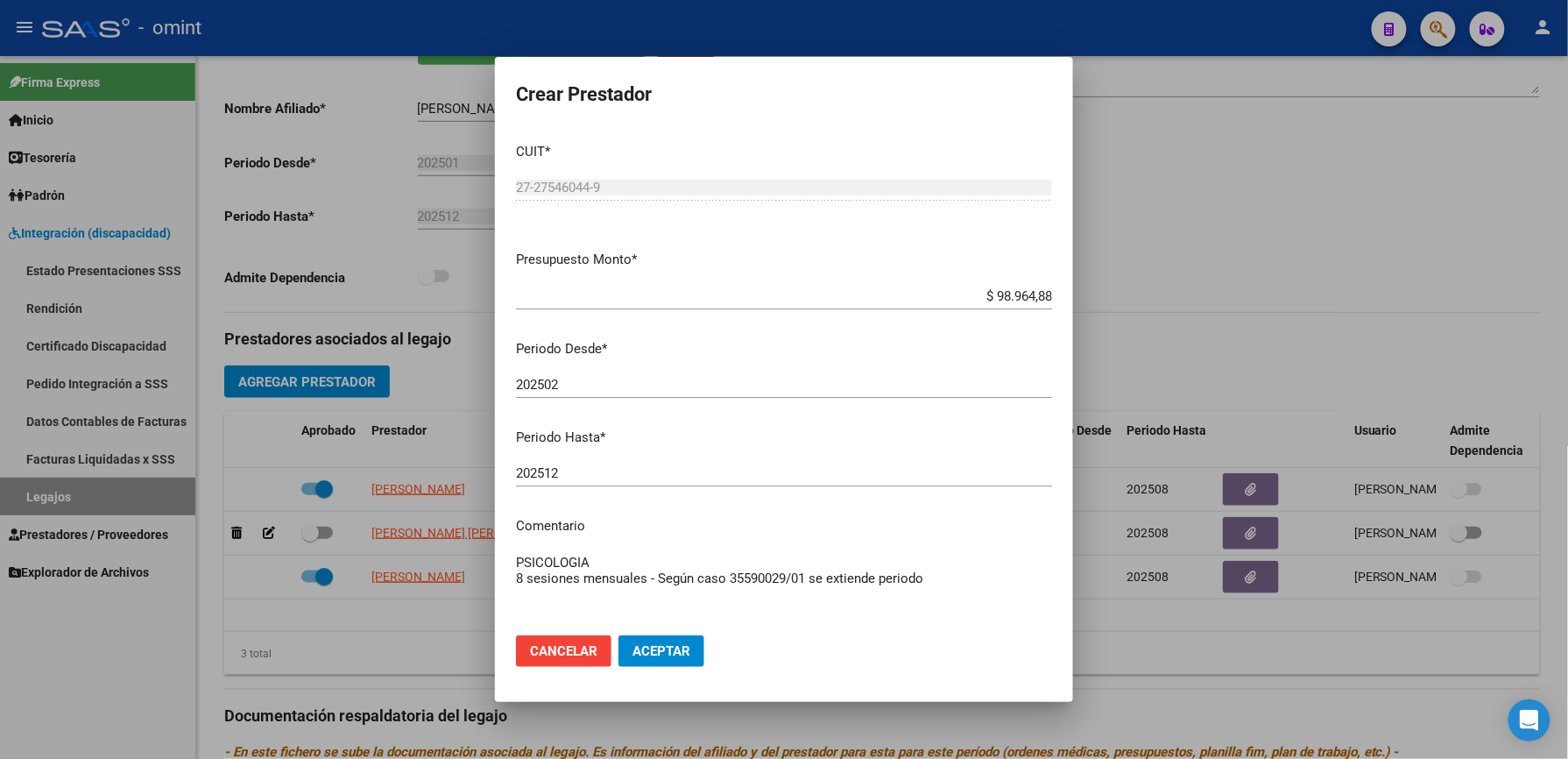
type textarea "PSICOLOGIA 8 sesiones mensuales - Según caso 35590029/01 se extiende periodo"
click at [660, 650] on span "Aceptar" at bounding box center [661, 651] width 57 height 16
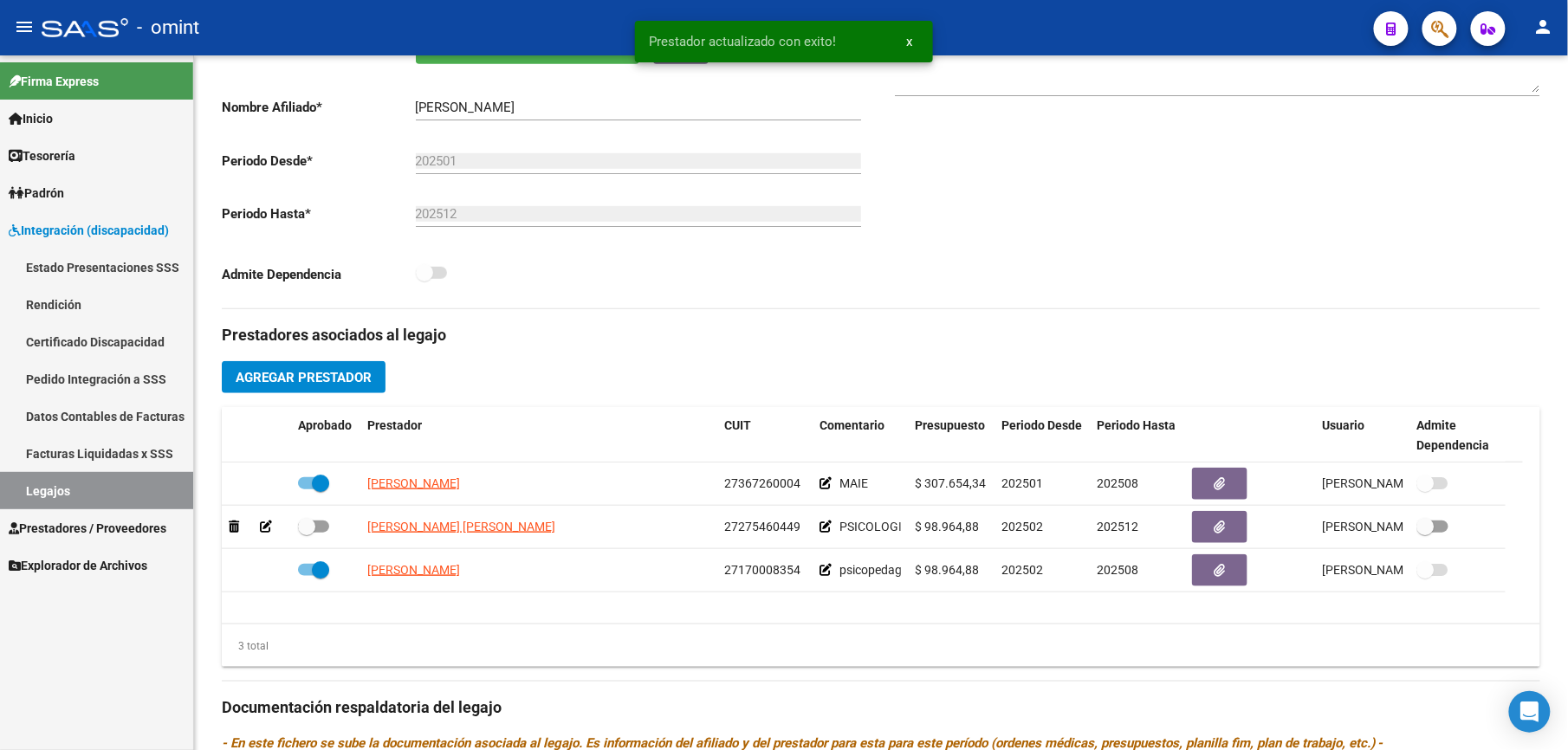
scroll to position [347, 0]
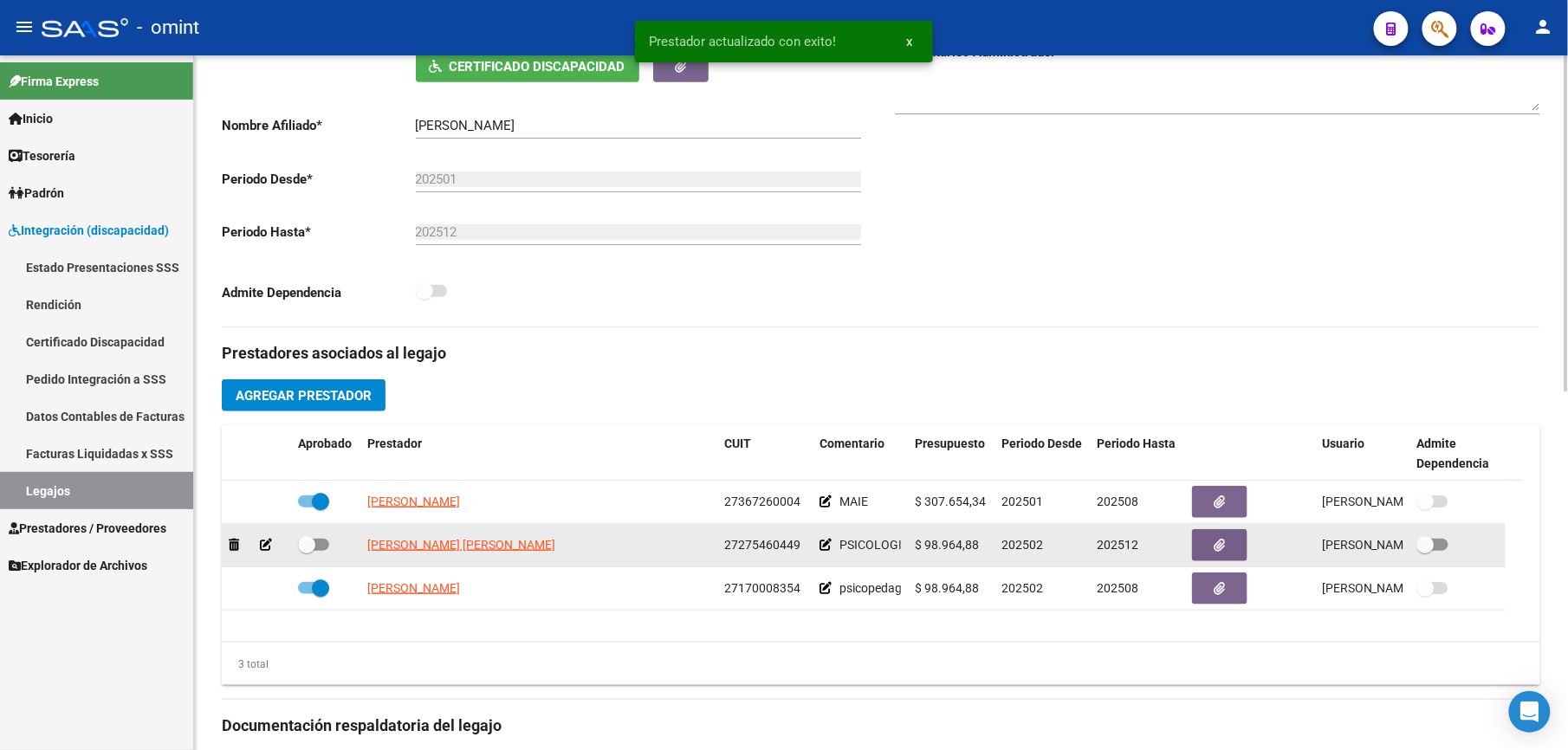
click at [330, 547] on div at bounding box center [325, 545] width 56 height 23
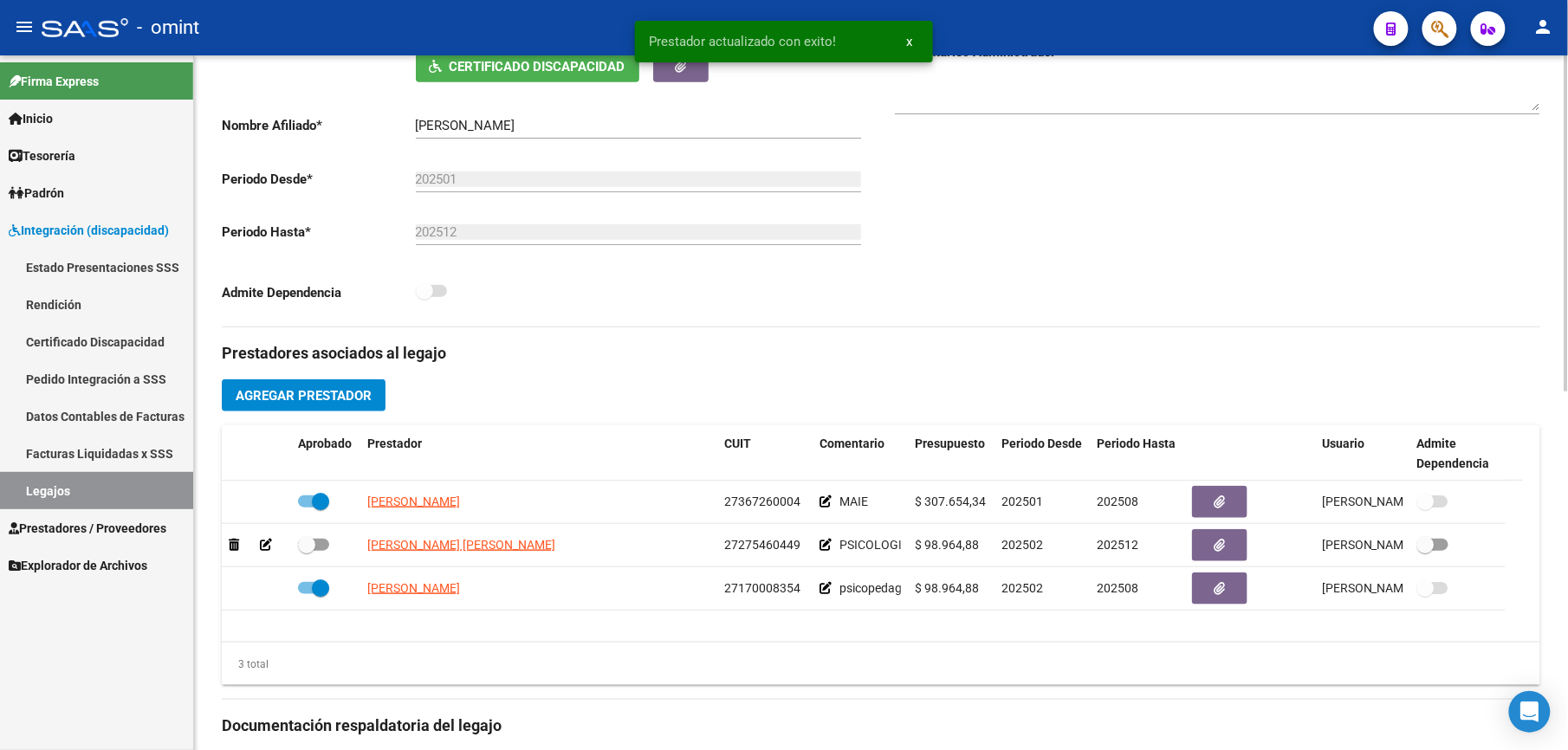
scroll to position [461, 0]
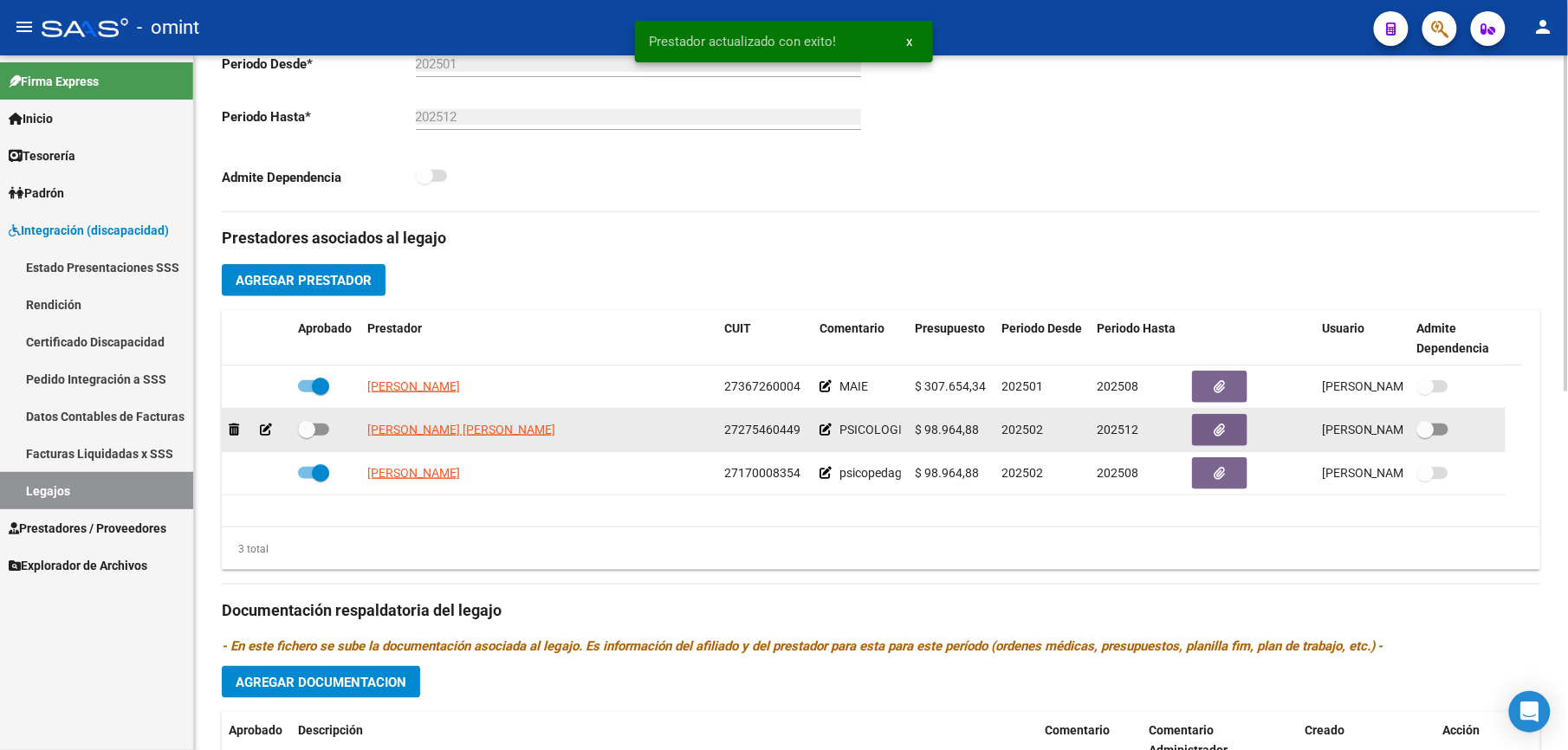
click at [325, 430] on span at bounding box center [313, 429] width 31 height 12
click at [307, 436] on input "checkbox" at bounding box center [306, 436] width 1 height 1
checkbox input "true"
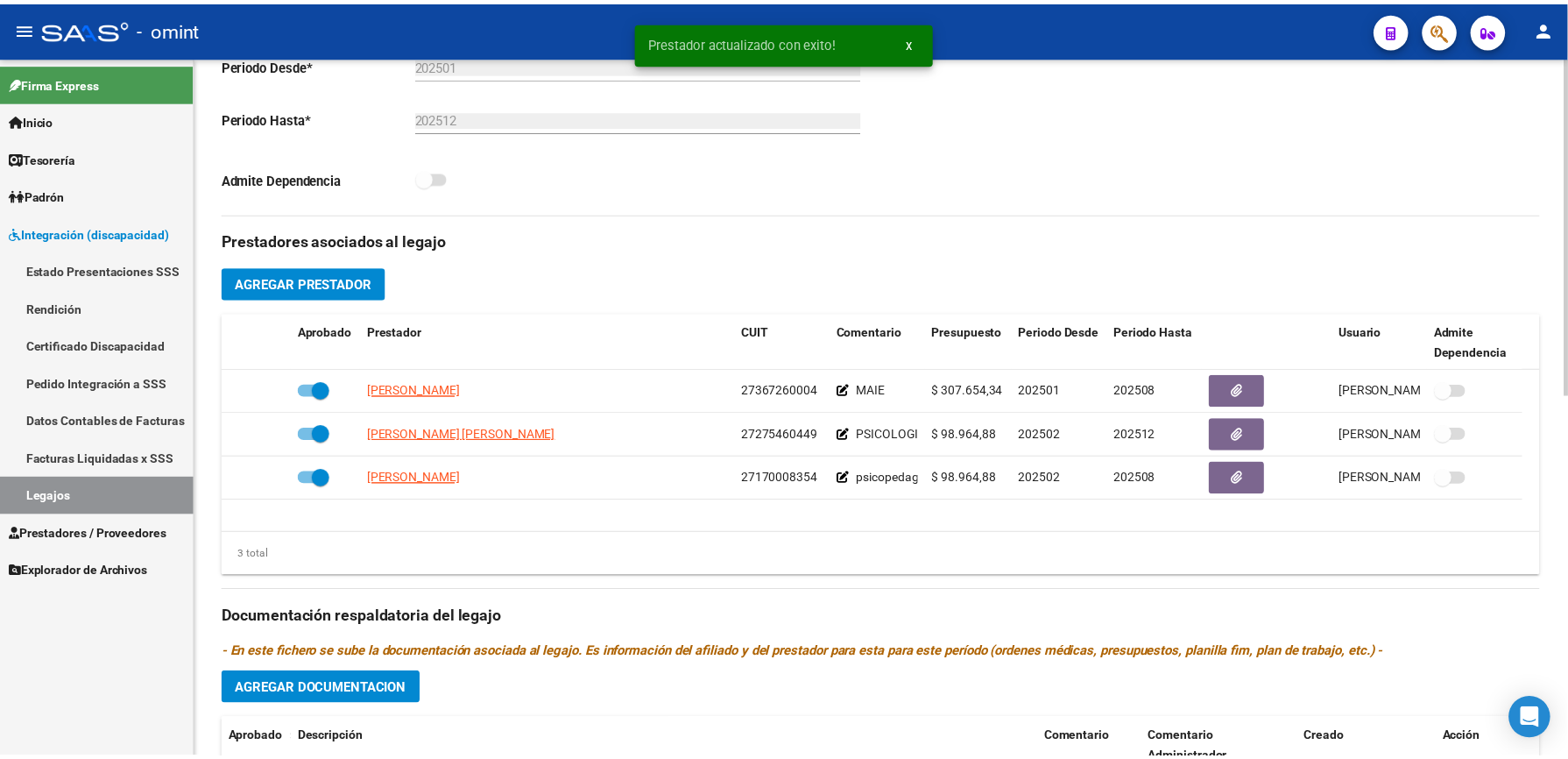
scroll to position [751, 0]
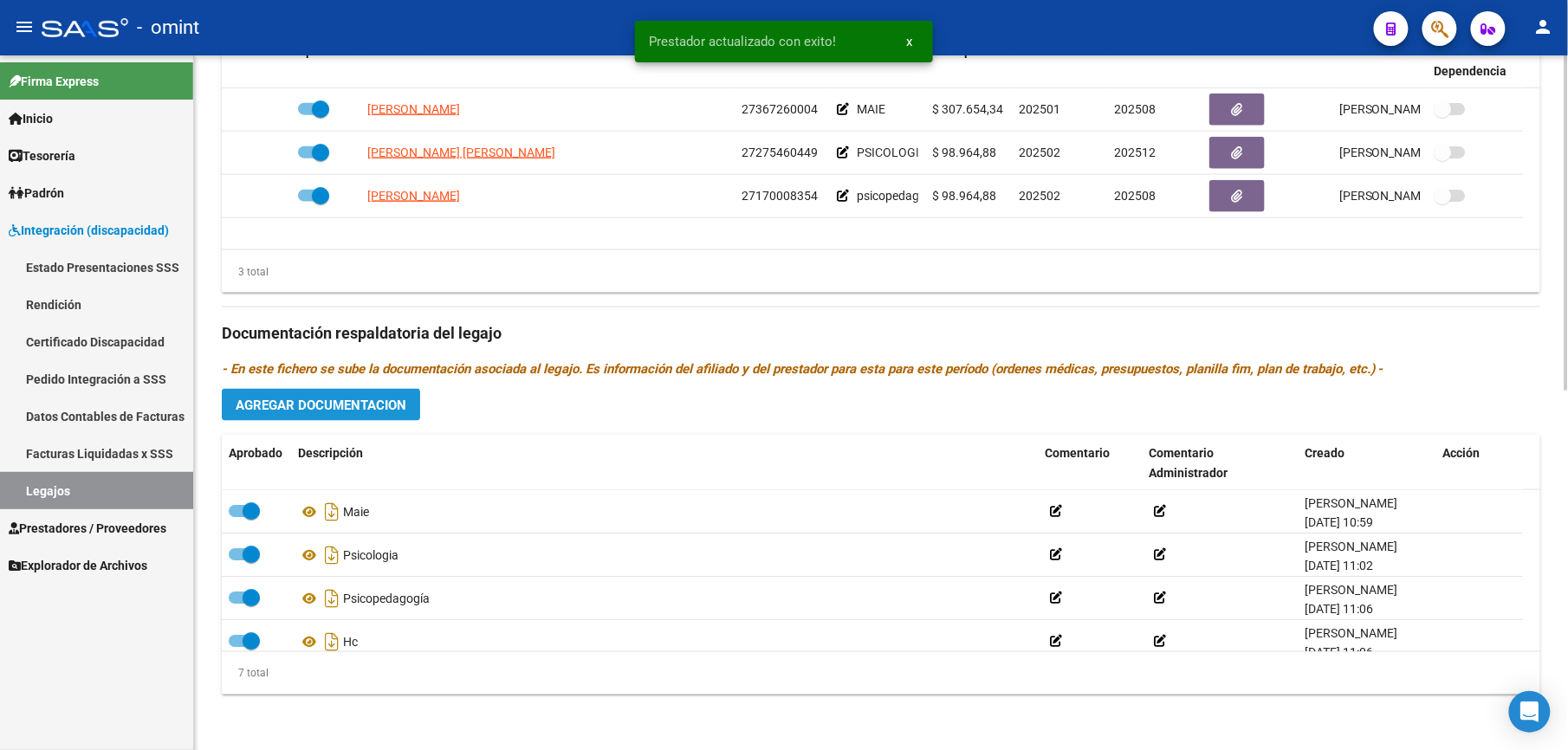
click at [329, 399] on span "Agregar Documentacion" at bounding box center [321, 405] width 170 height 16
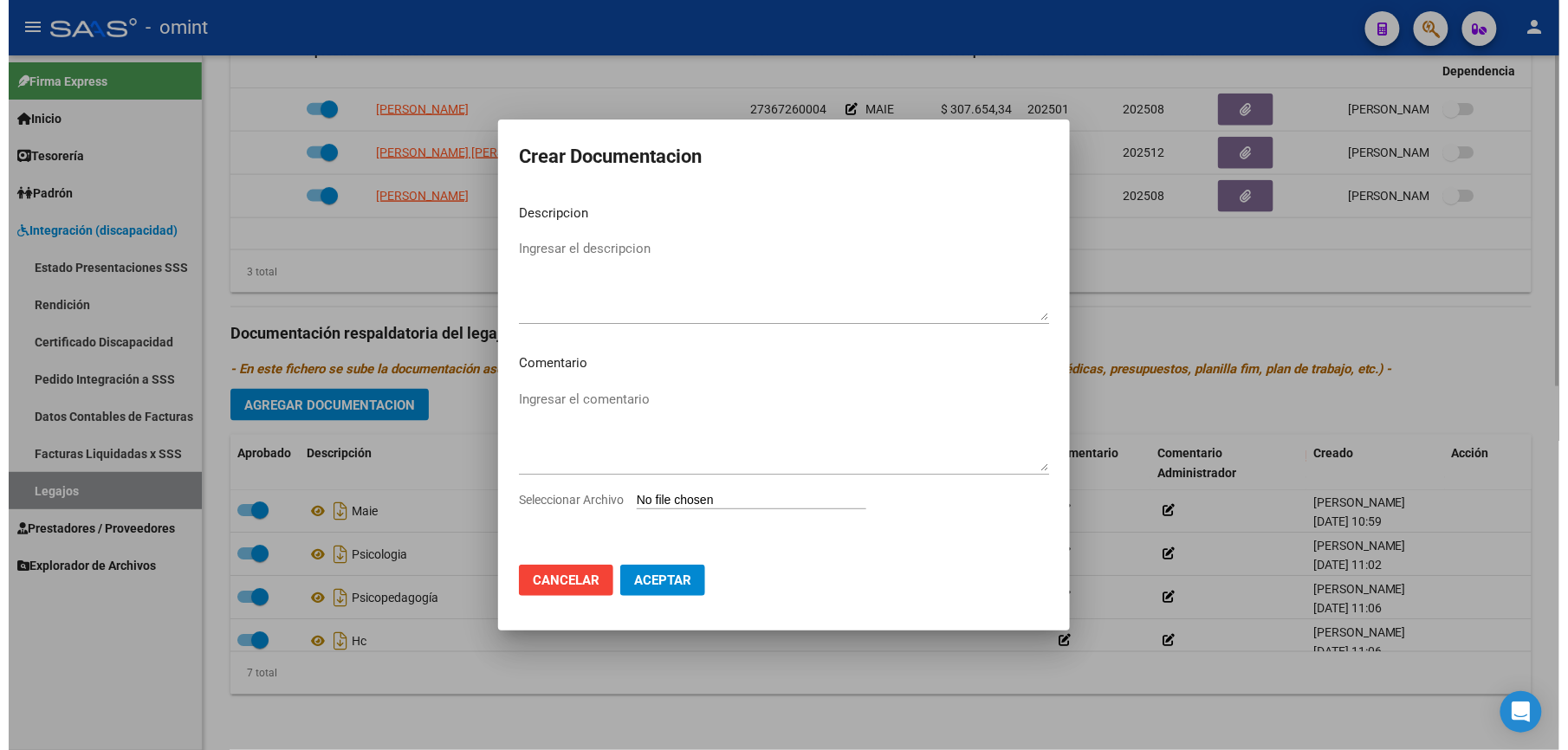
scroll to position [760, 0]
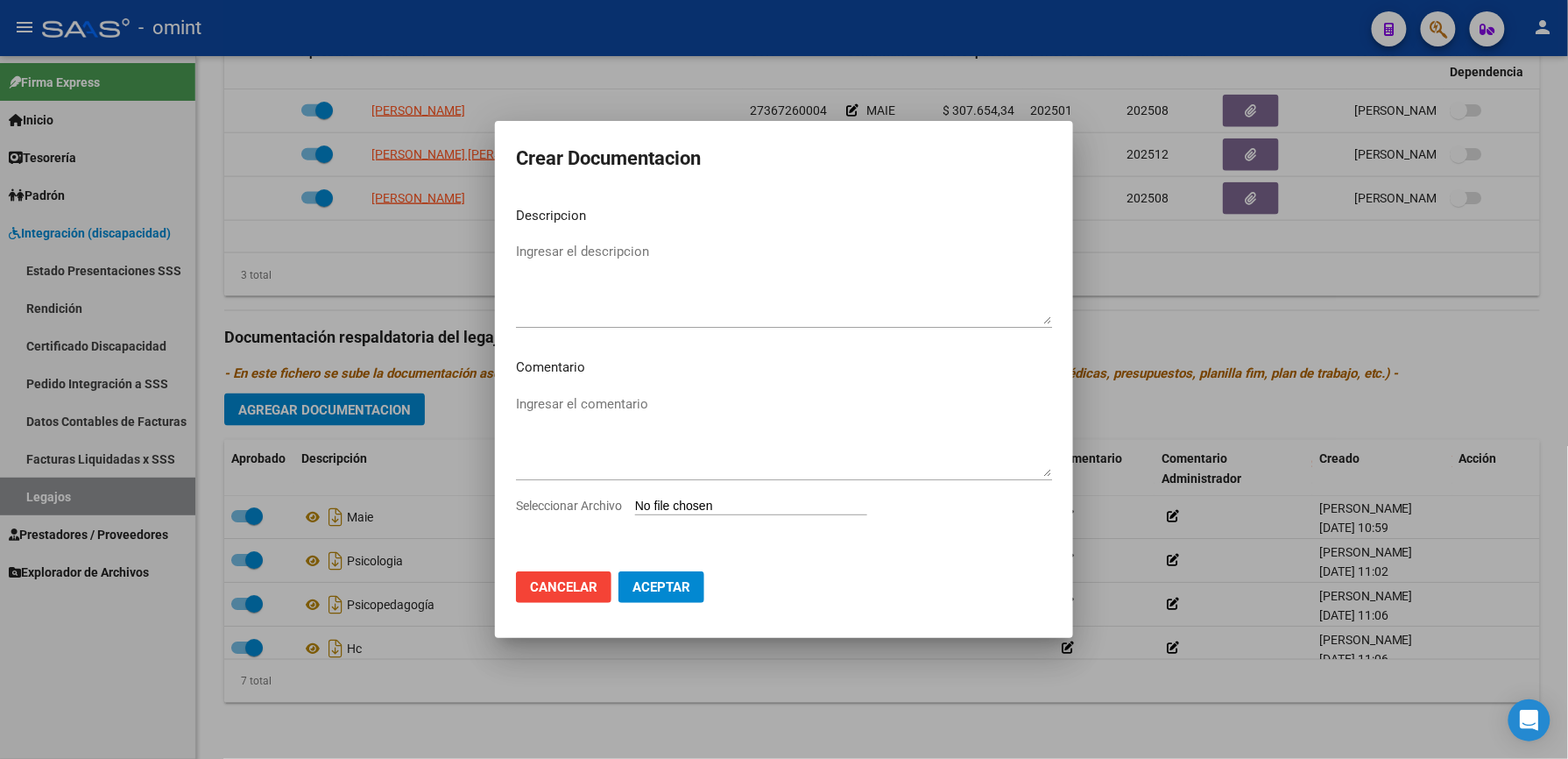
click at [776, 502] on input "Seleccionar Archivo" at bounding box center [751, 506] width 232 height 17
click at [1256, 298] on div at bounding box center [784, 380] width 1568 height 759
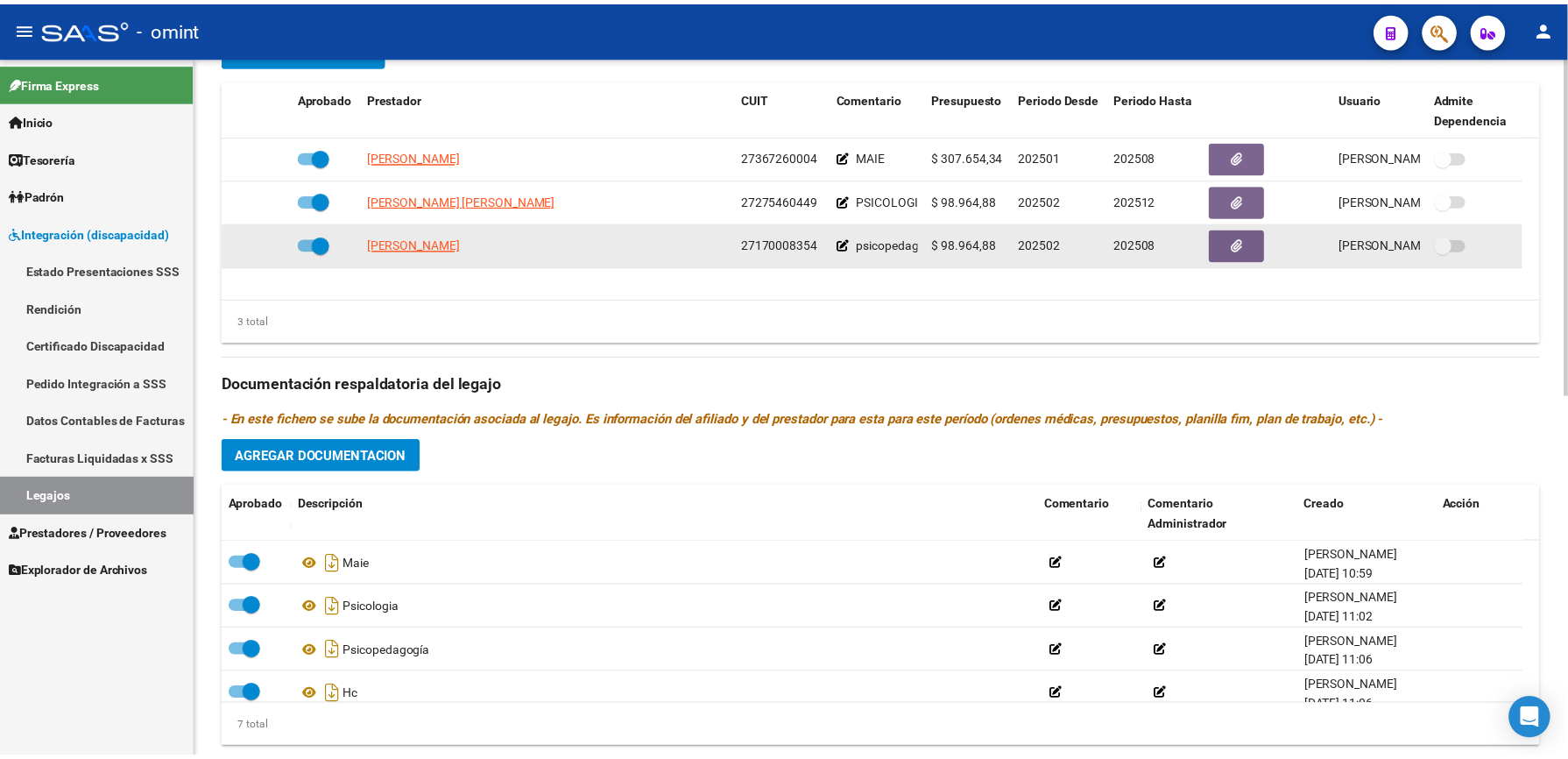
scroll to position [751, 0]
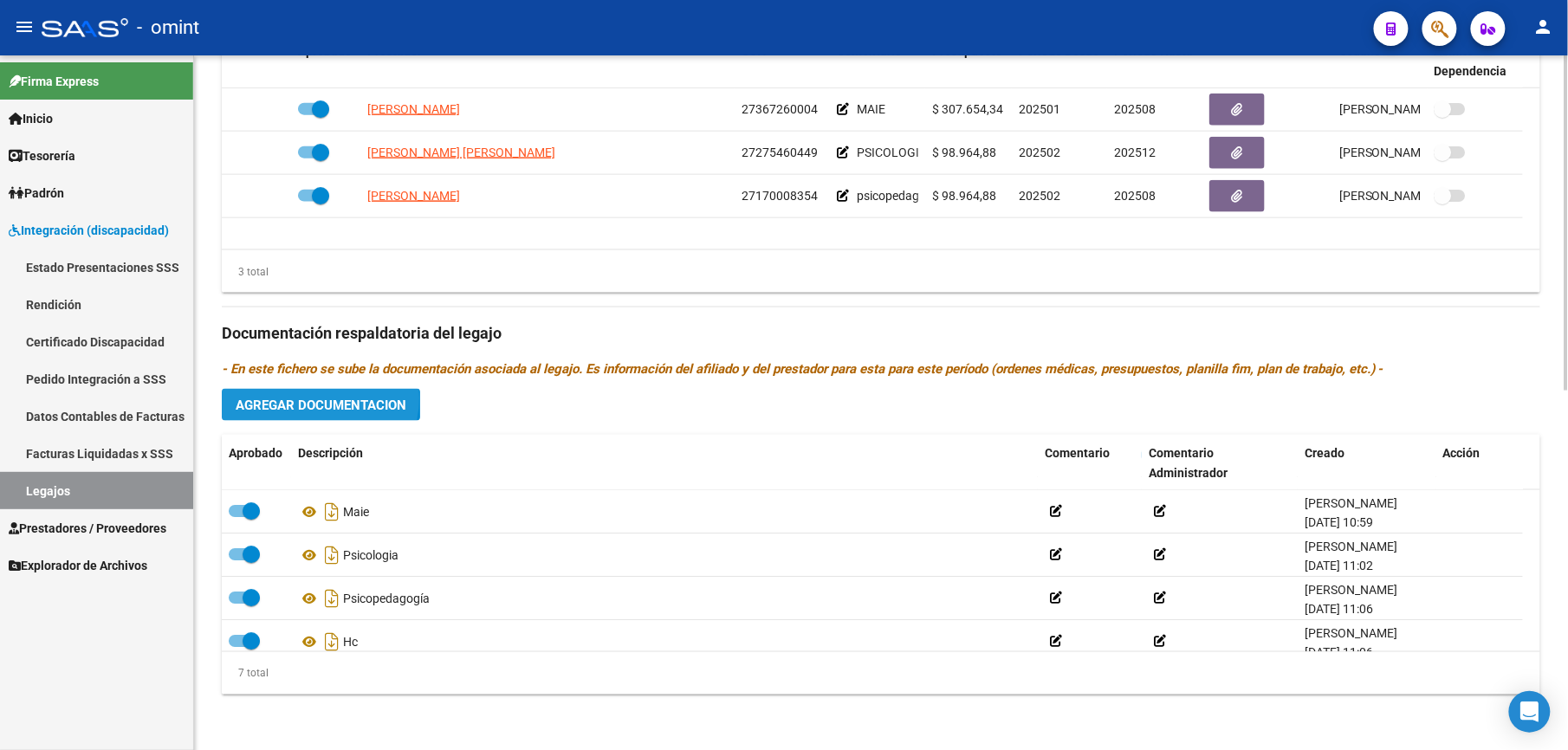
click at [312, 399] on span "Agregar Documentacion" at bounding box center [321, 405] width 170 height 16
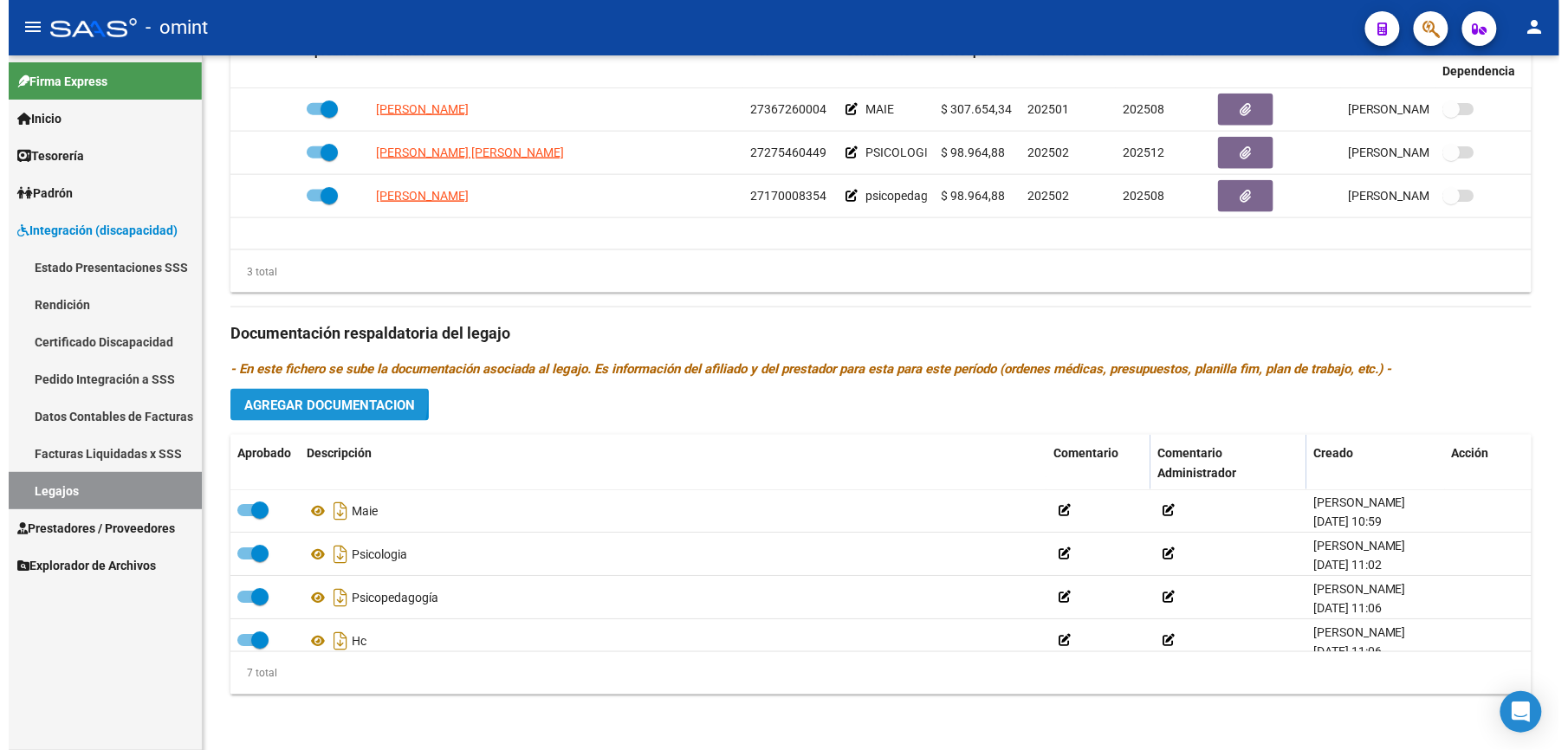
scroll to position [760, 0]
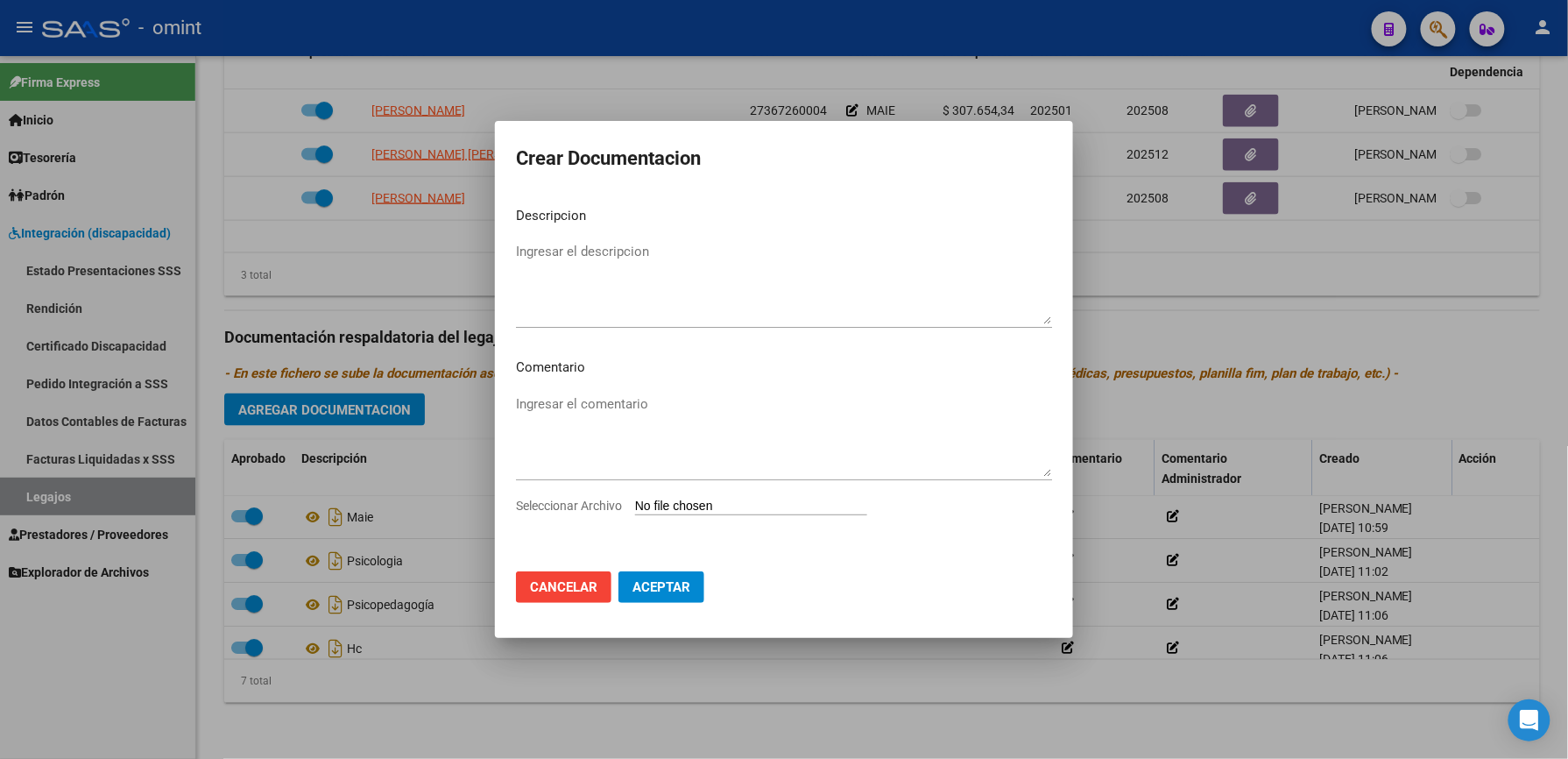
click at [782, 505] on input "Seleccionar Archivo" at bounding box center [751, 506] width 232 height 17
type input "C:\fakepath\PSICOLOGA -f048.pdf"
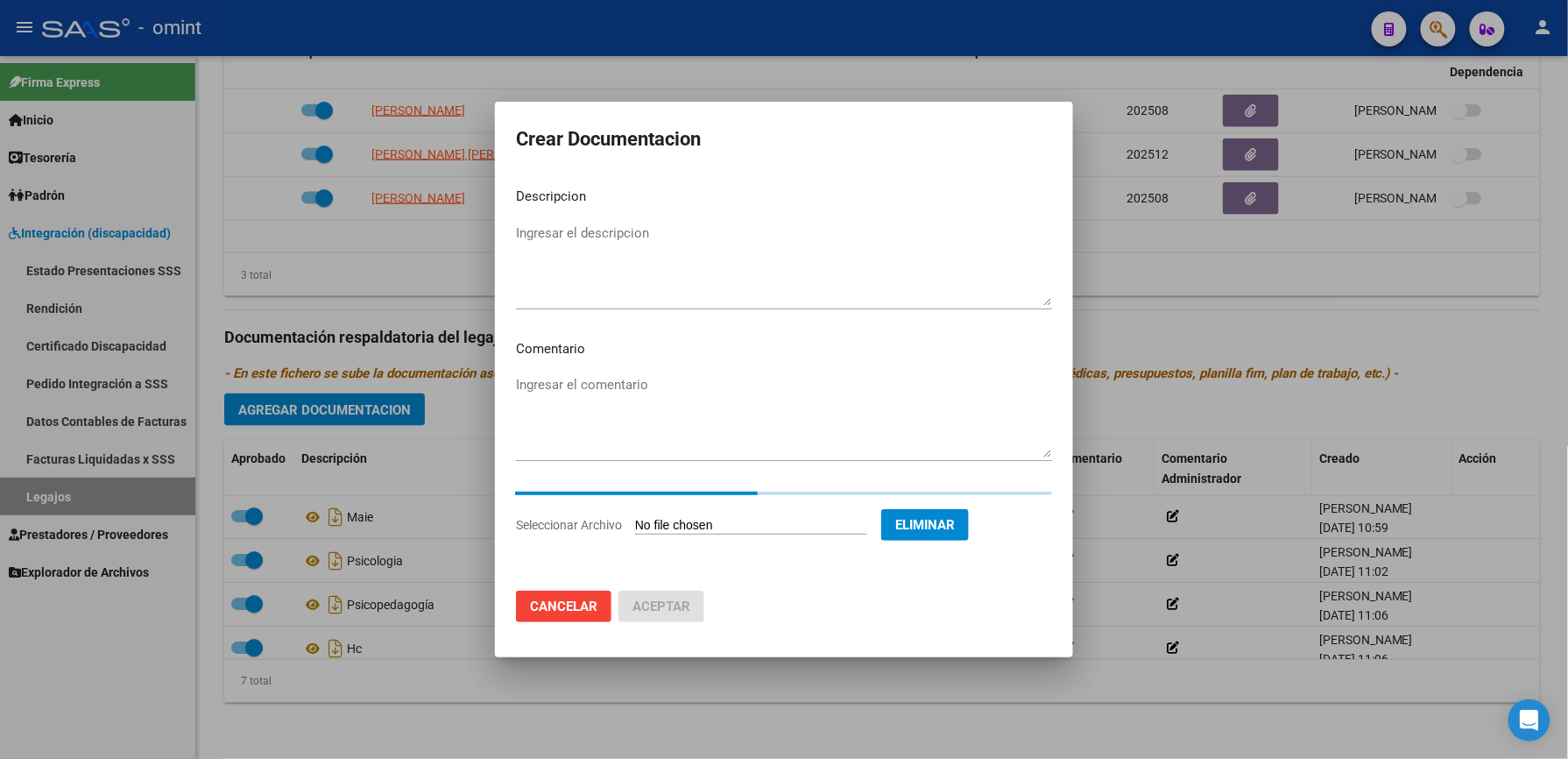
click at [575, 224] on mat-dialog-content "Descripcion Ingresar el descripcion Comentario Ingresar el comentario Seleccion…" at bounding box center [784, 375] width 578 height 403
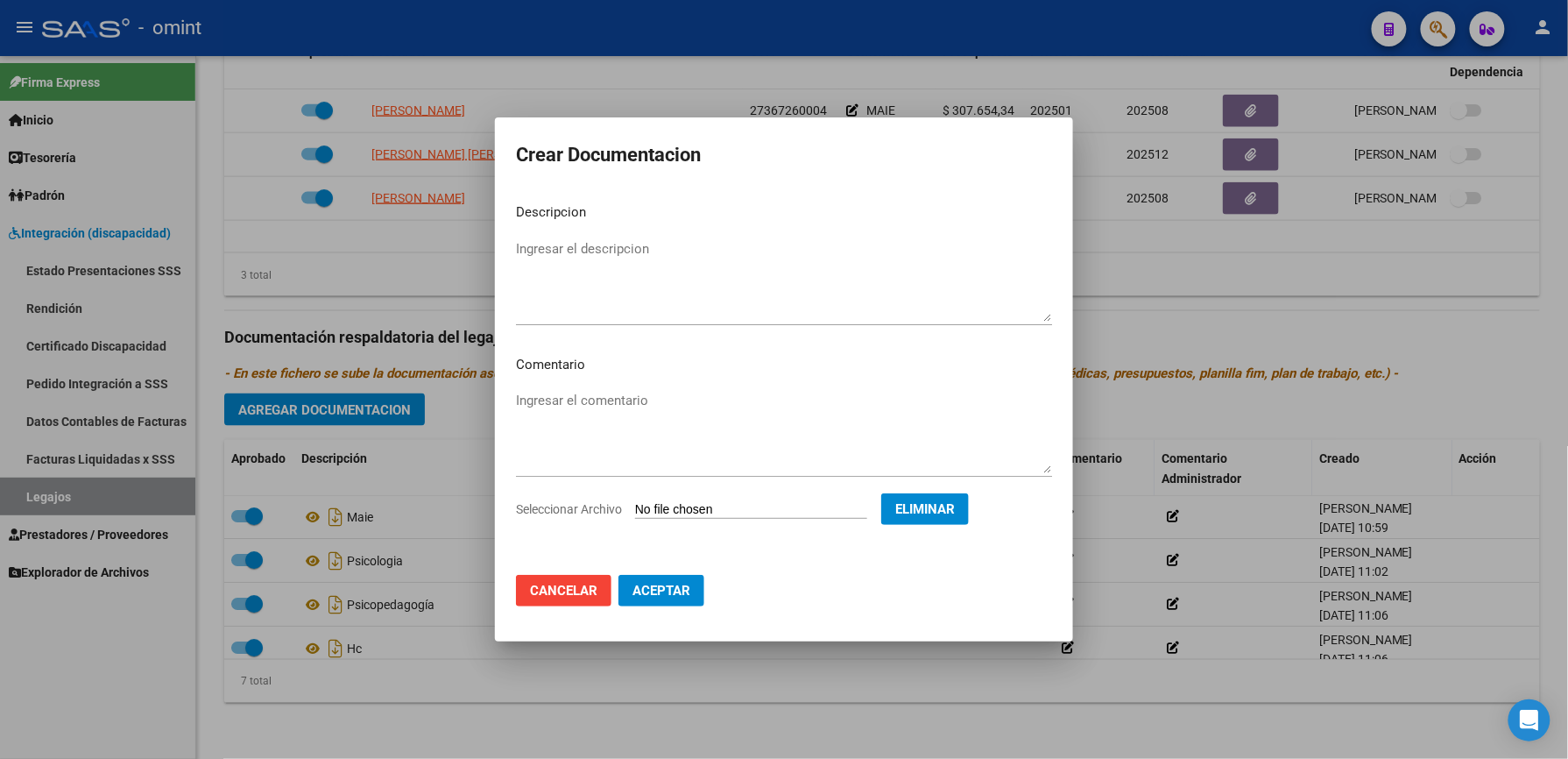
click at [602, 246] on textarea "Ingresar el descripcion" at bounding box center [784, 279] width 536 height 82
type textarea "informe semestral PSC"
click at [668, 596] on span "Aceptar" at bounding box center [661, 591] width 57 height 16
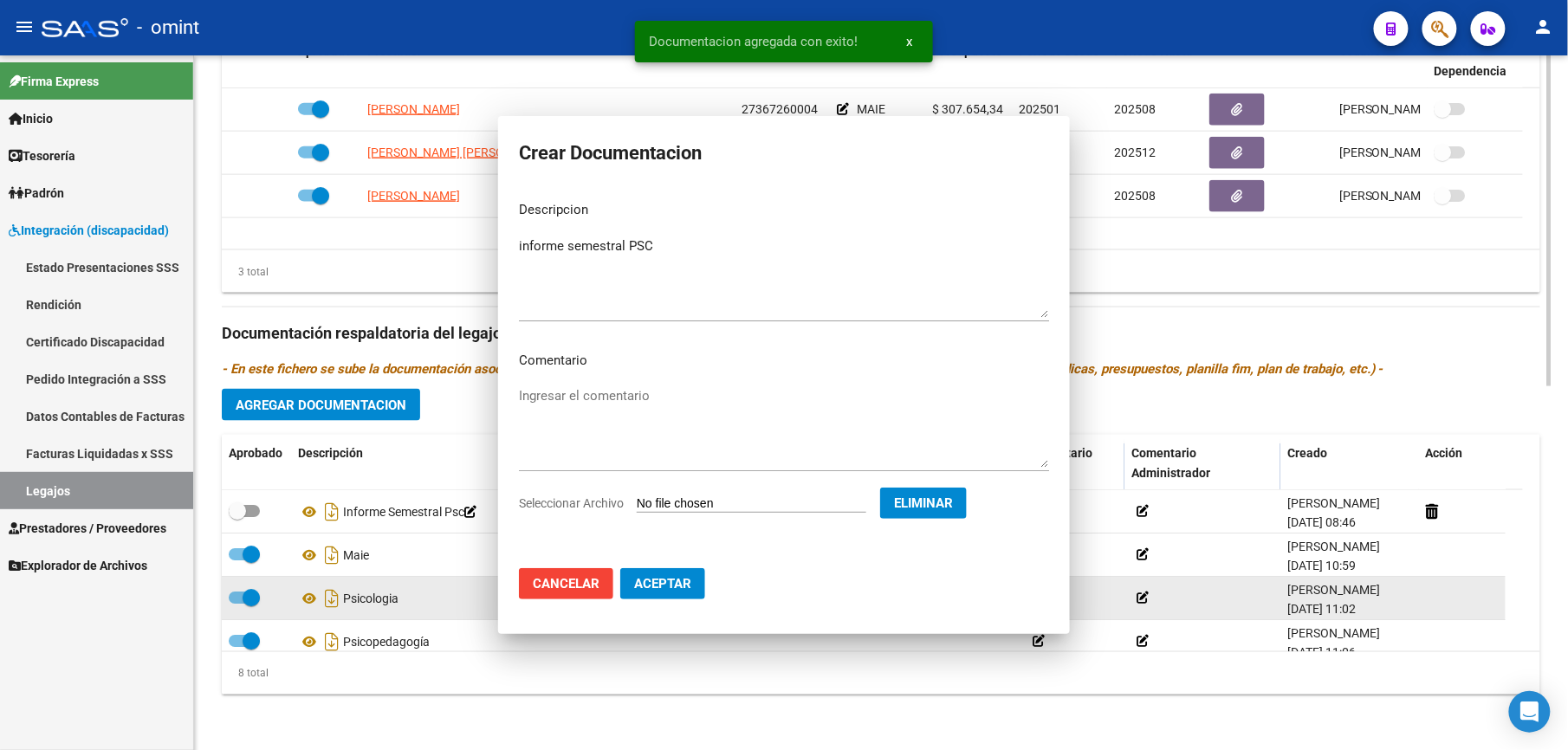
scroll to position [741, 0]
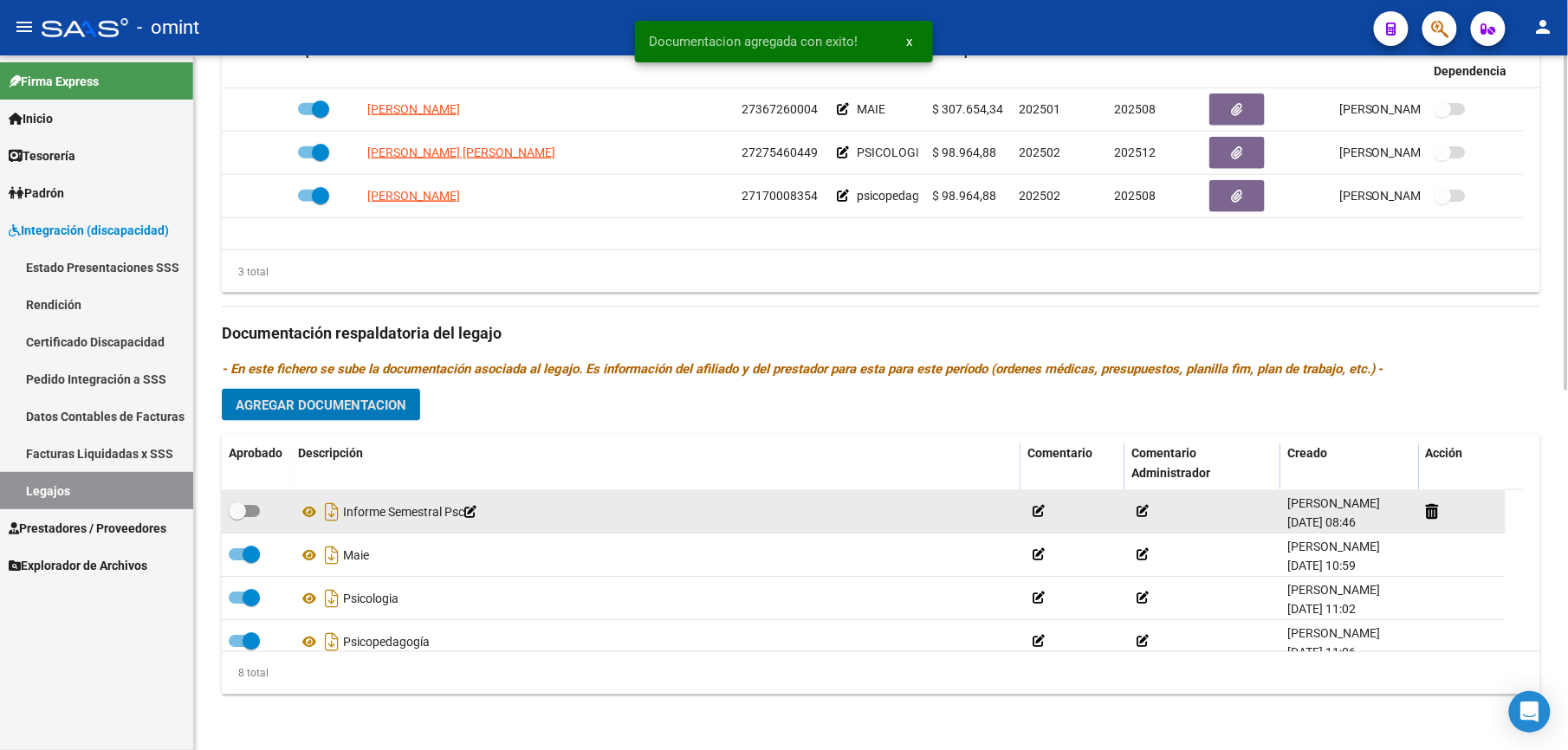
click at [261, 511] on div at bounding box center [256, 511] width 56 height 23
click at [244, 507] on span at bounding box center [244, 511] width 31 height 12
click at [237, 517] on input "checkbox" at bounding box center [236, 517] width 1 height 1
checkbox input "true"
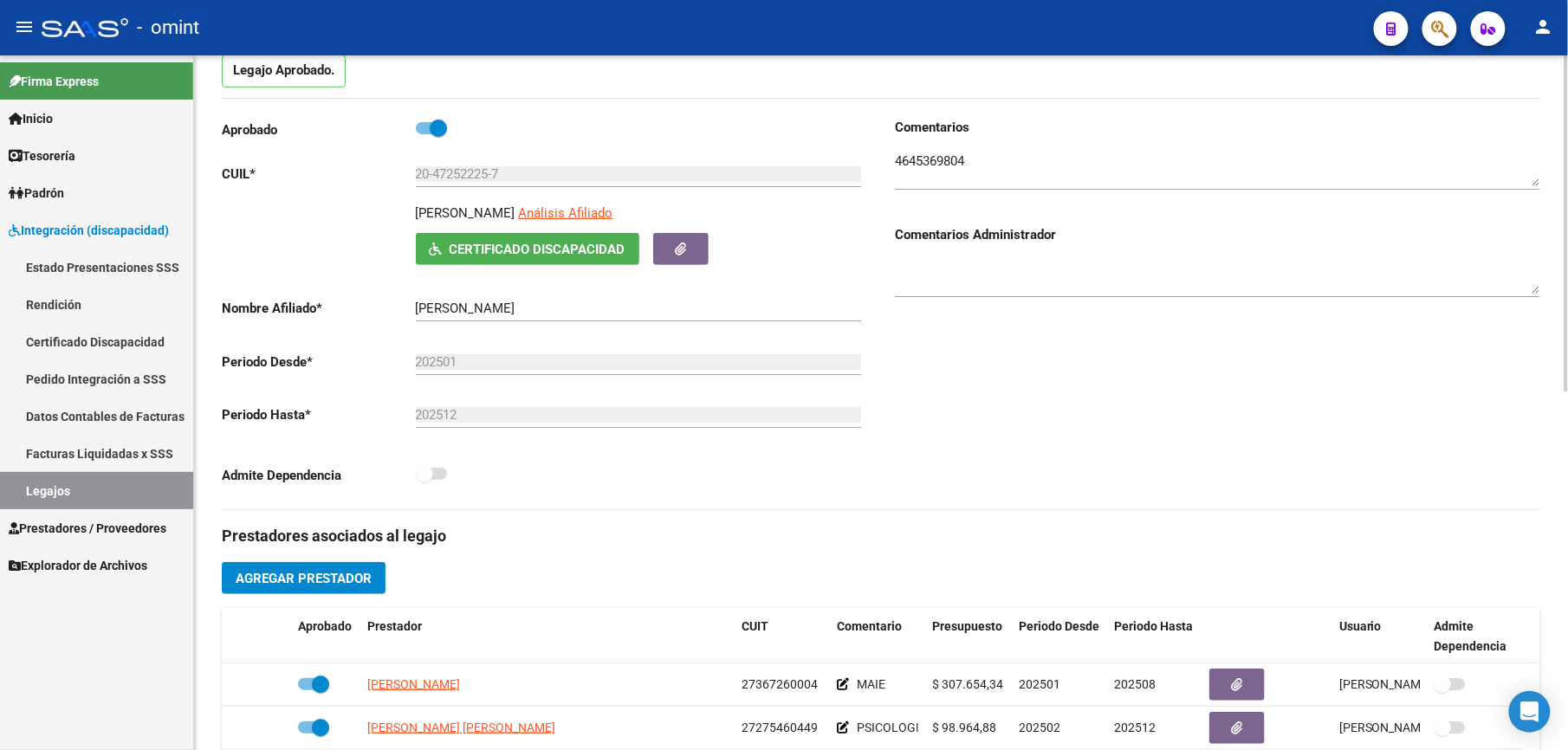
scroll to position [0, 0]
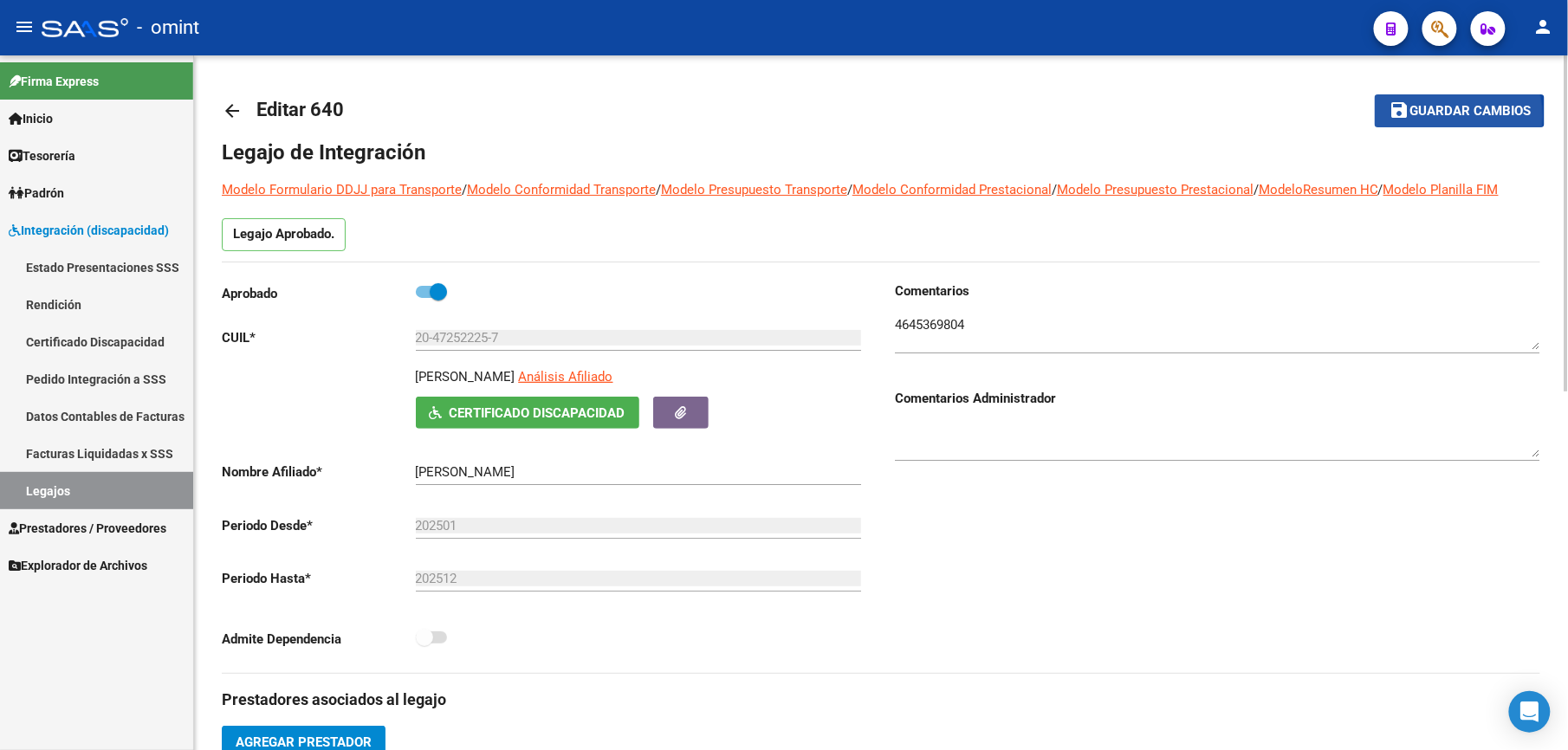
click at [1441, 116] on span "Guardar cambios" at bounding box center [1470, 112] width 121 height 16
click at [1503, 108] on span "Guardar cambios" at bounding box center [1470, 112] width 121 height 16
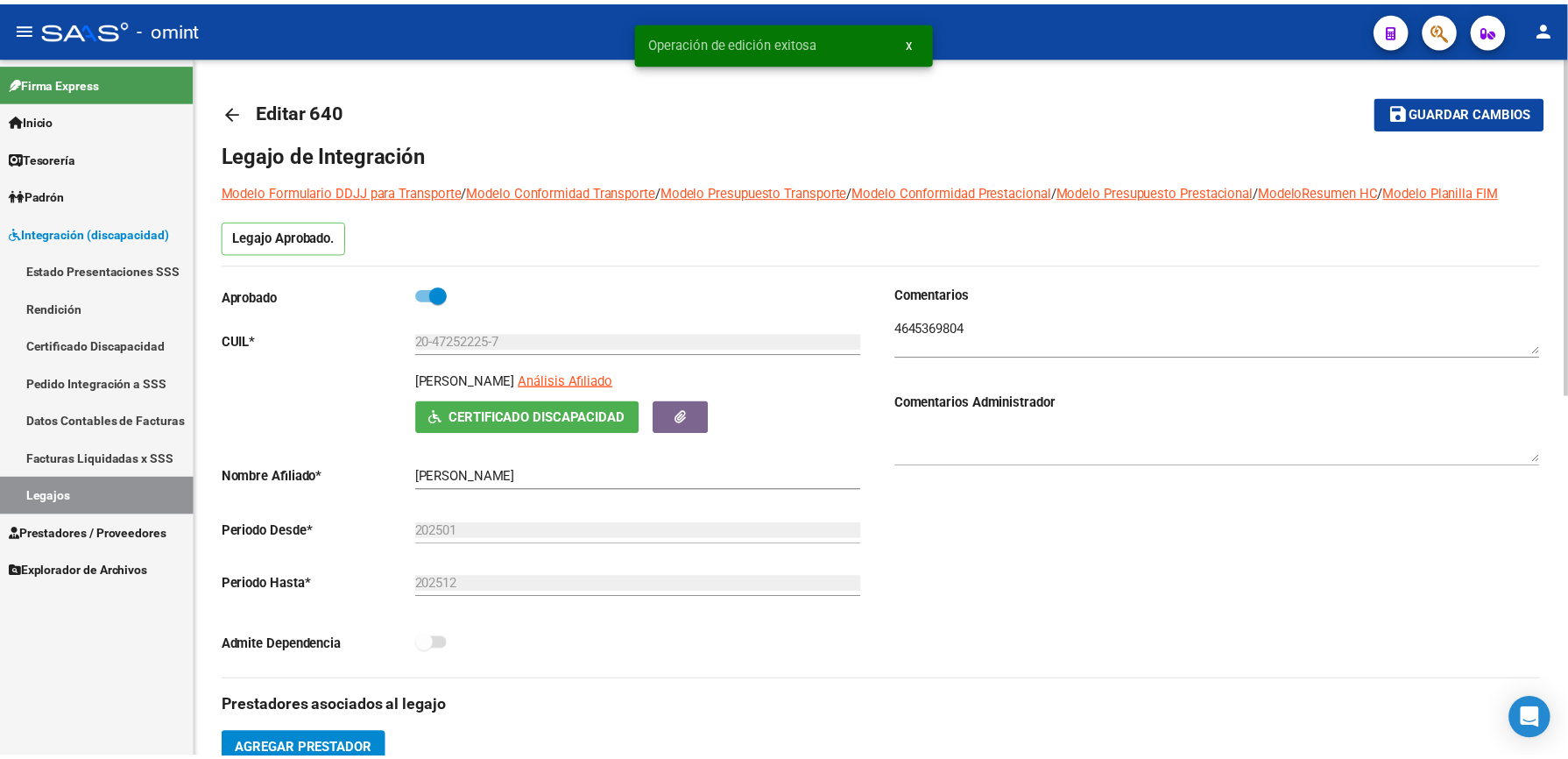
scroll to position [467, 0]
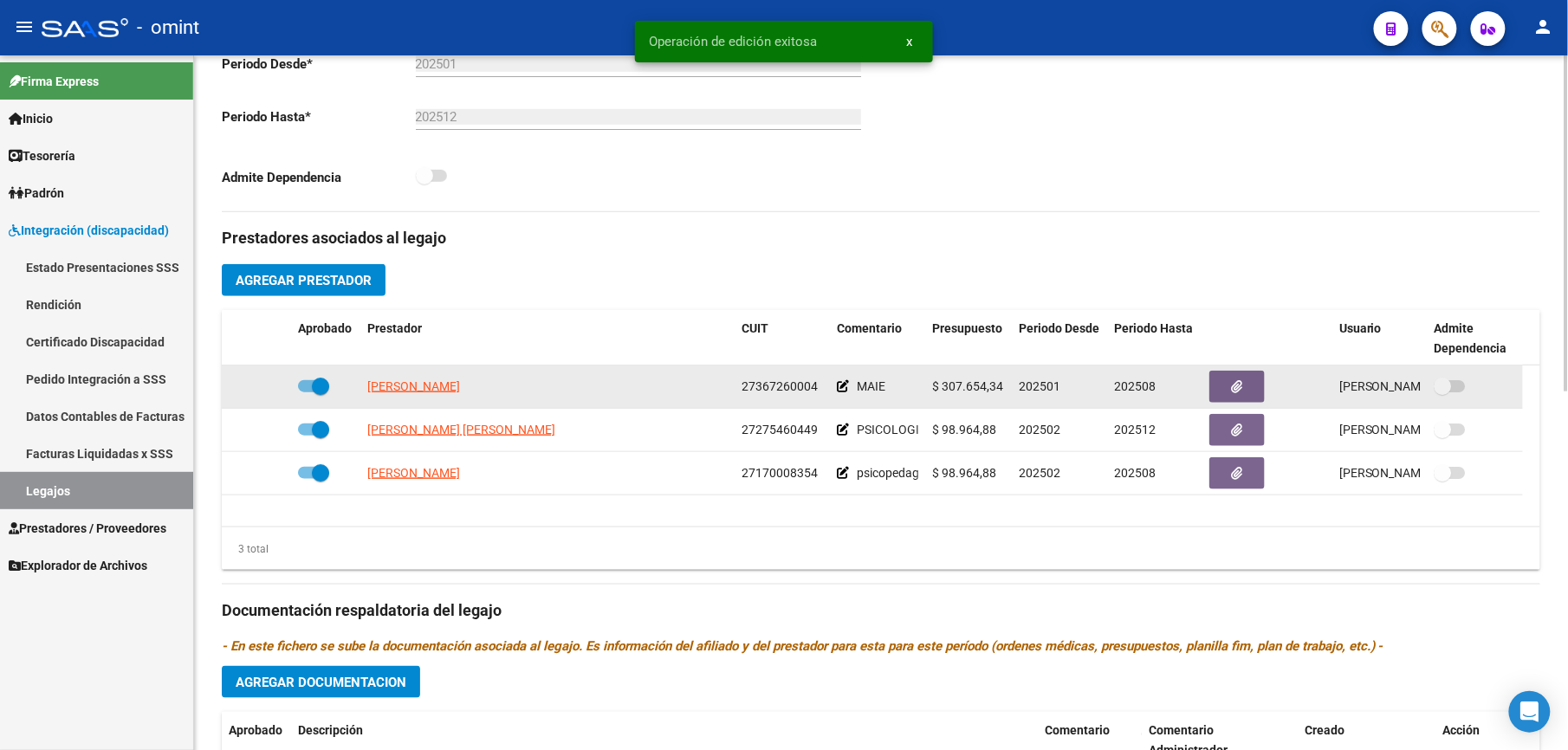
click at [299, 386] on span at bounding box center [313, 386] width 31 height 12
click at [306, 393] on input "checkbox" at bounding box center [306, 393] width 1 height 1
checkbox input "false"
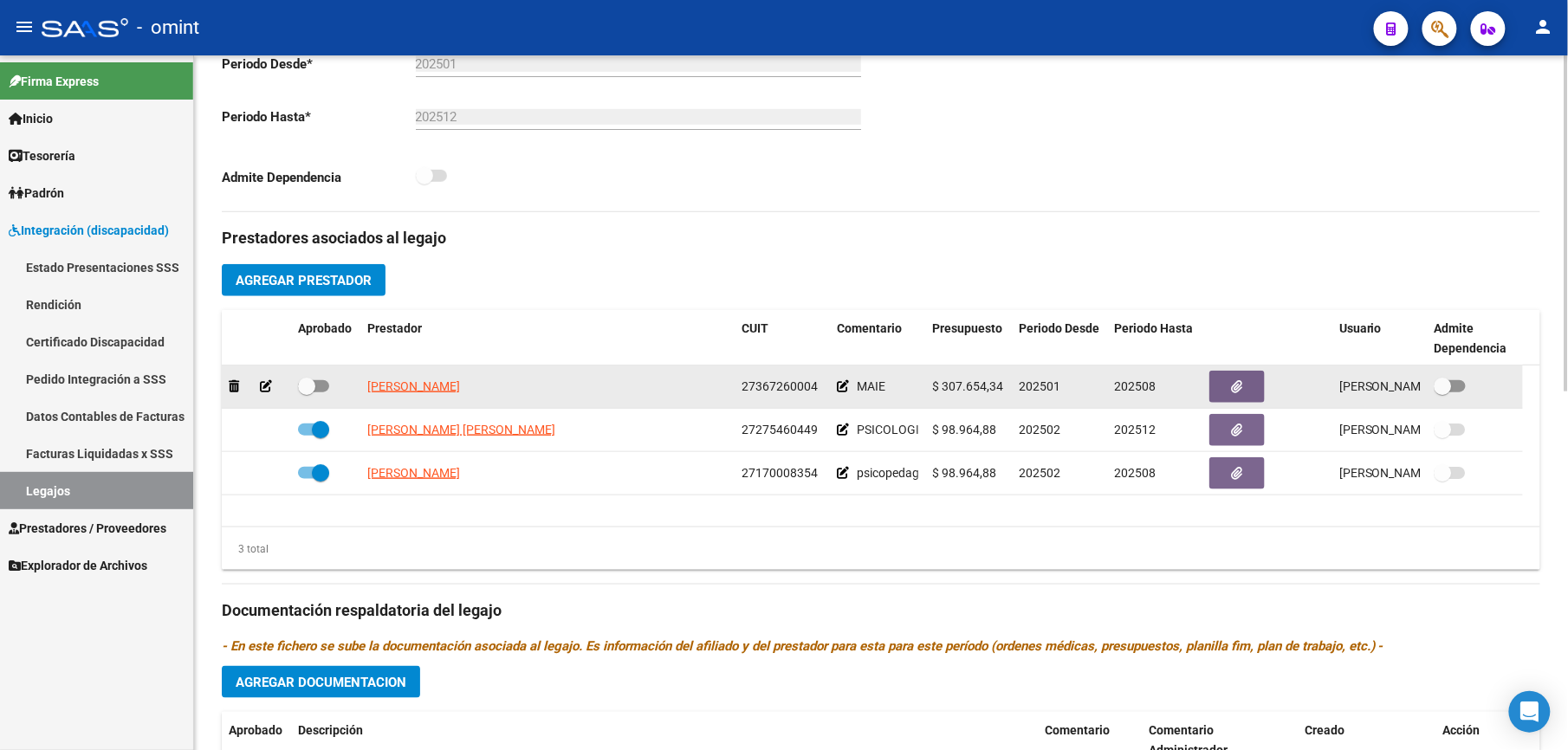
click at [270, 389] on icon at bounding box center [265, 386] width 12 height 12
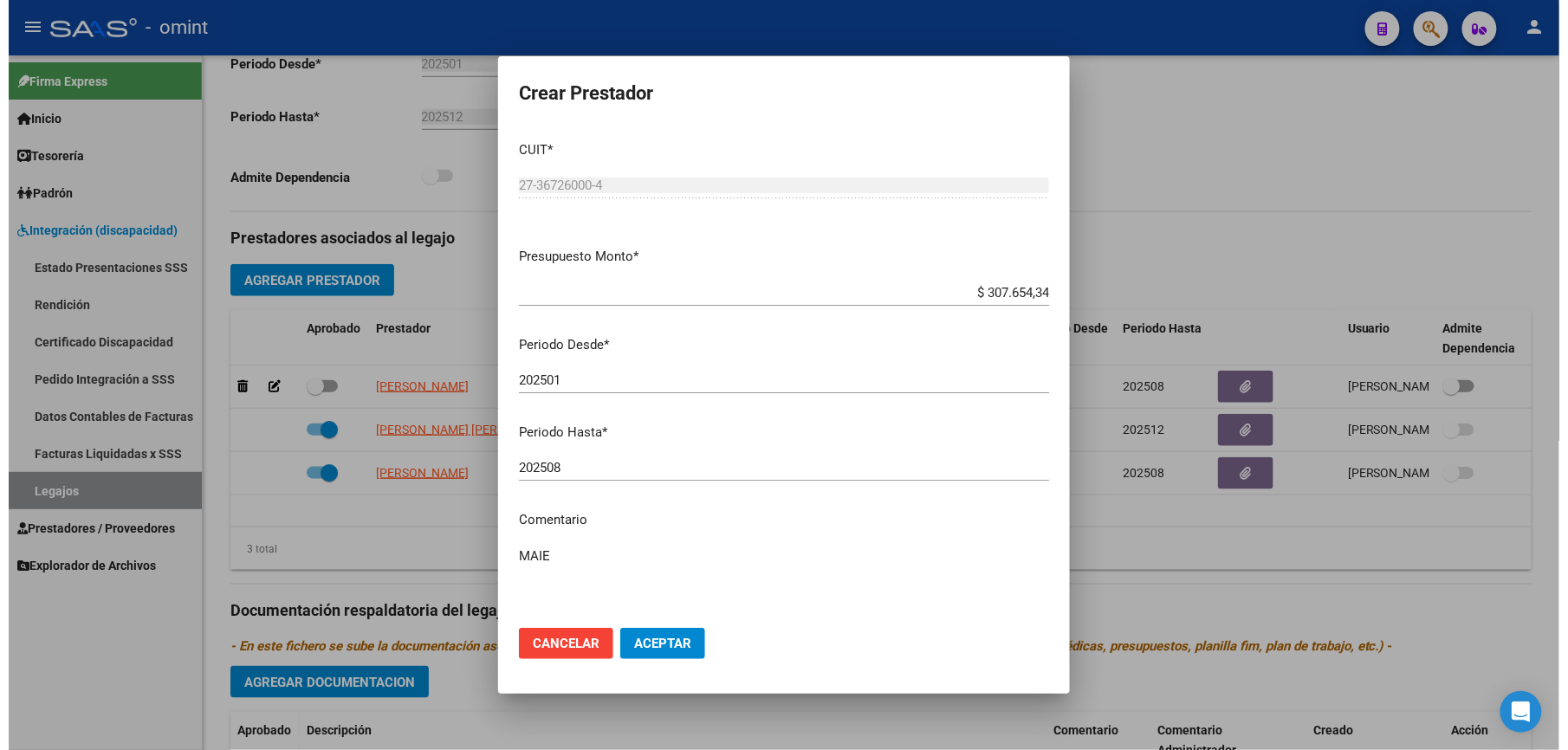
scroll to position [482, 0]
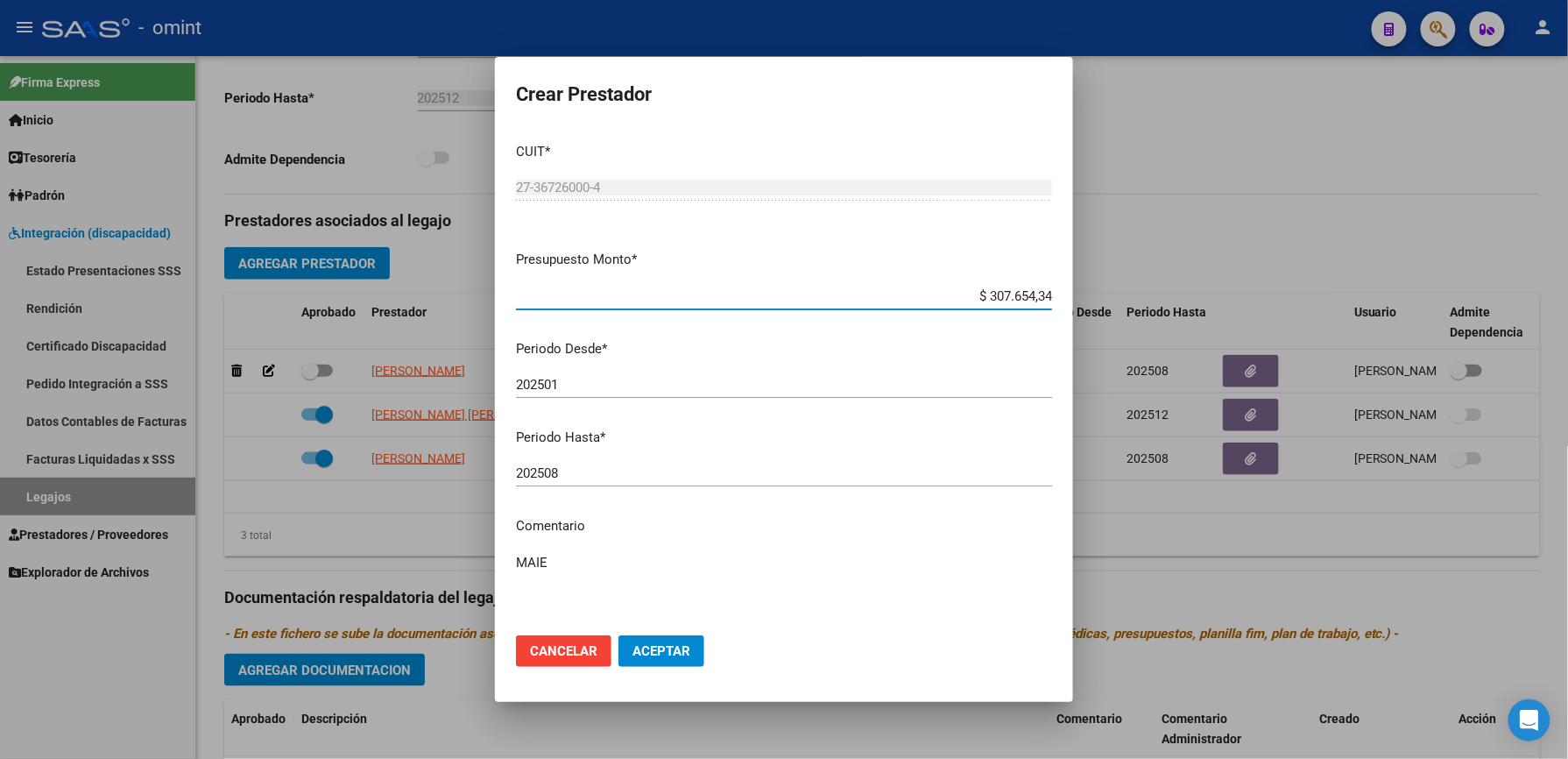
click at [563, 467] on input "202508" at bounding box center [784, 474] width 536 height 16
type input "202512"
click at [595, 559] on textarea "MAIE" at bounding box center [784, 594] width 536 height 82
paste textarea "35590084/01"
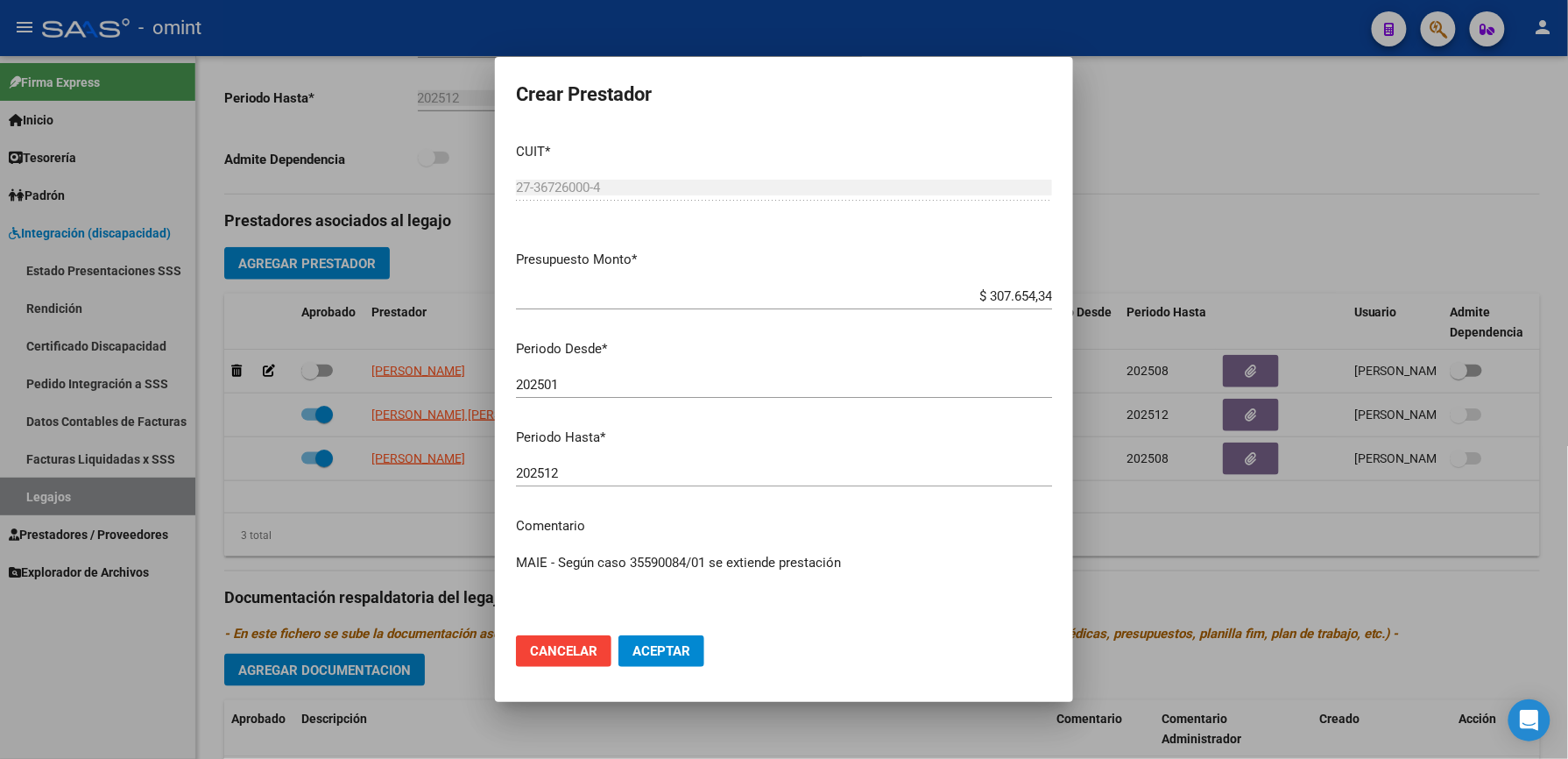
type textarea "MAIE - Según caso 35590084/01 se extiende prestación"
click at [663, 648] on span "Aceptar" at bounding box center [661, 651] width 57 height 16
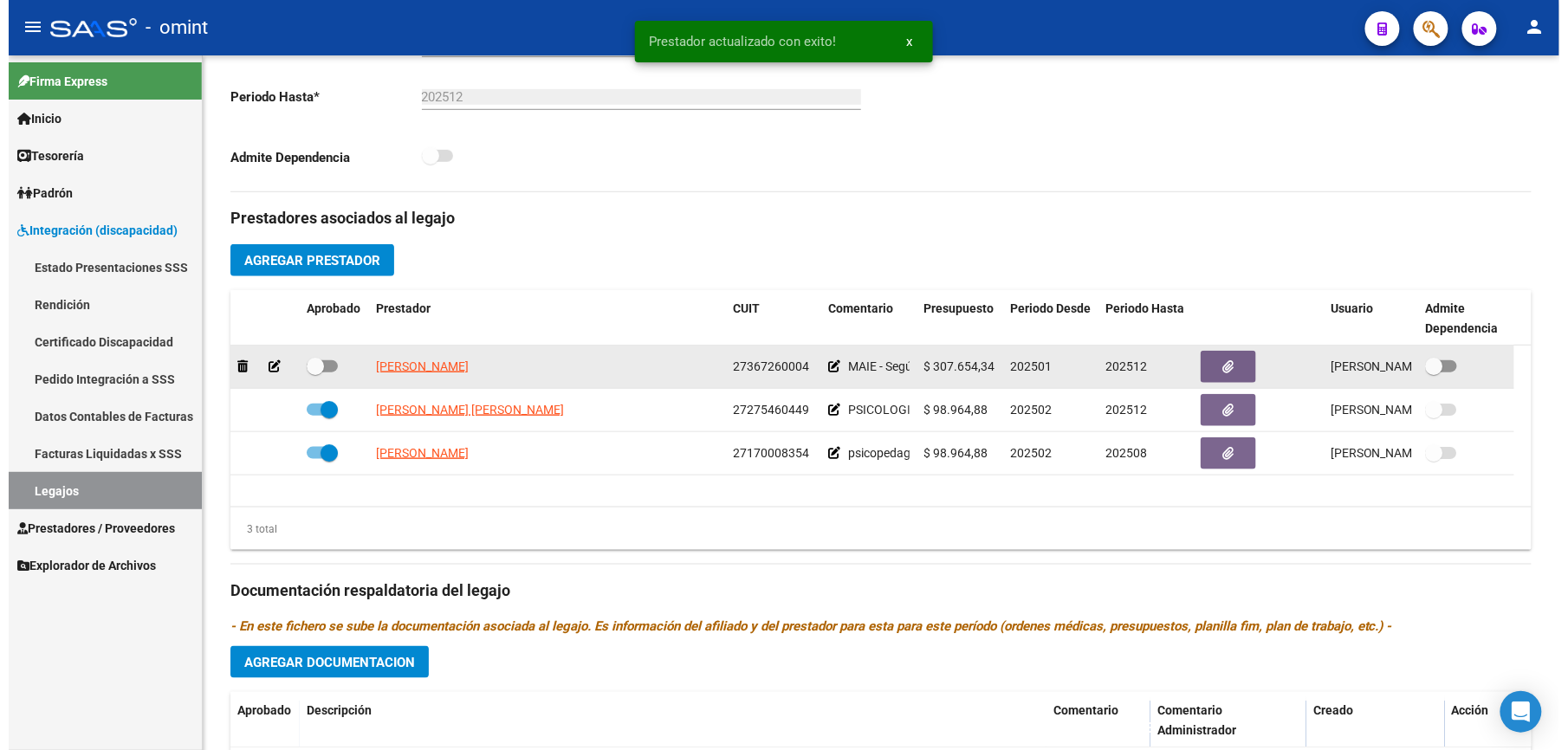
scroll to position [461, 0]
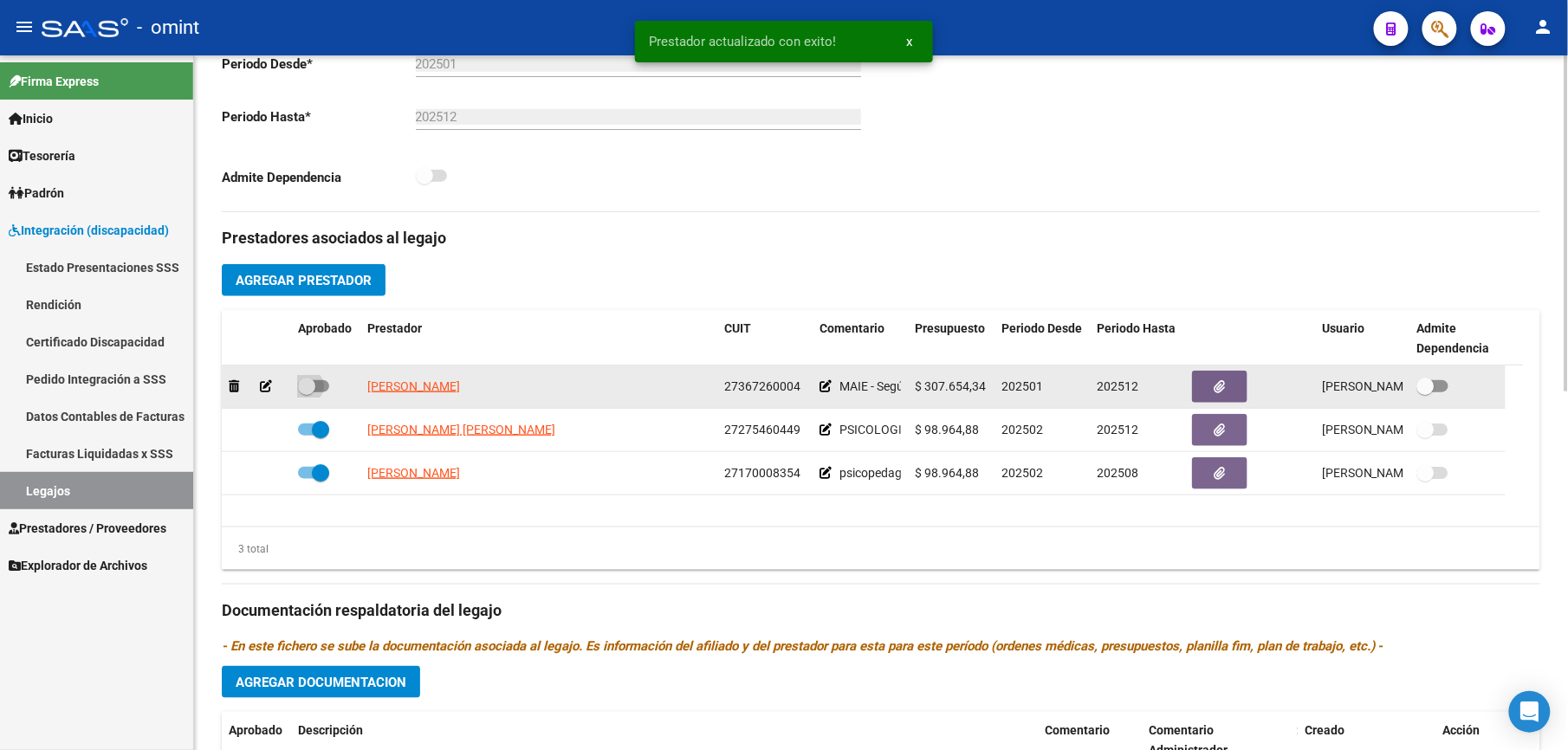
click at [322, 393] on span at bounding box center [313, 386] width 31 height 12
click at [307, 393] on input "checkbox" at bounding box center [306, 393] width 1 height 1
checkbox input "true"
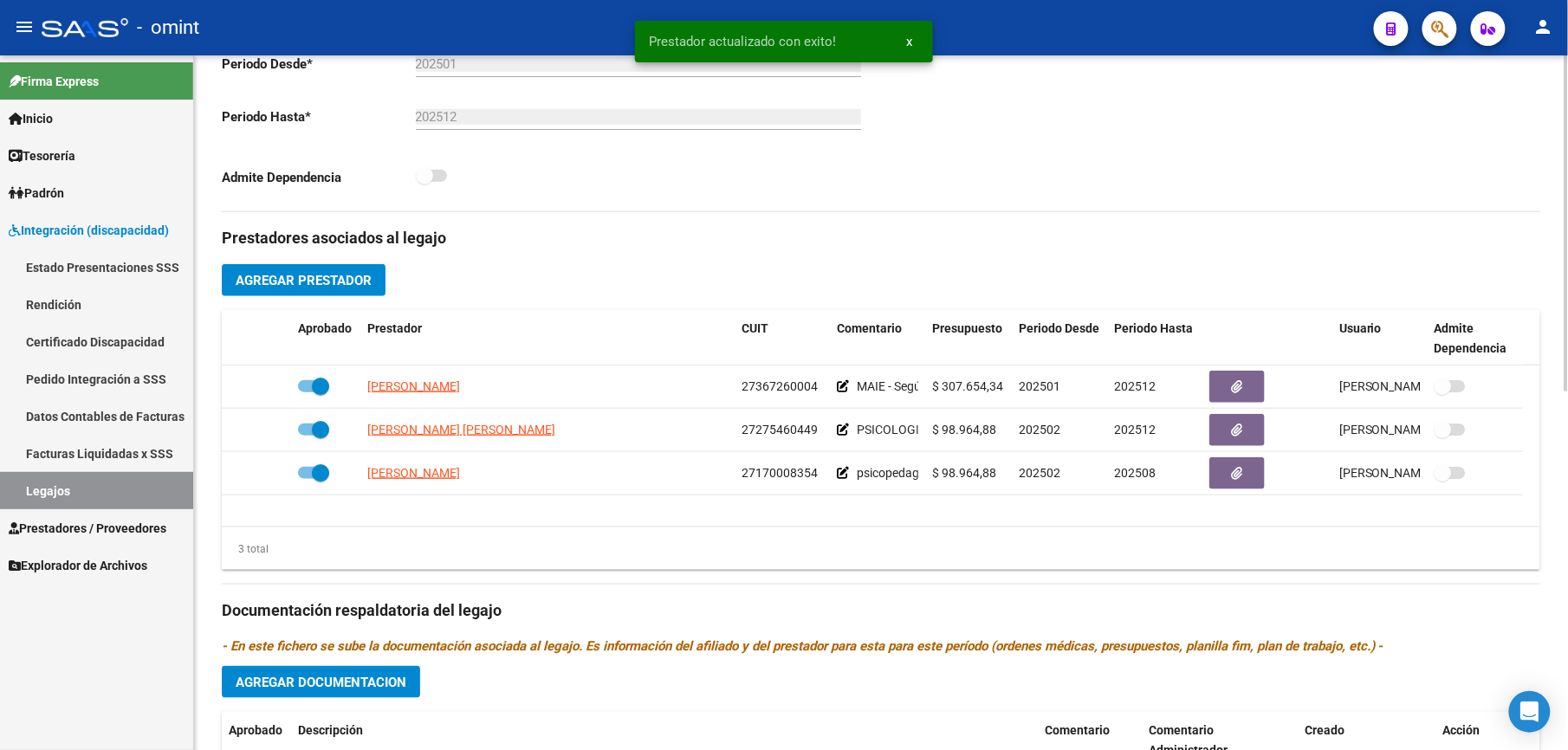
scroll to position [0, 0]
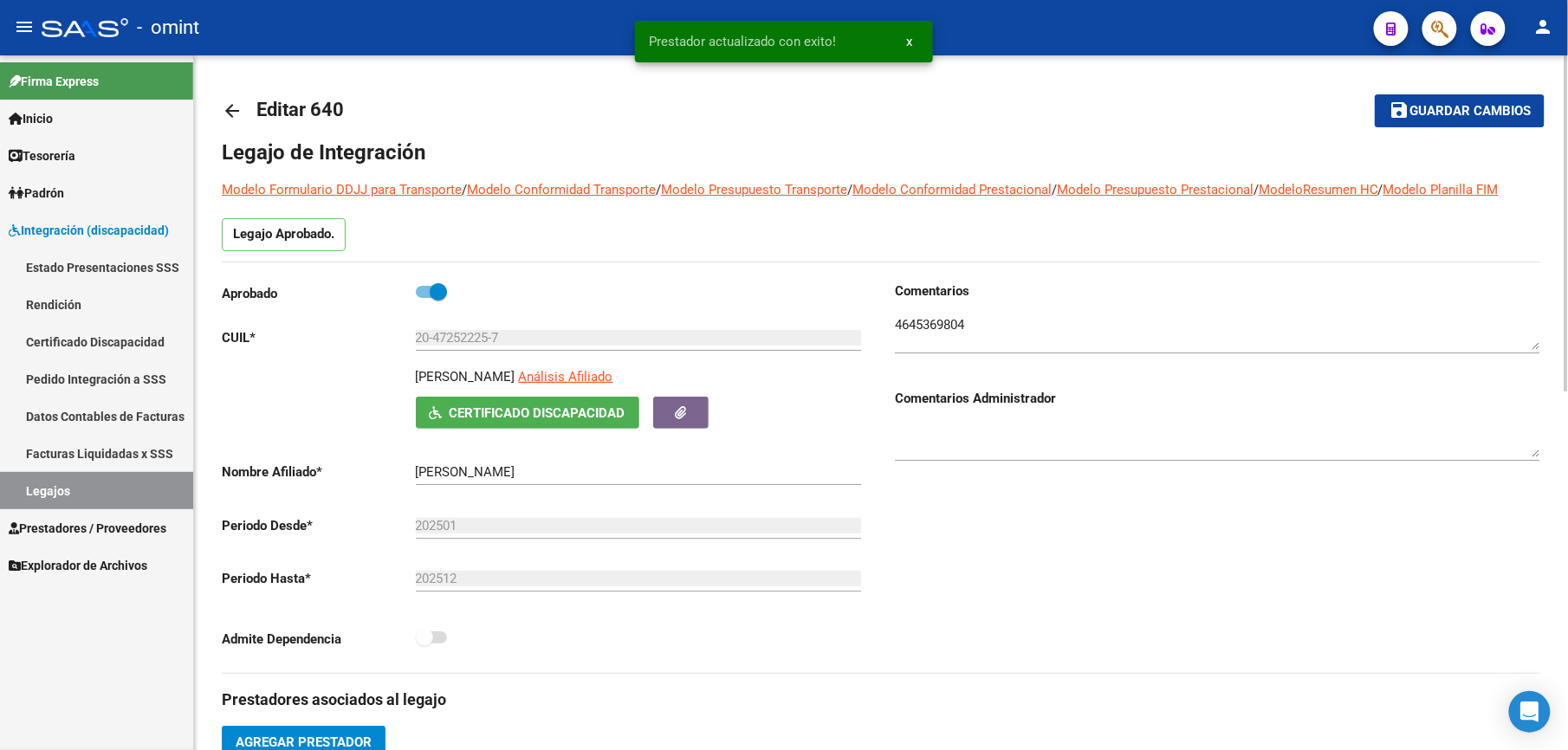
click at [1488, 113] on span "Guardar cambios" at bounding box center [1470, 112] width 121 height 16
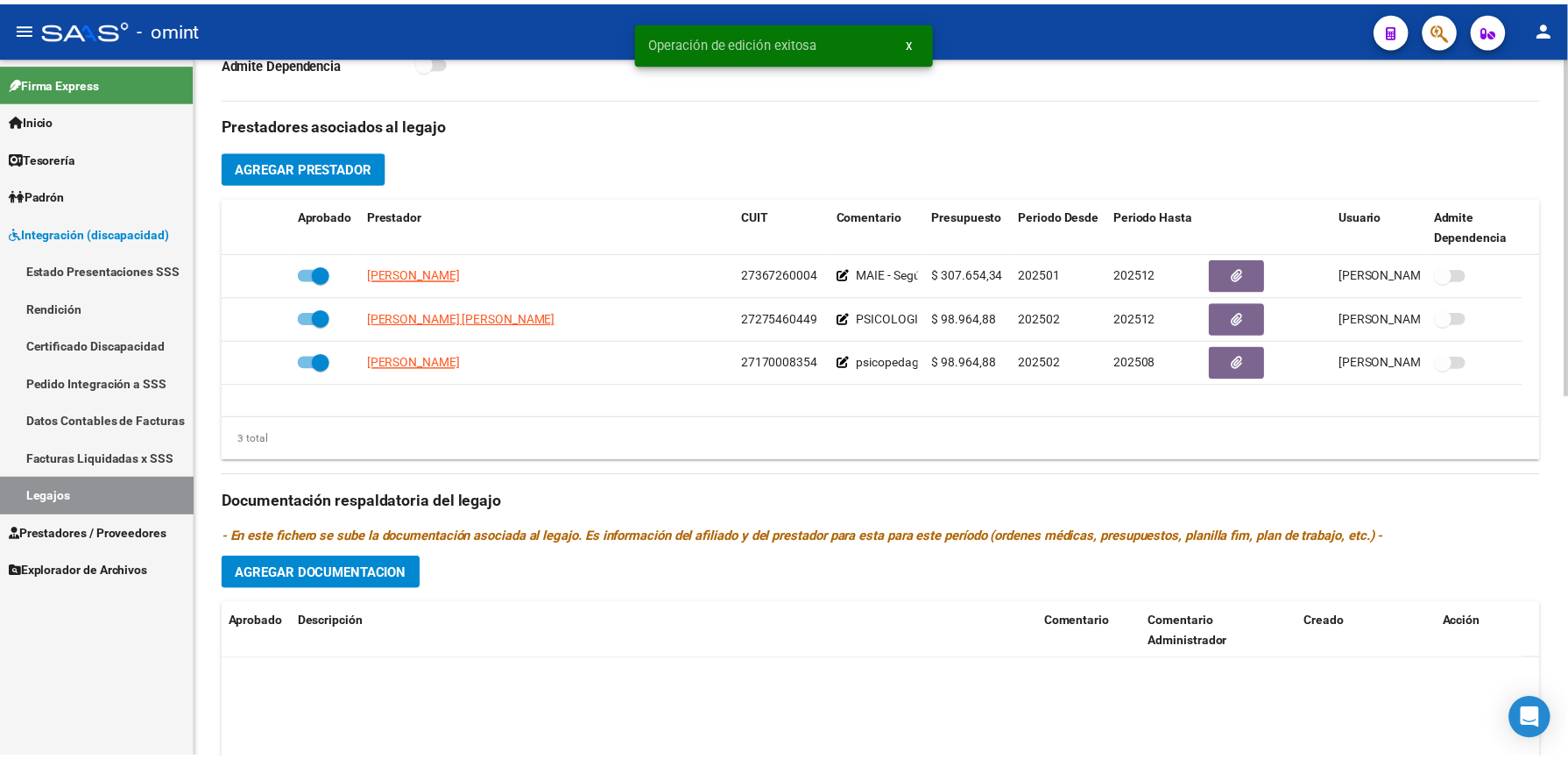
scroll to position [193, 0]
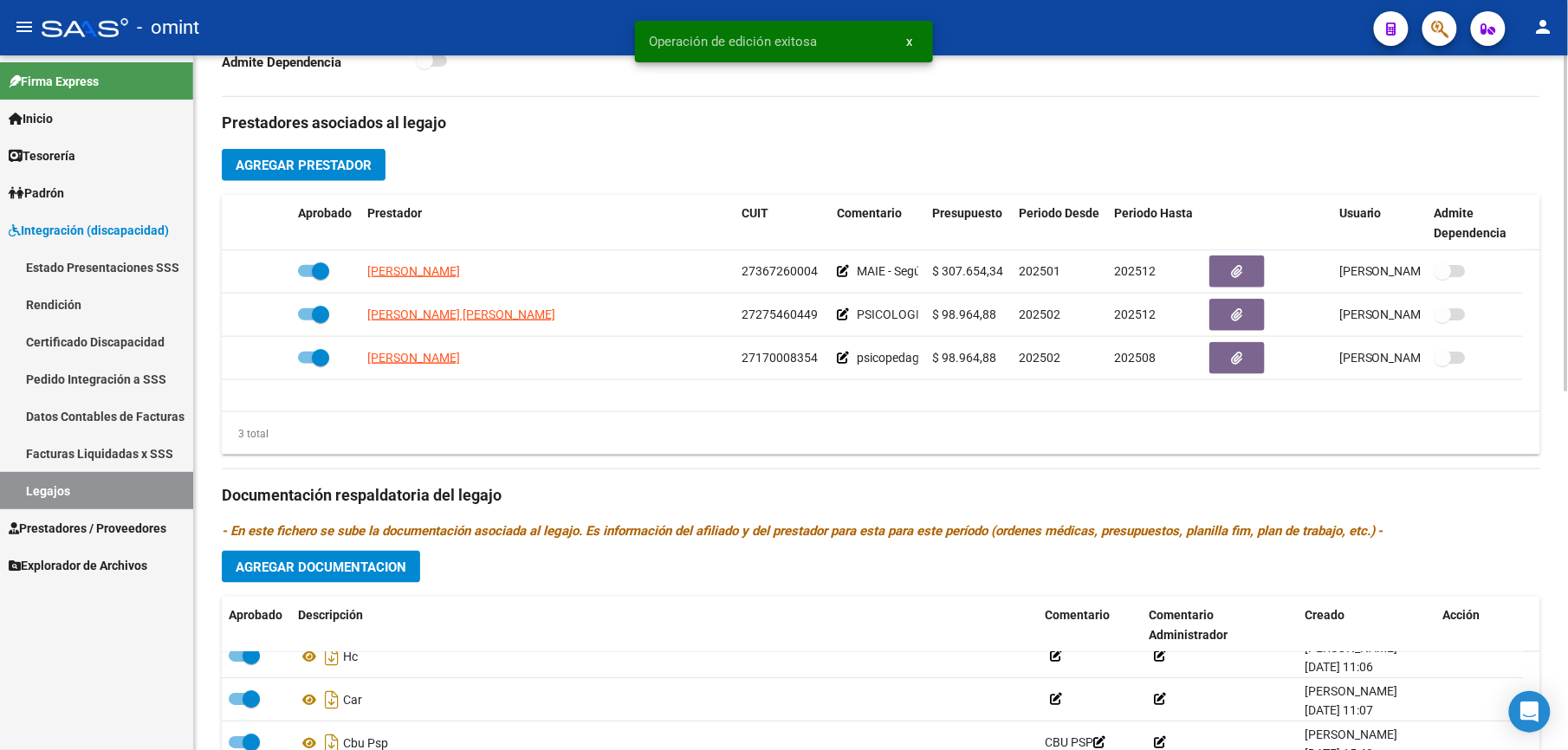
click at [354, 570] on span "Agregar Documentacion" at bounding box center [321, 567] width 170 height 16
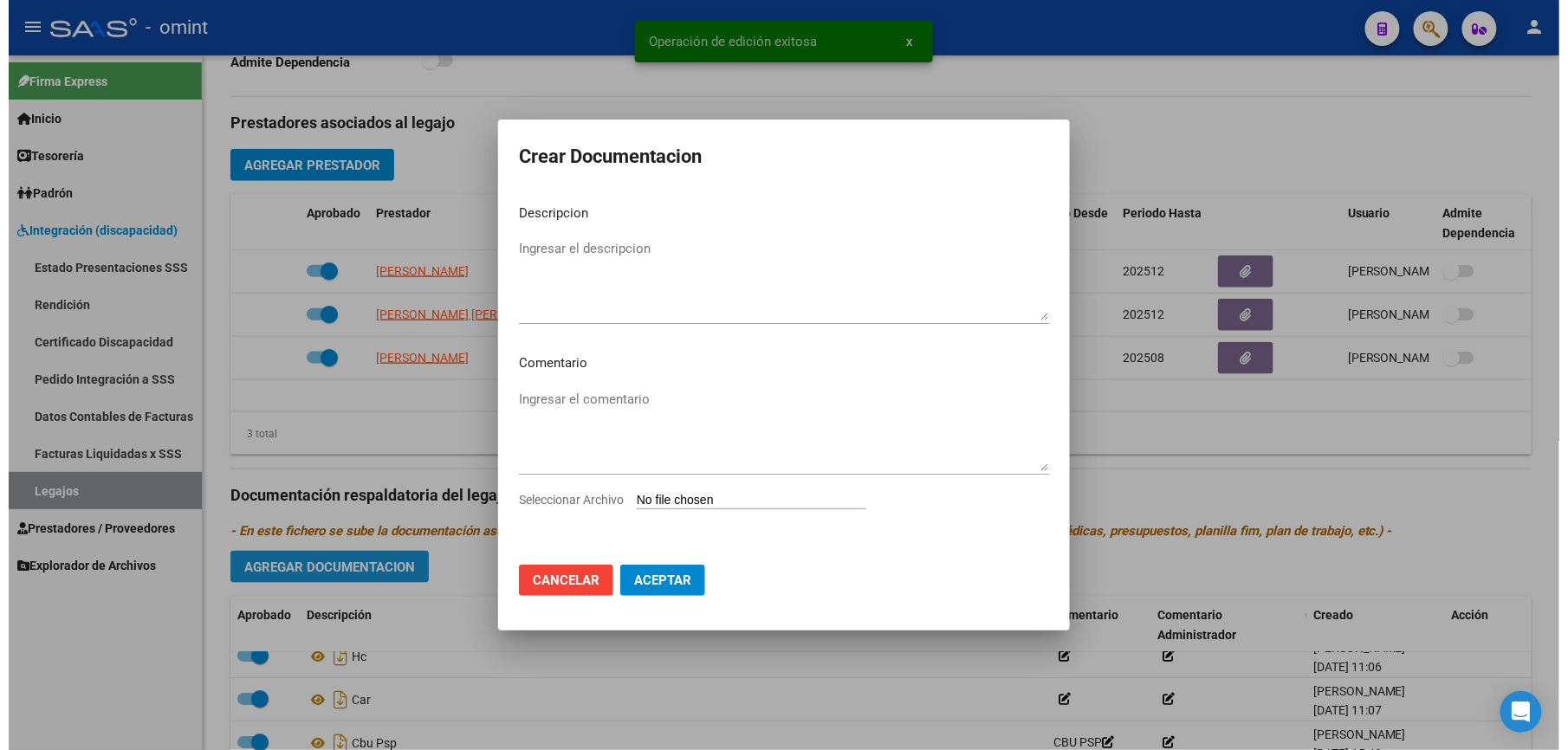
scroll to position [595, 0]
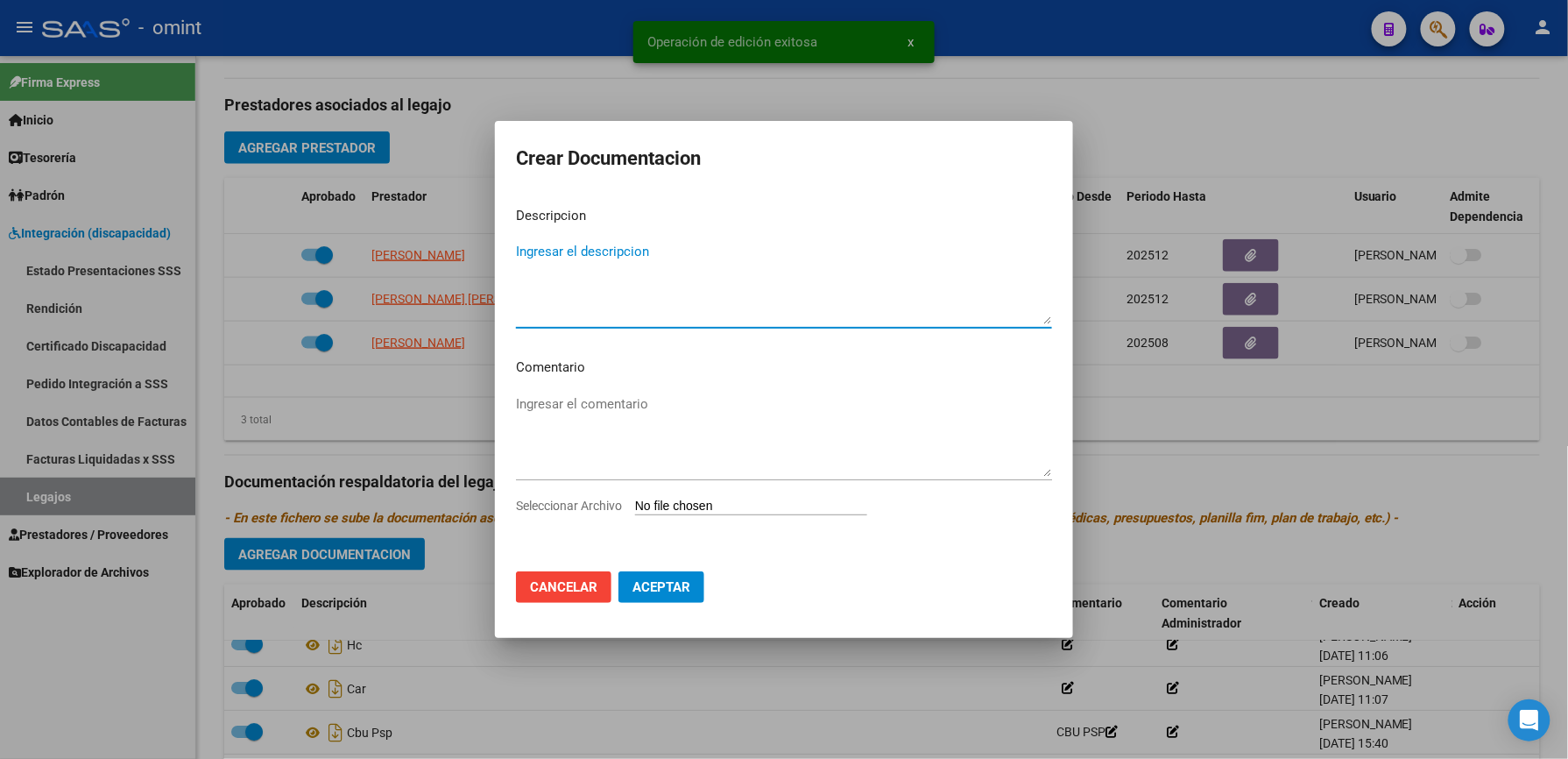
click at [743, 506] on input "Seleccionar Archivo" at bounding box center [751, 506] width 232 height 17
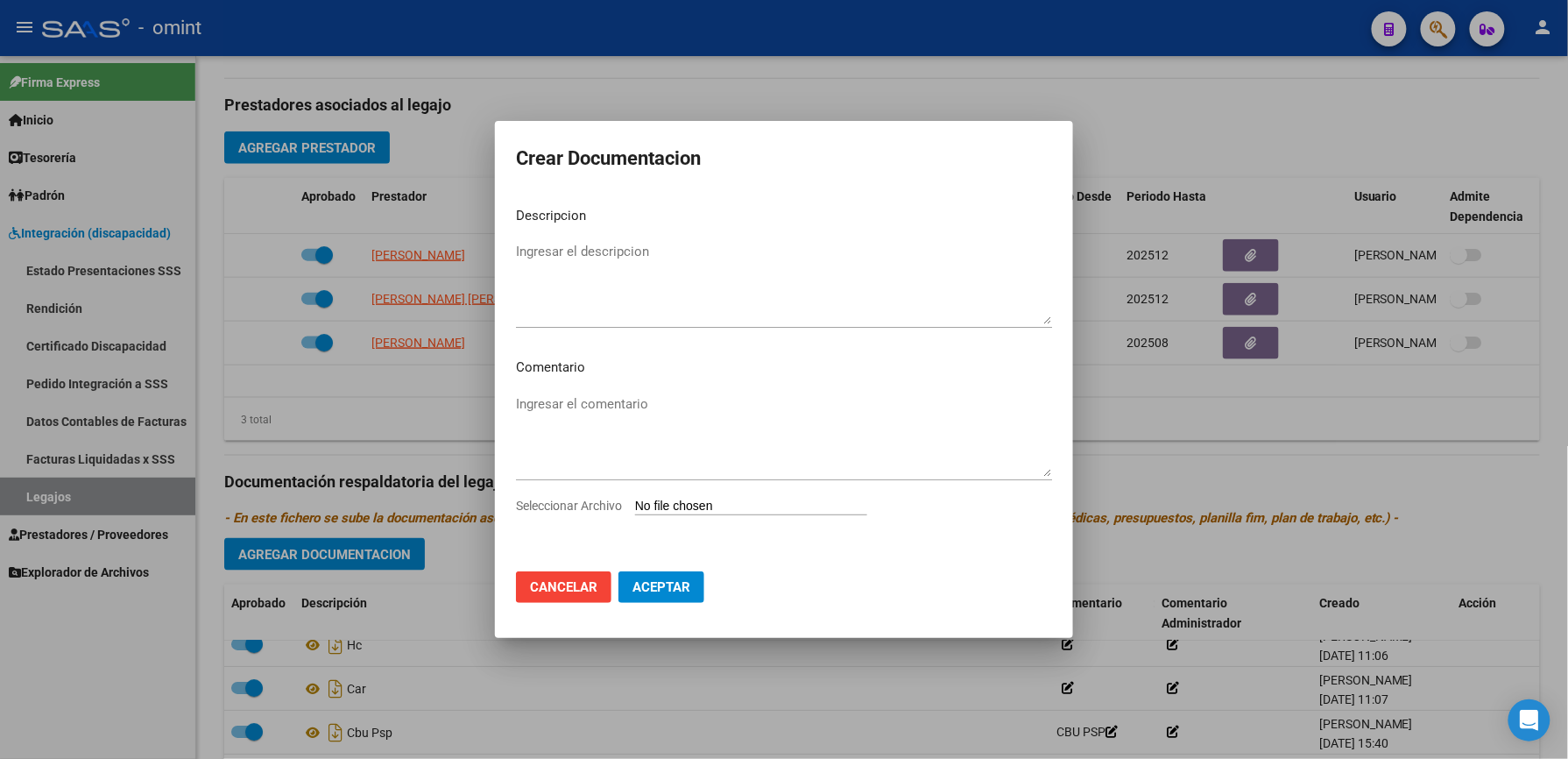
type input "C:\fakepath\4645369804_25081811380_form048 IESCOLAR.pdf"
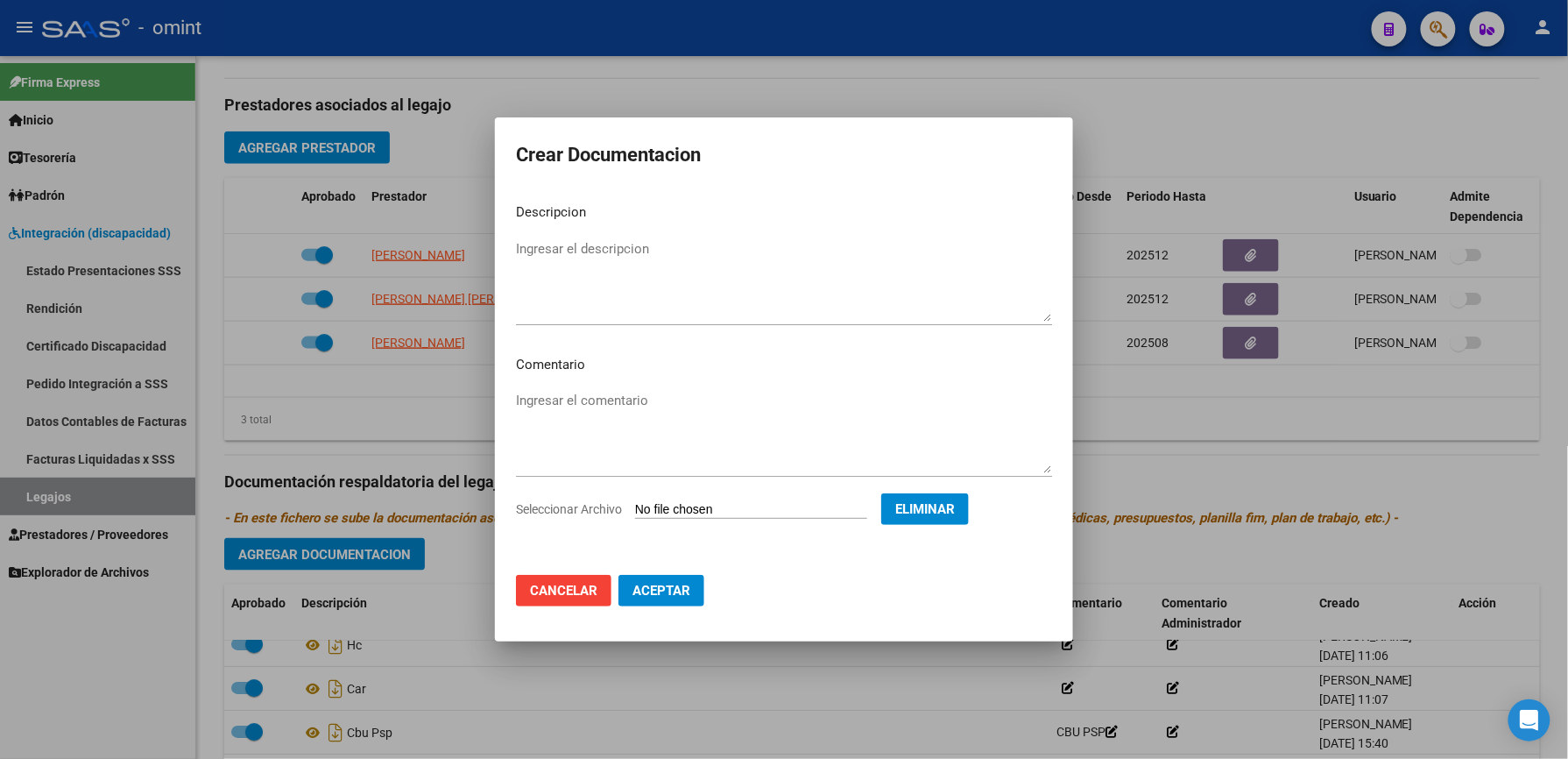
click at [562, 254] on textarea "Ingresar el descripcion" at bounding box center [784, 279] width 536 height 82
type textarea "informe semestral MAIE"
click at [660, 587] on span "Aceptar" at bounding box center [661, 591] width 57 height 16
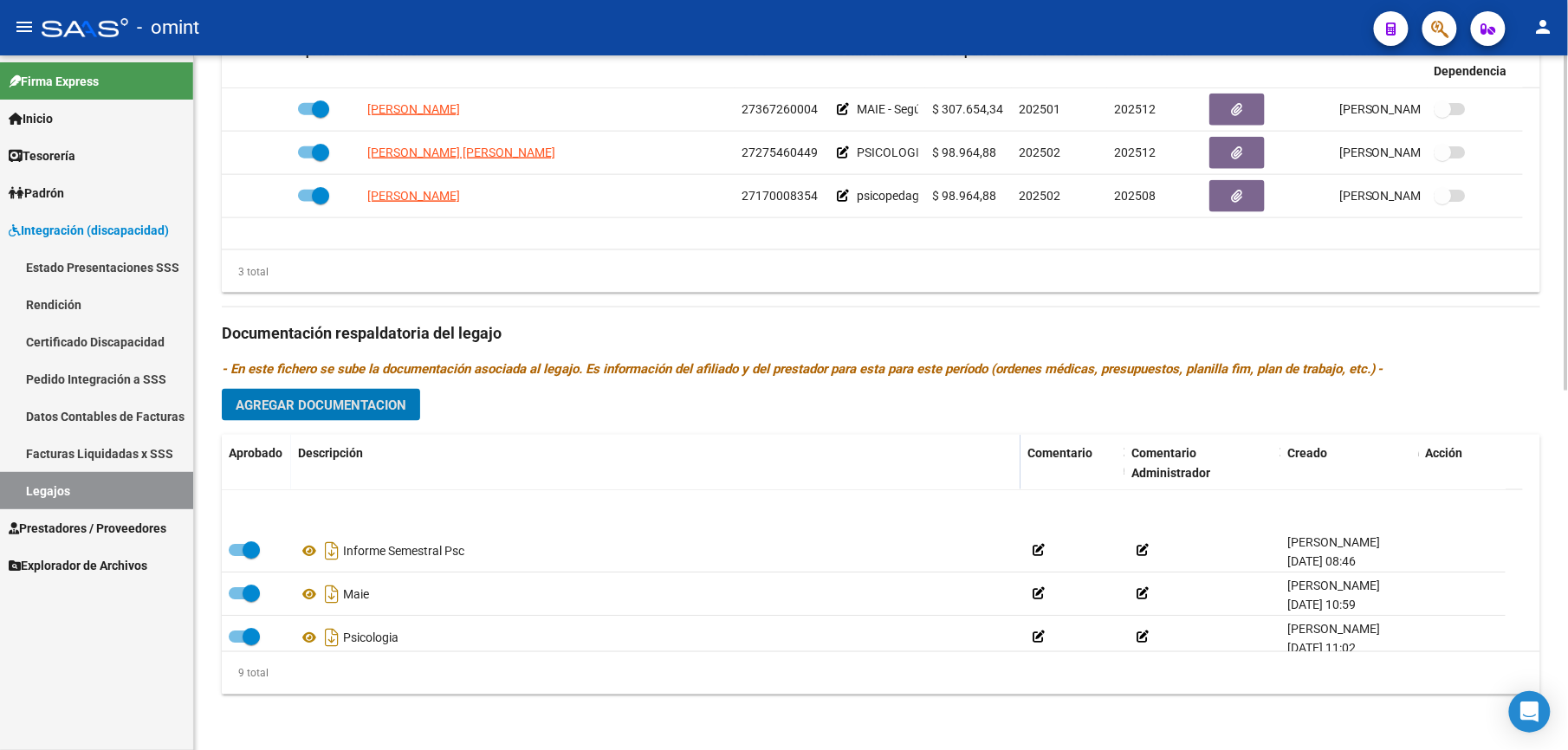
scroll to position [0, 0]
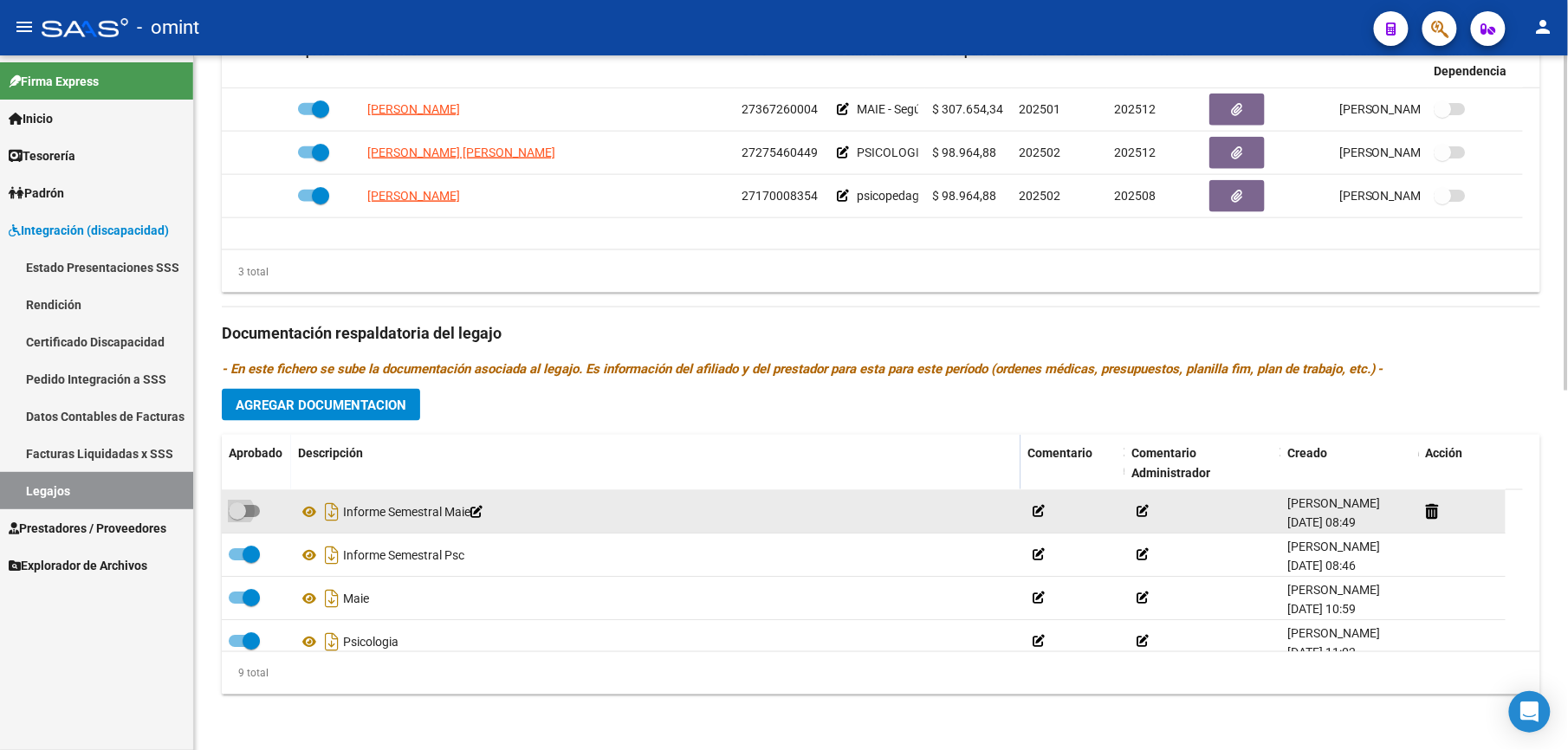
click at [259, 506] on span at bounding box center [244, 511] width 31 height 12
click at [237, 517] on input "checkbox" at bounding box center [236, 517] width 1 height 1
checkbox input "true"
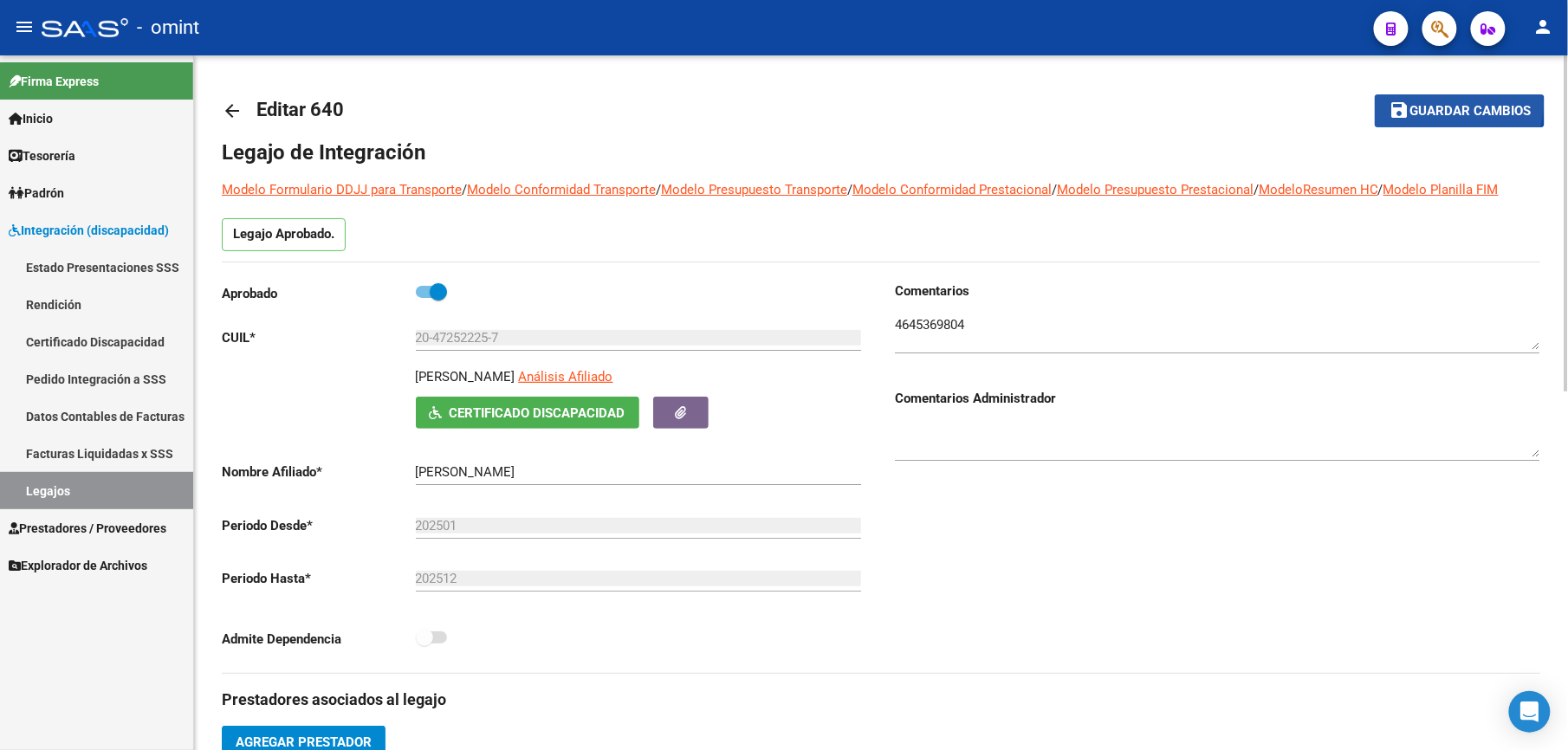
click at [1452, 105] on span "Guardar cambios" at bounding box center [1470, 112] width 121 height 16
click at [1463, 111] on span "Guardar cambios" at bounding box center [1470, 112] width 121 height 16
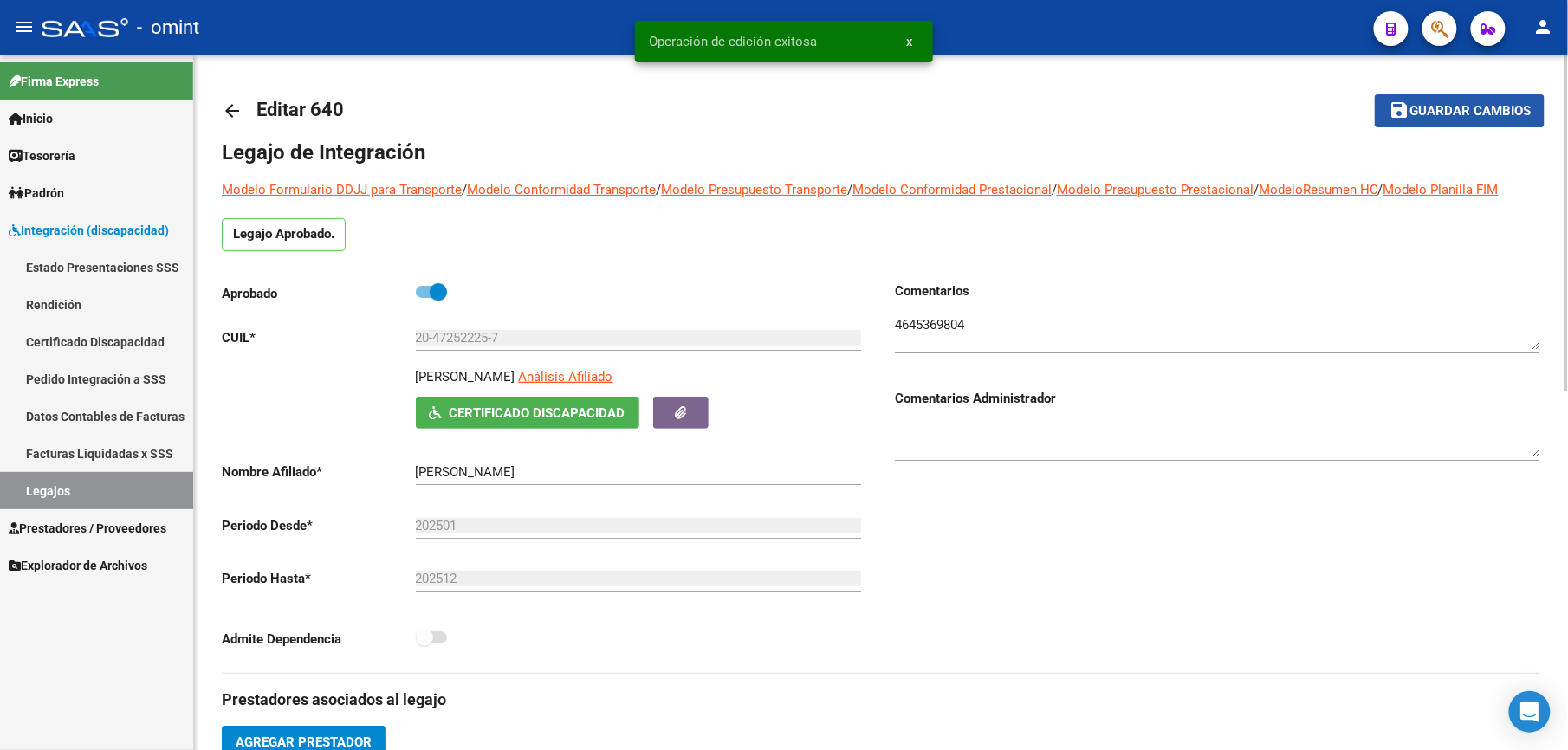
click at [1472, 116] on span "Guardar cambios" at bounding box center [1470, 112] width 121 height 16
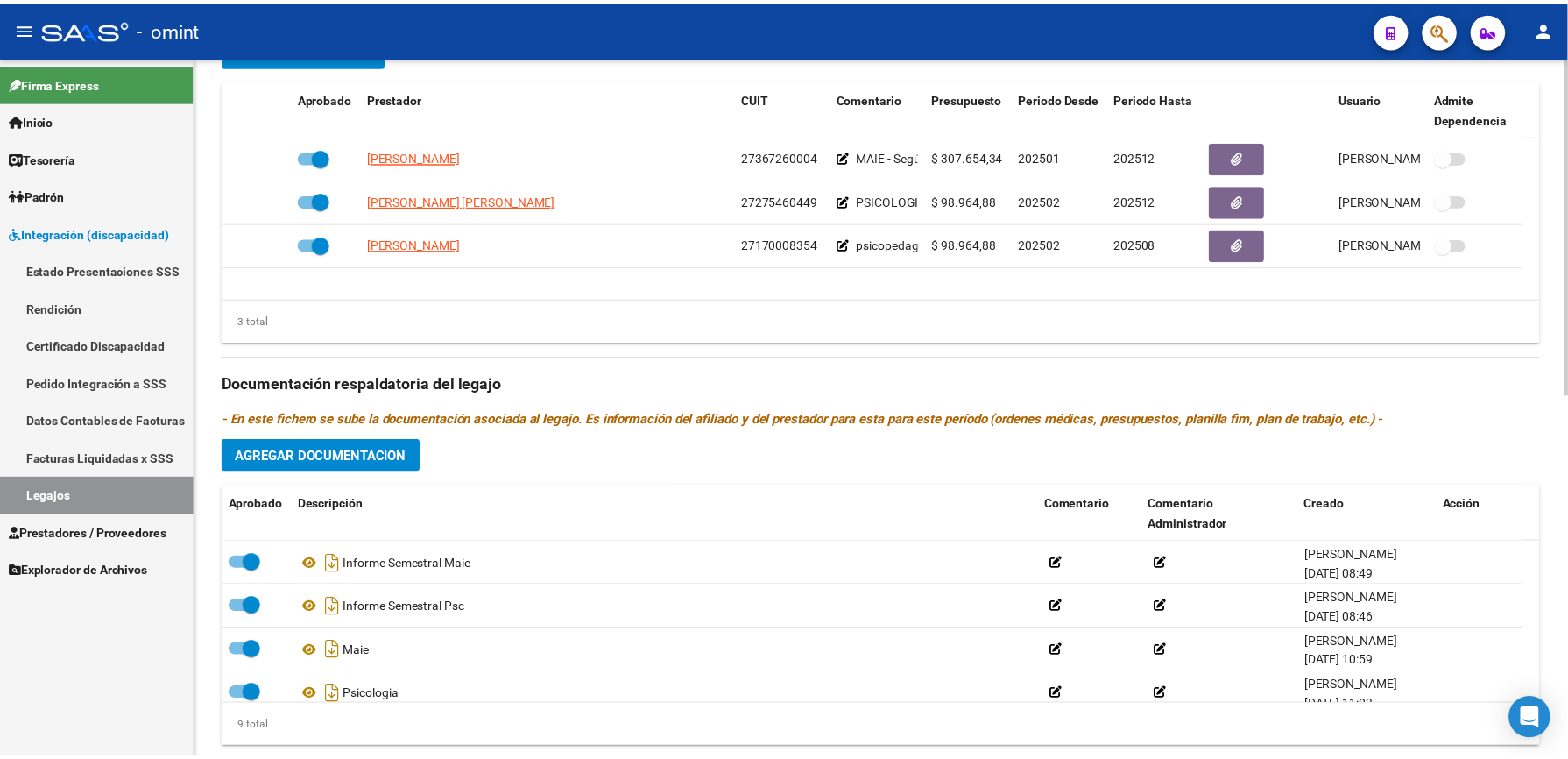
scroll to position [584, 0]
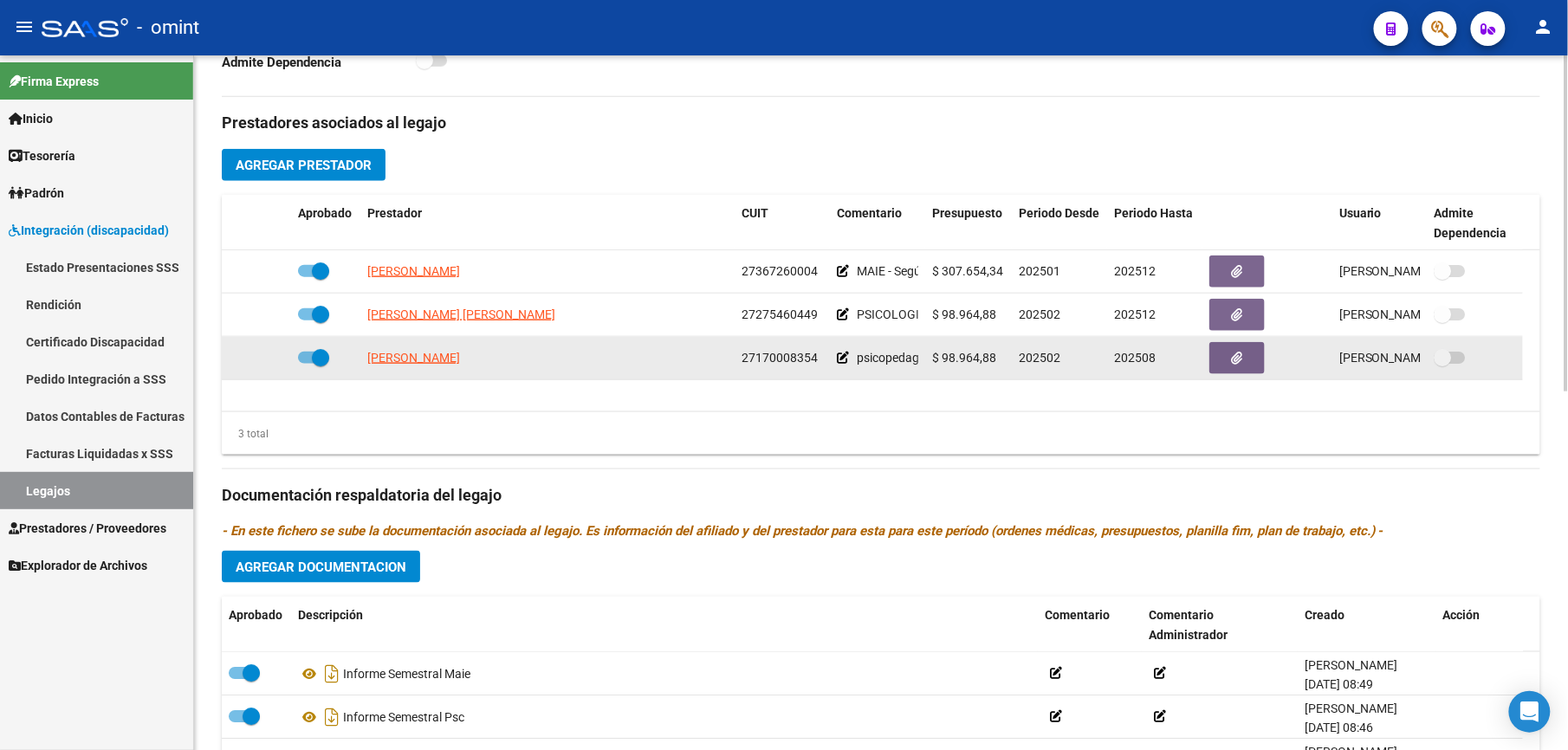
click at [303, 355] on span at bounding box center [313, 357] width 31 height 12
click at [306, 363] on input "checkbox" at bounding box center [306, 363] width 1 height 1
checkbox input "false"
click at [260, 358] on icon at bounding box center [265, 357] width 12 height 12
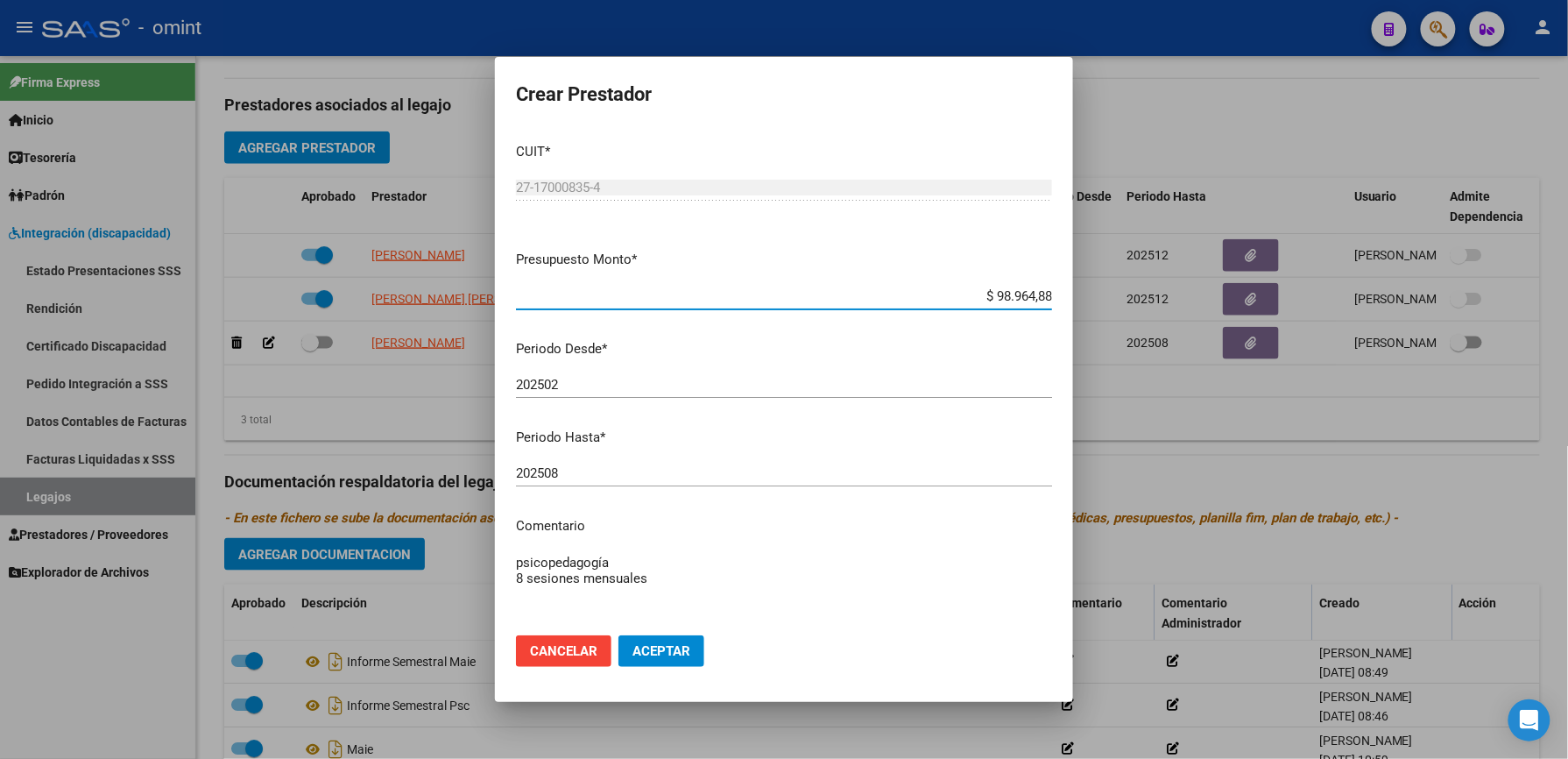
click at [576, 479] on input "202508" at bounding box center [784, 474] width 536 height 16
type input "202512"
click at [670, 580] on textarea "psicopedagogía 8 sesiones mensuales" at bounding box center [784, 594] width 536 height 82
click at [783, 572] on textarea "psicopedagogía 8 sesiones mensuales - Según prestación" at bounding box center [784, 594] width 536 height 82
paste textarea "35590110/01"
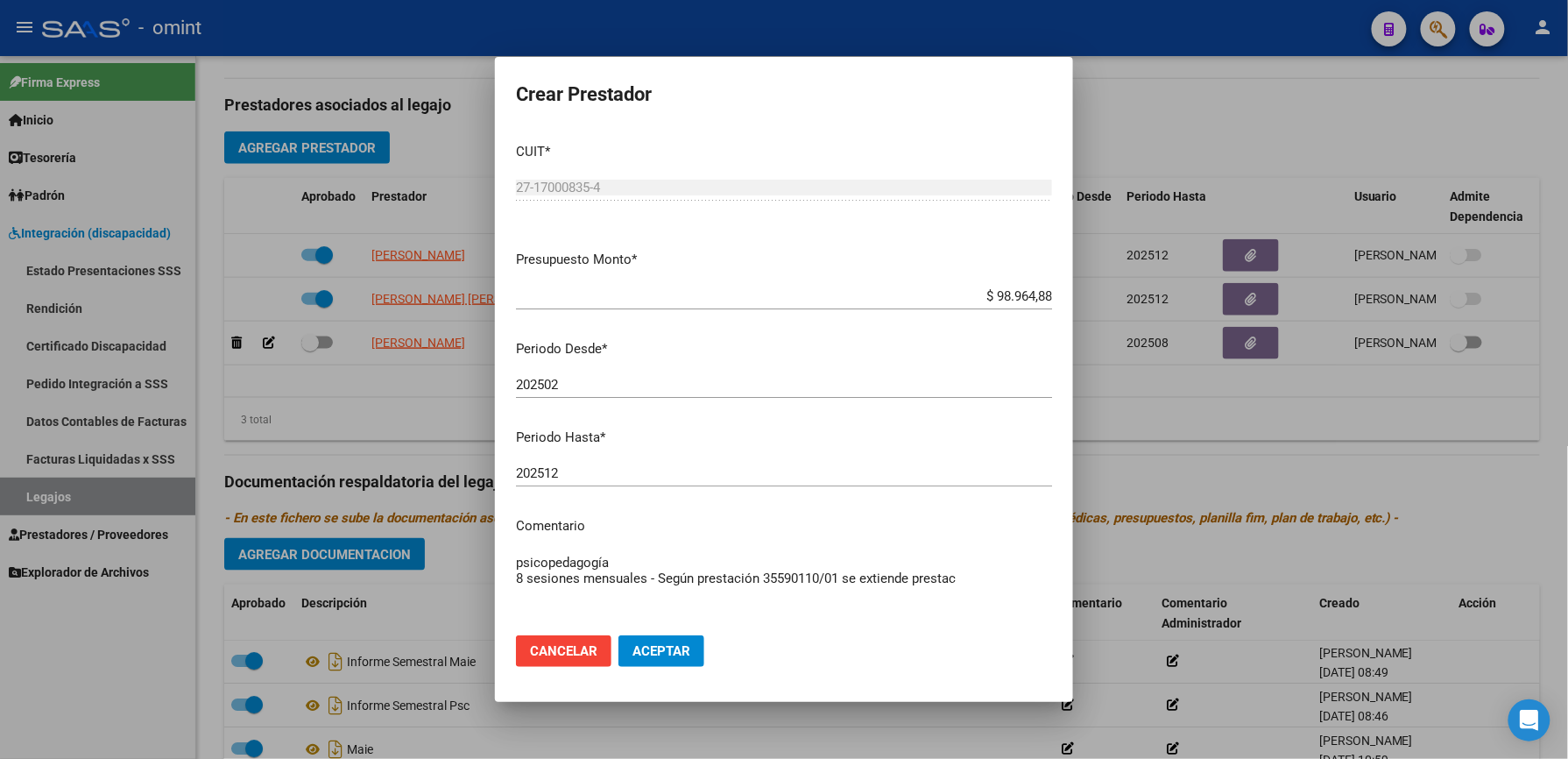
drag, startPoint x: 755, startPoint y: 580, endPoint x: 698, endPoint y: 580, distance: 57.0
click at [698, 580] on textarea "psicopedagogía 8 sesiones mensuales - Según prestación 35590110/01 se extiende …" at bounding box center [784, 594] width 536 height 82
type textarea "psicopedagogía 8 sesiones mensuales - Según caso 35590110/01 se extiende presta…"
click at [667, 654] on span "Aceptar" at bounding box center [661, 651] width 57 height 16
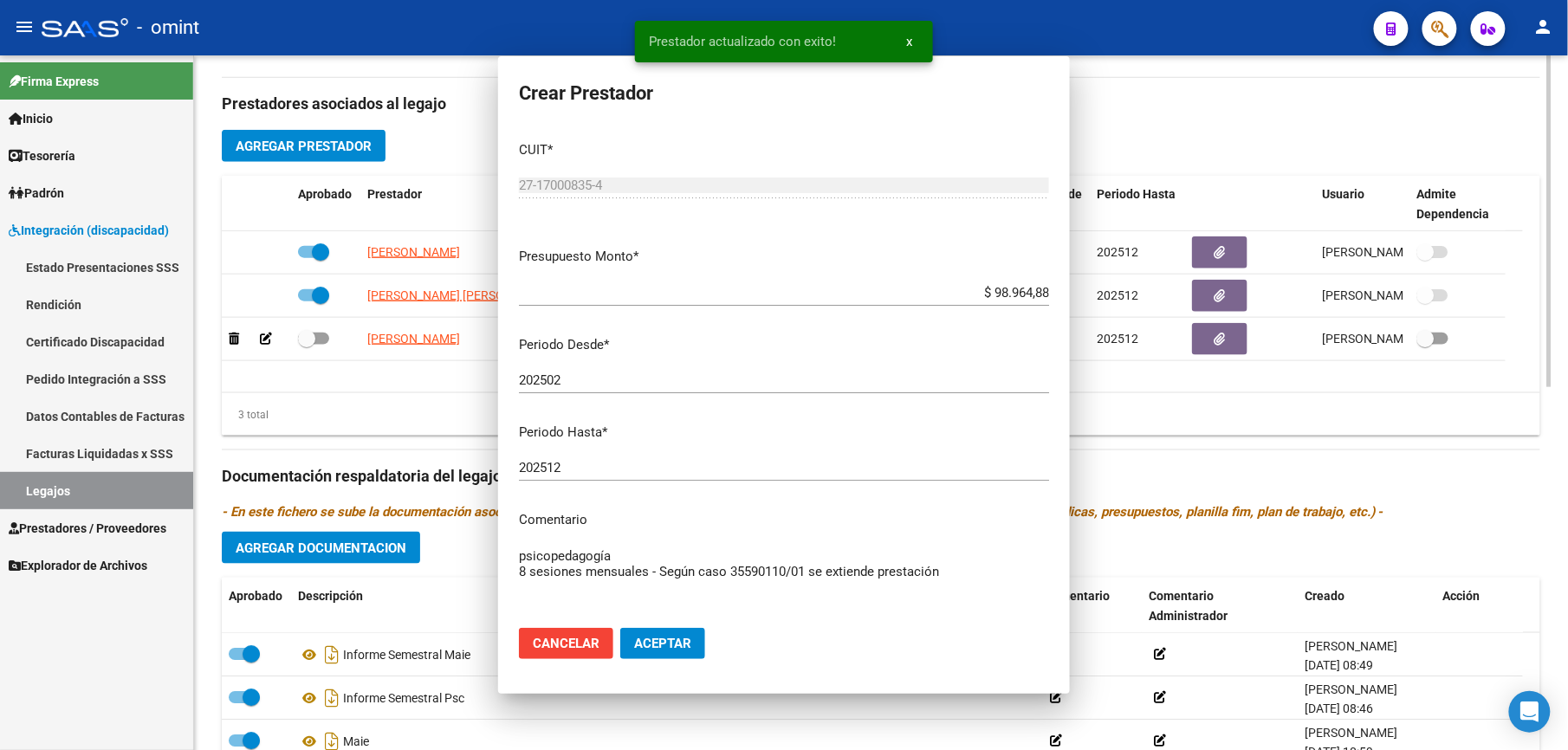
scroll to position [577, 0]
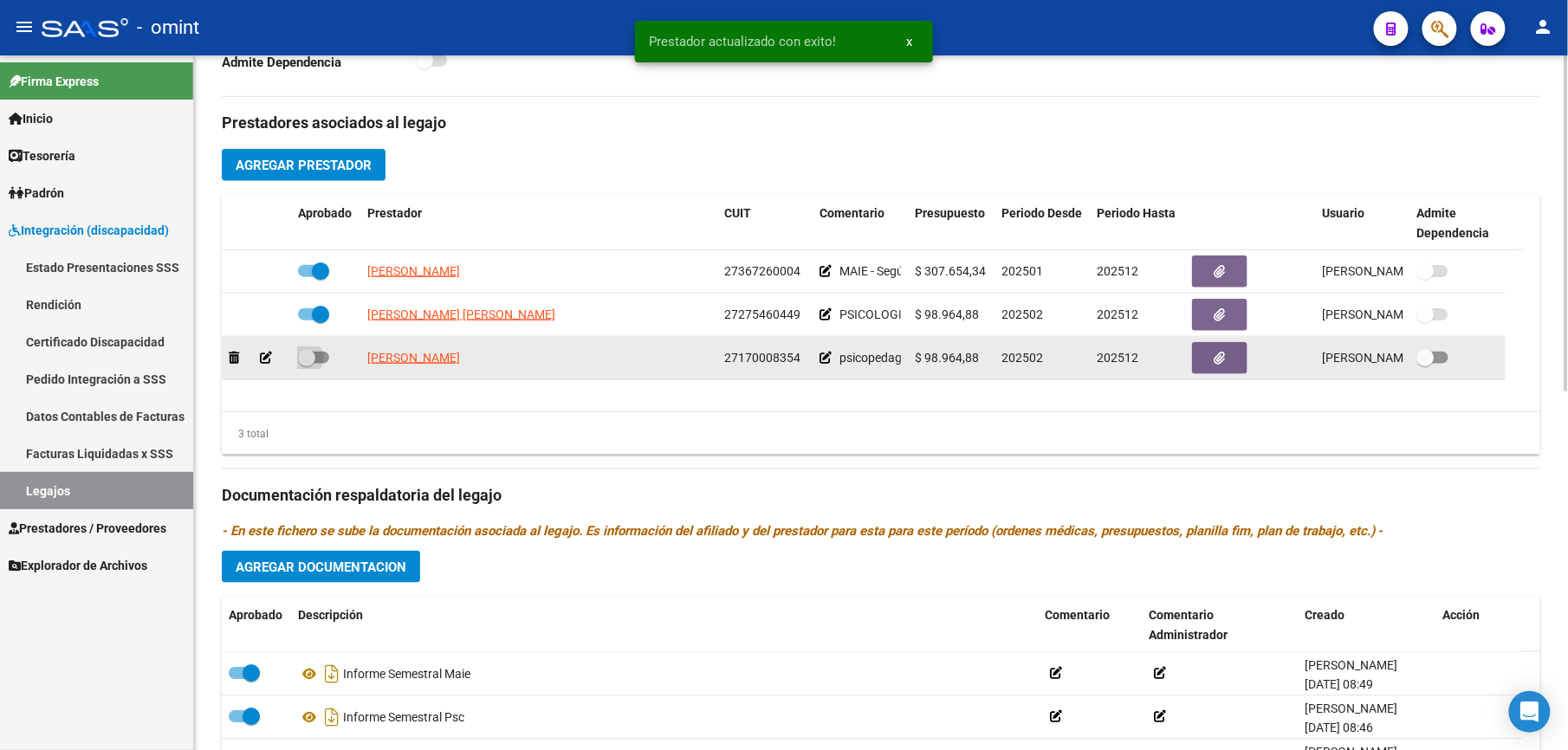
click at [319, 355] on span at bounding box center [313, 357] width 31 height 12
click at [307, 363] on input "checkbox" at bounding box center [306, 363] width 1 height 1
checkbox input "true"
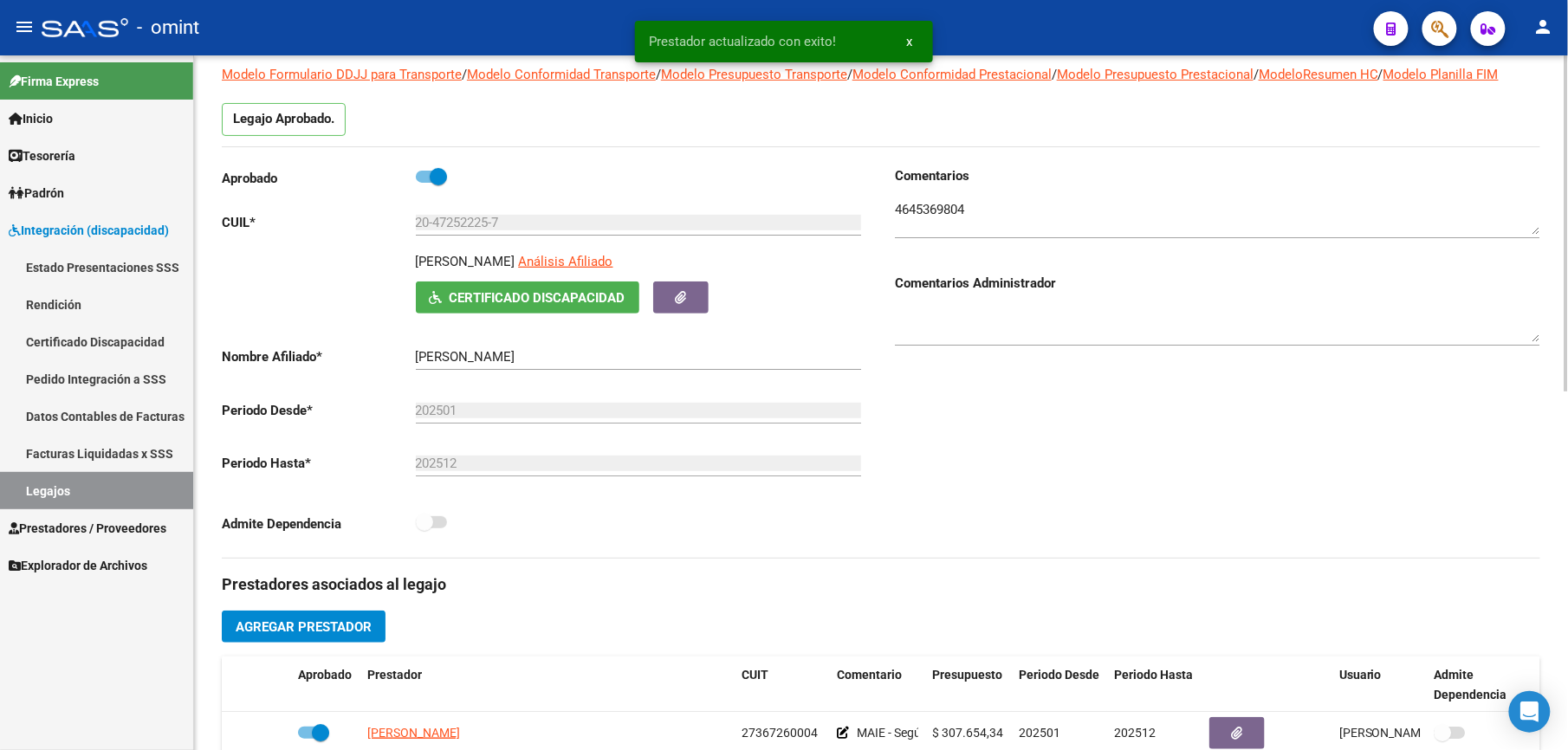
scroll to position [0, 0]
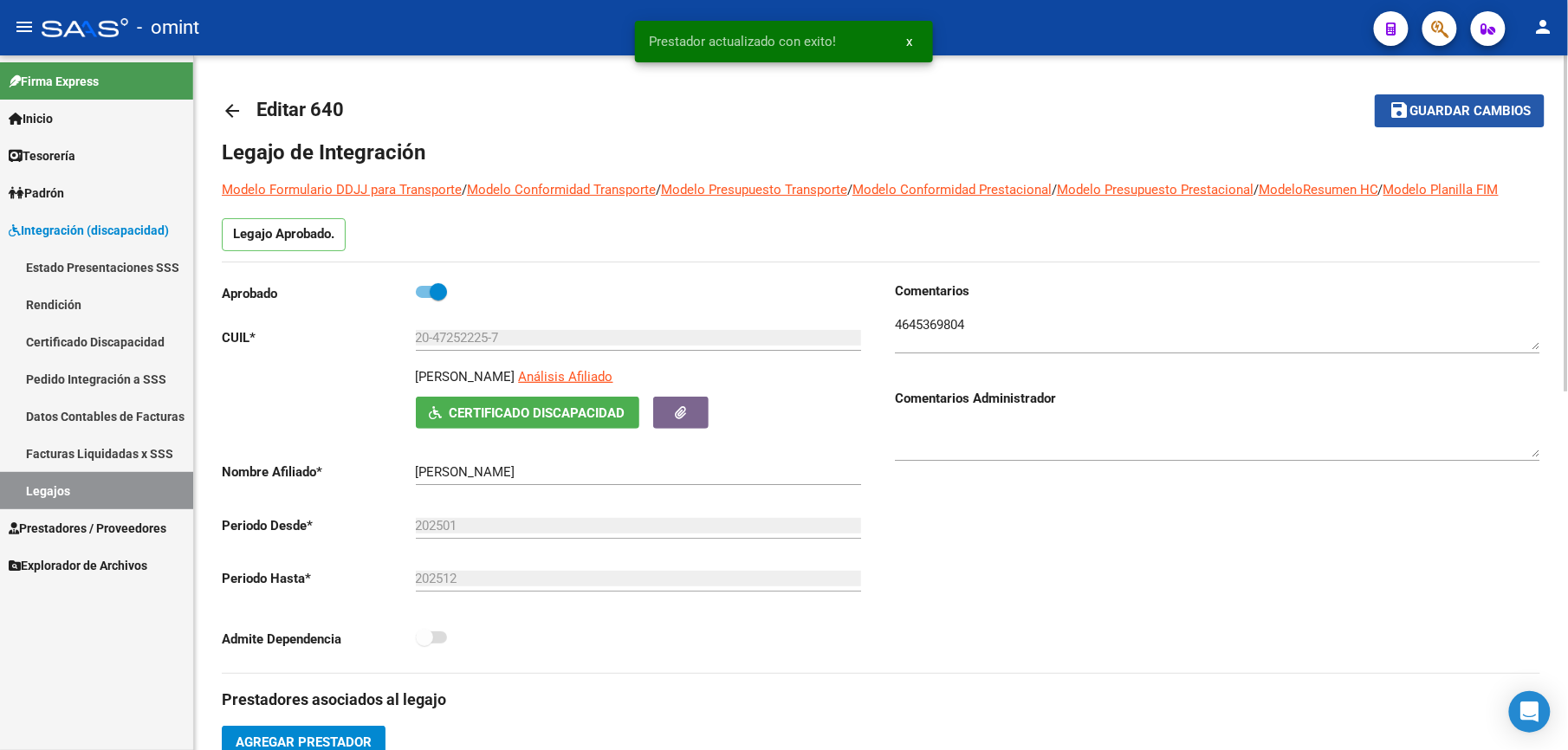
click at [1476, 111] on span "Guardar cambios" at bounding box center [1470, 112] width 121 height 16
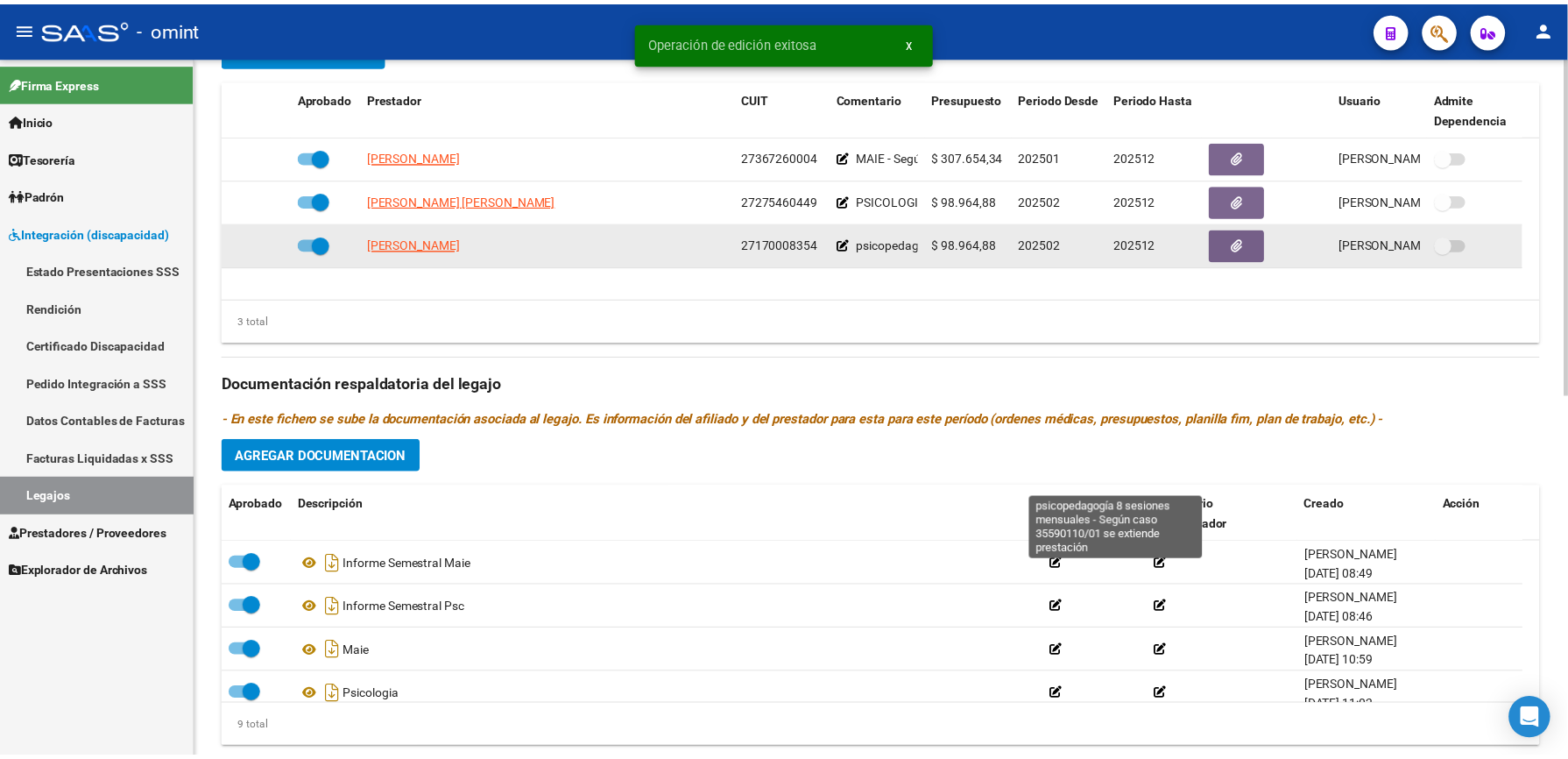
scroll to position [751, 0]
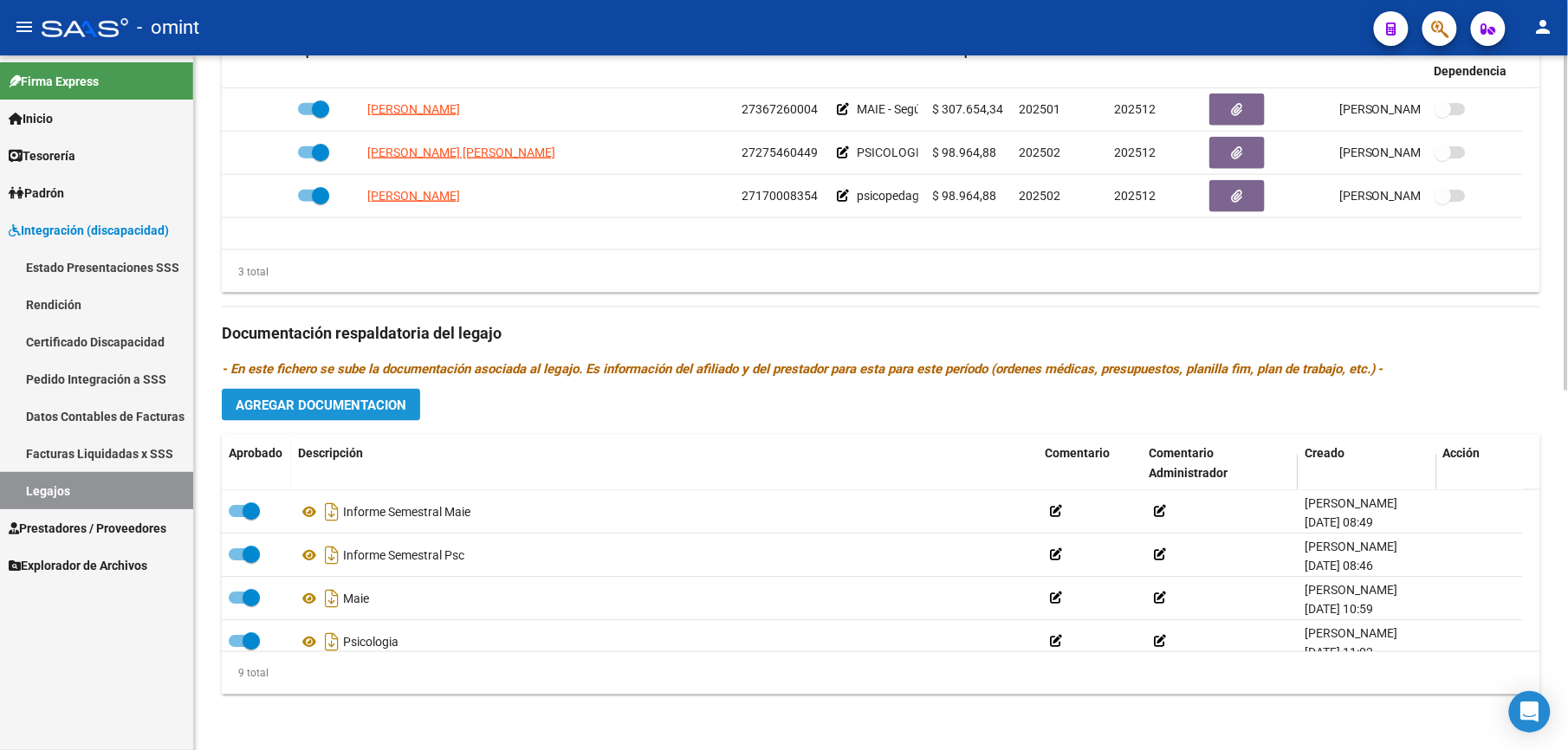
click at [341, 406] on span "Agregar Documentacion" at bounding box center [321, 405] width 170 height 16
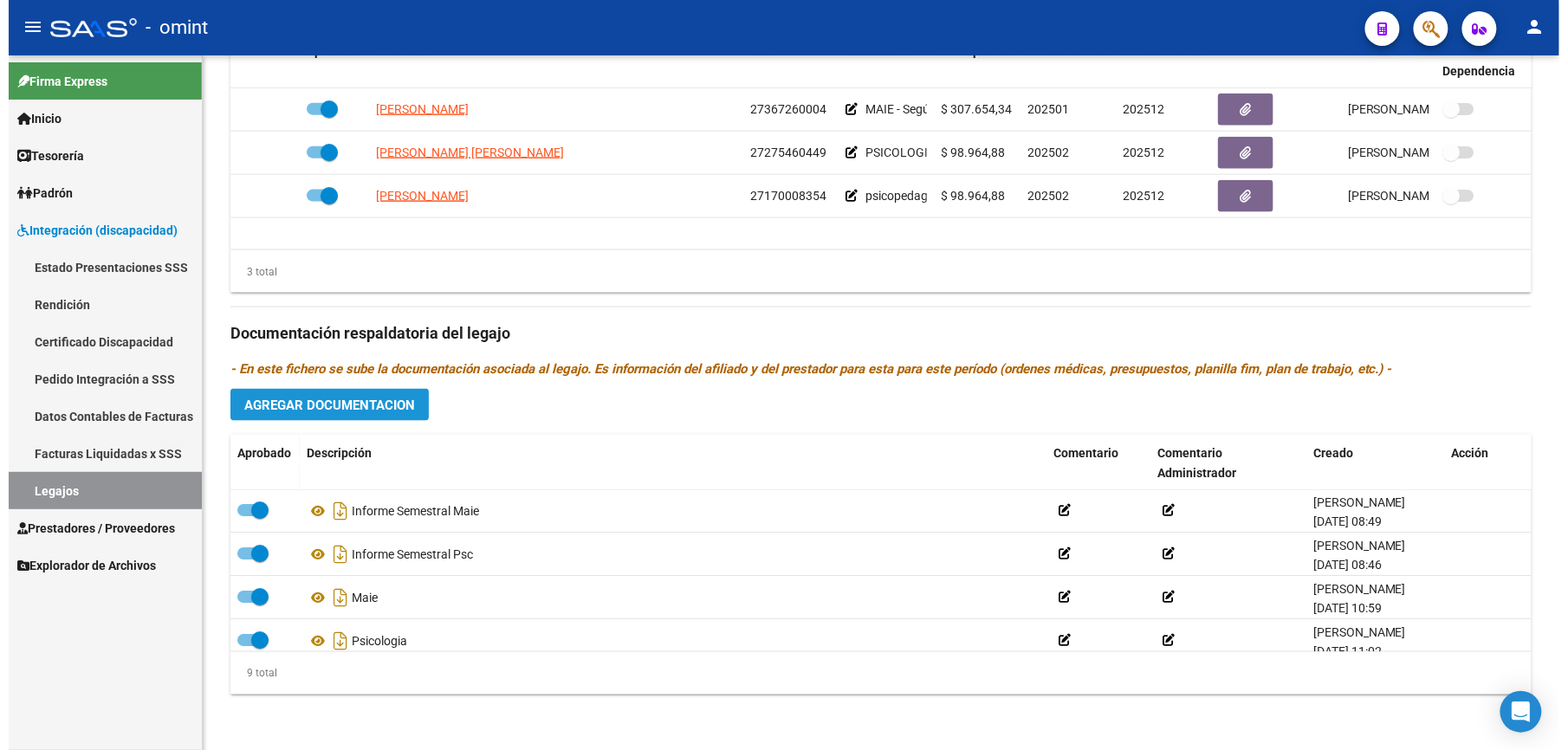
scroll to position [760, 0]
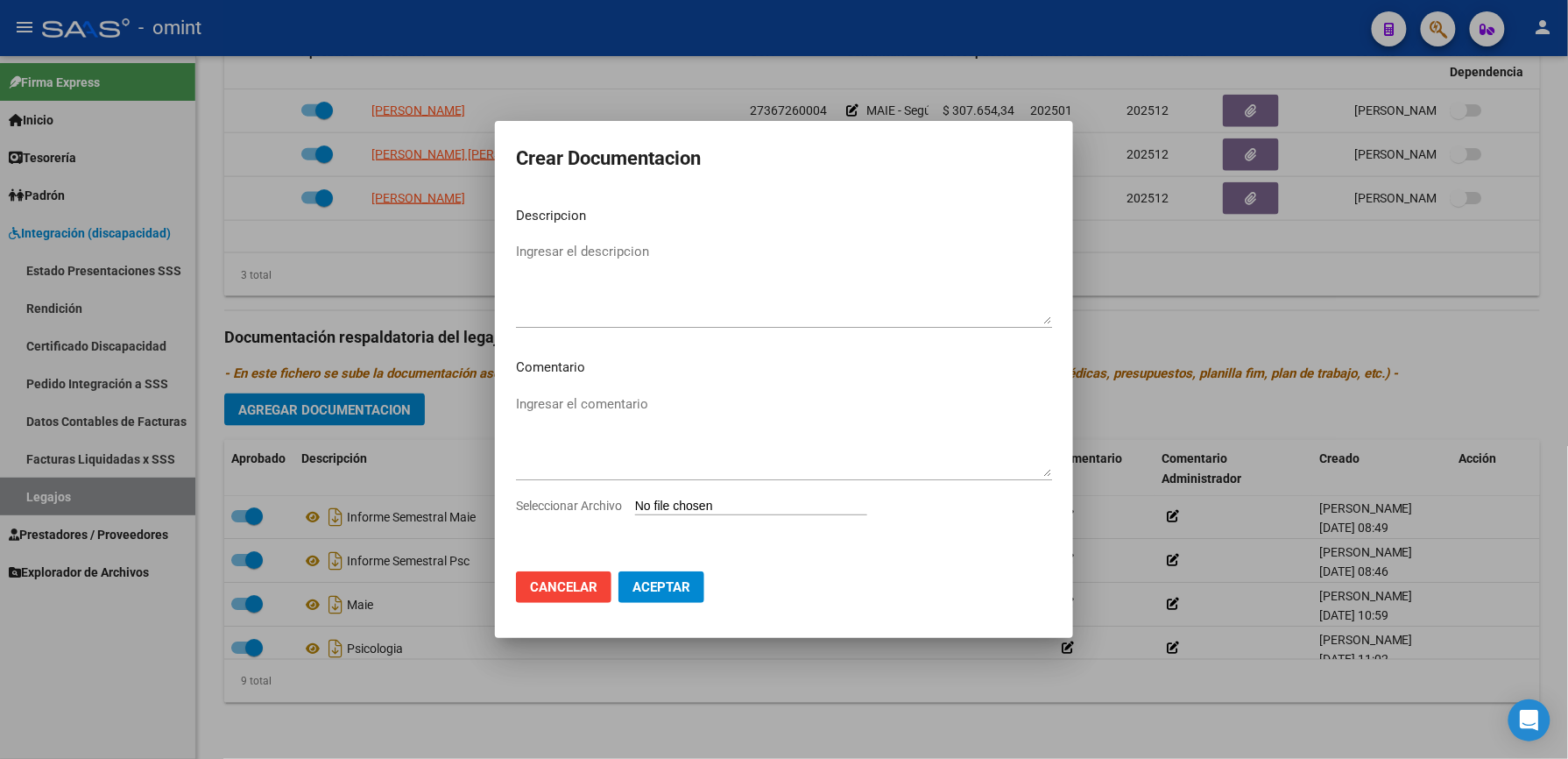
click at [806, 497] on mat-dialog-content "Descripcion Ingresar el descripcion Comentario Ingresar el comentario Seleccion…" at bounding box center [784, 376] width 578 height 366
click at [806, 498] on input "Seleccionar Archivo" at bounding box center [751, 506] width 232 height 17
type input "C:\fakepath\PSICOPEDAGOGIA -F 048.pdf"
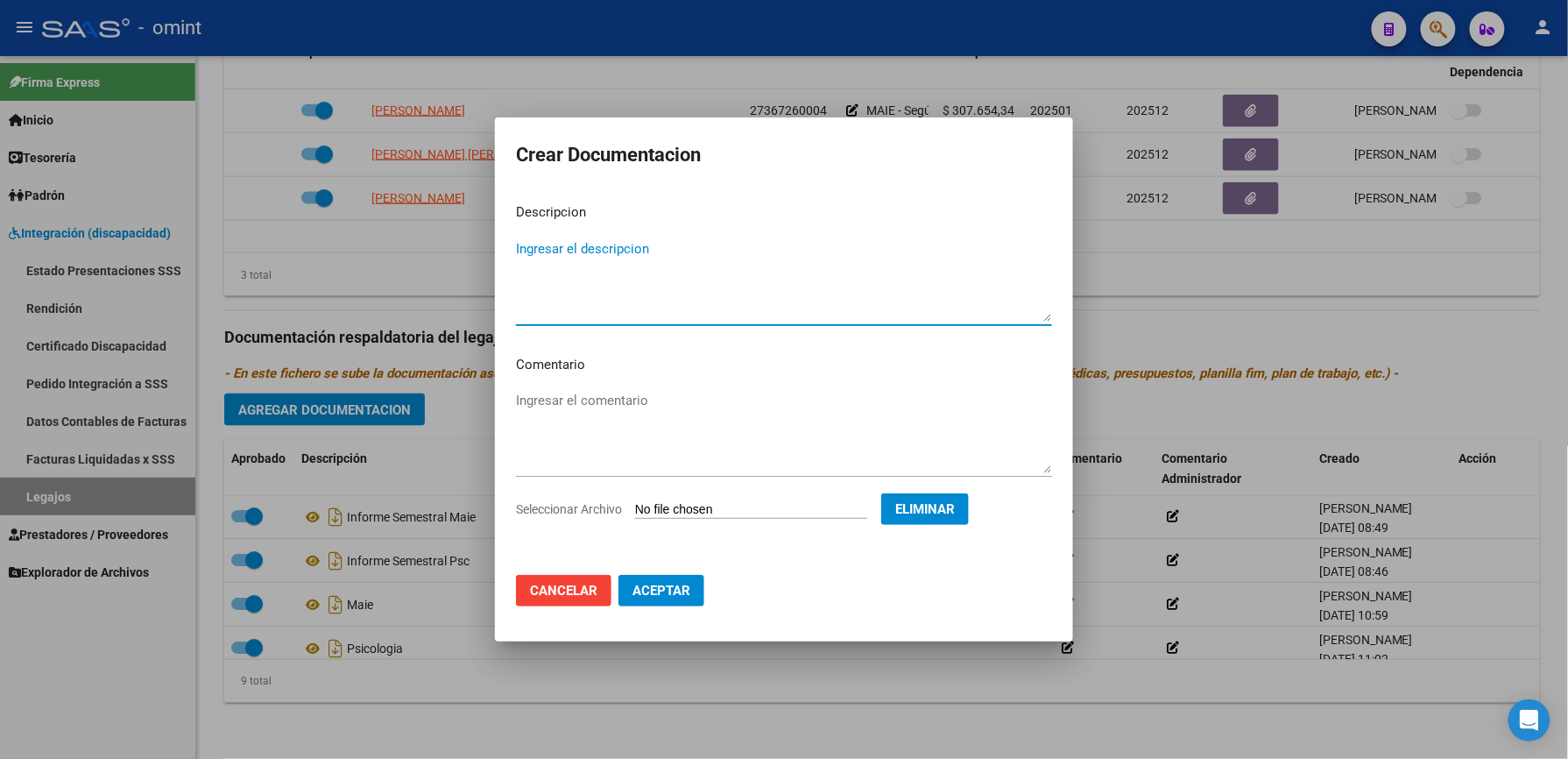
click at [554, 253] on textarea "Ingresar el descripcion" at bounding box center [784, 279] width 536 height 82
type textarea "informe semestral PSP"
click at [674, 579] on button "Aceptar" at bounding box center [661, 591] width 86 height 32
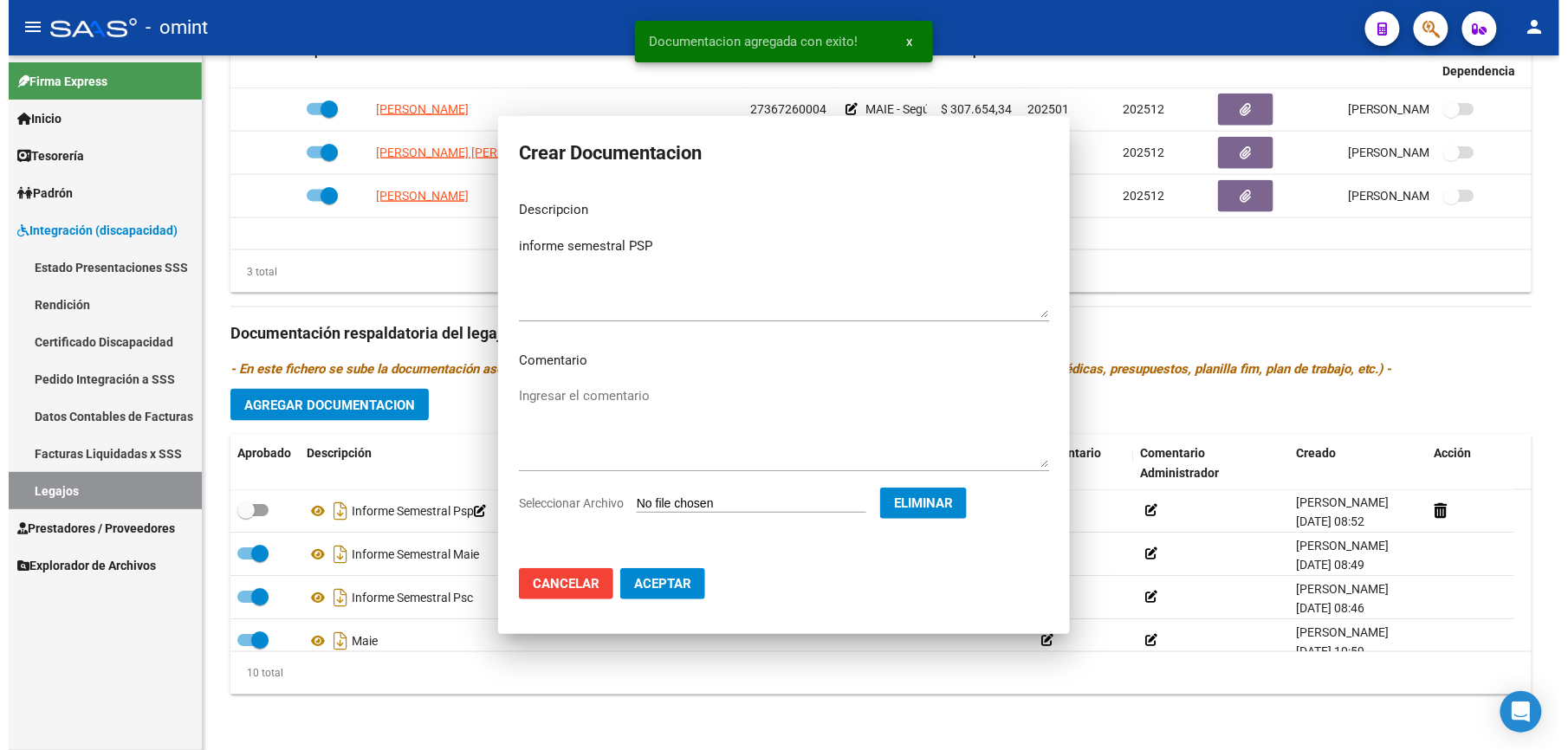
scroll to position [741, 0]
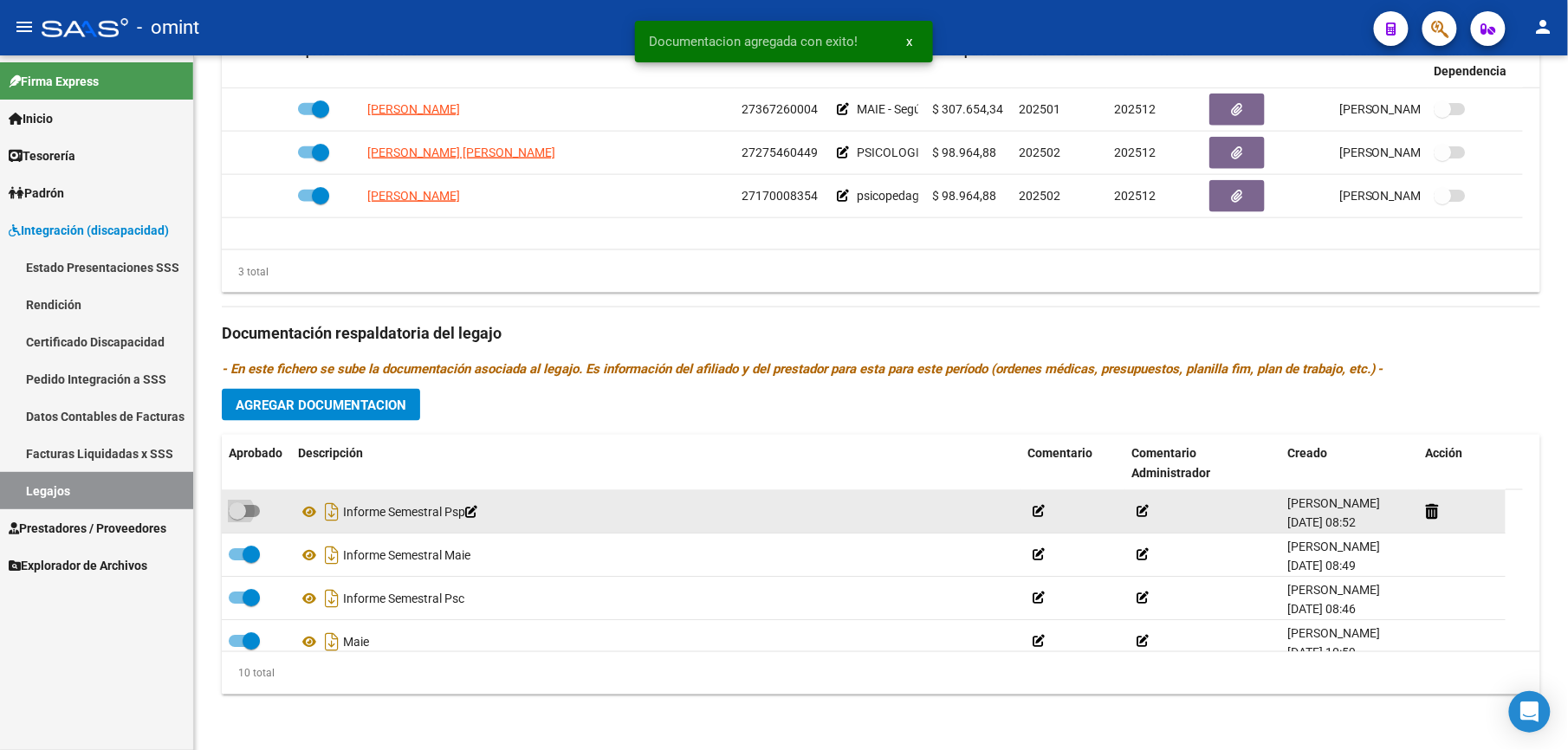
click at [254, 507] on span at bounding box center [244, 511] width 31 height 12
click at [237, 517] on input "checkbox" at bounding box center [236, 517] width 1 height 1
checkbox input "true"
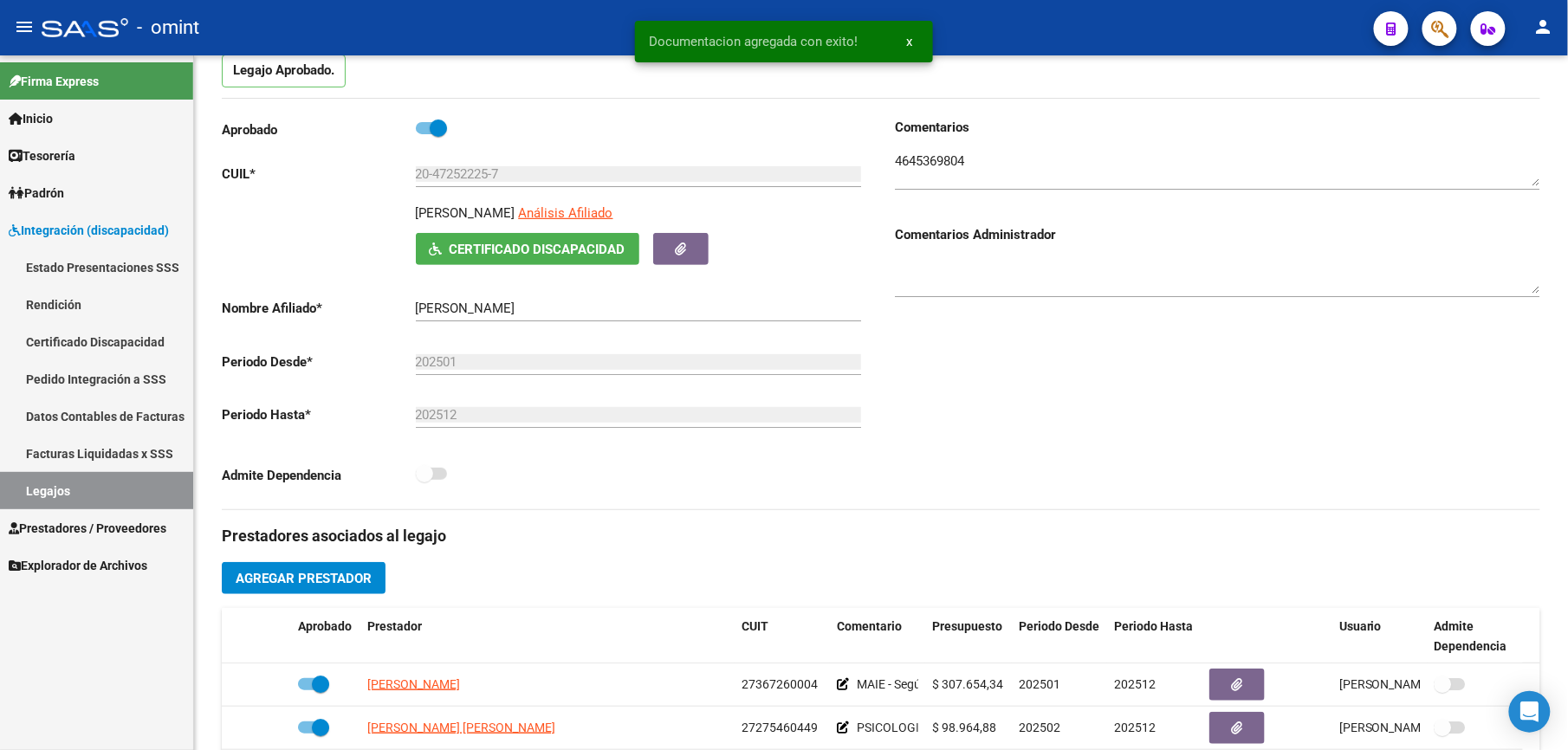
scroll to position [0, 0]
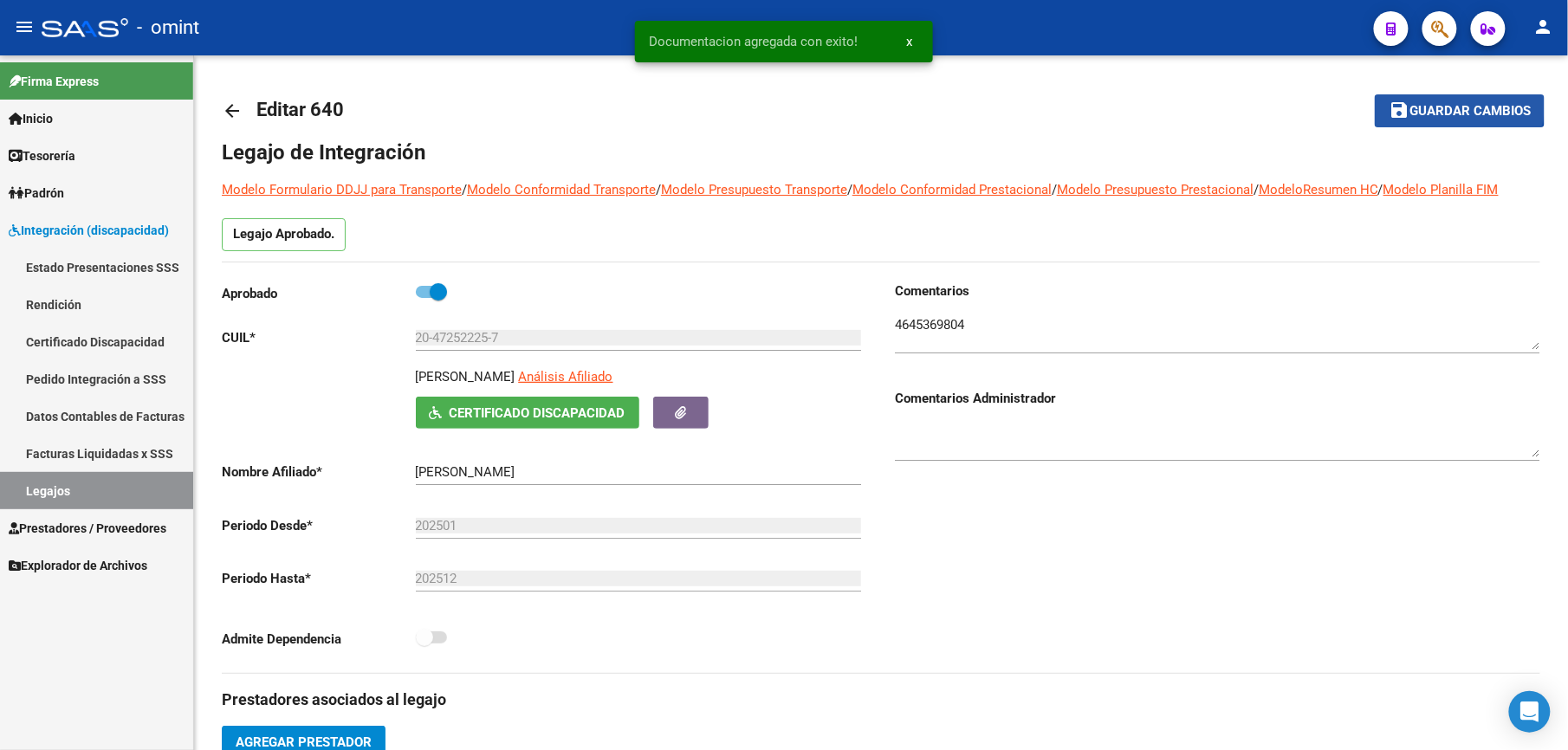
click at [1463, 104] on span "Guardar cambios" at bounding box center [1470, 112] width 121 height 16
click at [1508, 104] on button "save Guardar cambios" at bounding box center [1458, 110] width 169 height 32
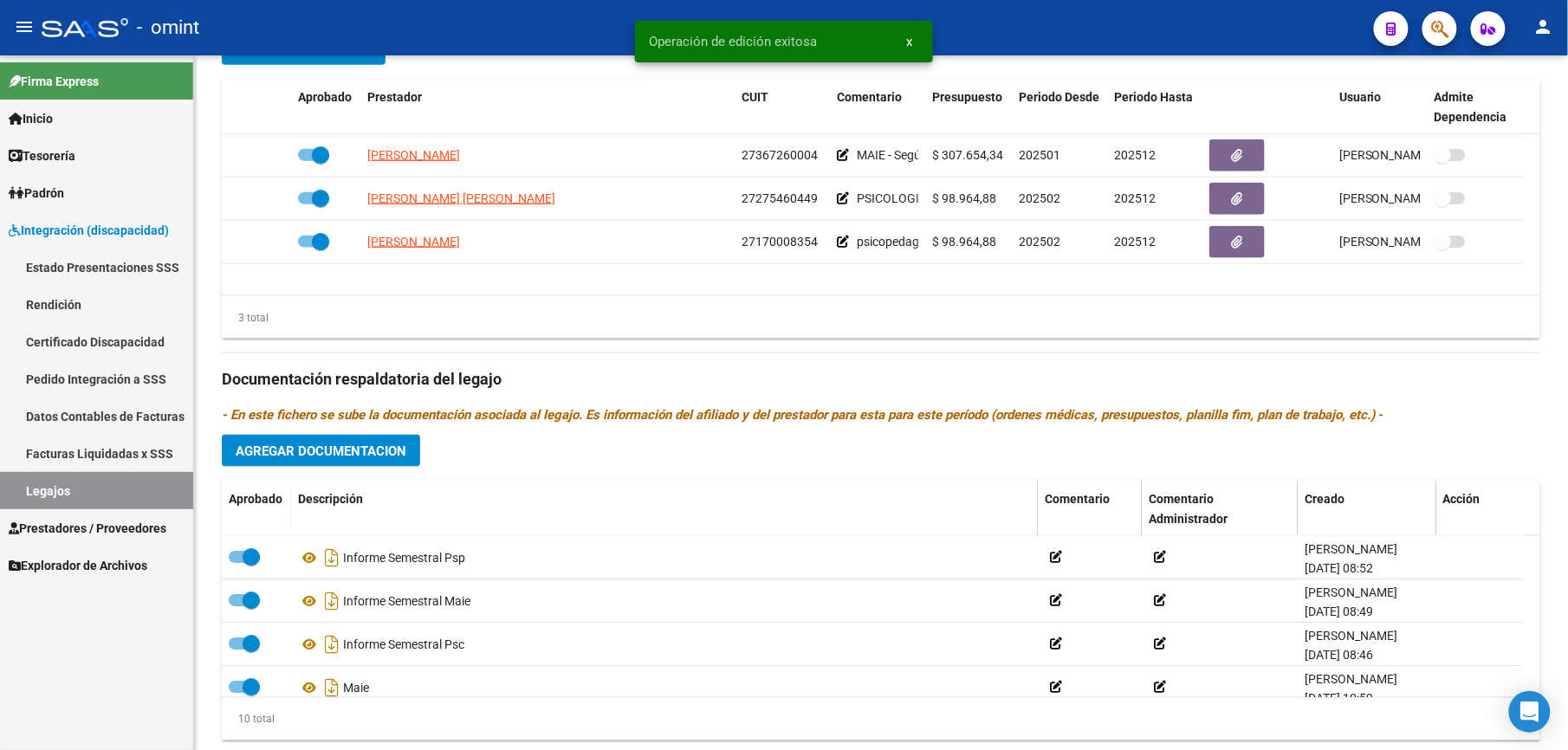
scroll to position [742, 0]
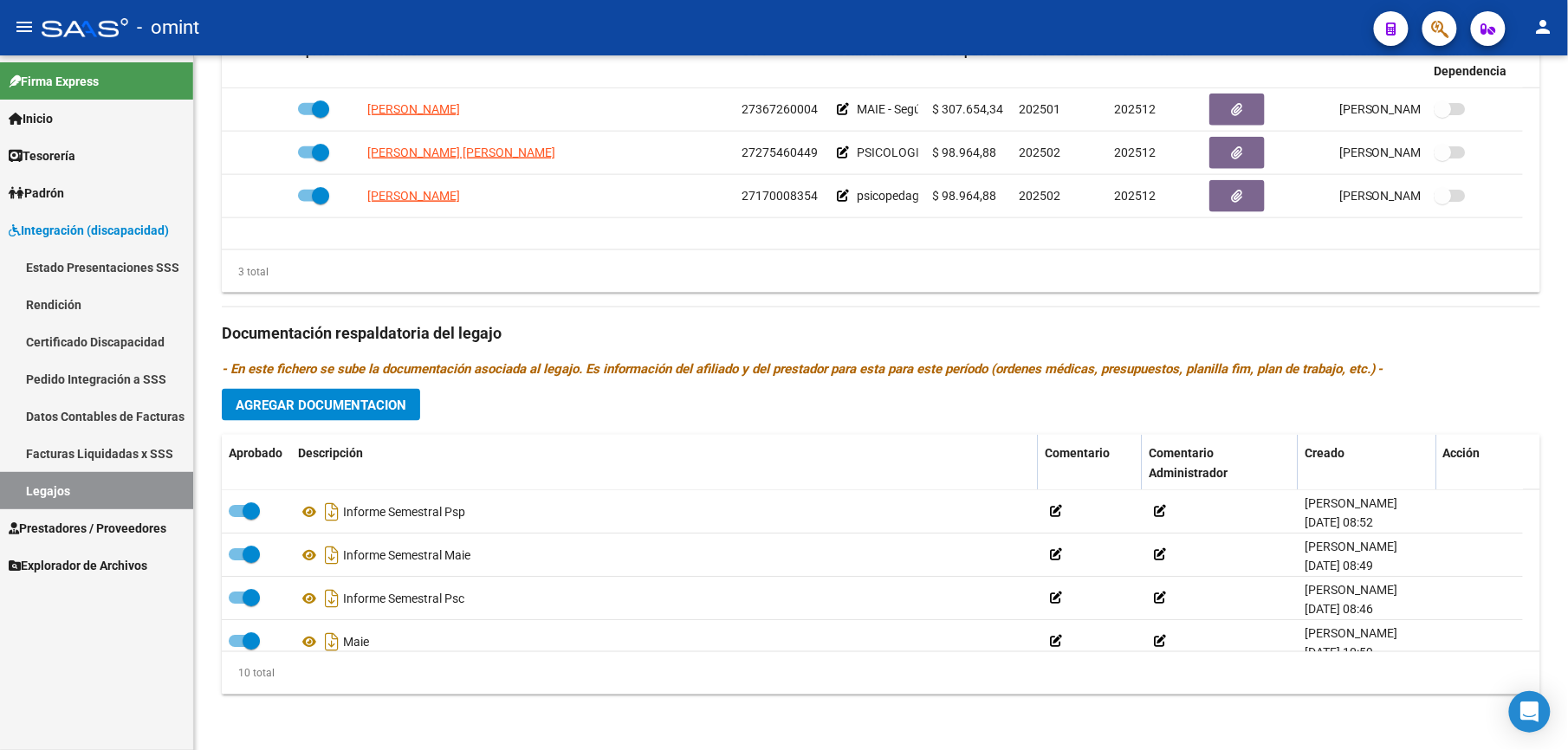
click at [981, 749] on html "menu - omint person Firma Express Inicio Instructivos Contacto OS Tesorería Ext…" at bounding box center [784, 375] width 1568 height 750
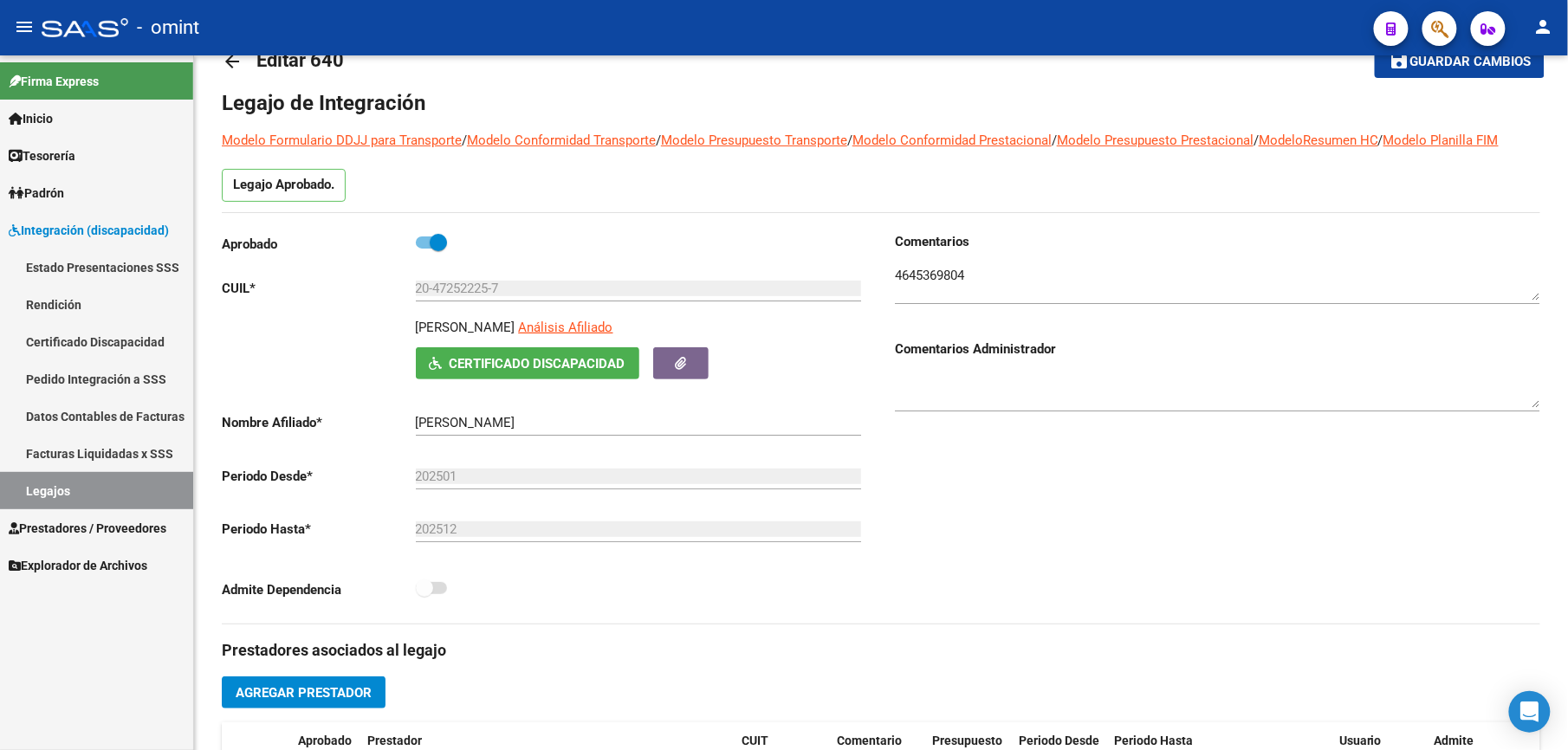
scroll to position [0, 0]
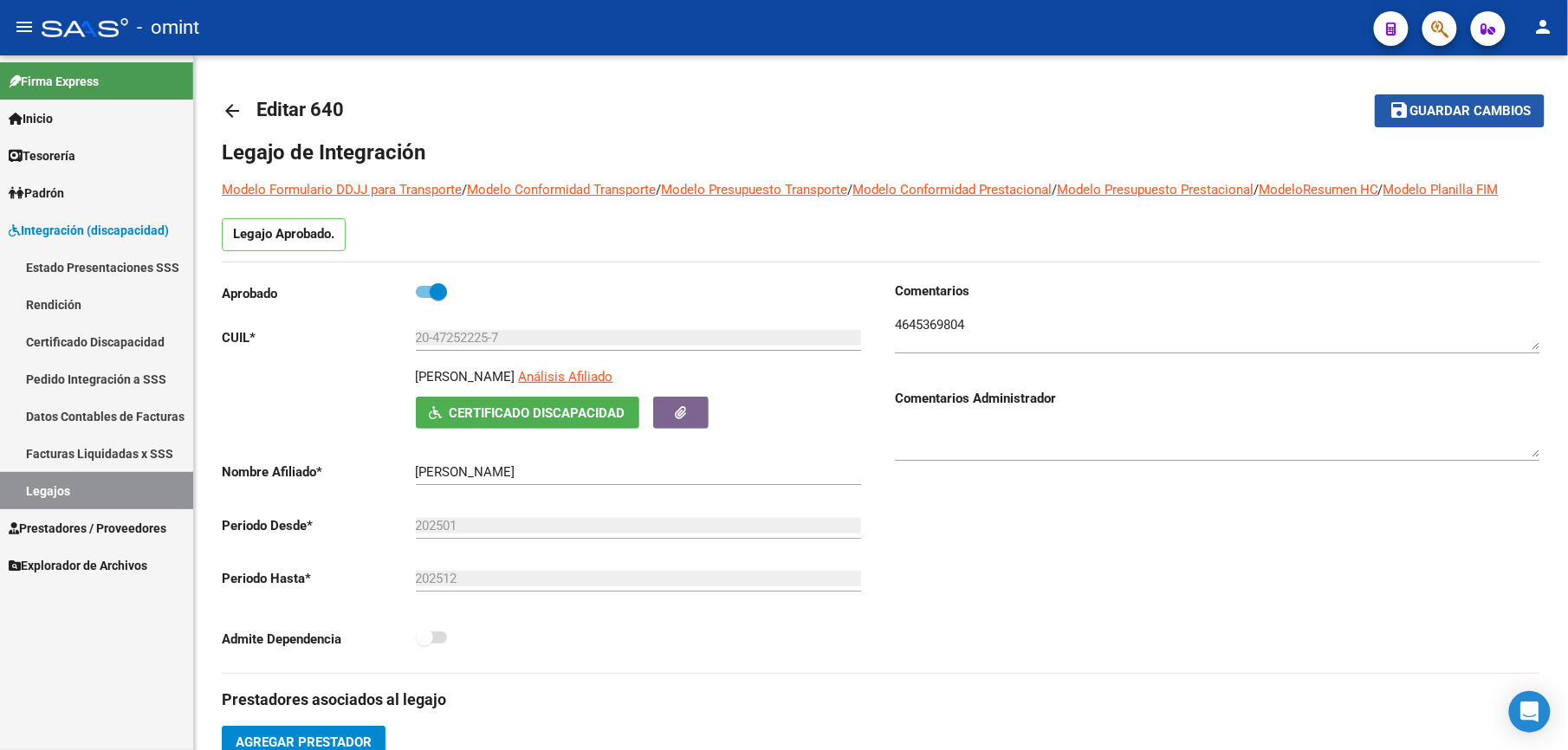
click at [1466, 109] on span "Guardar cambios" at bounding box center [1470, 112] width 121 height 16
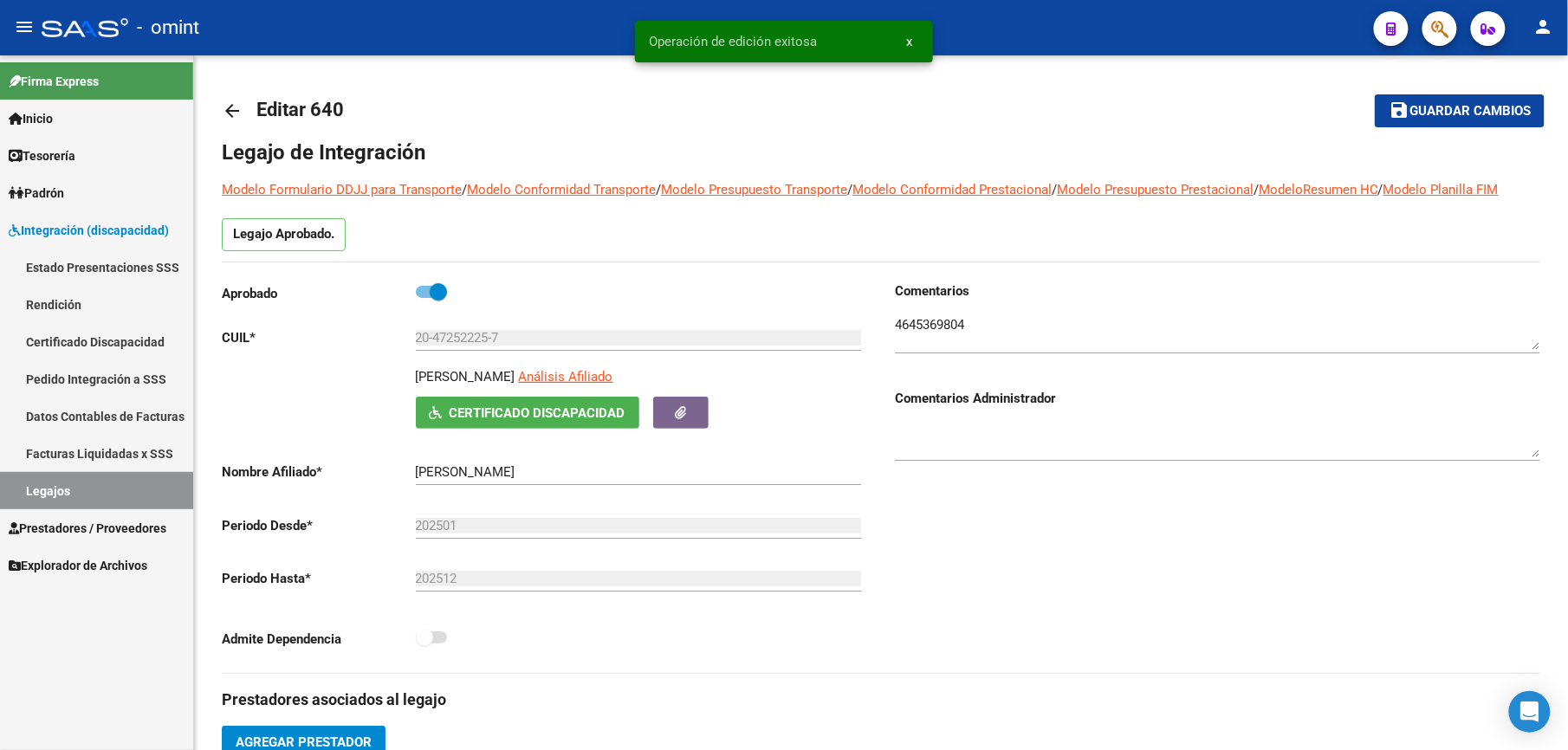
click at [49, 483] on link "Legajos" at bounding box center [96, 491] width 193 height 37
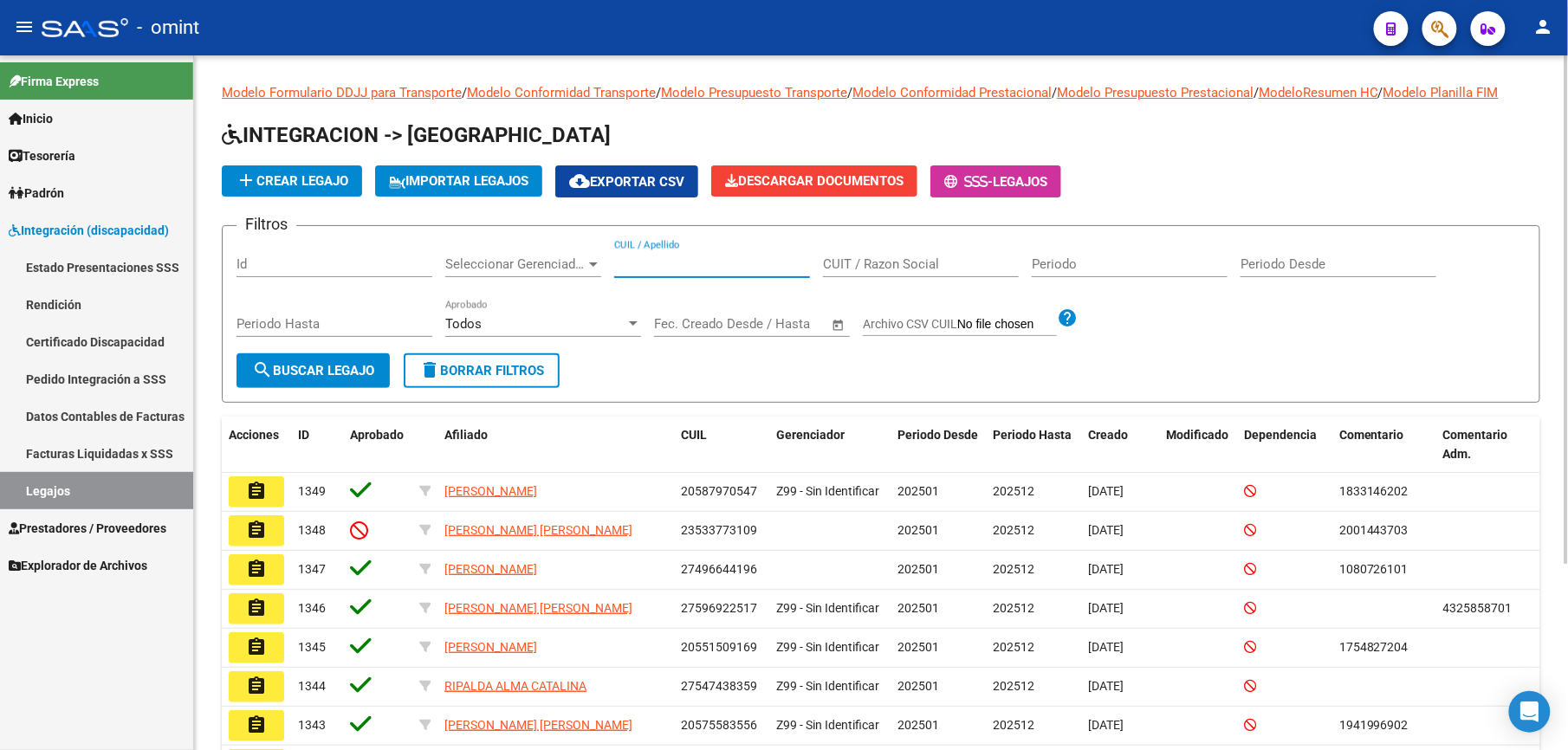
click at [726, 261] on input "CUIL / Apellido" at bounding box center [712, 264] width 196 height 16
paste input "20569265798"
type input "20569265798"
click at [336, 370] on span "search Buscar Legajo" at bounding box center [312, 371] width 122 height 16
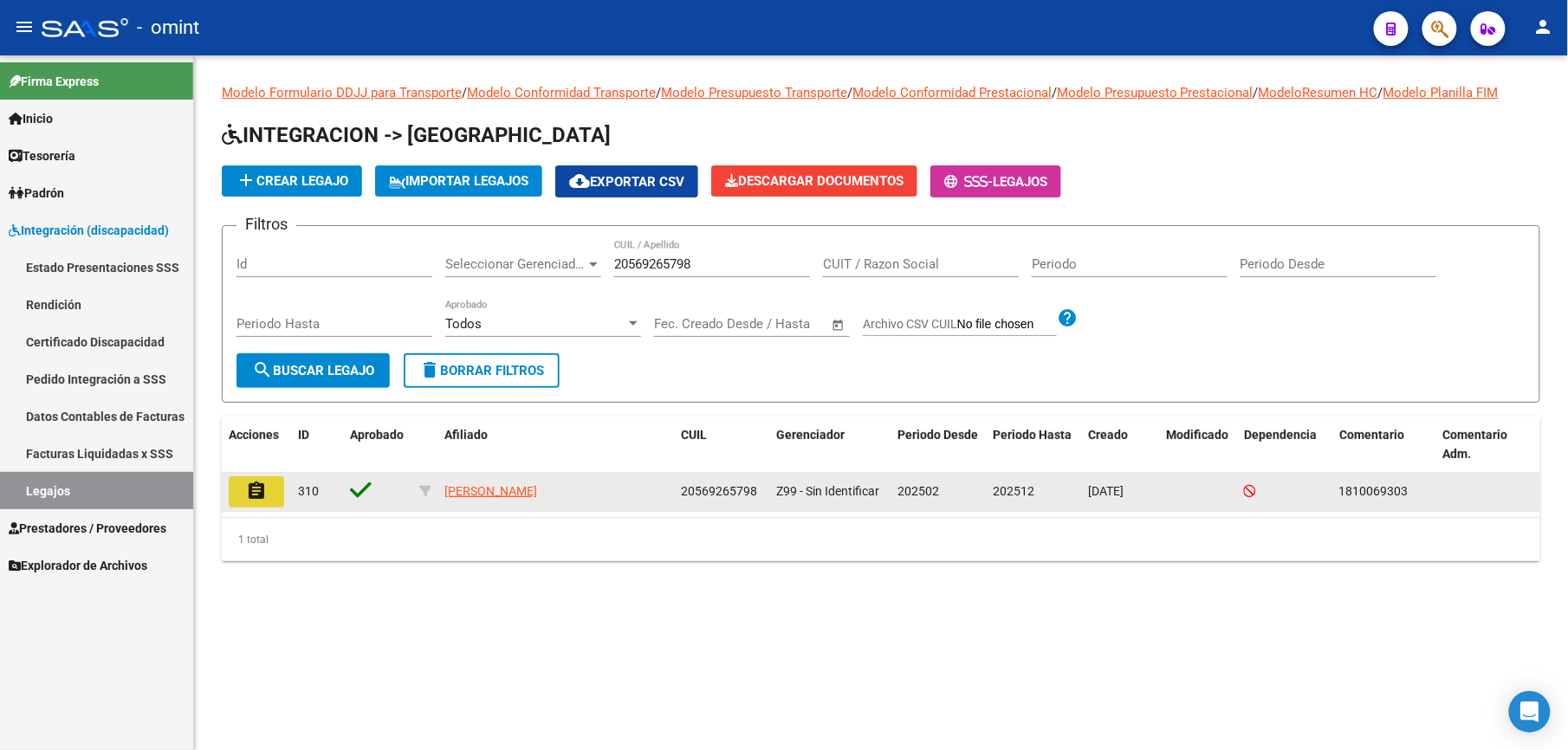
click at [254, 489] on mat-icon "assignment" at bounding box center [256, 491] width 21 height 21
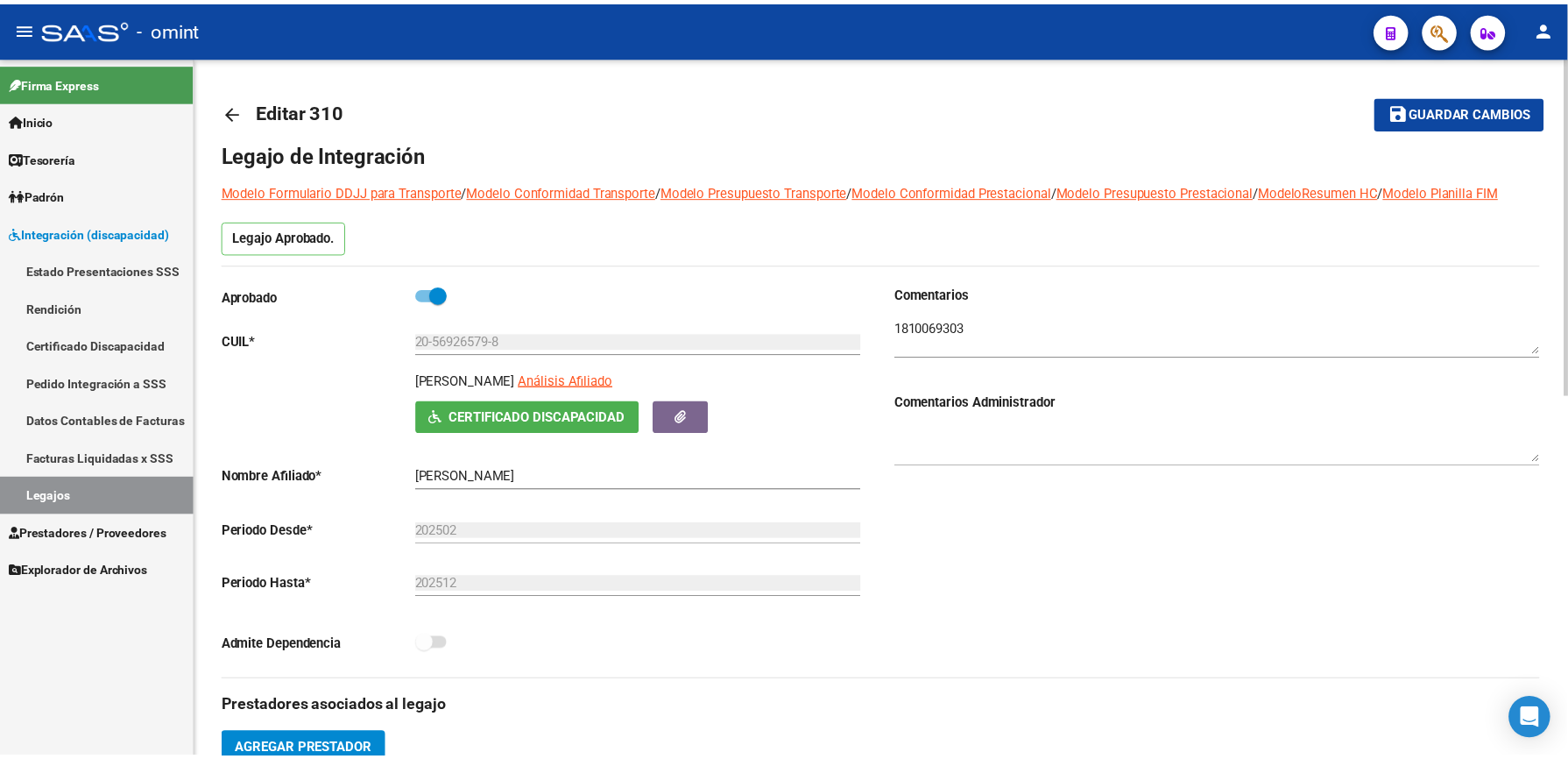
scroll to position [233, 0]
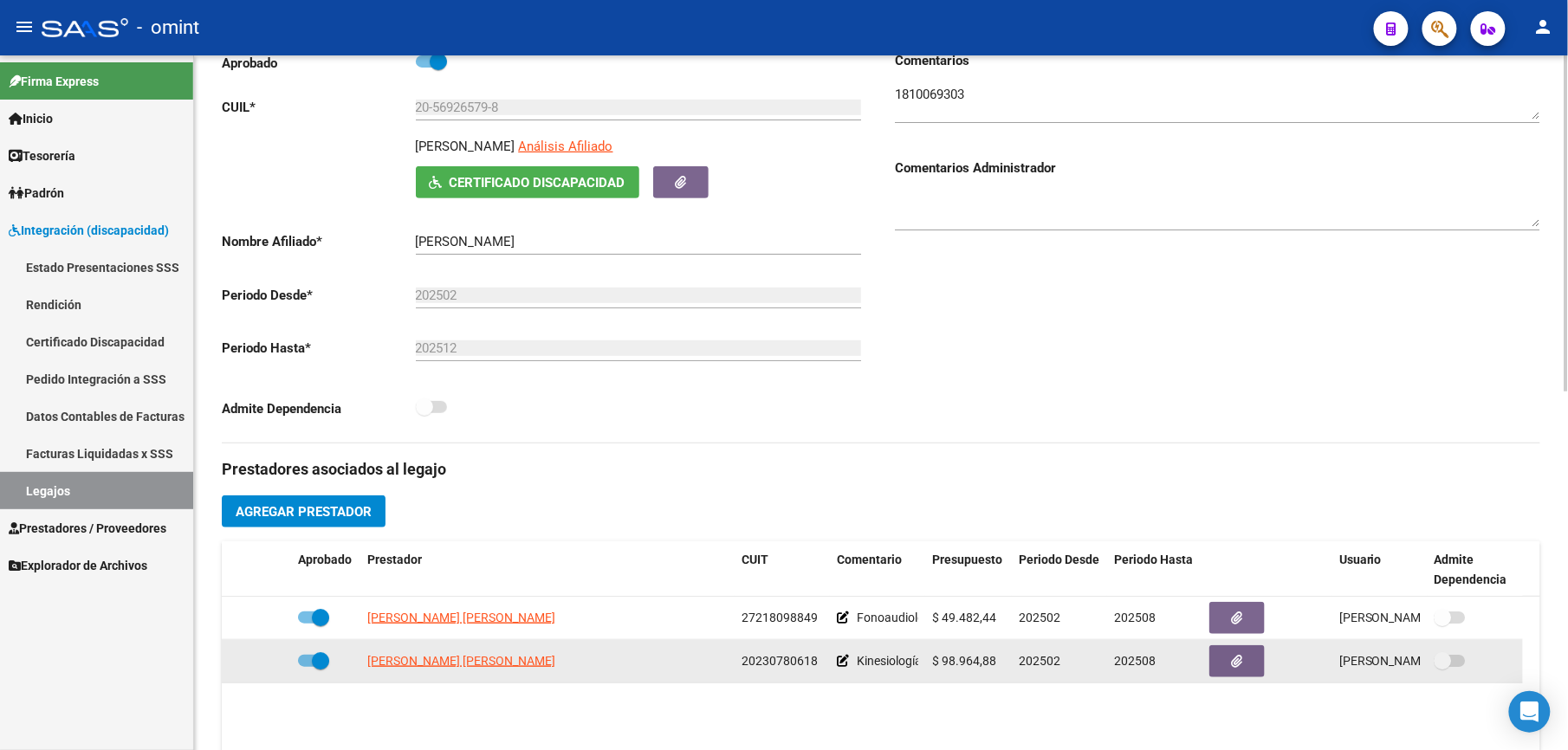
click at [303, 667] on span at bounding box center [313, 661] width 31 height 12
click at [306, 667] on input "checkbox" at bounding box center [306, 667] width 1 height 1
checkbox input "false"
click at [263, 658] on icon at bounding box center [265, 661] width 12 height 12
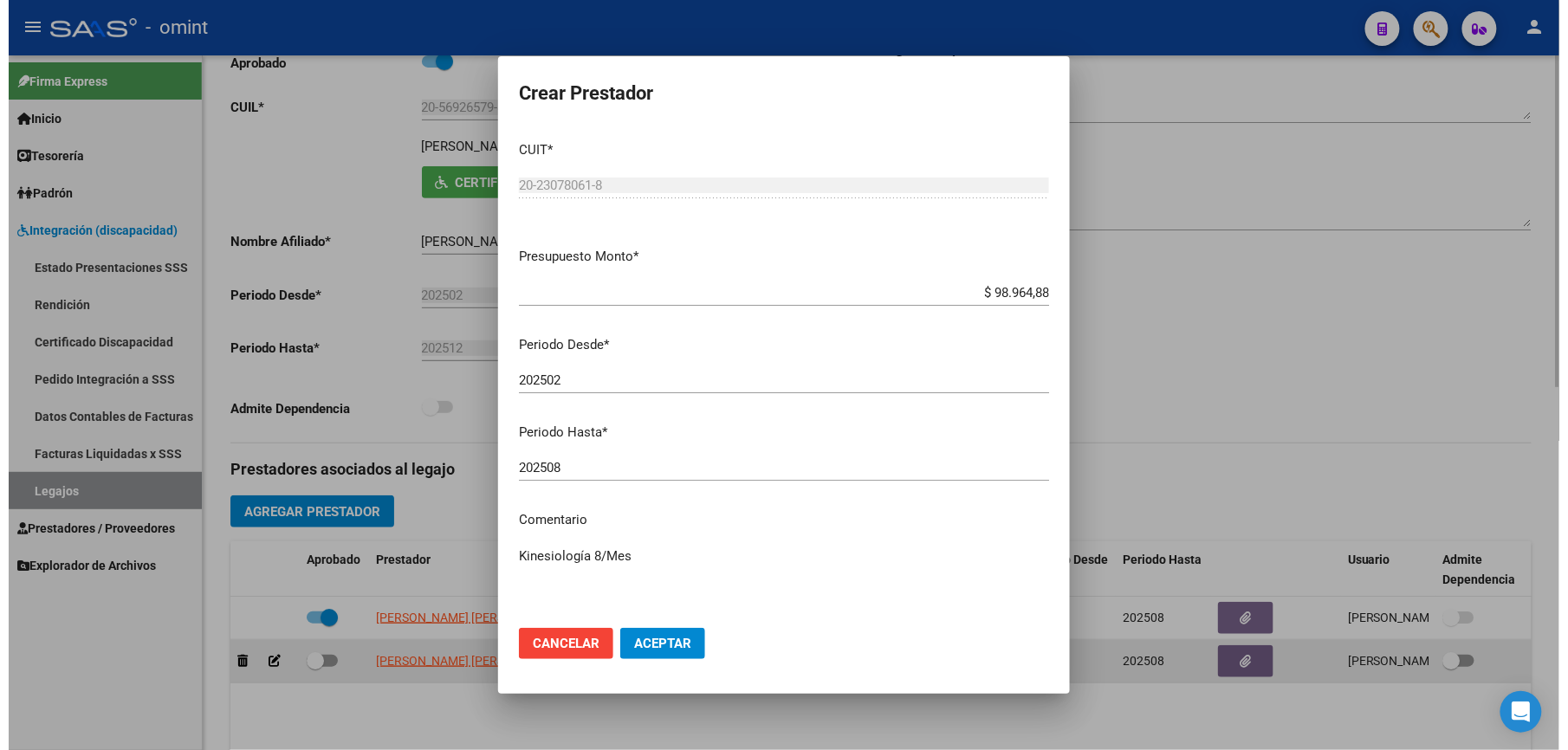
scroll to position [250, 0]
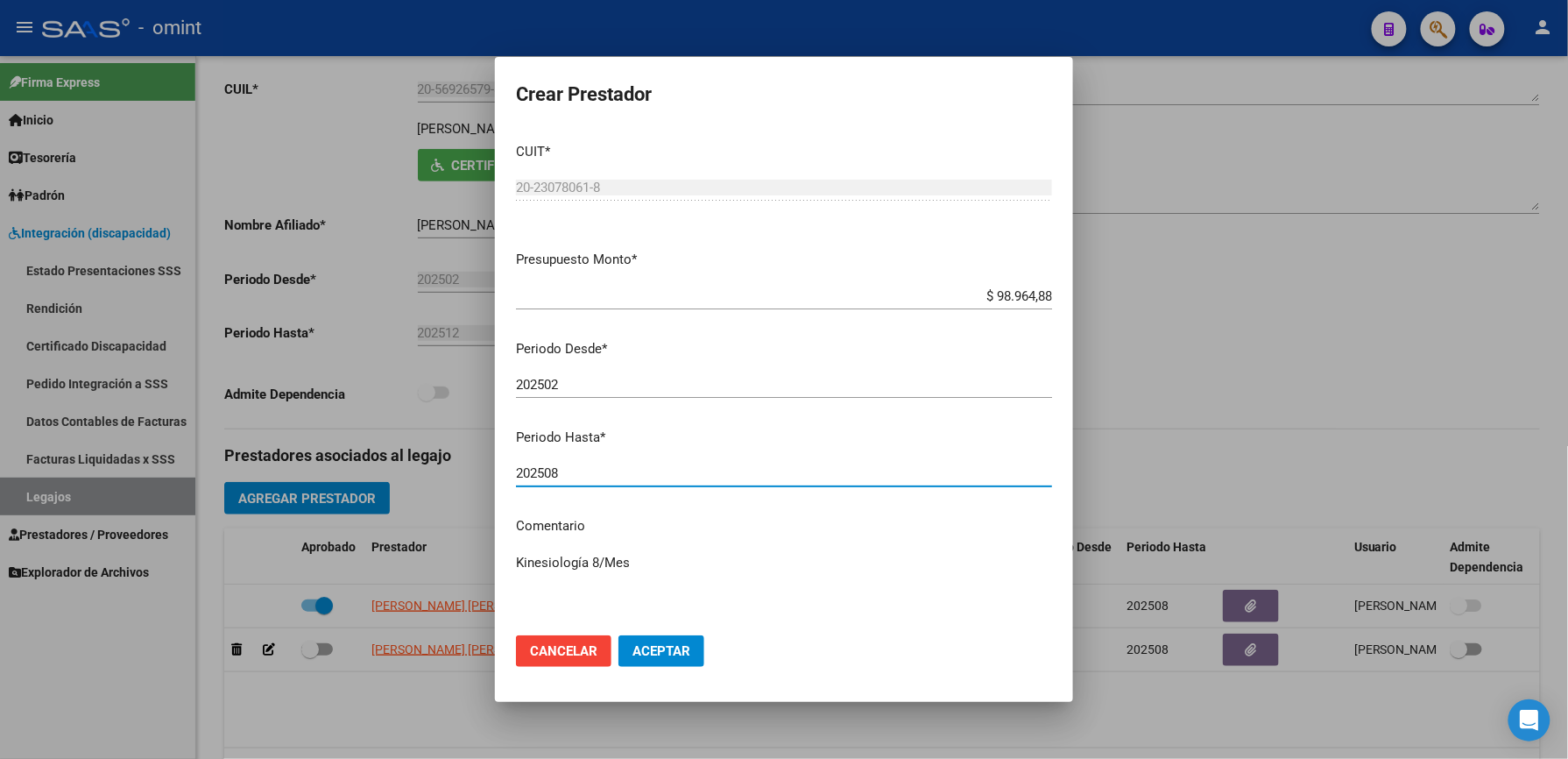
click at [586, 474] on input "202508" at bounding box center [784, 474] width 536 height 16
type input "202512"
click at [650, 558] on textarea "Kinesiología 8/Mes" at bounding box center [784, 594] width 536 height 82
click at [736, 556] on textarea "Kinesiología 8/Mes - según caso" at bounding box center [784, 594] width 536 height 82
paste textarea "35488866/01"
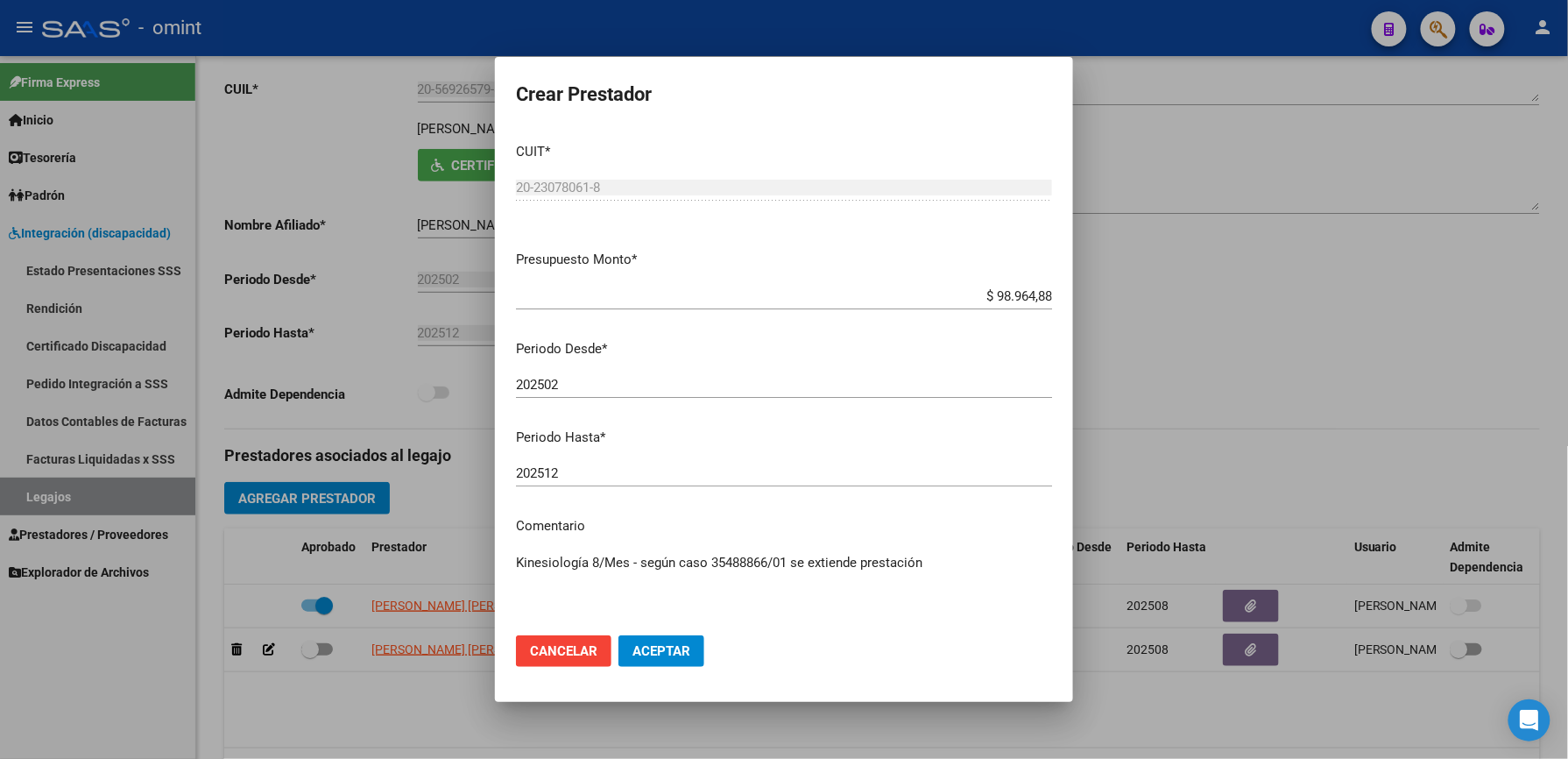
type textarea "Kinesiología 8/Mes - según caso 35488866/01 se extiende prestación"
click at [654, 647] on span "Aceptar" at bounding box center [661, 651] width 57 height 16
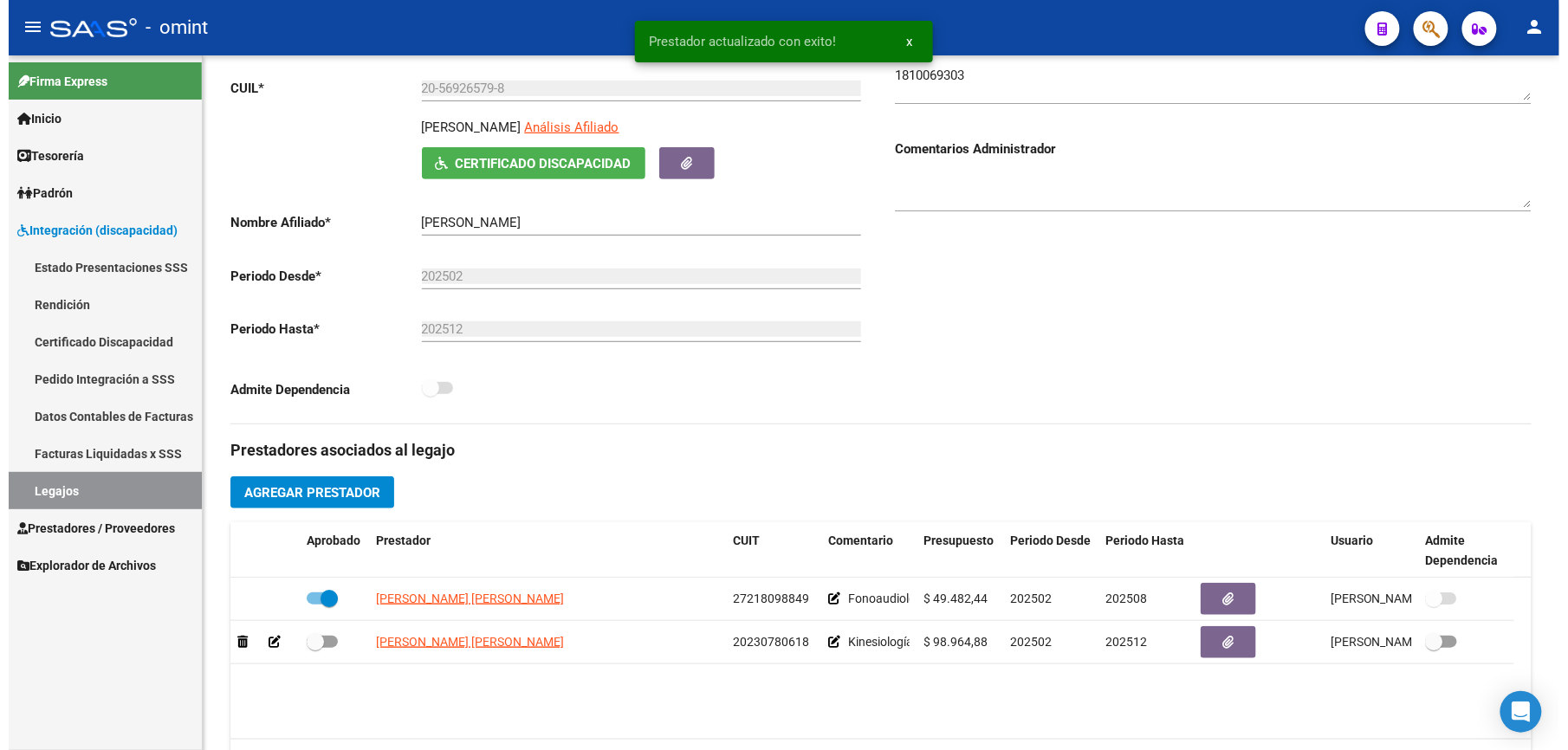
scroll to position [230, 0]
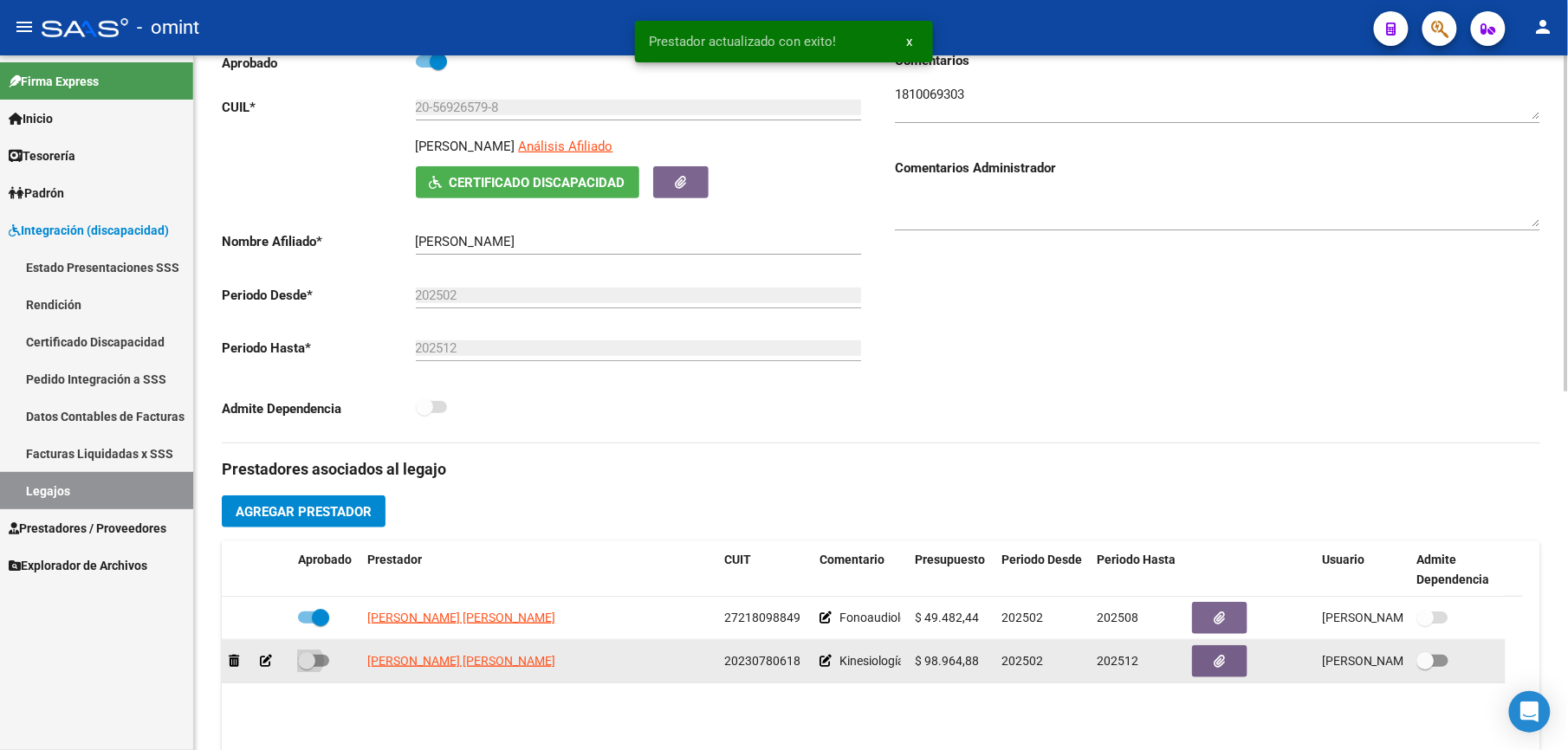
click at [324, 667] on span at bounding box center [313, 661] width 31 height 12
click at [307, 668] on input "checkbox" at bounding box center [306, 667] width 1 height 1
checkbox input "true"
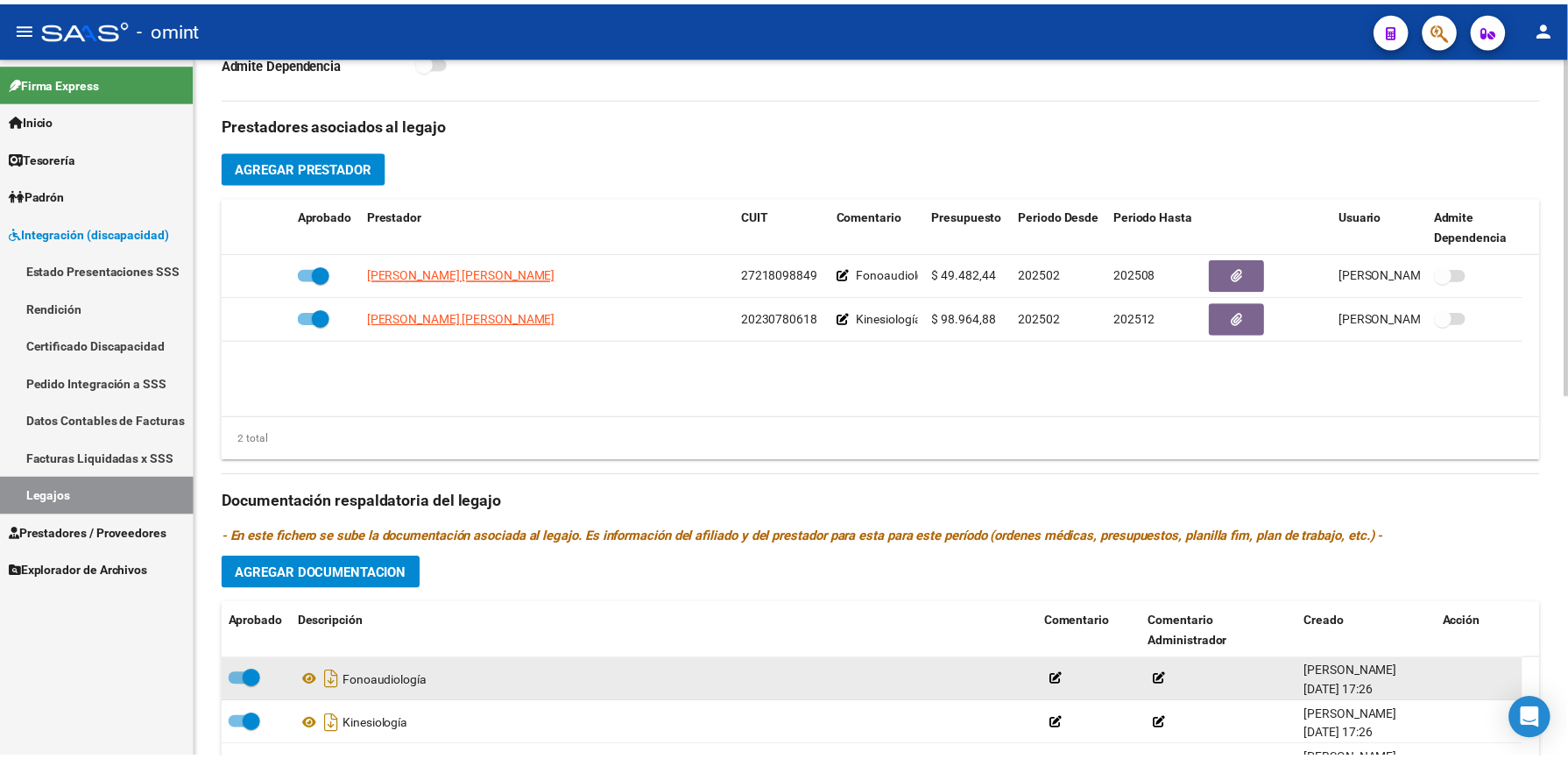
scroll to position [751, 0]
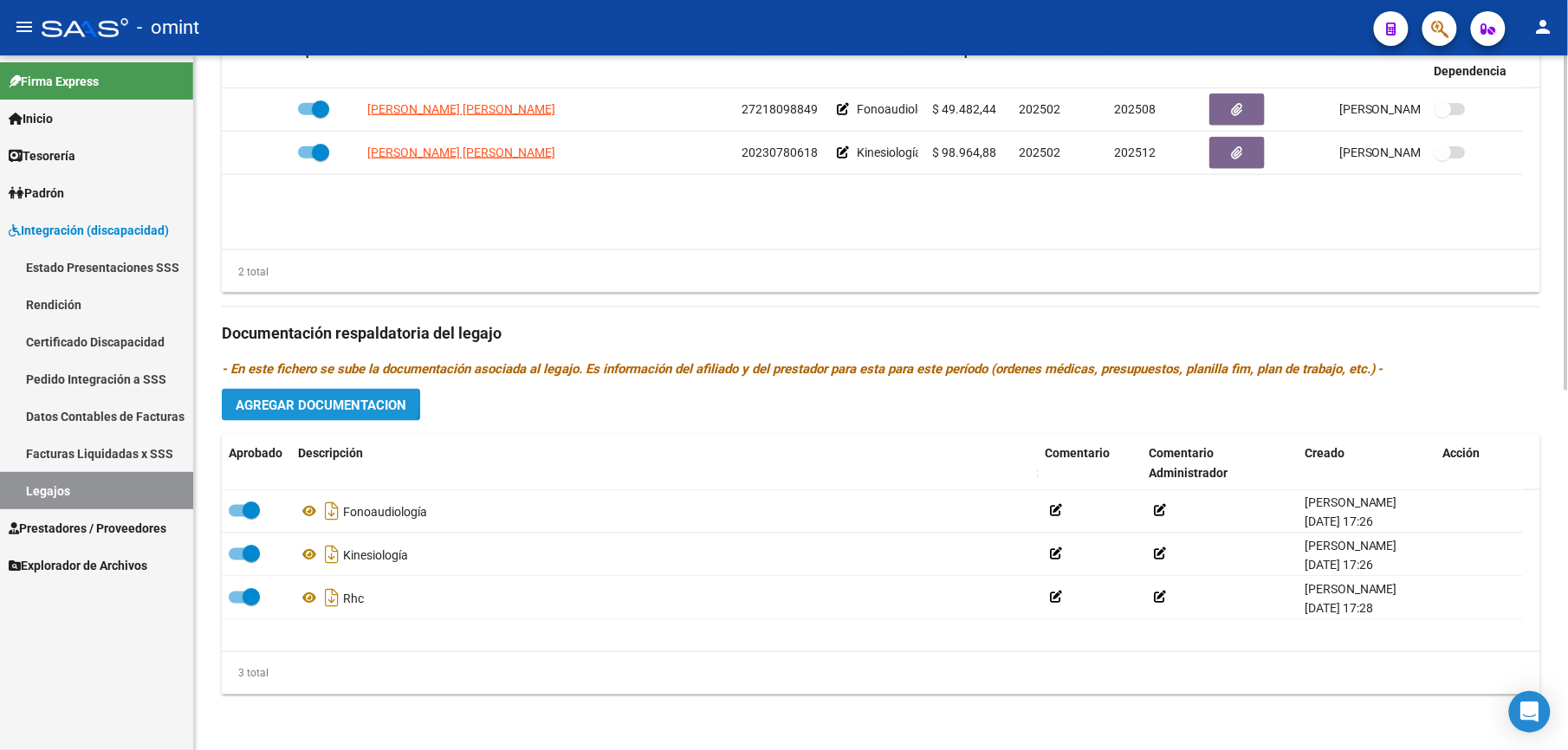
click at [312, 399] on span "Agregar Documentacion" at bounding box center [321, 405] width 170 height 16
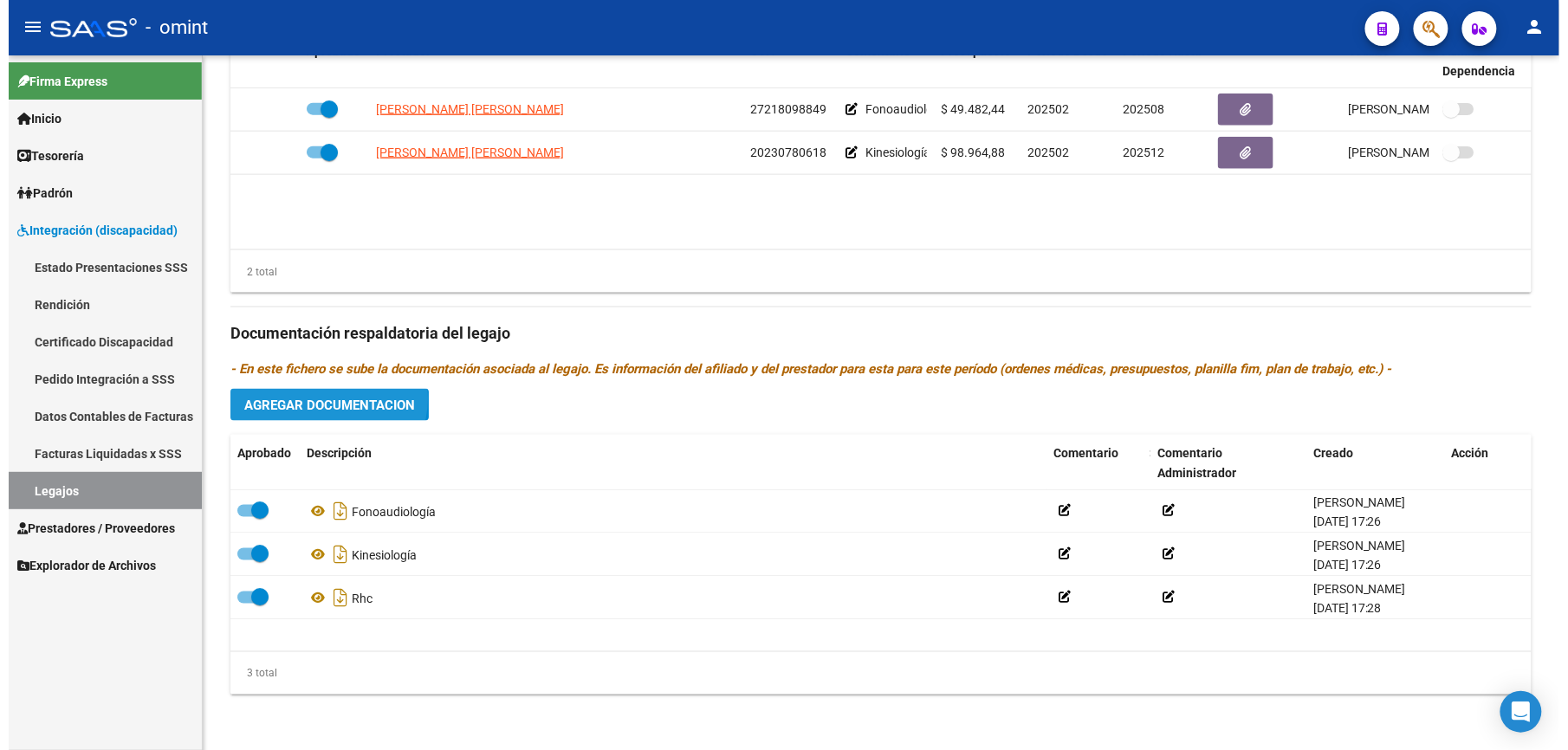
scroll to position [760, 0]
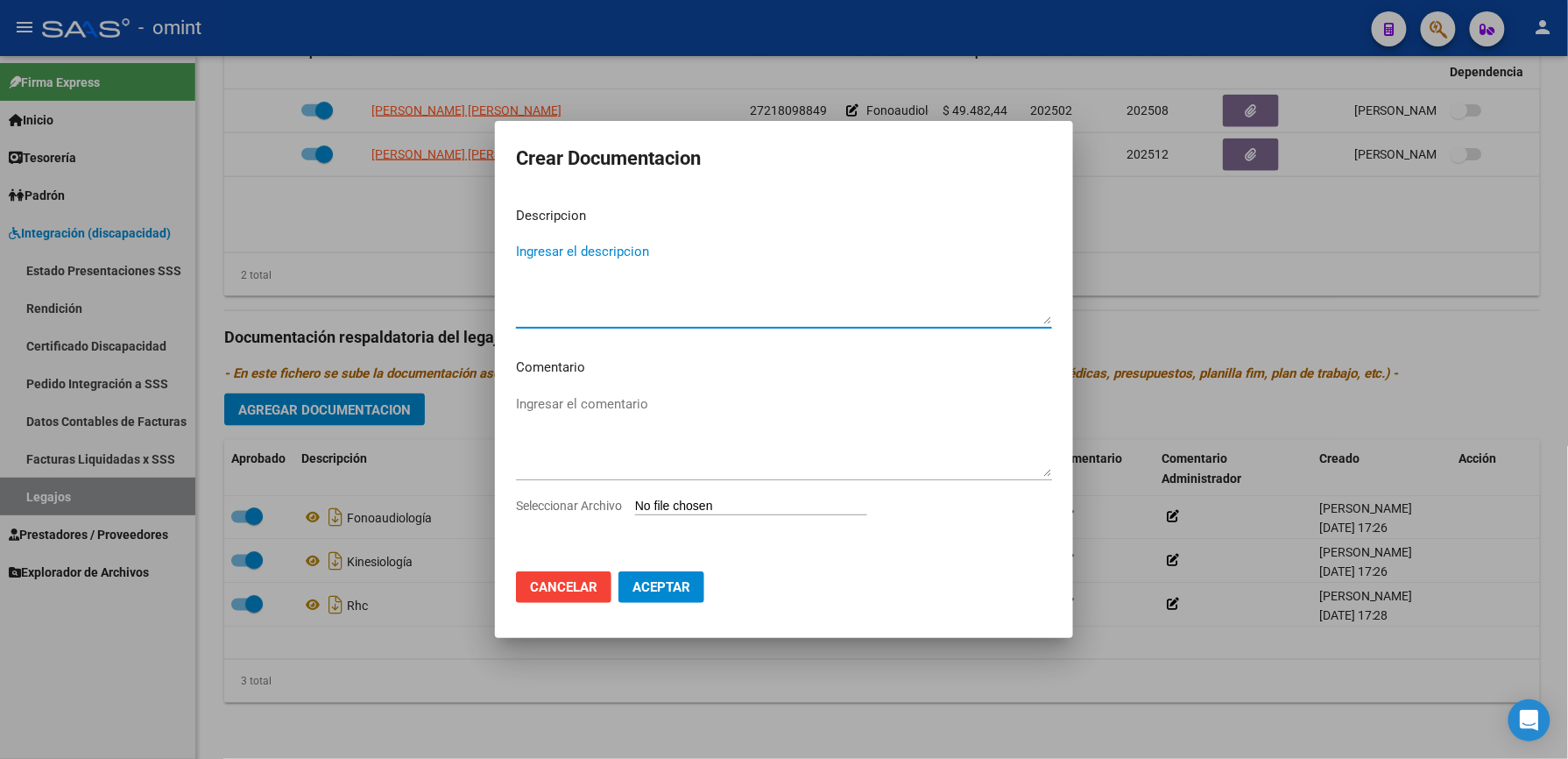
click at [720, 505] on input "Seleccionar Archivo" at bounding box center [751, 506] width 232 height 17
type input "C:\fakepath\1810069303_25073111230_form048.pdf"
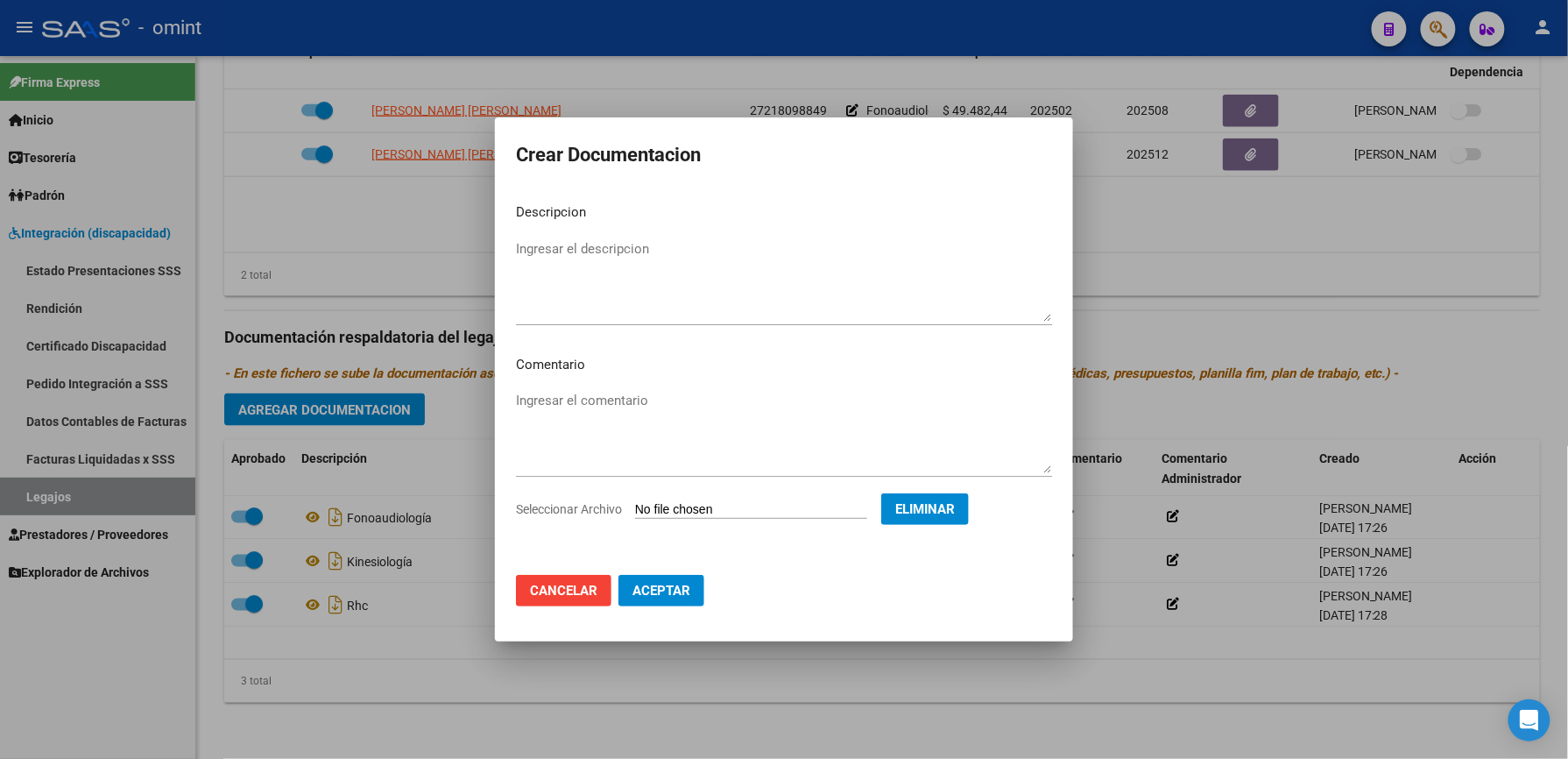
click at [629, 239] on textarea "Ingresar el descripcion" at bounding box center [784, 279] width 536 height 82
click at [632, 242] on textarea "Ingresar el descripcion" at bounding box center [784, 279] width 536 height 82
type textarea "informe semestral Kine"
click at [663, 596] on span "Aceptar" at bounding box center [661, 591] width 57 height 16
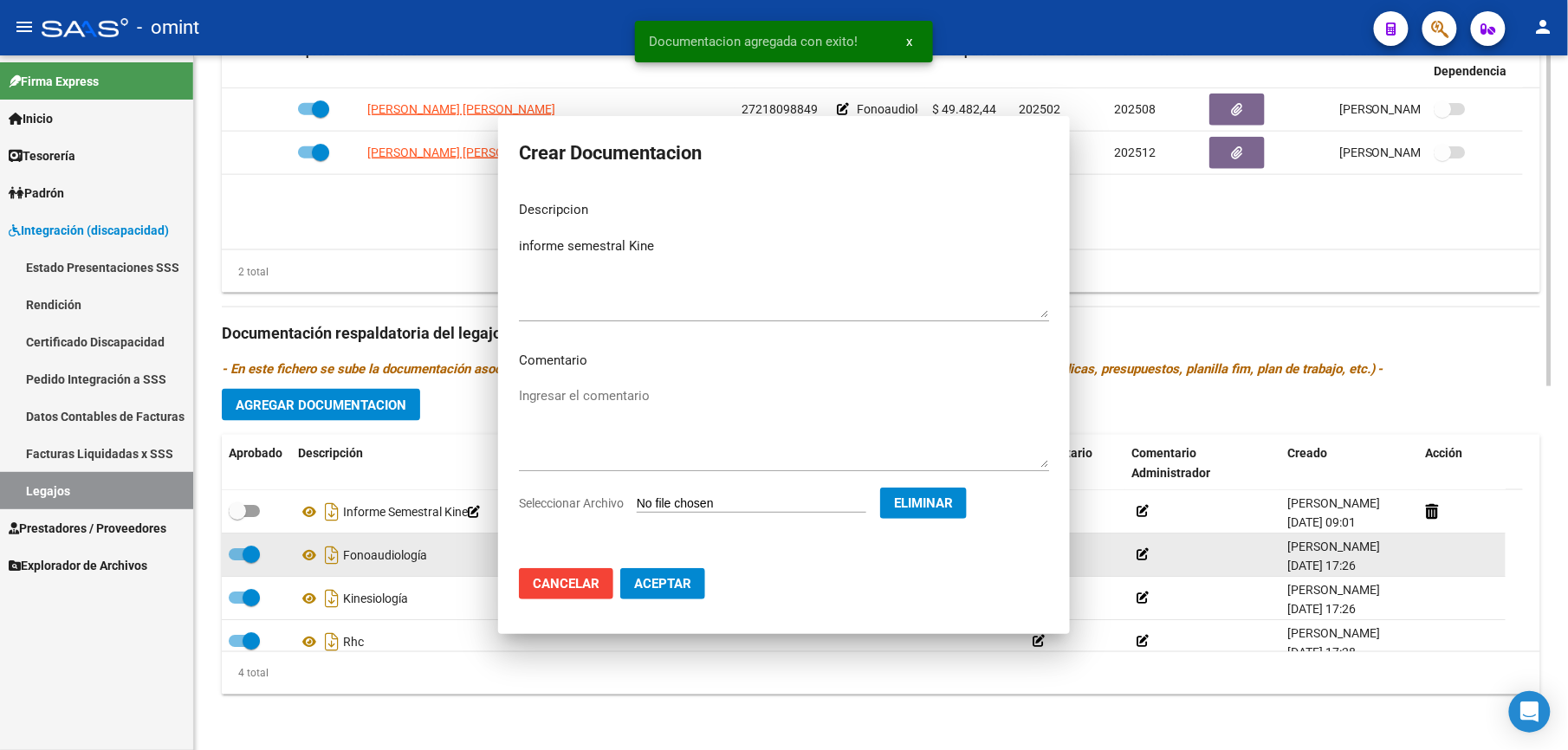
scroll to position [741, 0]
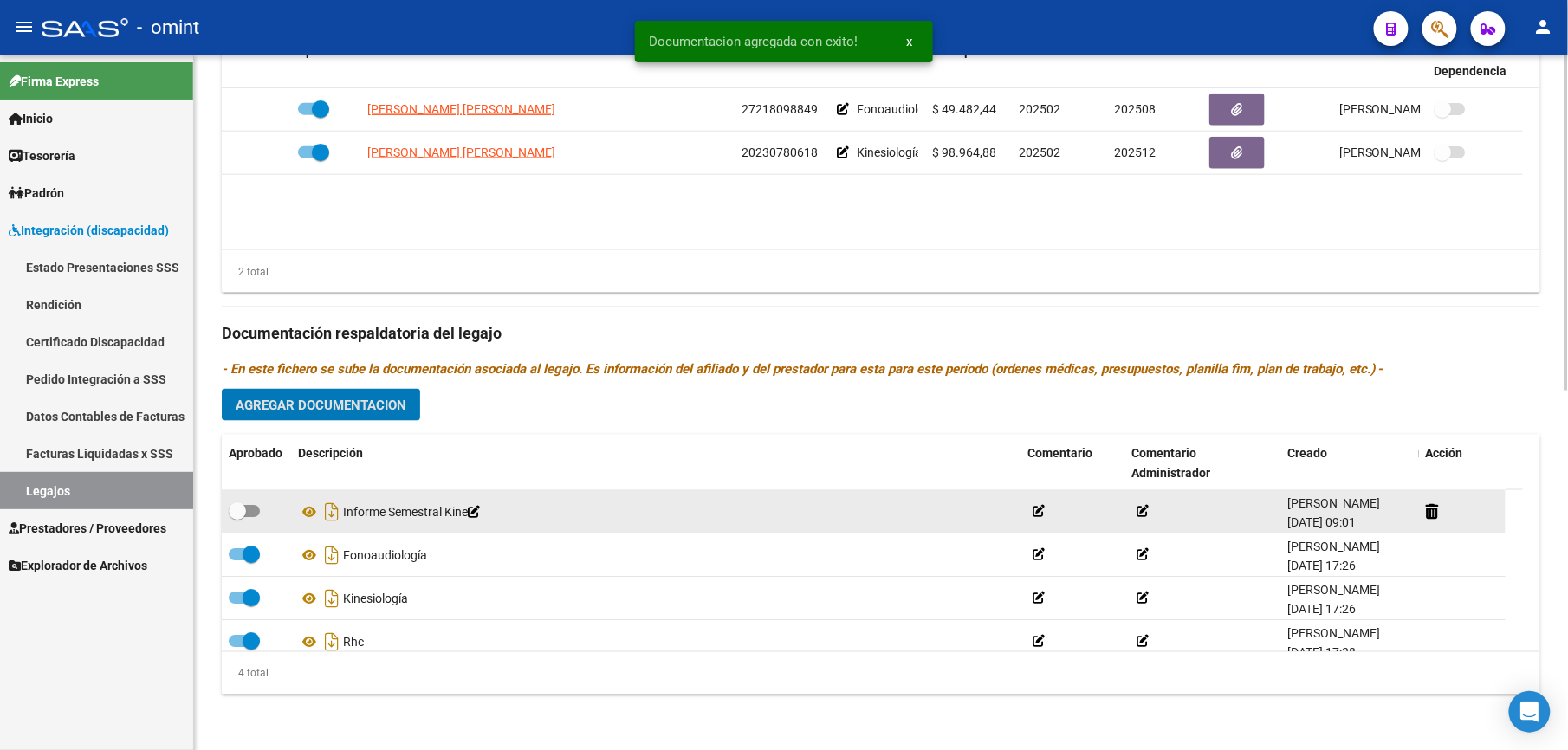
click at [251, 511] on span at bounding box center [244, 511] width 31 height 12
click at [237, 517] on input "checkbox" at bounding box center [236, 517] width 1 height 1
checkbox input "true"
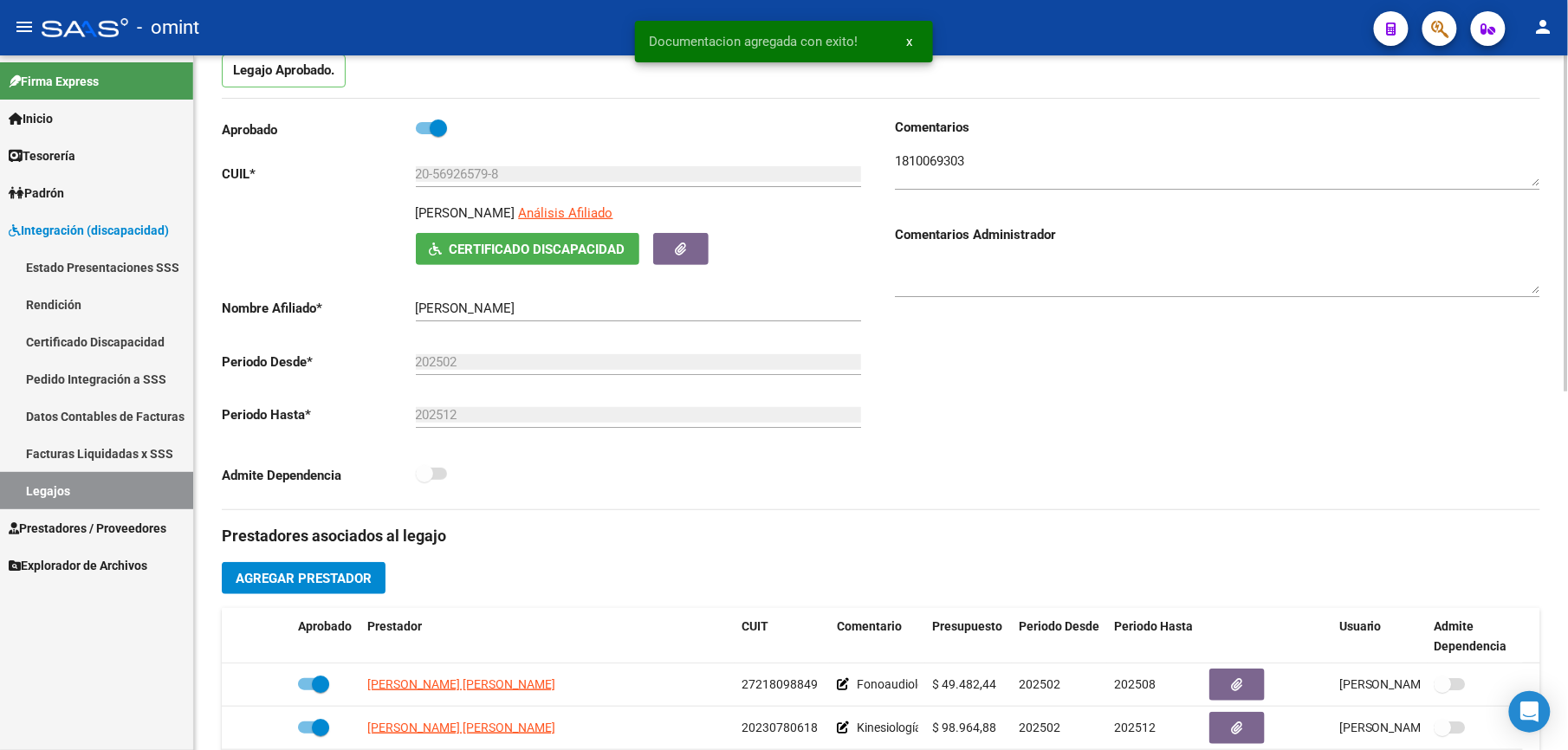
scroll to position [0, 0]
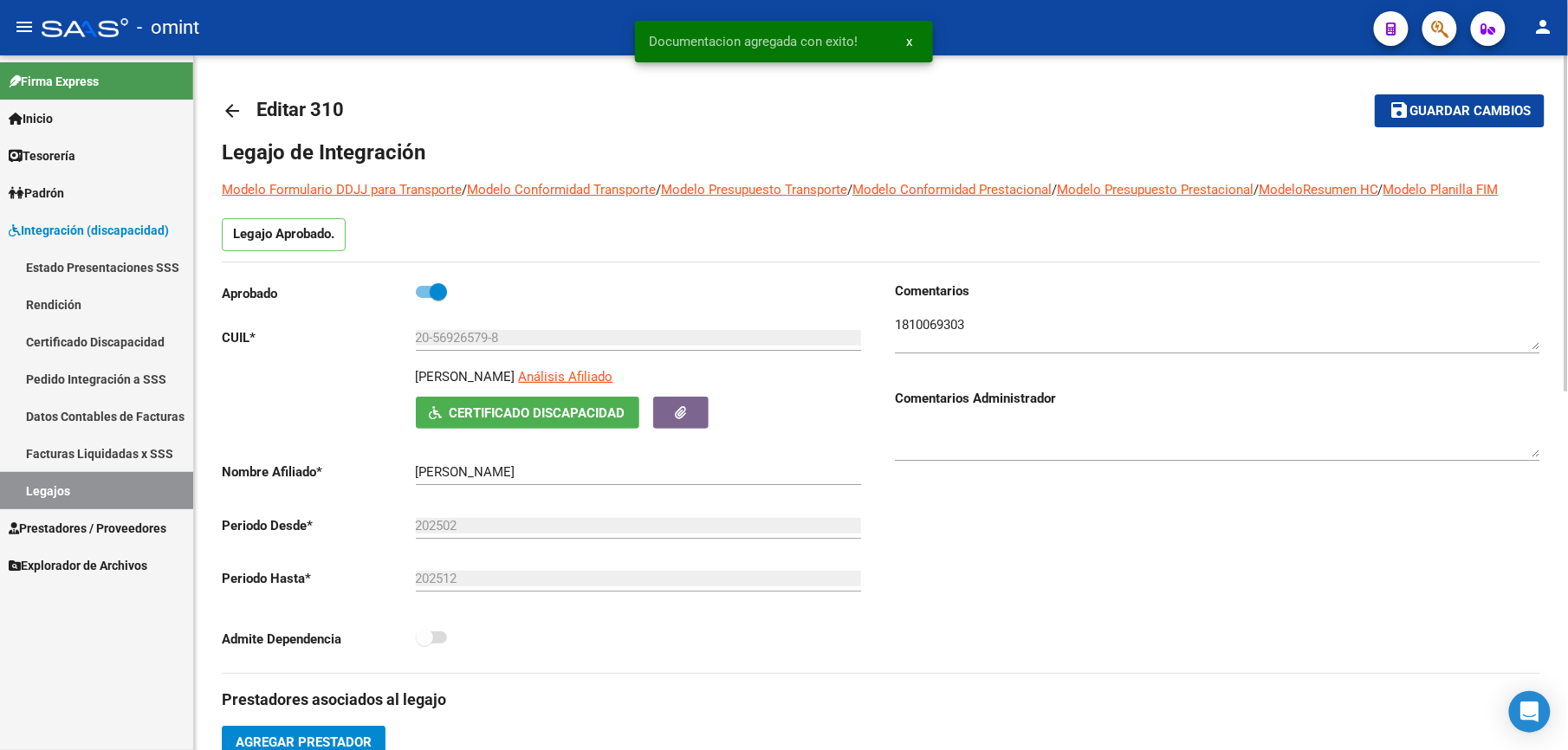
click at [1473, 112] on span "Guardar cambios" at bounding box center [1470, 112] width 121 height 16
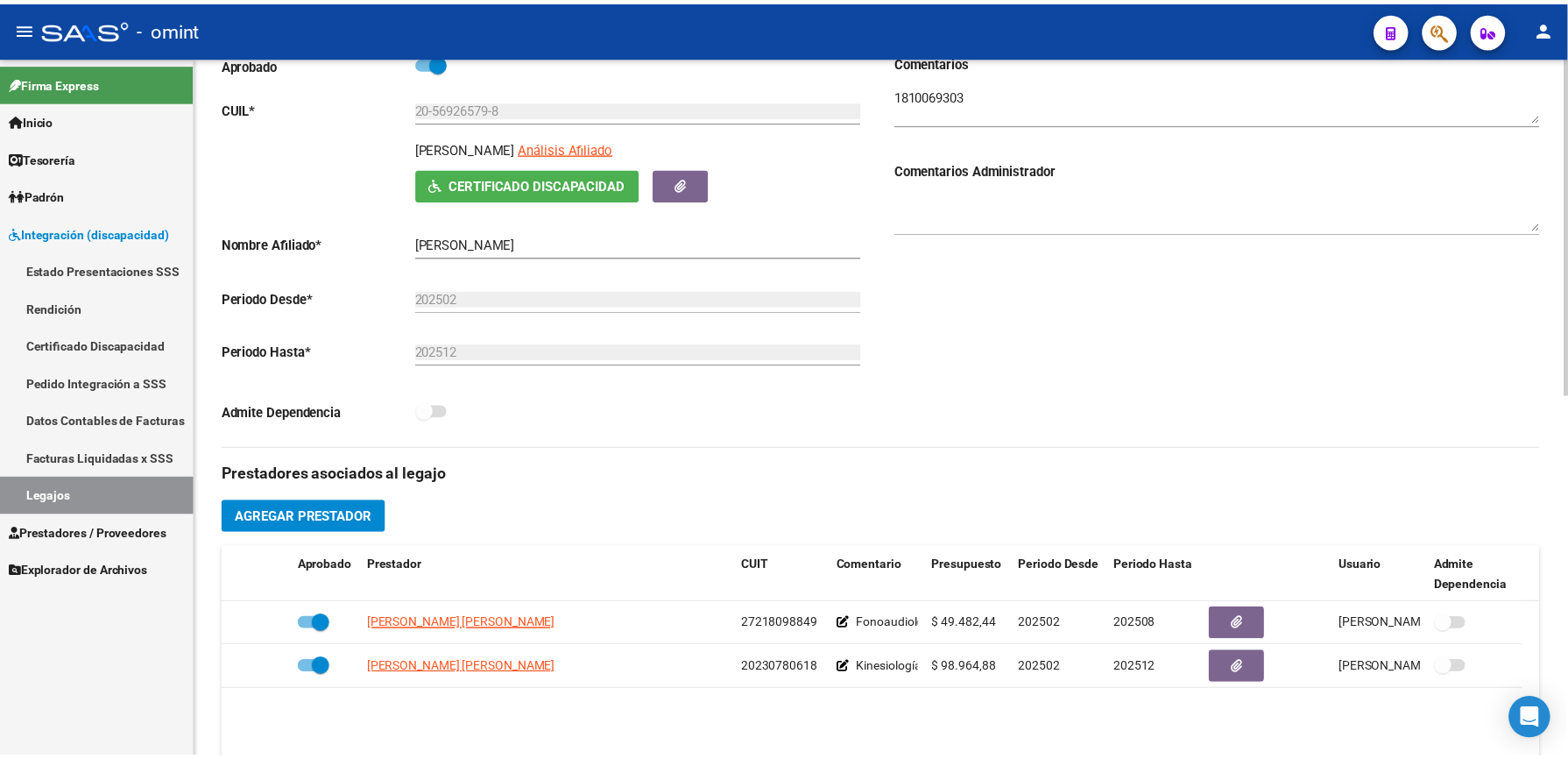
scroll to position [351, 0]
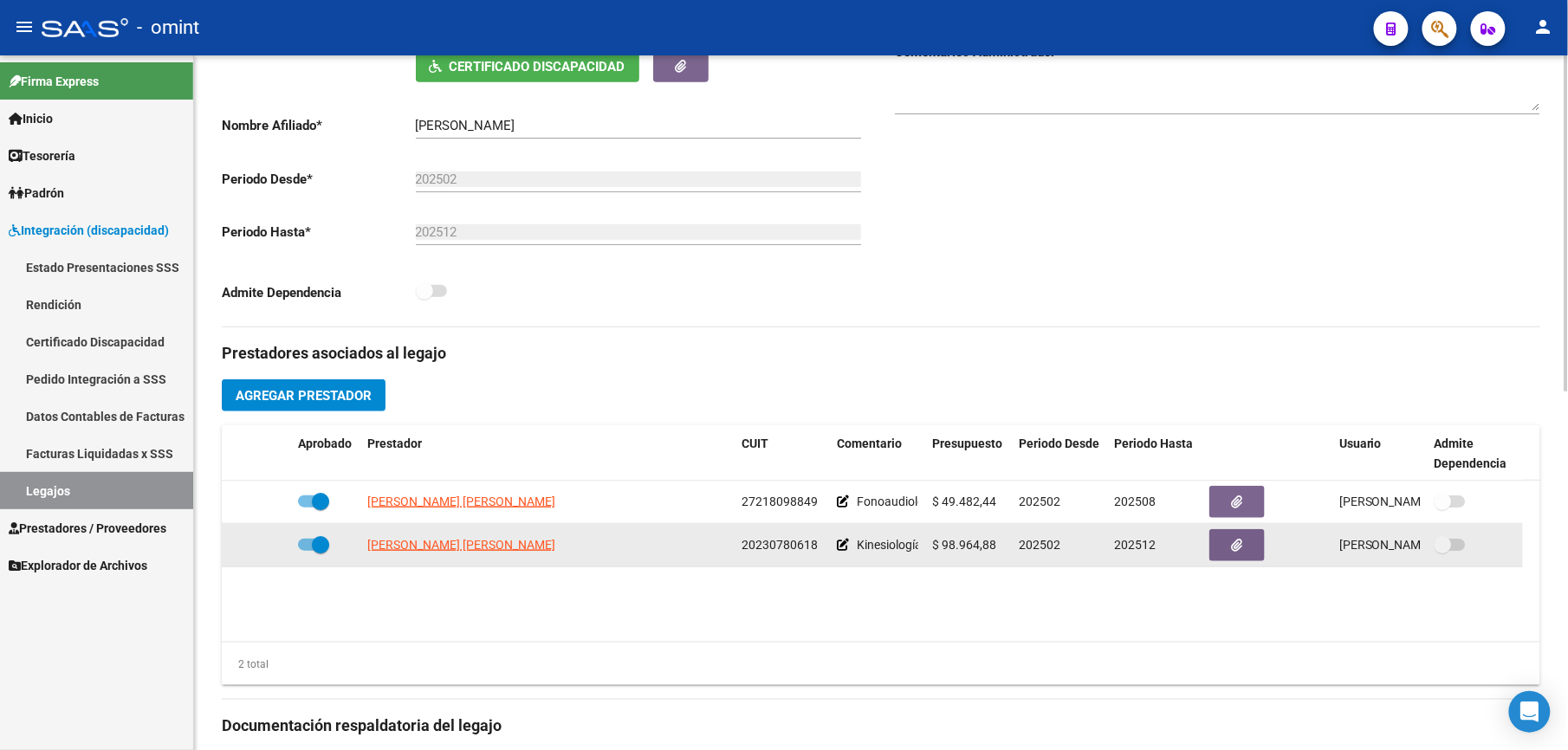
click at [302, 550] on span at bounding box center [313, 544] width 31 height 12
click at [306, 550] on input "checkbox" at bounding box center [306, 550] width 1 height 1
checkbox input "false"
click at [263, 548] on icon at bounding box center [265, 544] width 12 height 12
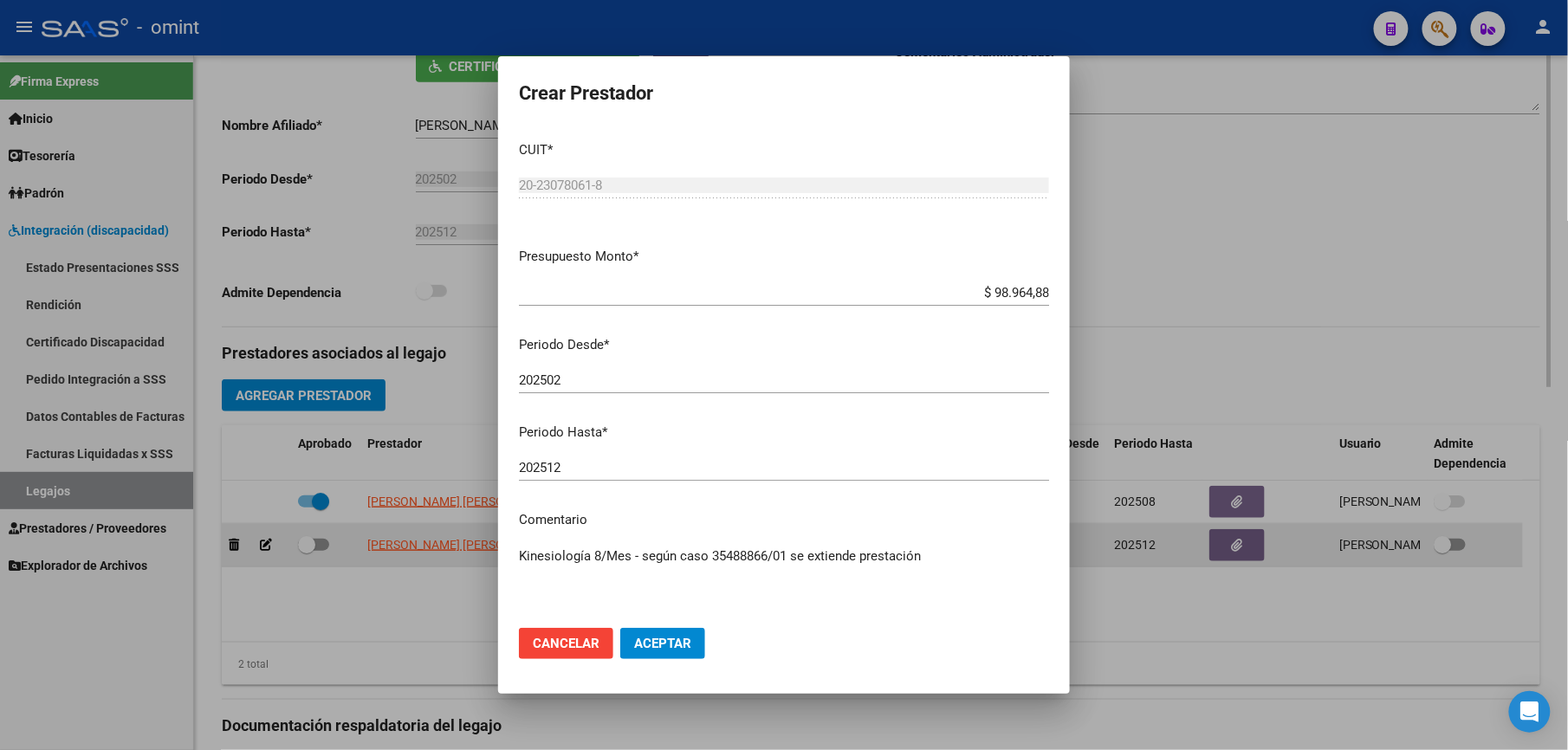
scroll to position [364, 0]
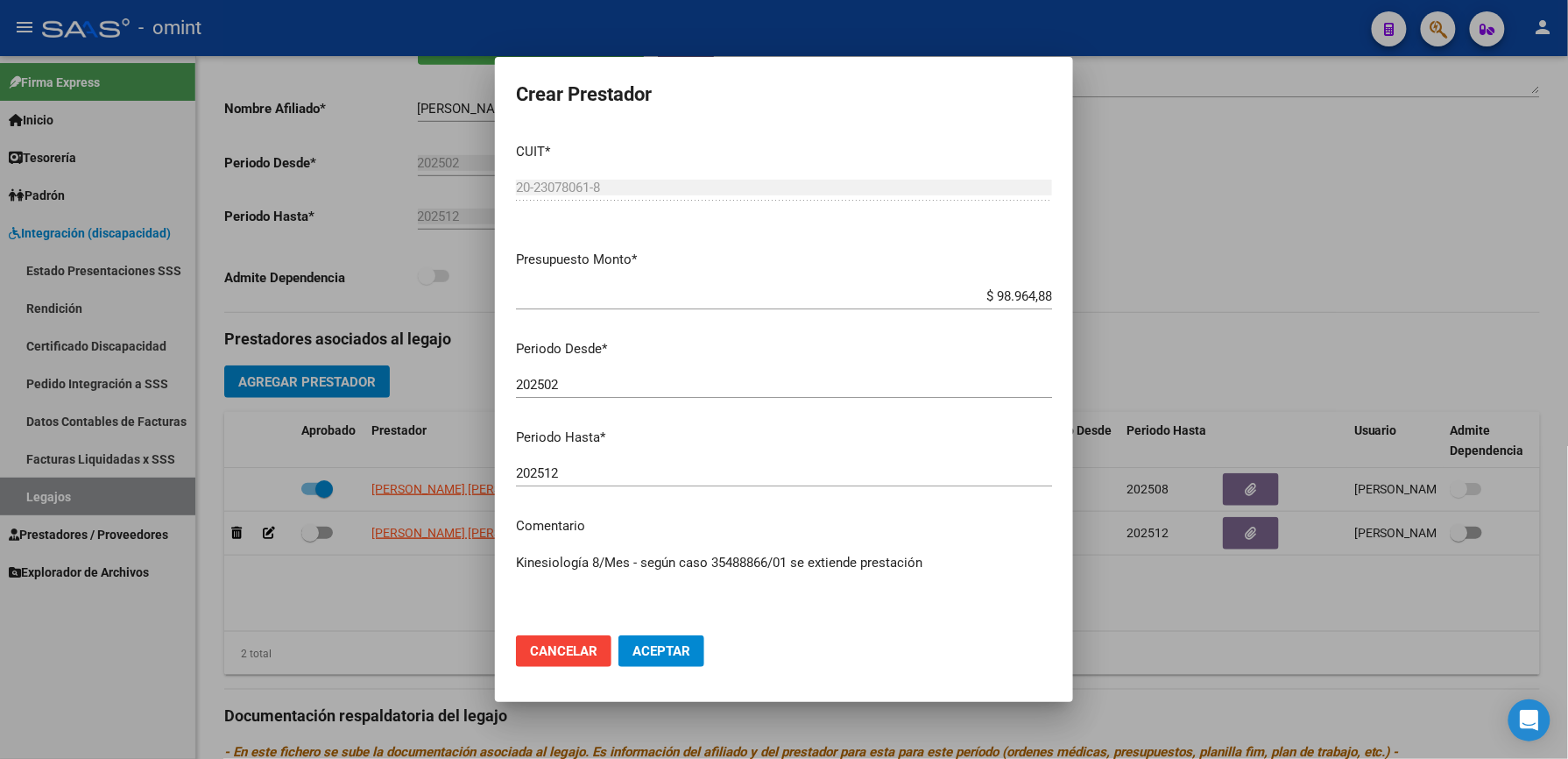
click at [573, 488] on div "202512 Ingresar el periodo" at bounding box center [784, 481] width 536 height 43
click at [575, 467] on input "202512" at bounding box center [784, 474] width 536 height 16
type input "202509"
click at [660, 647] on span "Aceptar" at bounding box center [661, 651] width 57 height 16
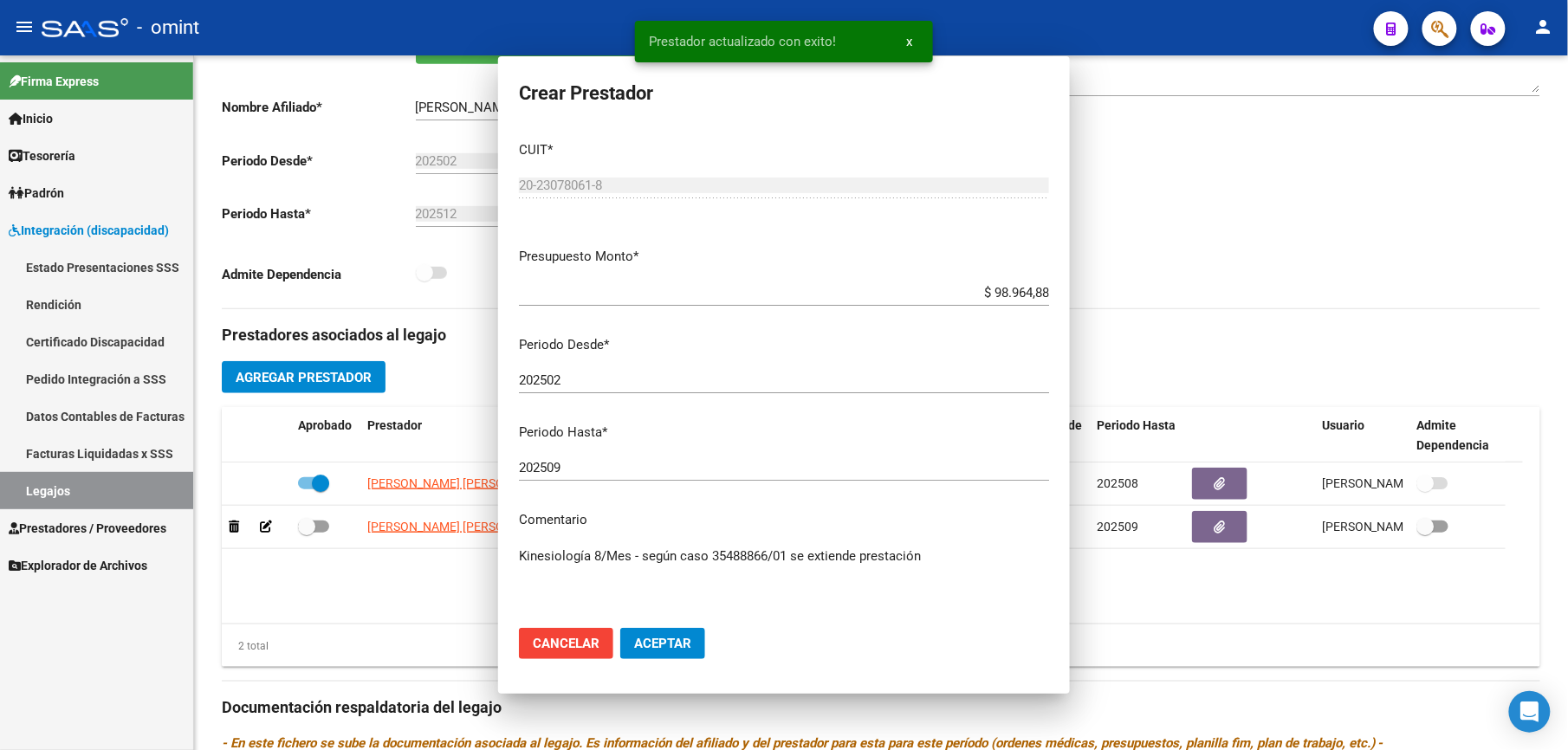
scroll to position [347, 0]
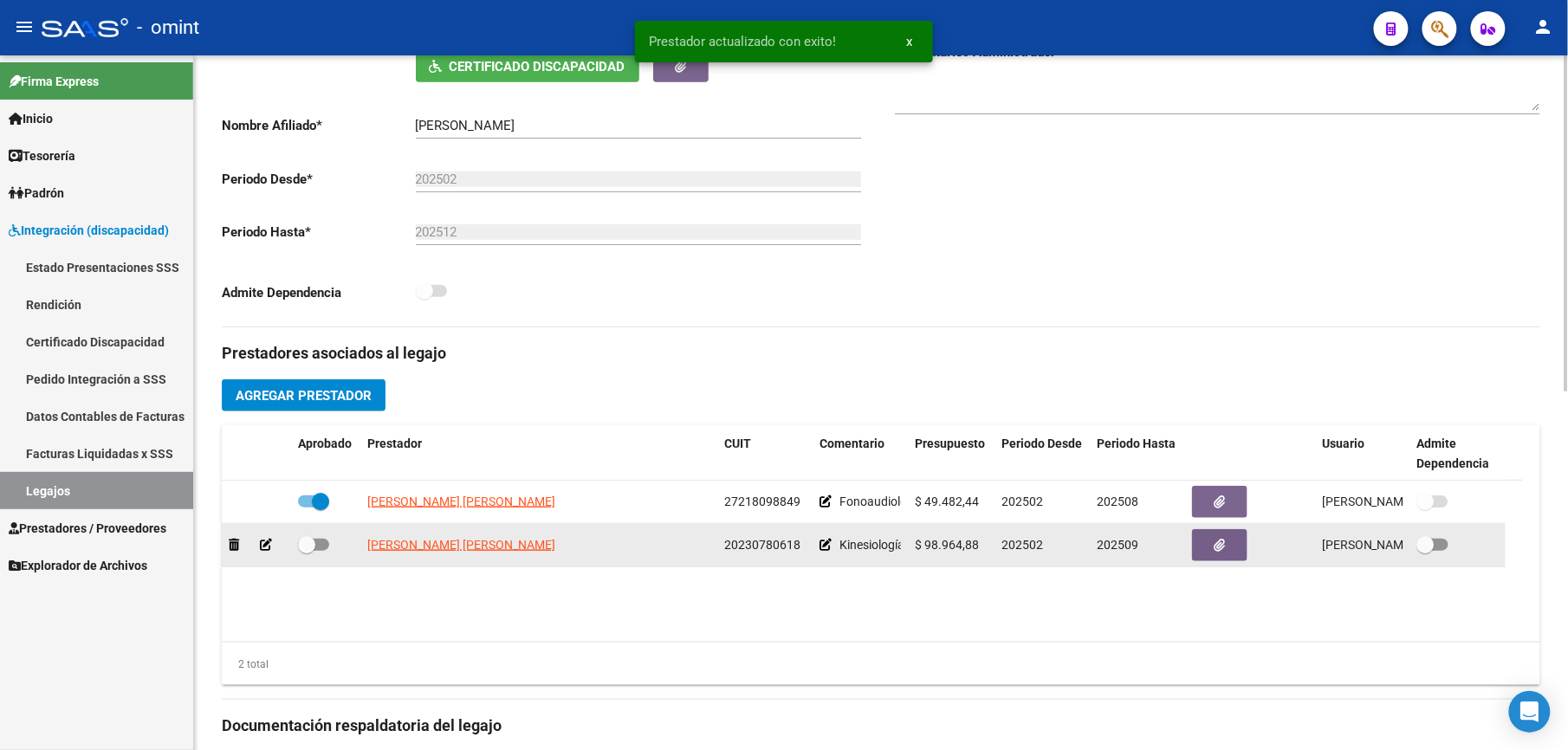
click at [318, 548] on span at bounding box center [313, 544] width 31 height 12
click at [307, 550] on input "checkbox" at bounding box center [306, 550] width 1 height 1
checkbox input "true"
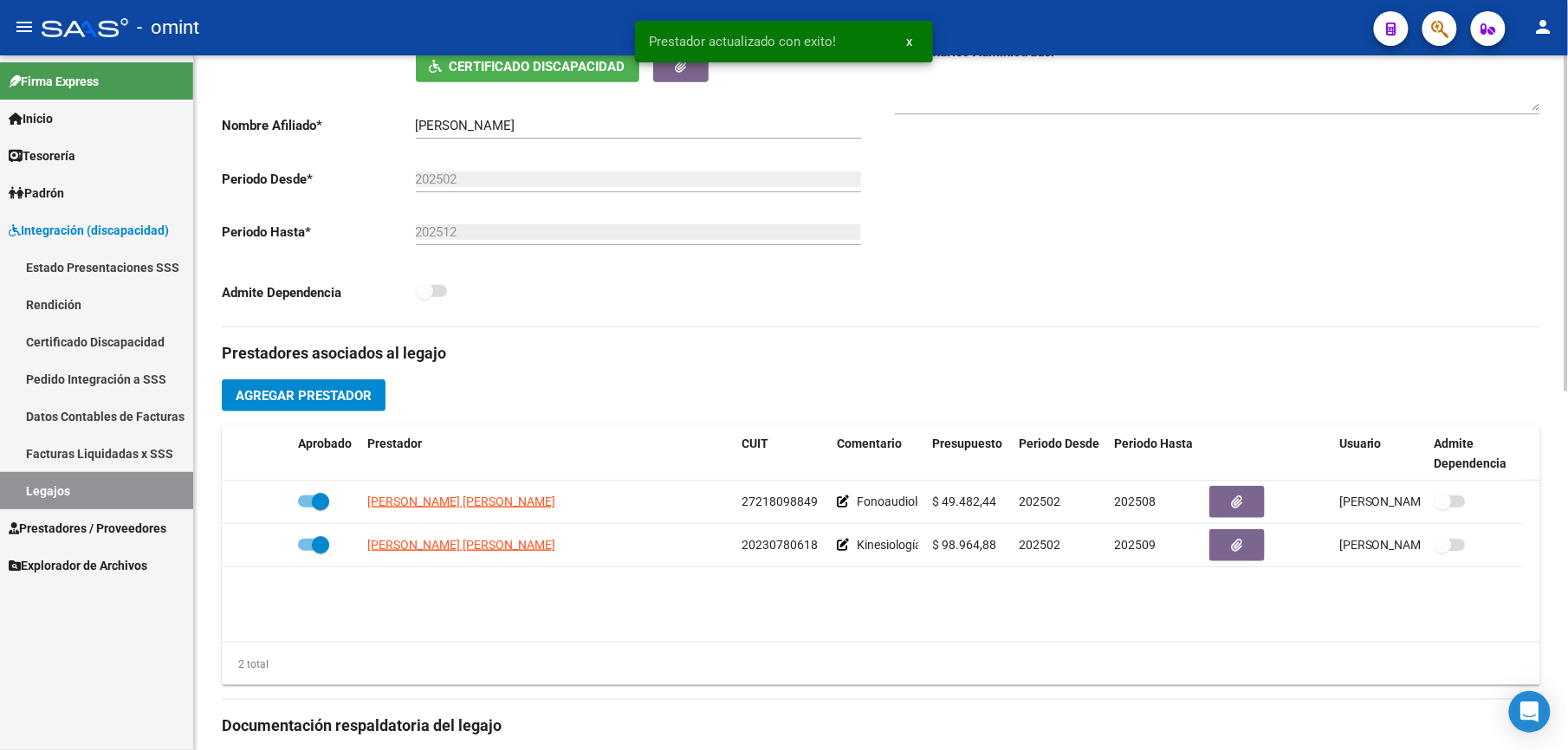
scroll to position [0, 0]
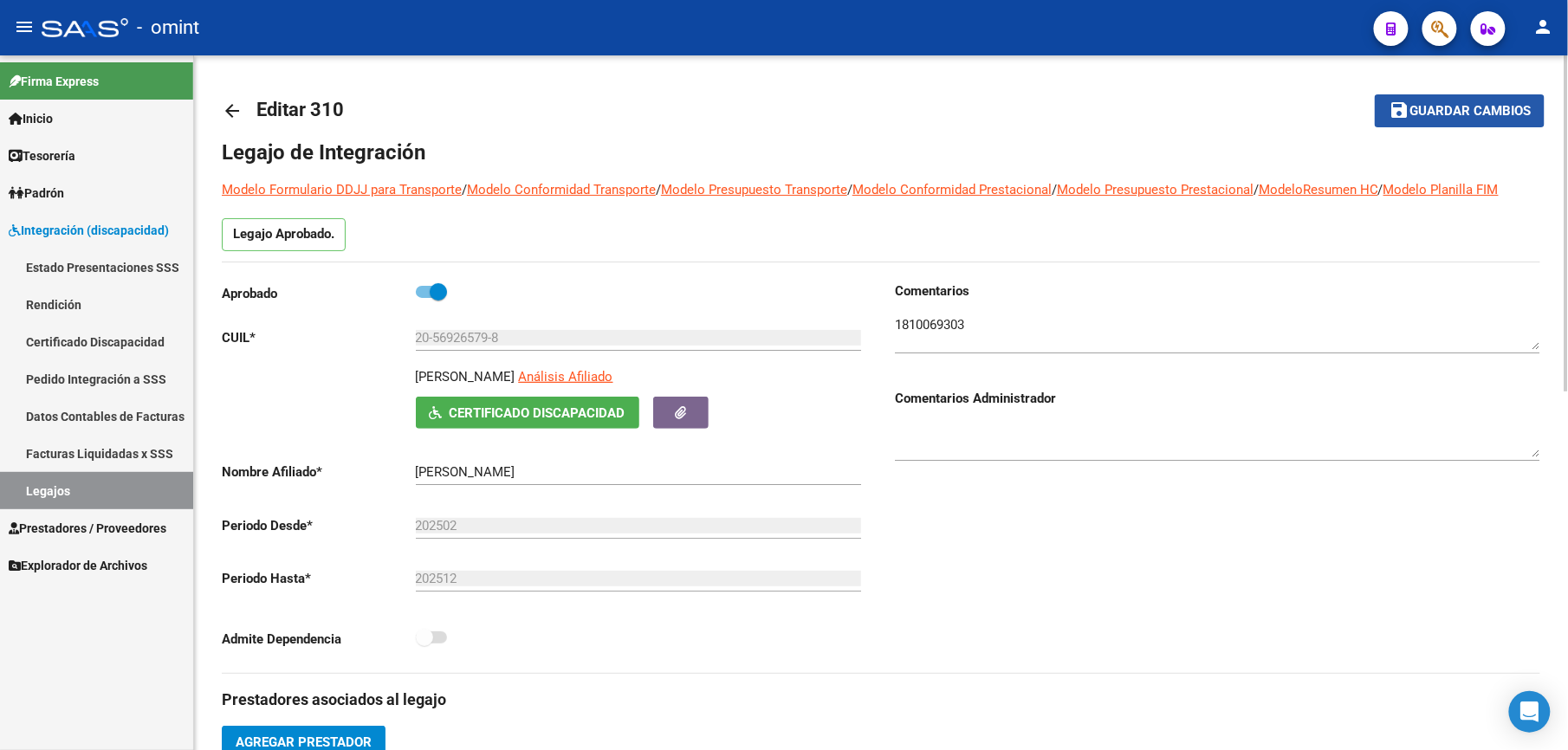
click at [1478, 112] on span "Guardar cambios" at bounding box center [1470, 112] width 121 height 16
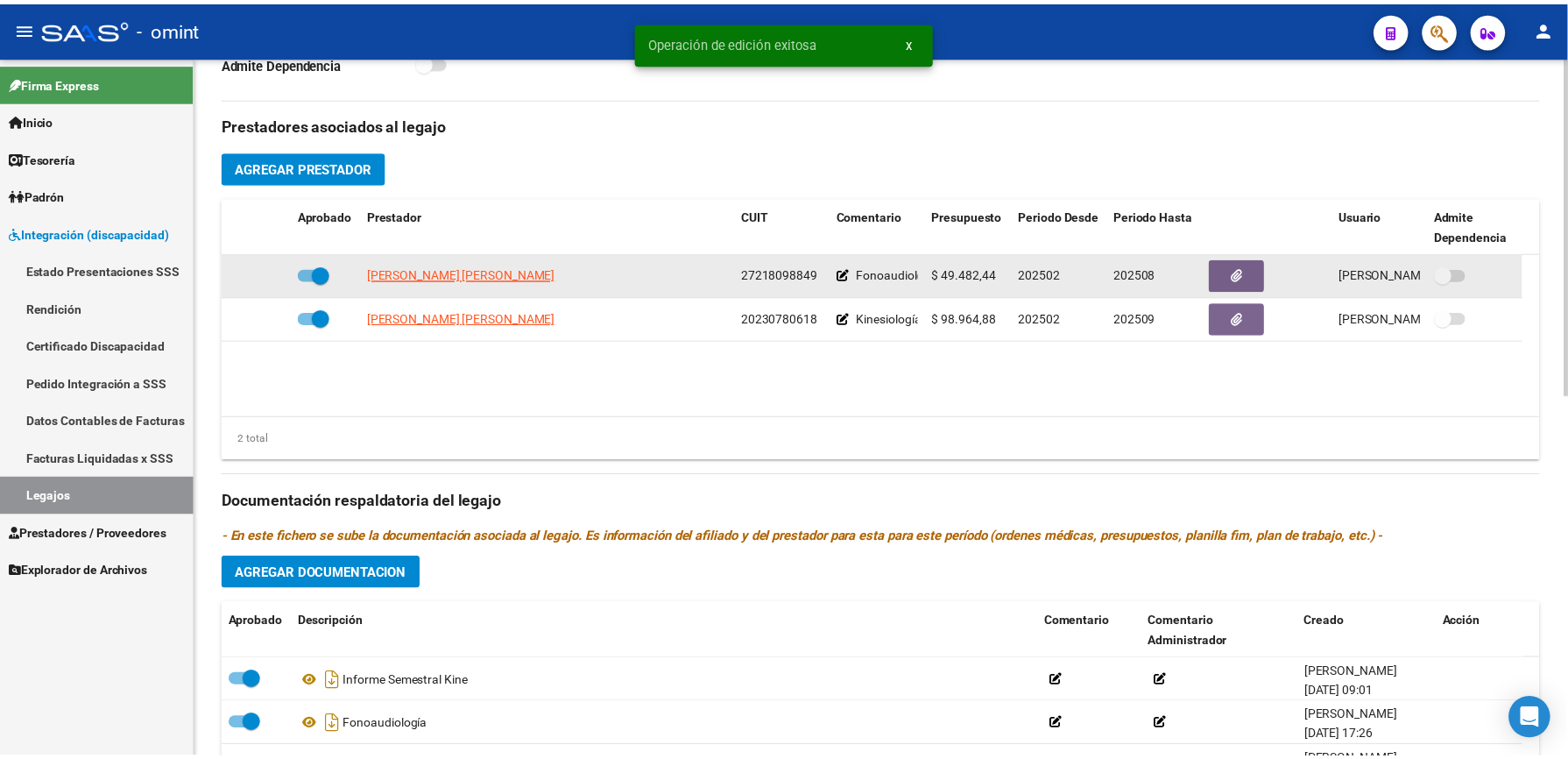
scroll to position [751, 0]
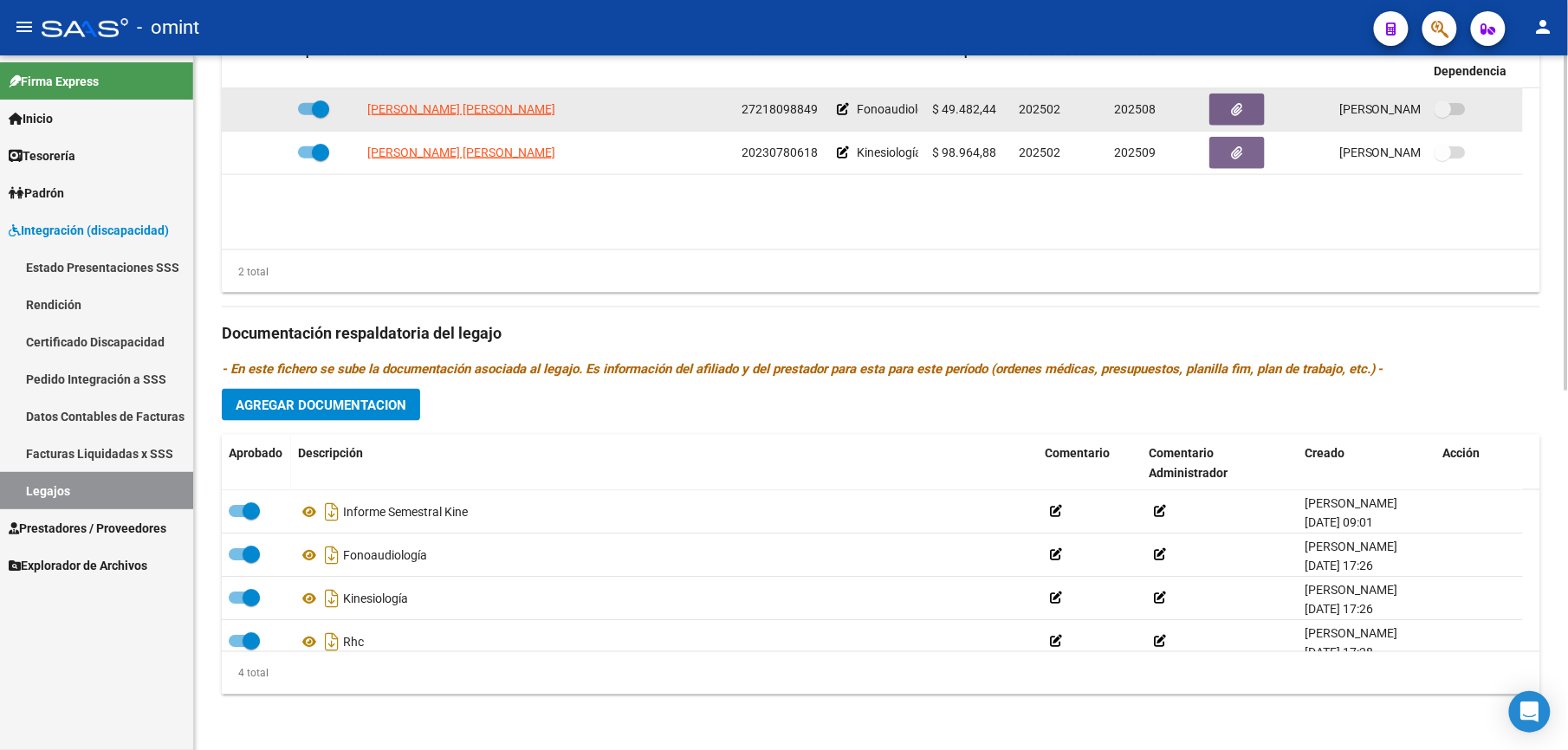
click at [303, 103] on span at bounding box center [313, 109] width 31 height 12
click at [306, 116] on input "checkbox" at bounding box center [306, 116] width 1 height 1
checkbox input "false"
click at [264, 109] on icon at bounding box center [265, 109] width 12 height 12
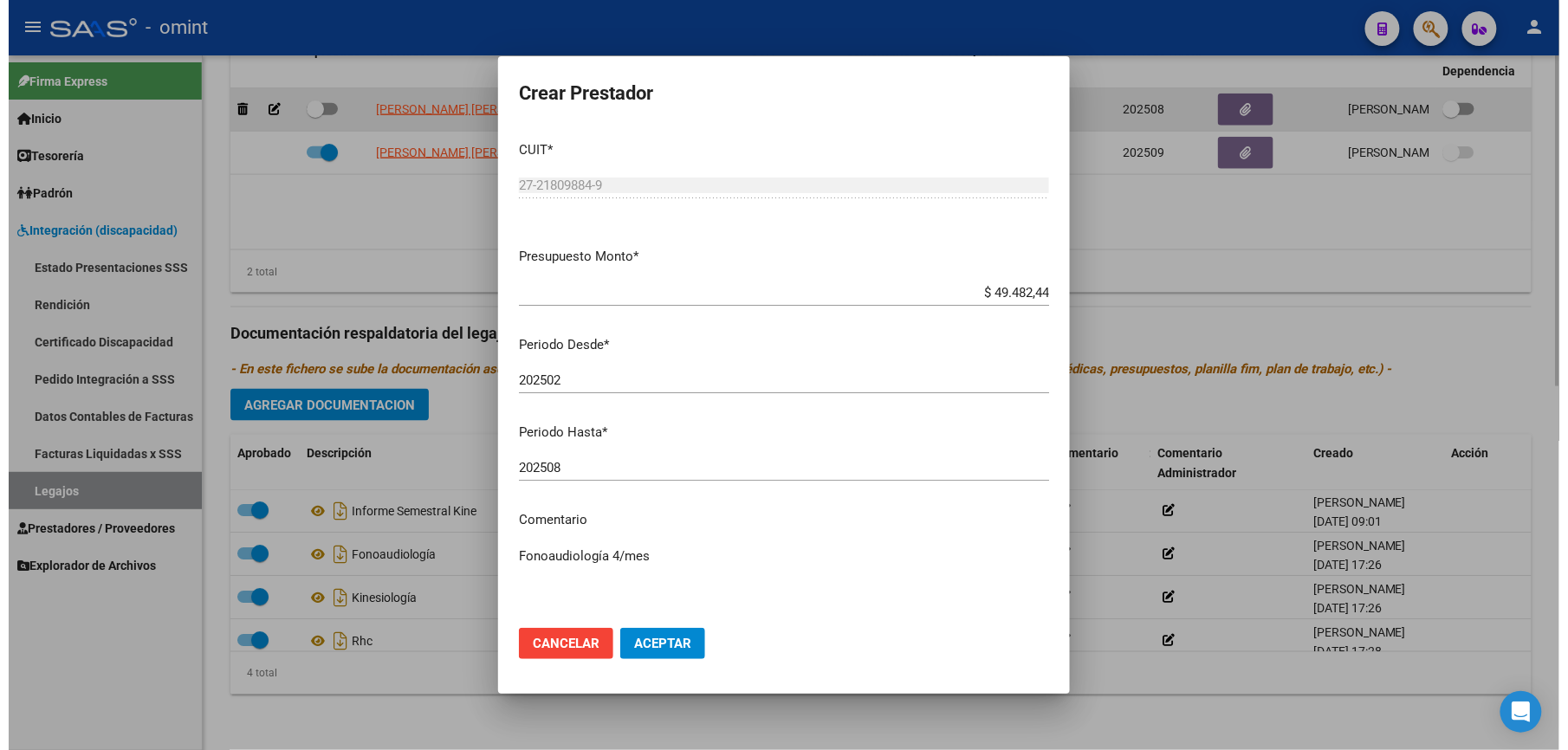
scroll to position [760, 0]
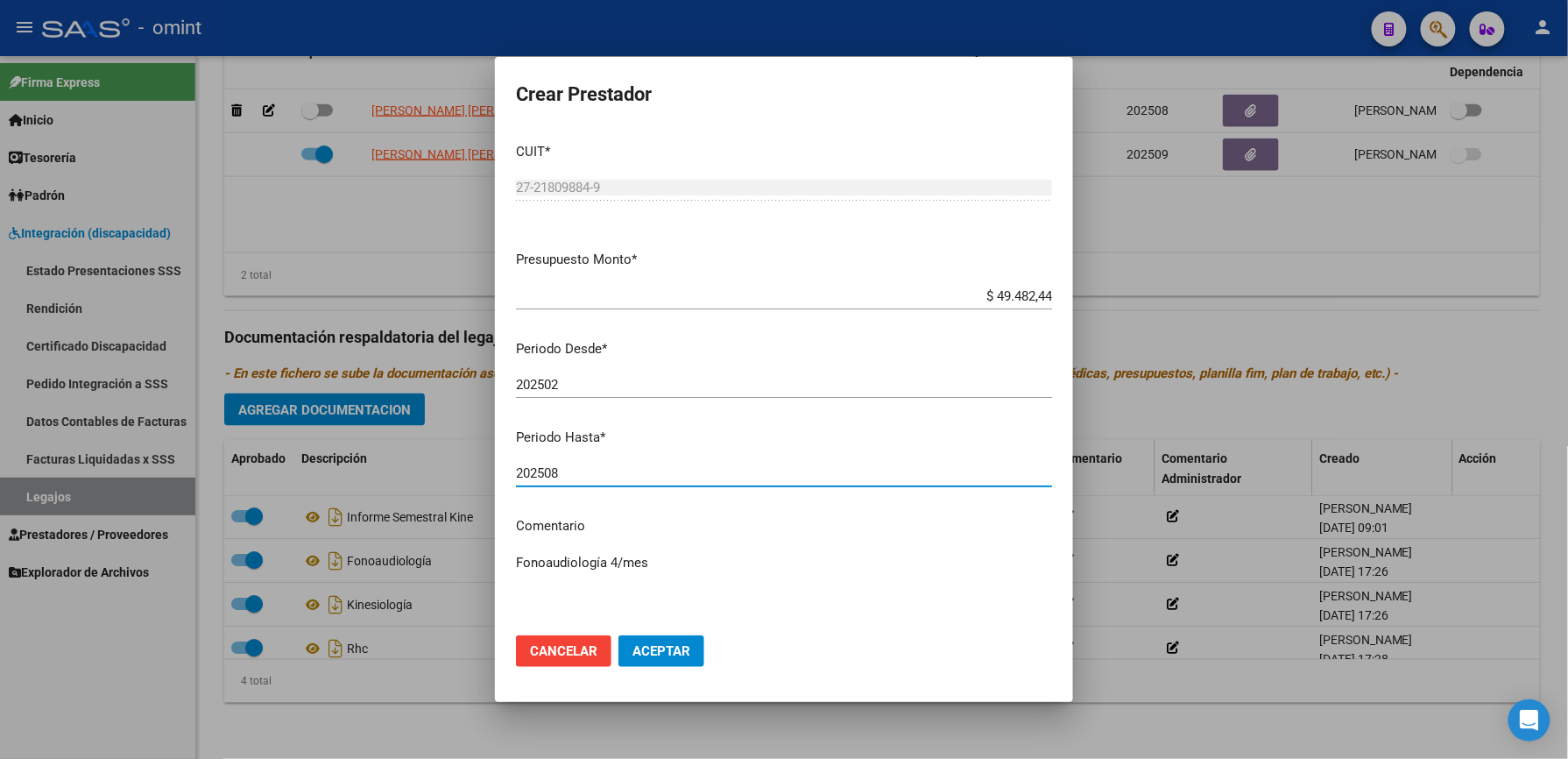
click at [575, 471] on input "202508" at bounding box center [784, 474] width 536 height 16
type input "202512"
click at [679, 557] on textarea "Fonoaudiología 4/mes" at bounding box center [784, 594] width 536 height 82
click at [878, 565] on textarea "Fonoaudiología 4/mes - según caso se extiende prestación" at bounding box center [784, 594] width 536 height 82
click at [730, 562] on textarea "Fonoaudiología 4/mes - según caso se extiende prestación" at bounding box center [784, 594] width 536 height 82
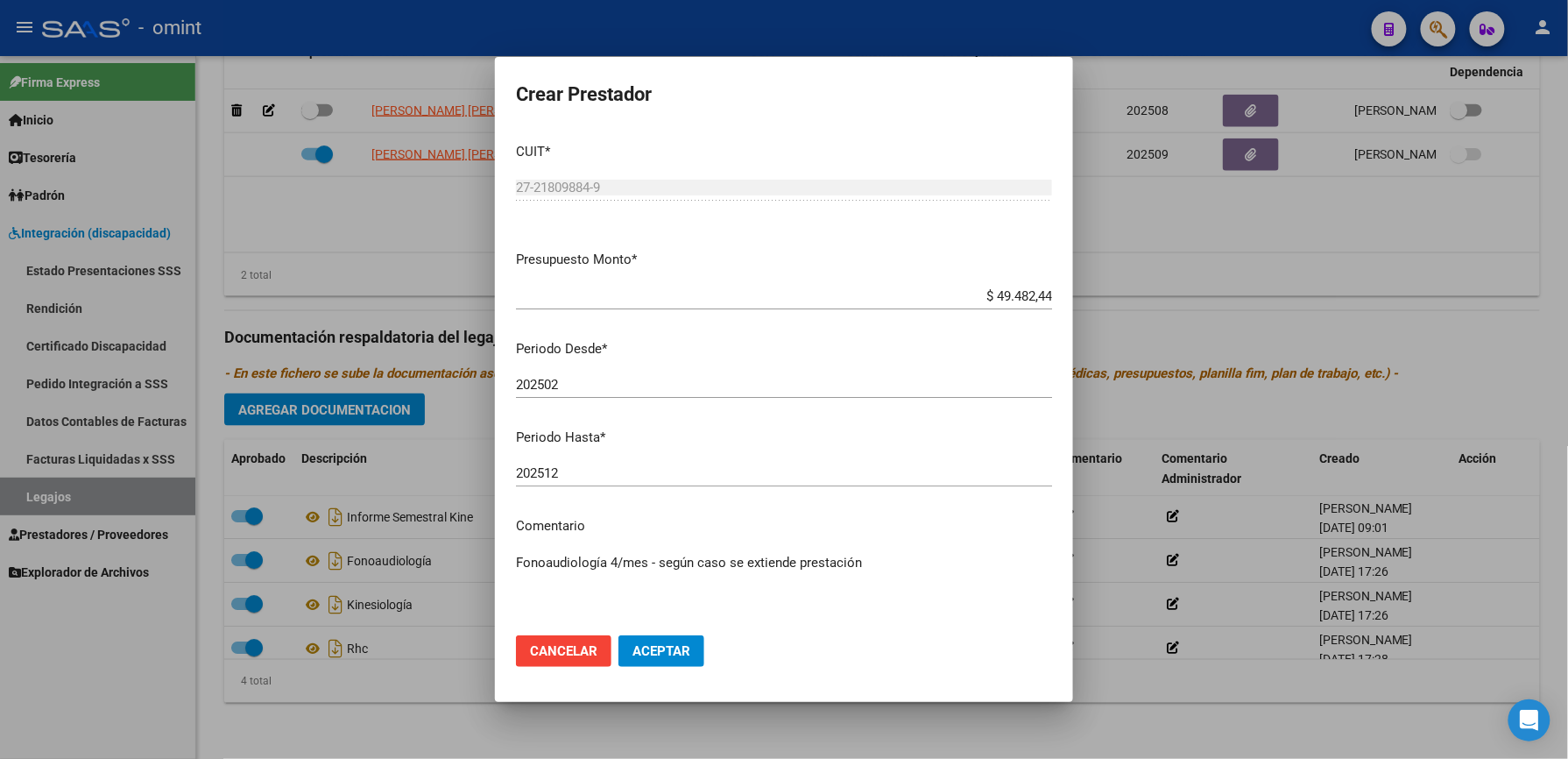
click at [725, 559] on textarea "Fonoaudiología 4/mes - según caso se extiende prestación" at bounding box center [784, 594] width 536 height 82
paste textarea "35488885/01"
click at [859, 611] on textarea "Fonoaudiología 4/mes - según caso 35488885/01 se extiende prestación" at bounding box center [784, 594] width 536 height 82
type textarea "Fonoaudiología 4/mes - según caso 35488885/01 se extiende prestación"
click at [652, 648] on span "Aceptar" at bounding box center [661, 651] width 57 height 16
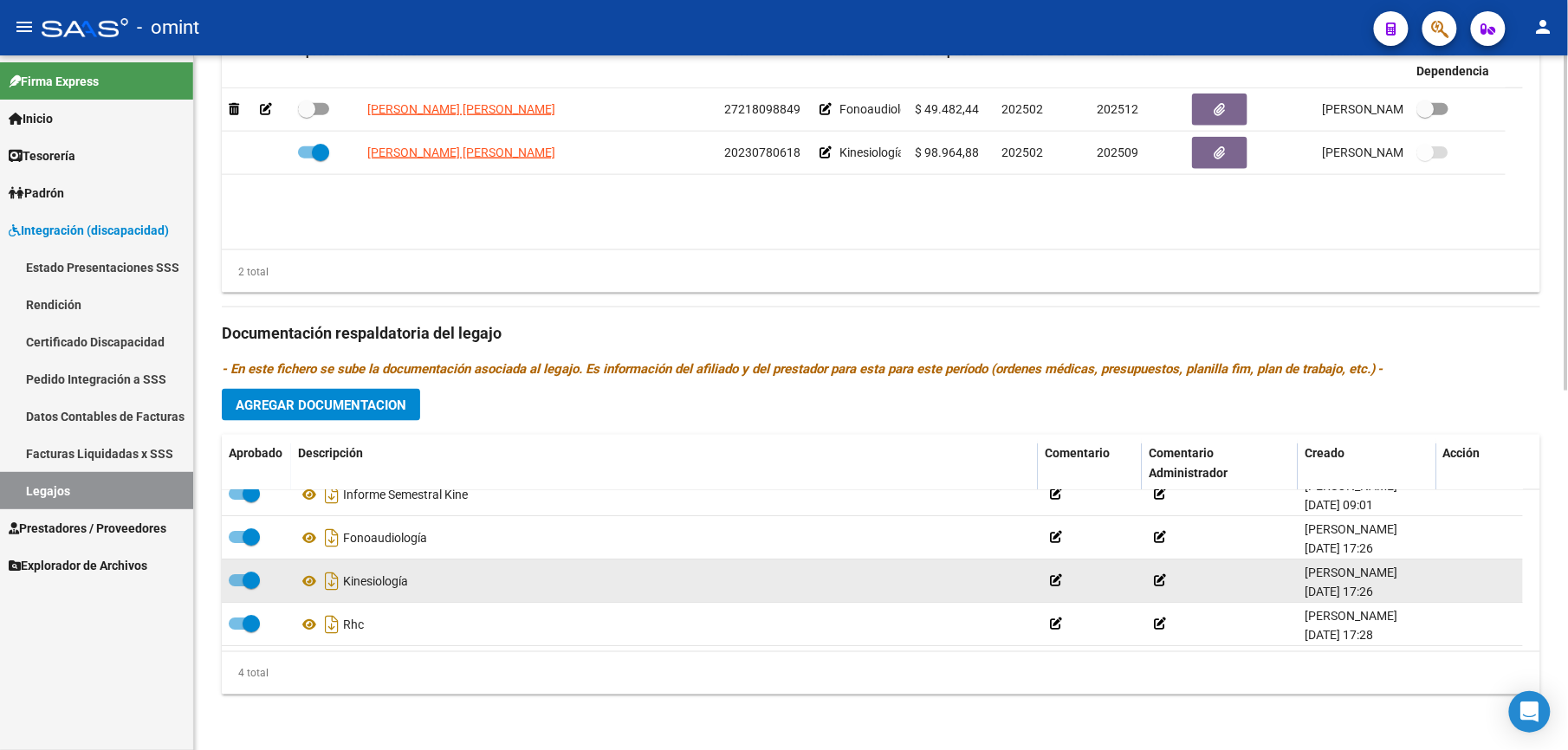
scroll to position [0, 0]
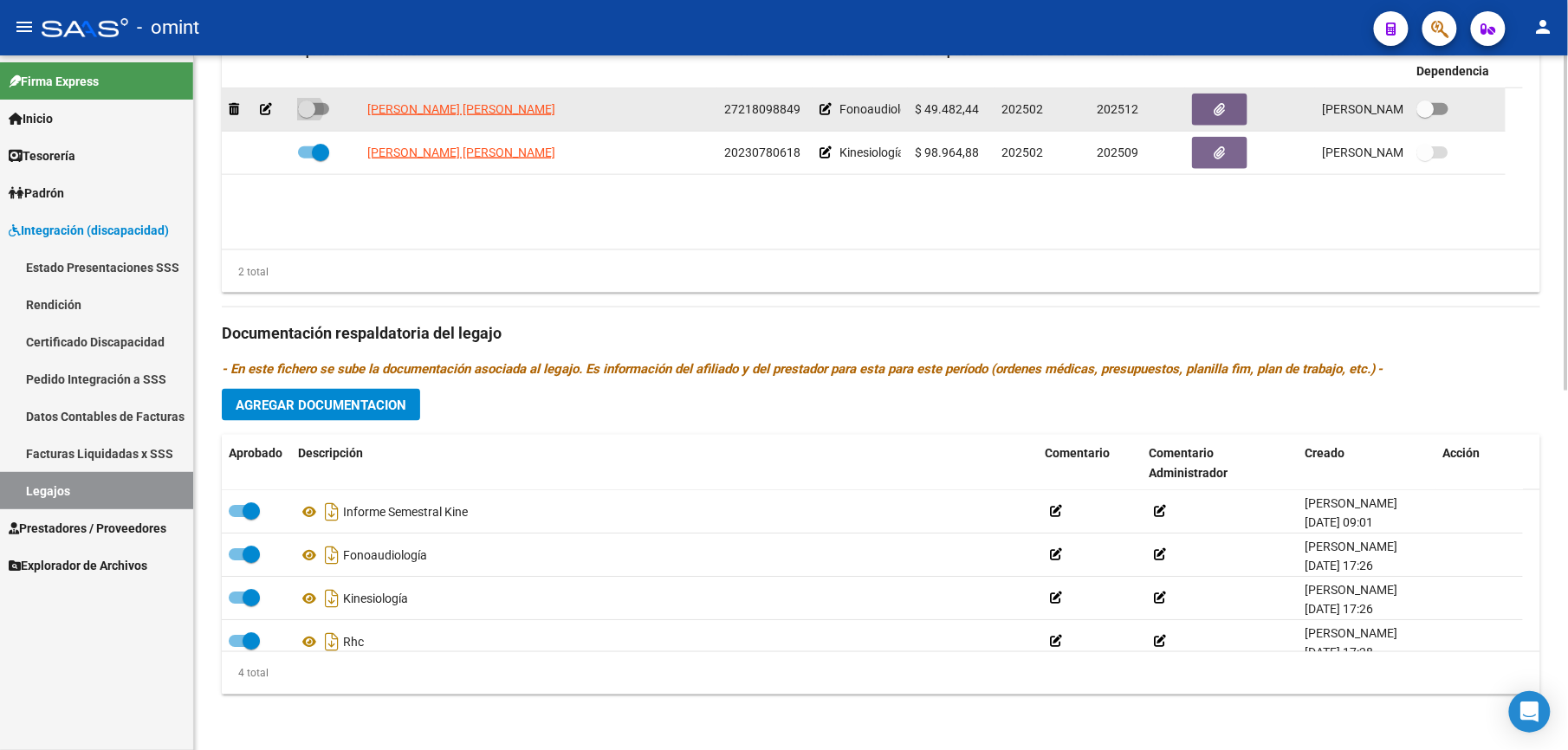
click at [327, 101] on label at bounding box center [313, 109] width 31 height 21
click at [307, 116] on input "checkbox" at bounding box center [306, 116] width 1 height 1
checkbox input "true"
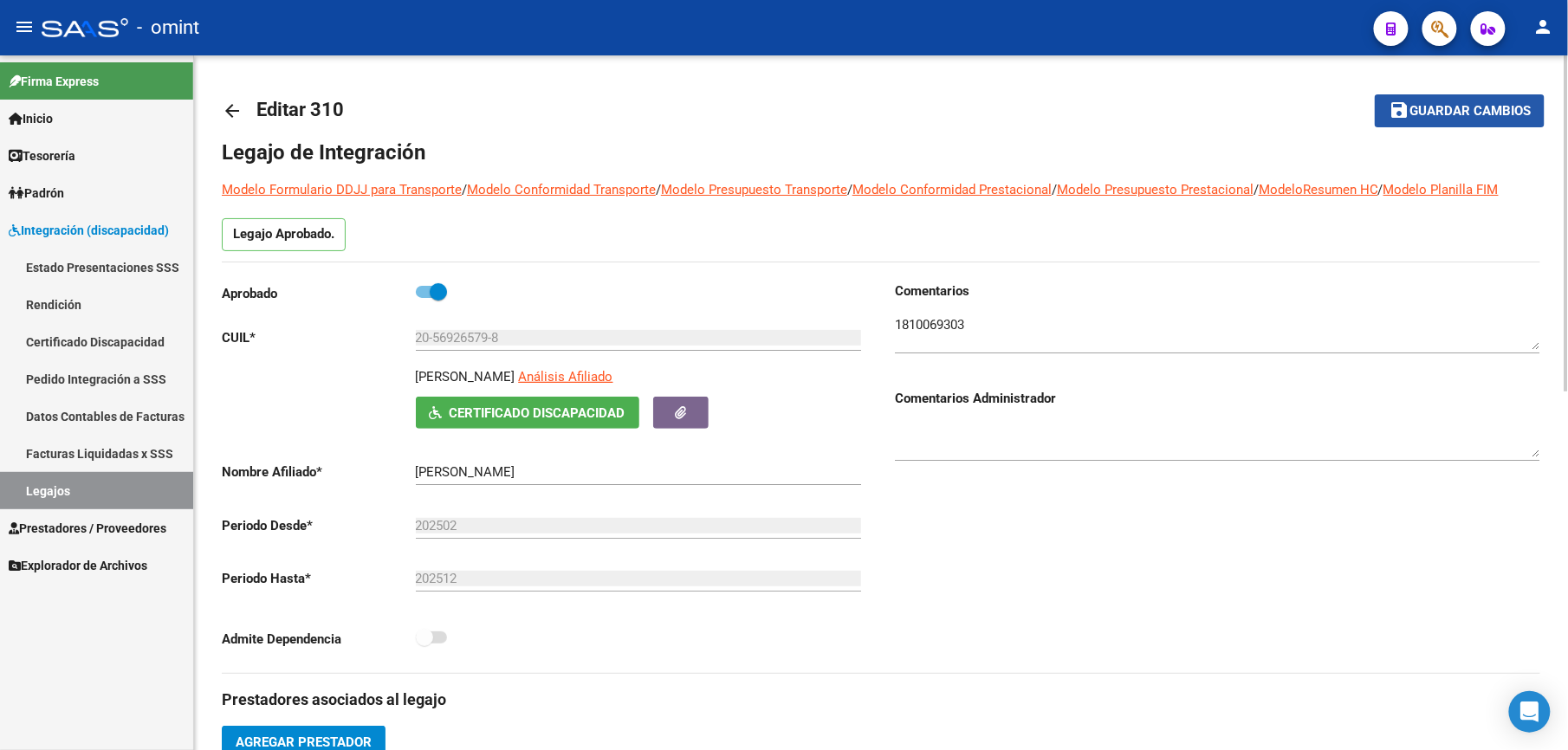
click at [1469, 104] on span "Guardar cambios" at bounding box center [1470, 112] width 121 height 16
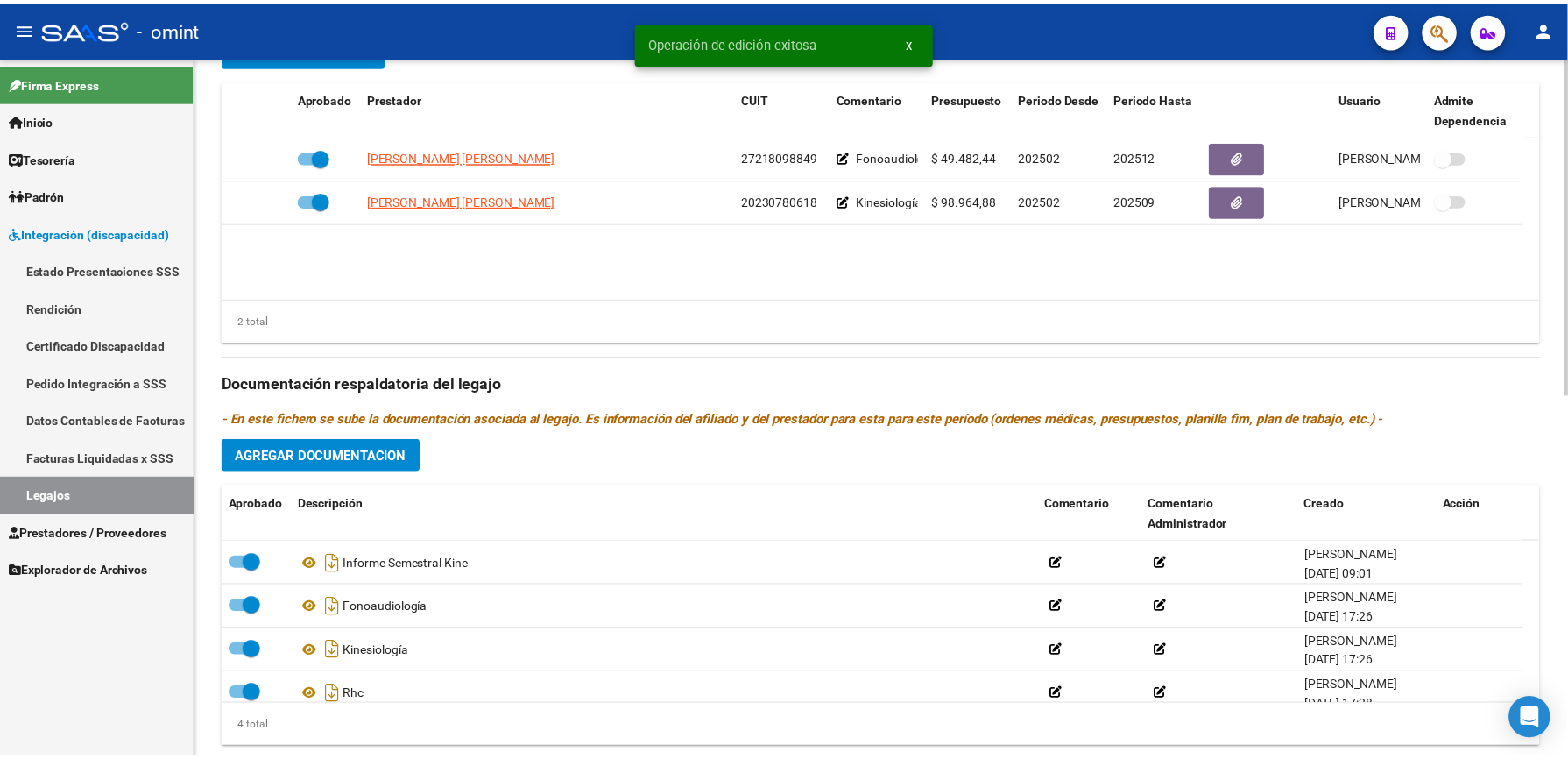
scroll to position [751, 0]
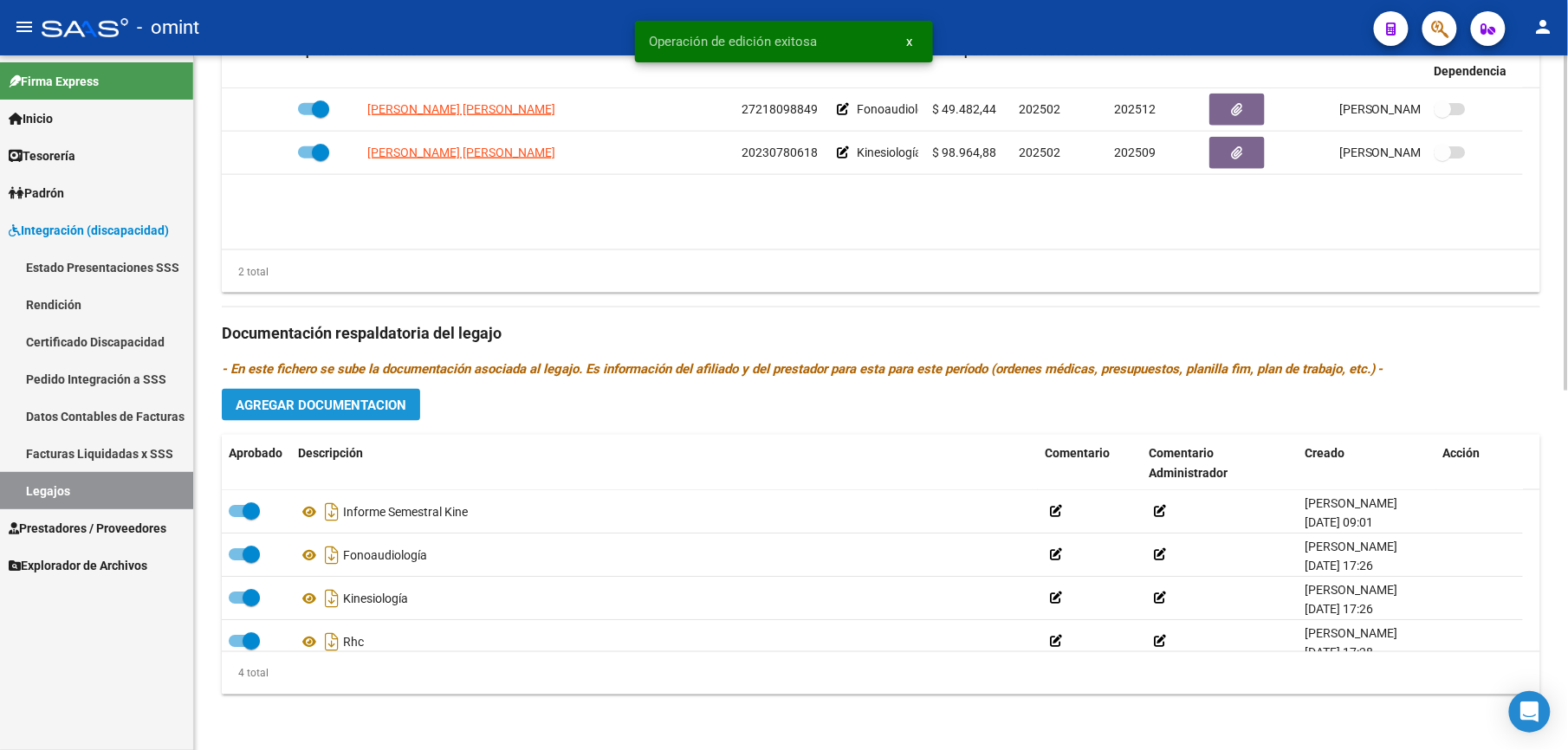
click at [323, 409] on span "Agregar Documentacion" at bounding box center [321, 405] width 170 height 16
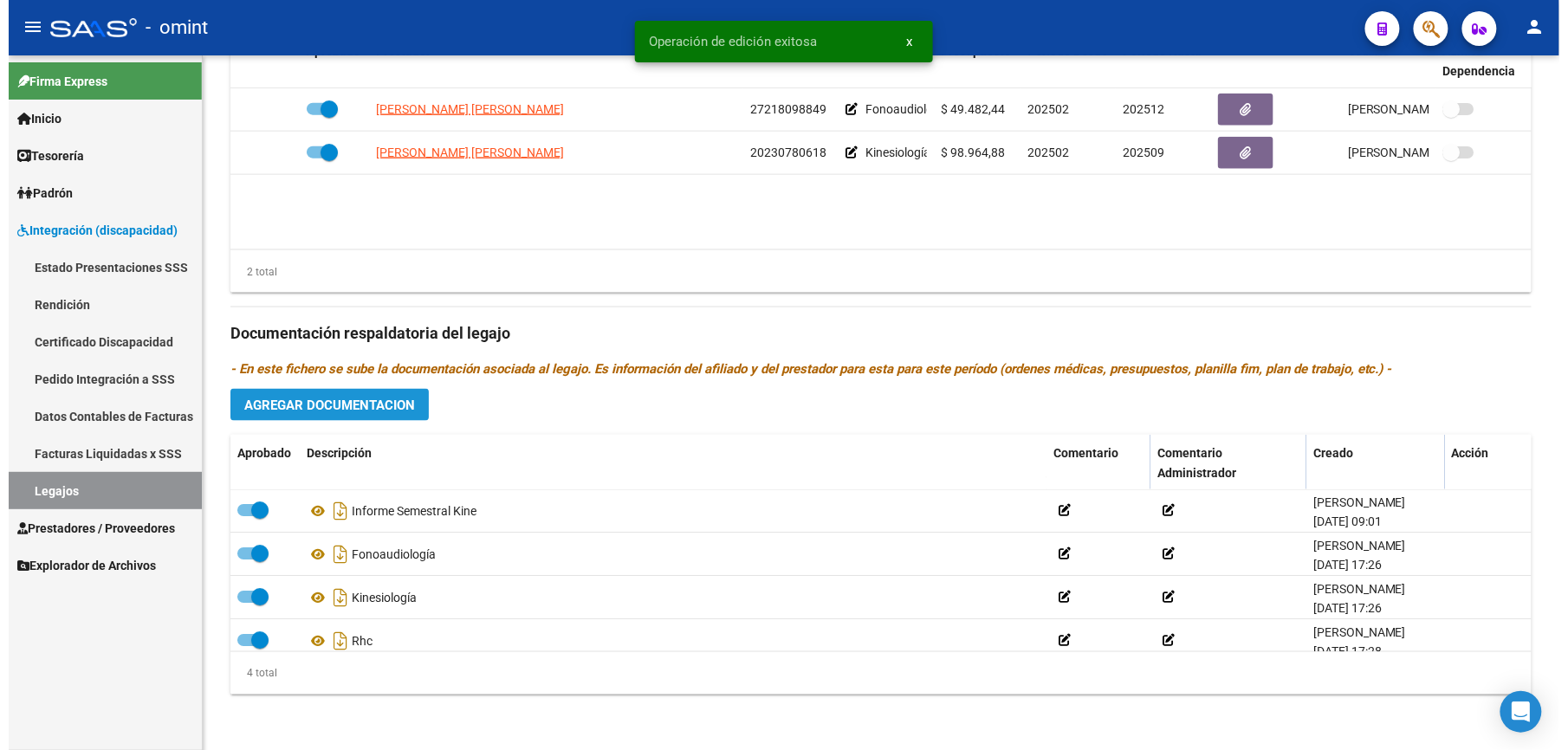
scroll to position [760, 0]
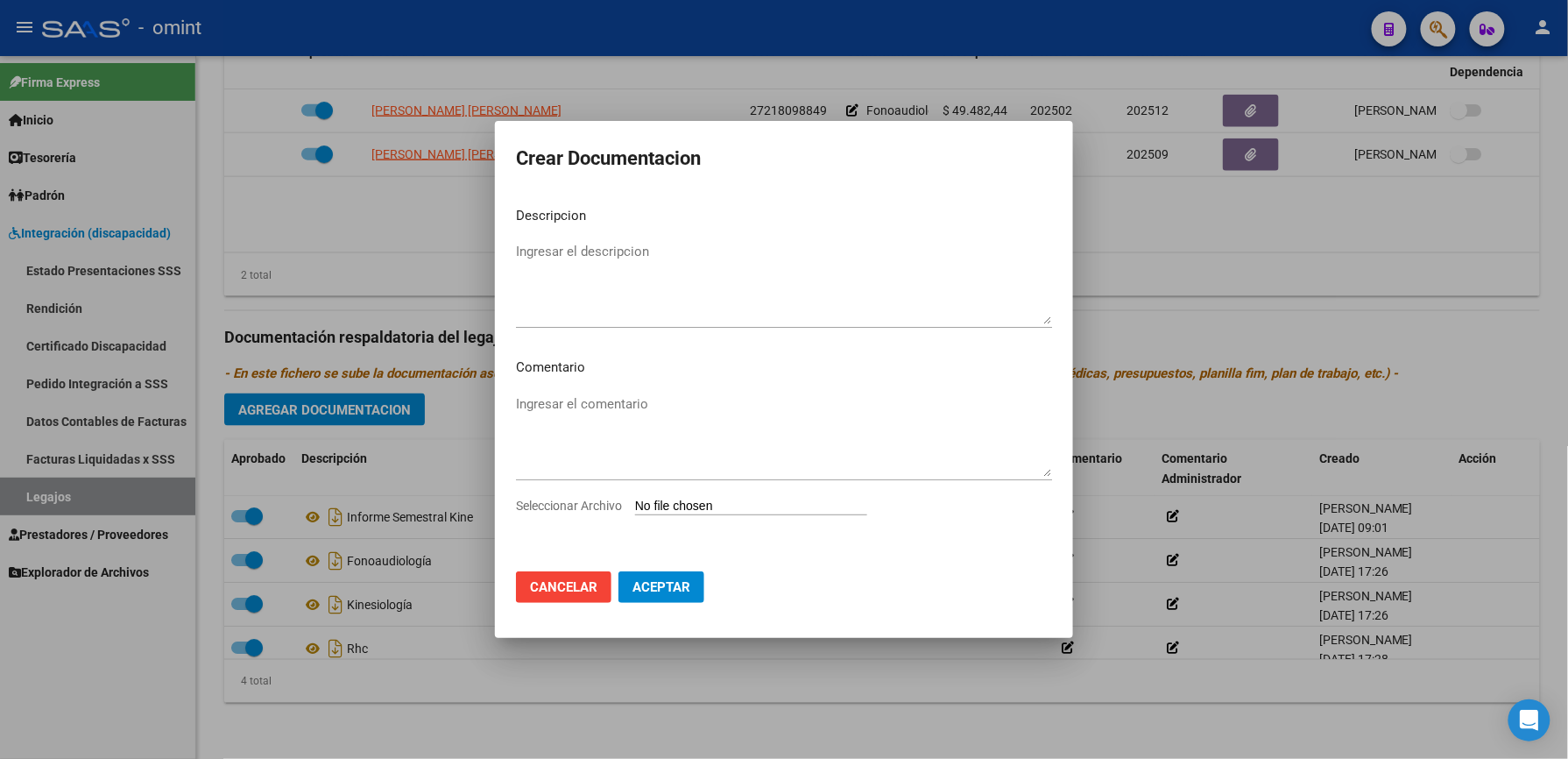
click at [738, 502] on input "Seleccionar Archivo" at bounding box center [751, 506] width 232 height 17
type input "C:\fakepath\1810069303_25073111240_form048.pdf"
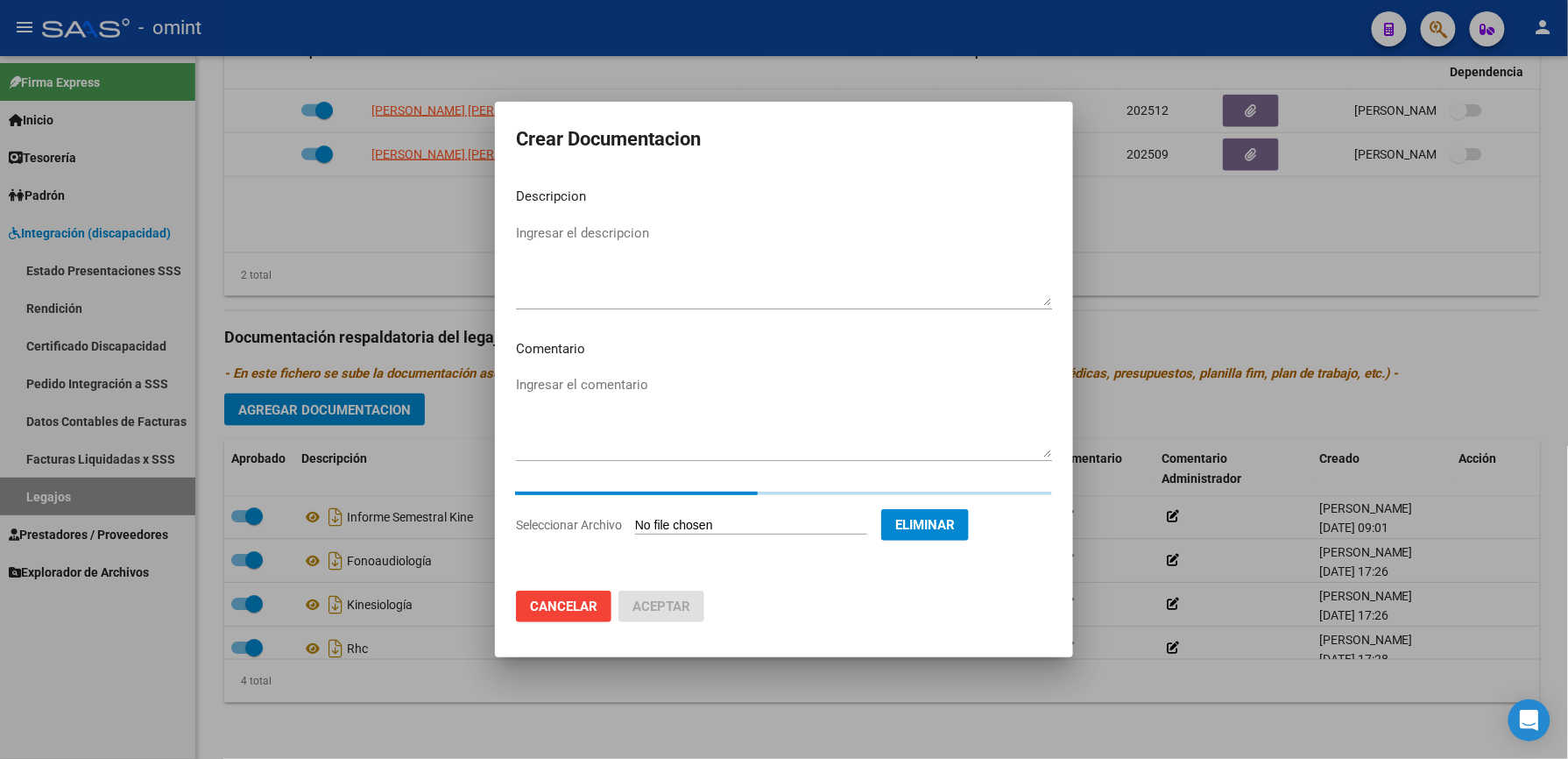
click at [559, 243] on textarea "Ingresar el descripcion" at bounding box center [784, 264] width 536 height 82
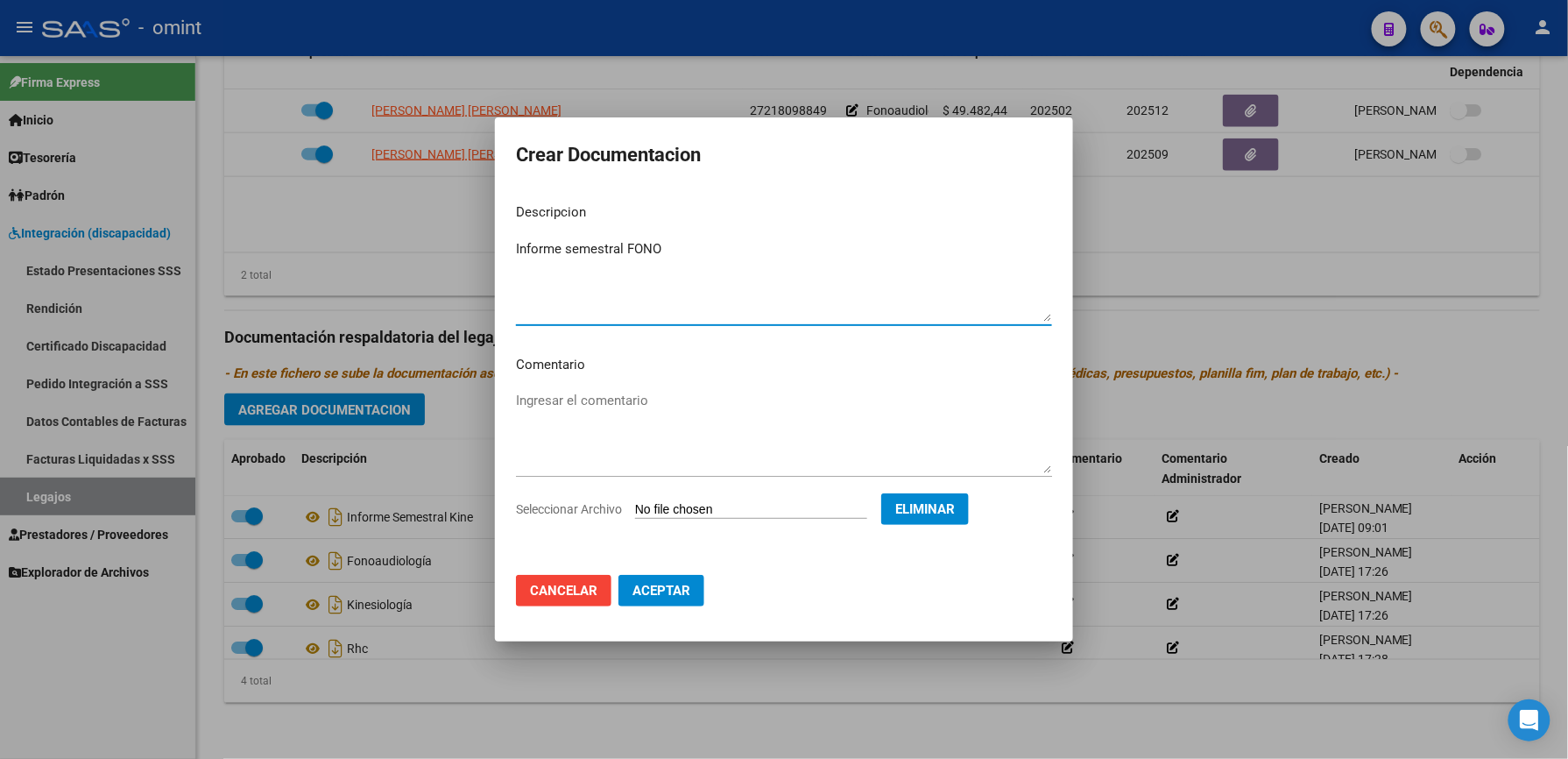
type textarea "Informe semestral FONO"
click at [687, 584] on button "Aceptar" at bounding box center [661, 591] width 86 height 32
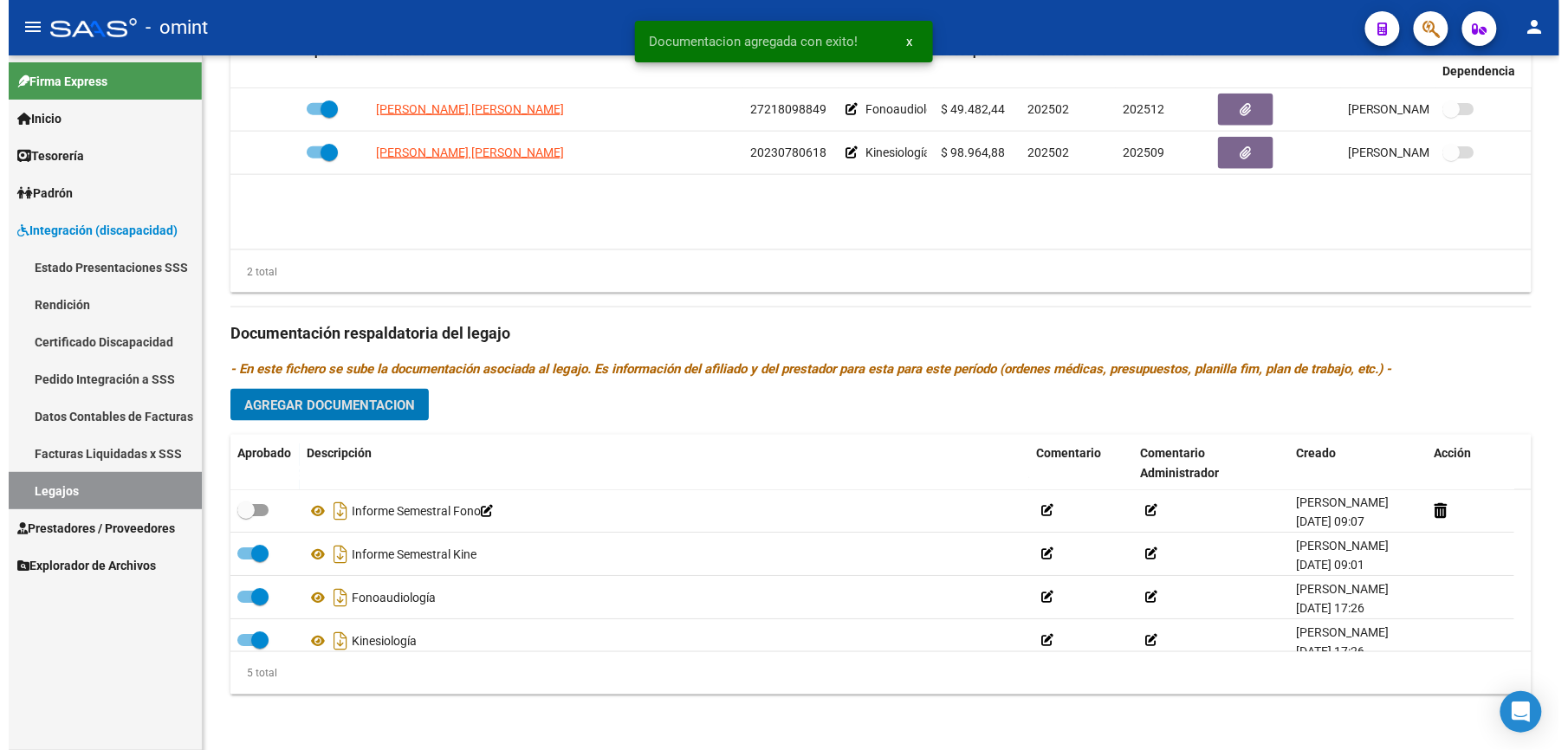
scroll to position [741, 0]
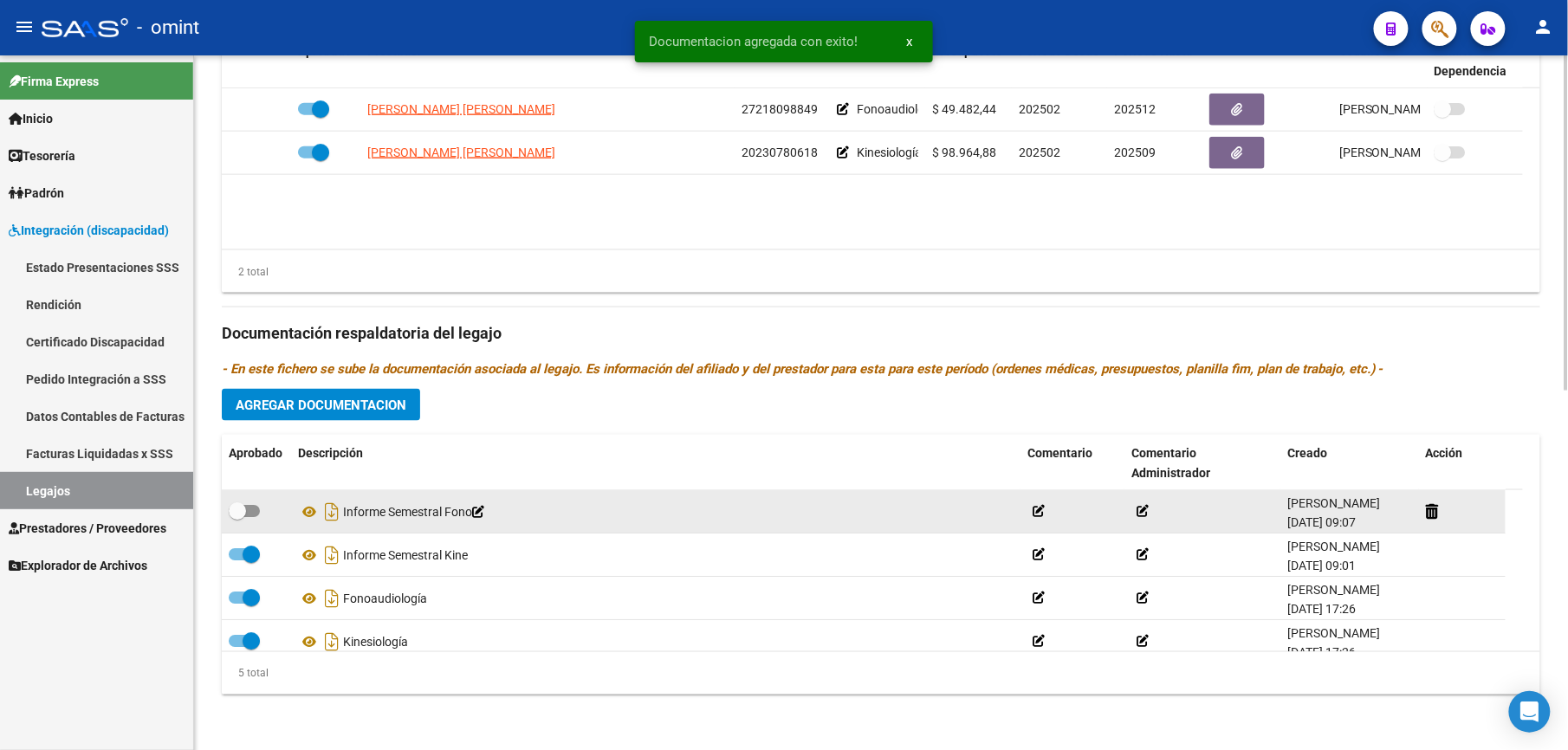
click at [272, 511] on div at bounding box center [256, 511] width 56 height 23
click at [254, 511] on span at bounding box center [244, 511] width 31 height 12
click at [237, 517] on input "checkbox" at bounding box center [236, 517] width 1 height 1
checkbox input "true"
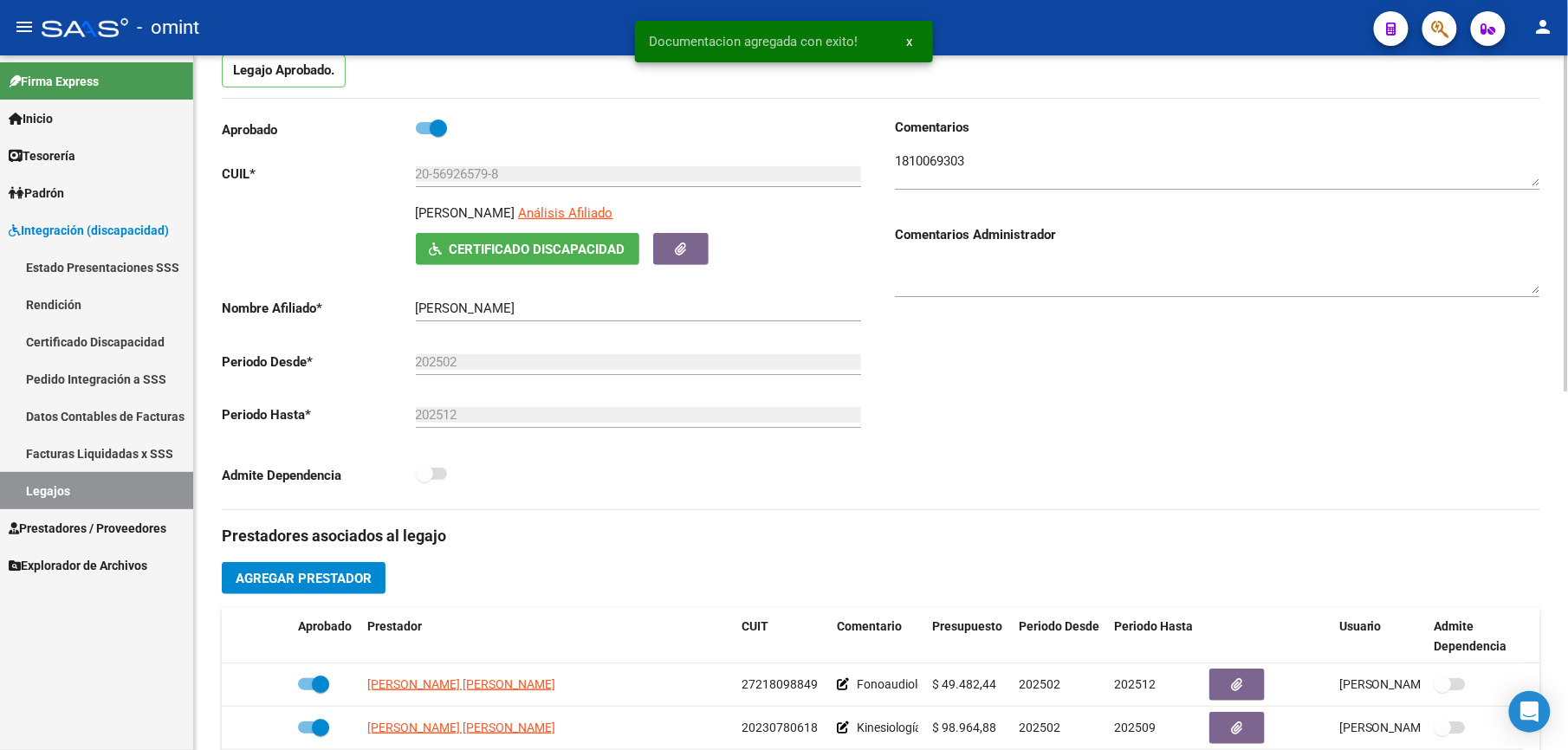
scroll to position [0, 0]
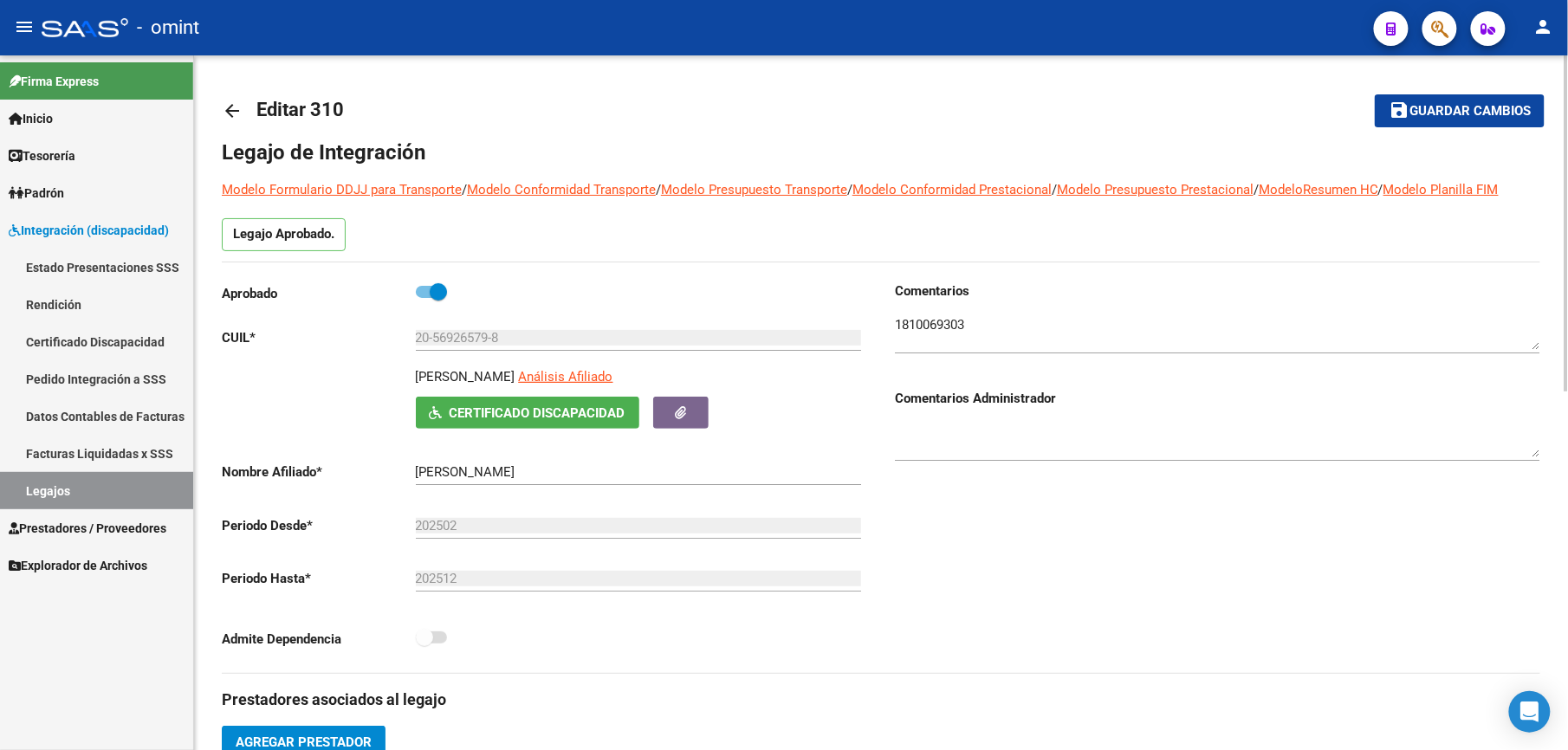
click at [1462, 104] on span "Guardar cambios" at bounding box center [1470, 112] width 121 height 16
click at [1470, 113] on span "Guardar cambios" at bounding box center [1470, 112] width 121 height 16
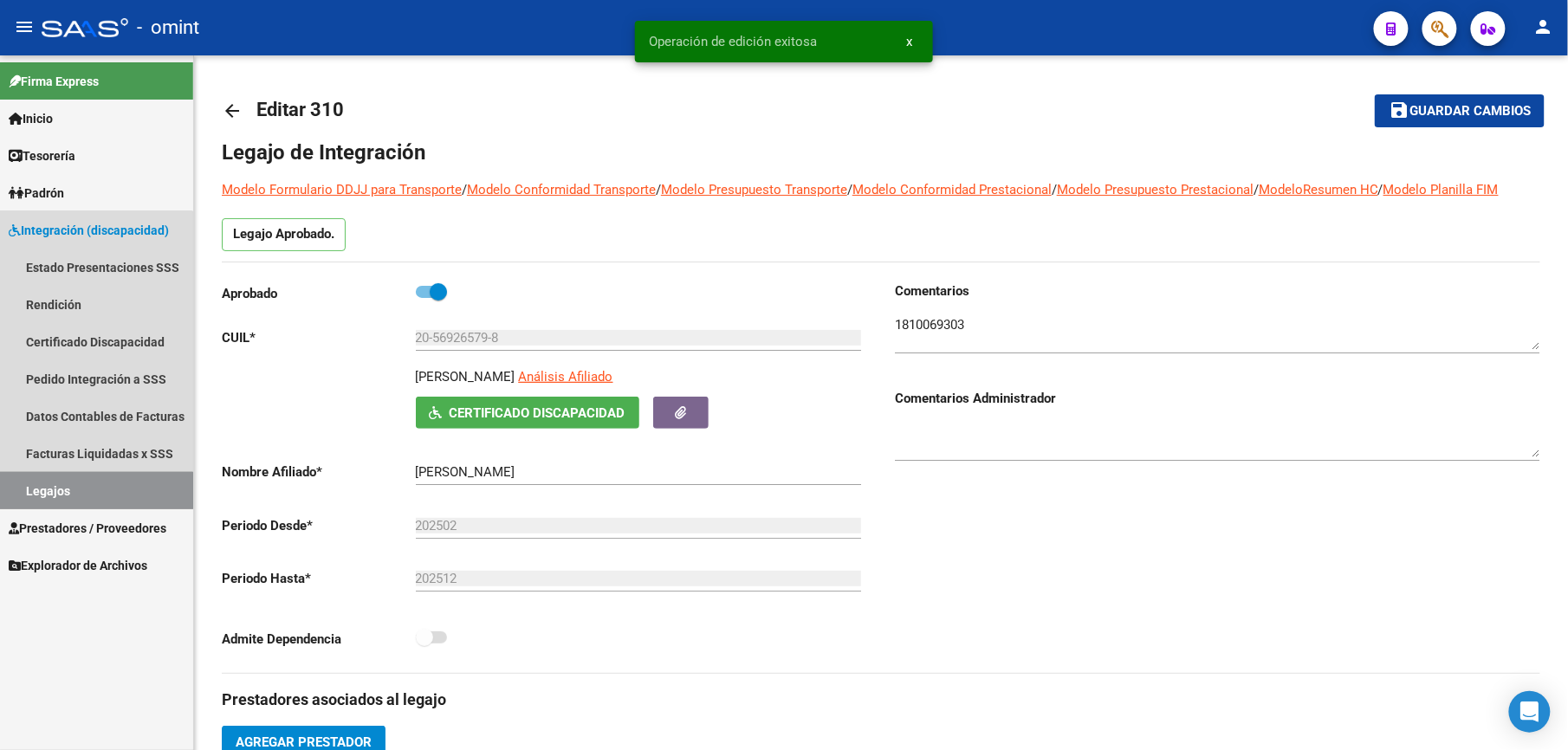
click at [52, 491] on link "Legajos" at bounding box center [96, 491] width 193 height 37
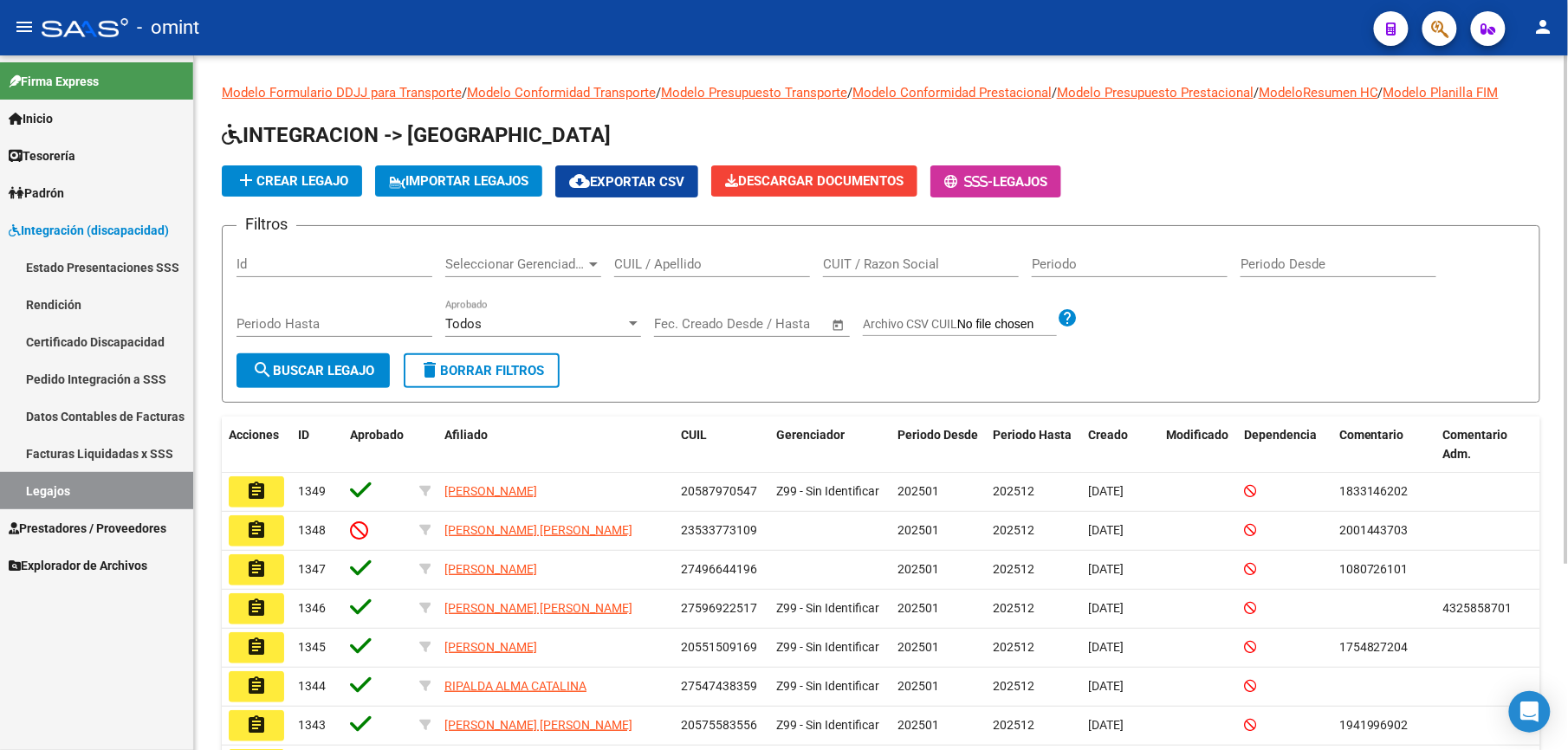
click at [685, 255] on div "CUIL / Apellido" at bounding box center [712, 258] width 196 height 37
paste input "20531584636"
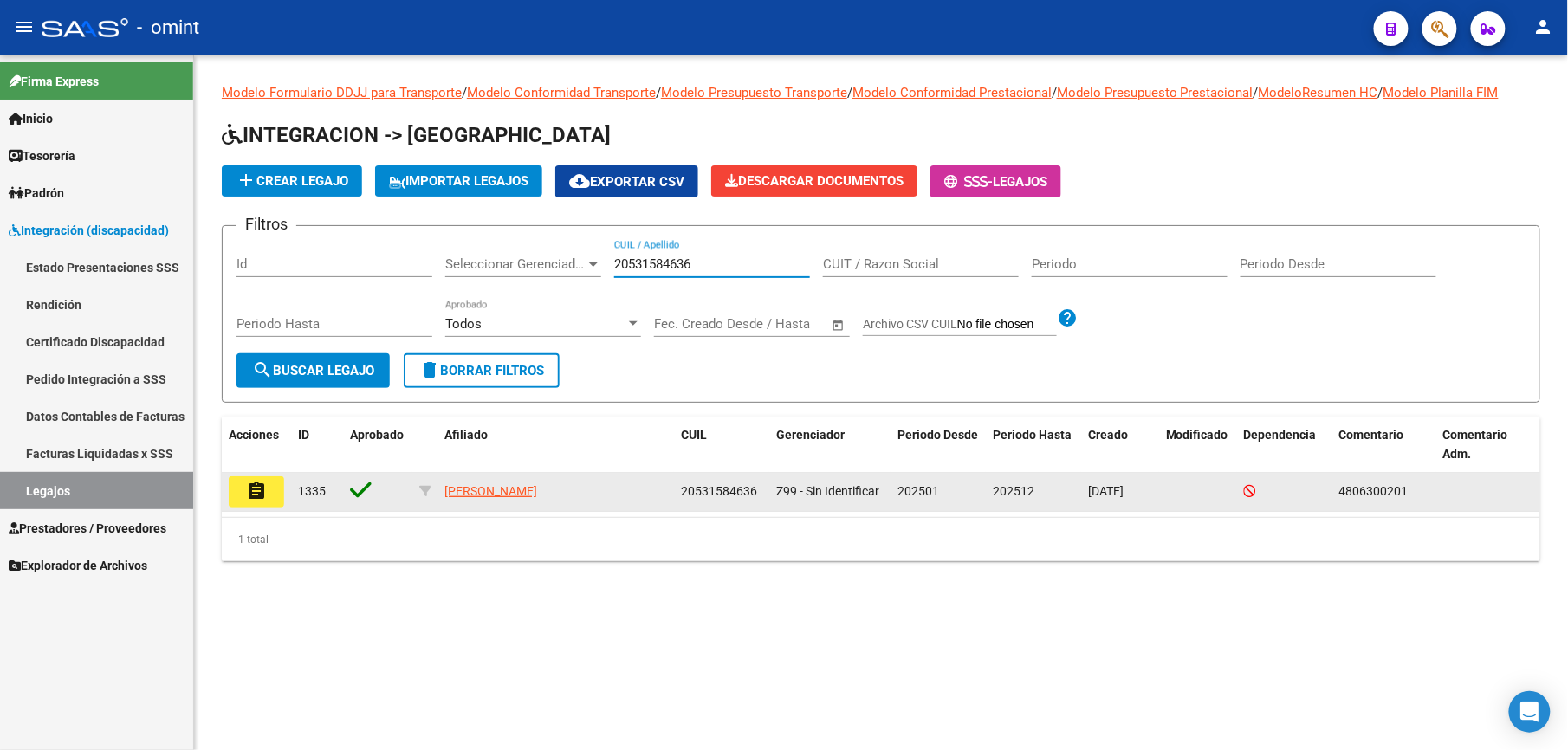
type input "20531584636"
click at [259, 482] on mat-icon "assignment" at bounding box center [256, 491] width 21 height 21
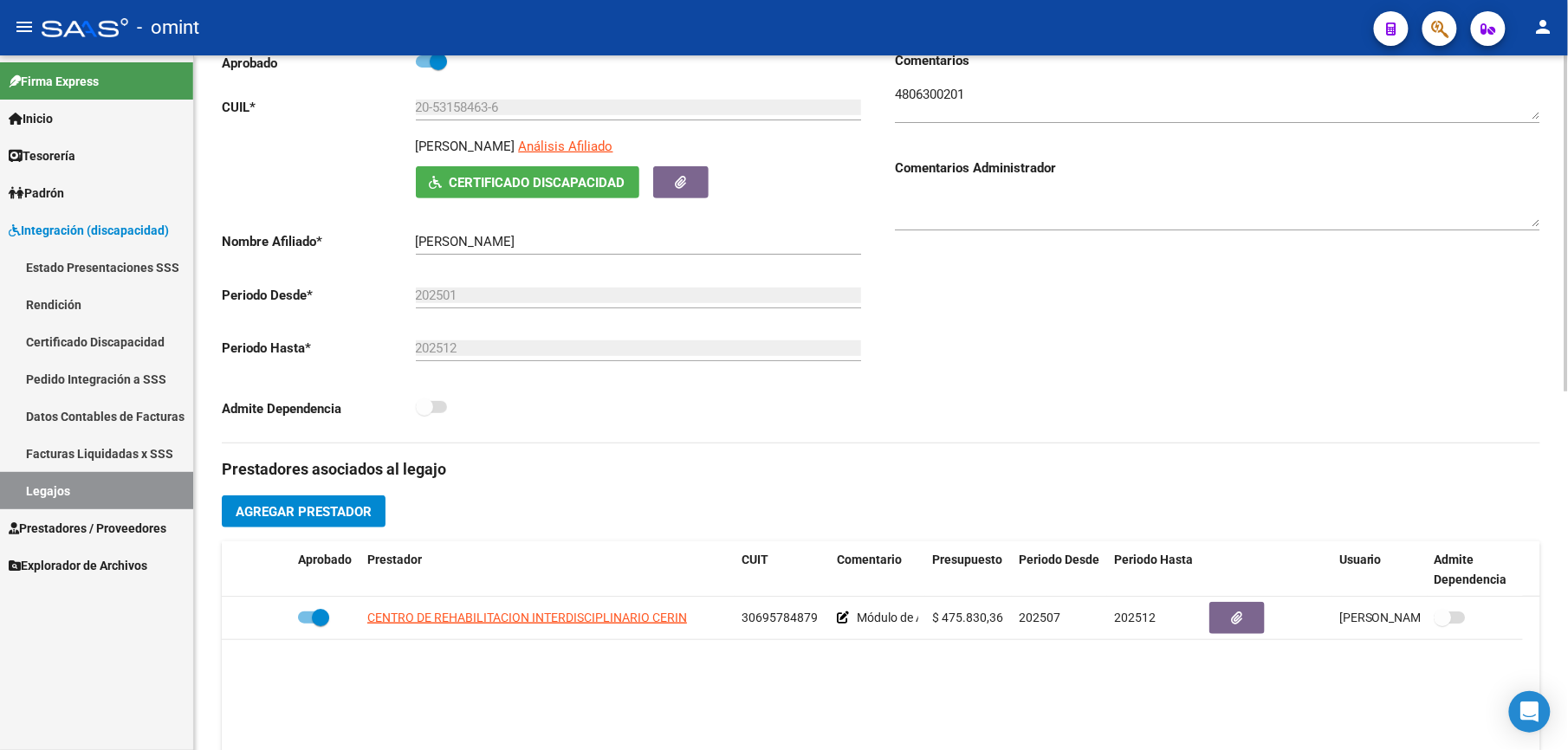
scroll to position [230, 0]
click at [1131, 360] on div "Comentarios Comentarios Administrador" at bounding box center [1210, 247] width 659 height 392
